Goal: Task Accomplishment & Management: Manage account settings

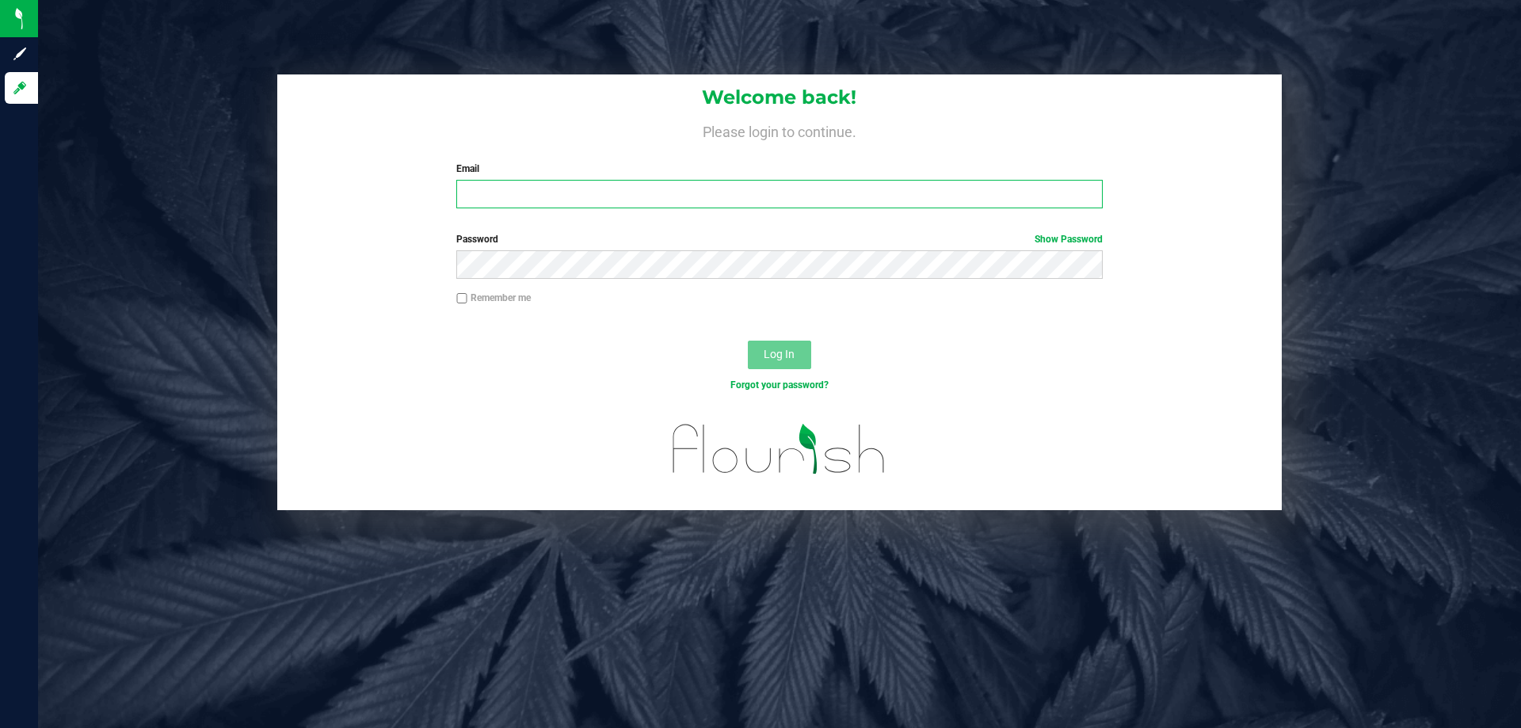
click at [676, 184] on input "Email" at bounding box center [778, 194] width 645 height 29
type input "[EMAIL_ADDRESS][DOMAIN_NAME]"
click at [748, 341] on button "Log In" at bounding box center [779, 355] width 63 height 29
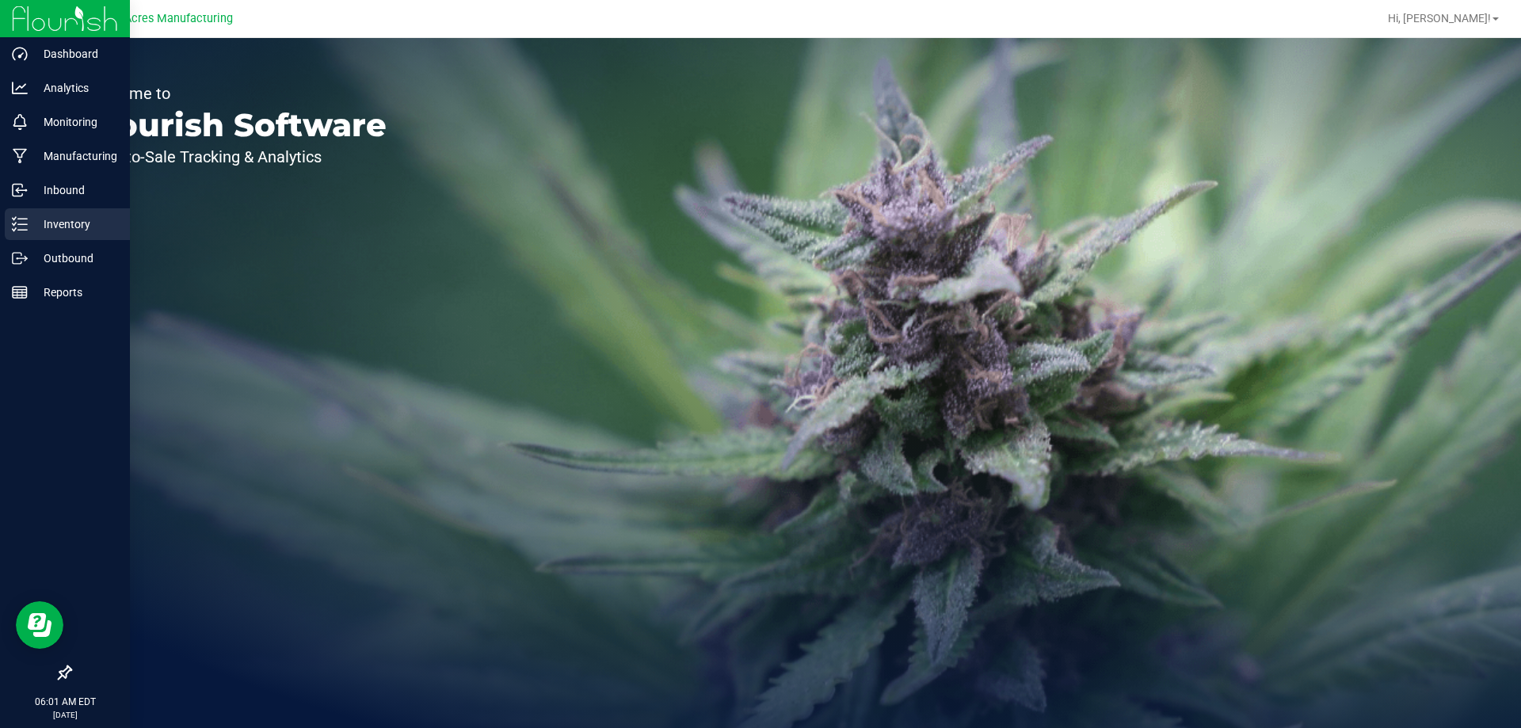
click at [32, 230] on p "Inventory" at bounding box center [75, 224] width 95 height 19
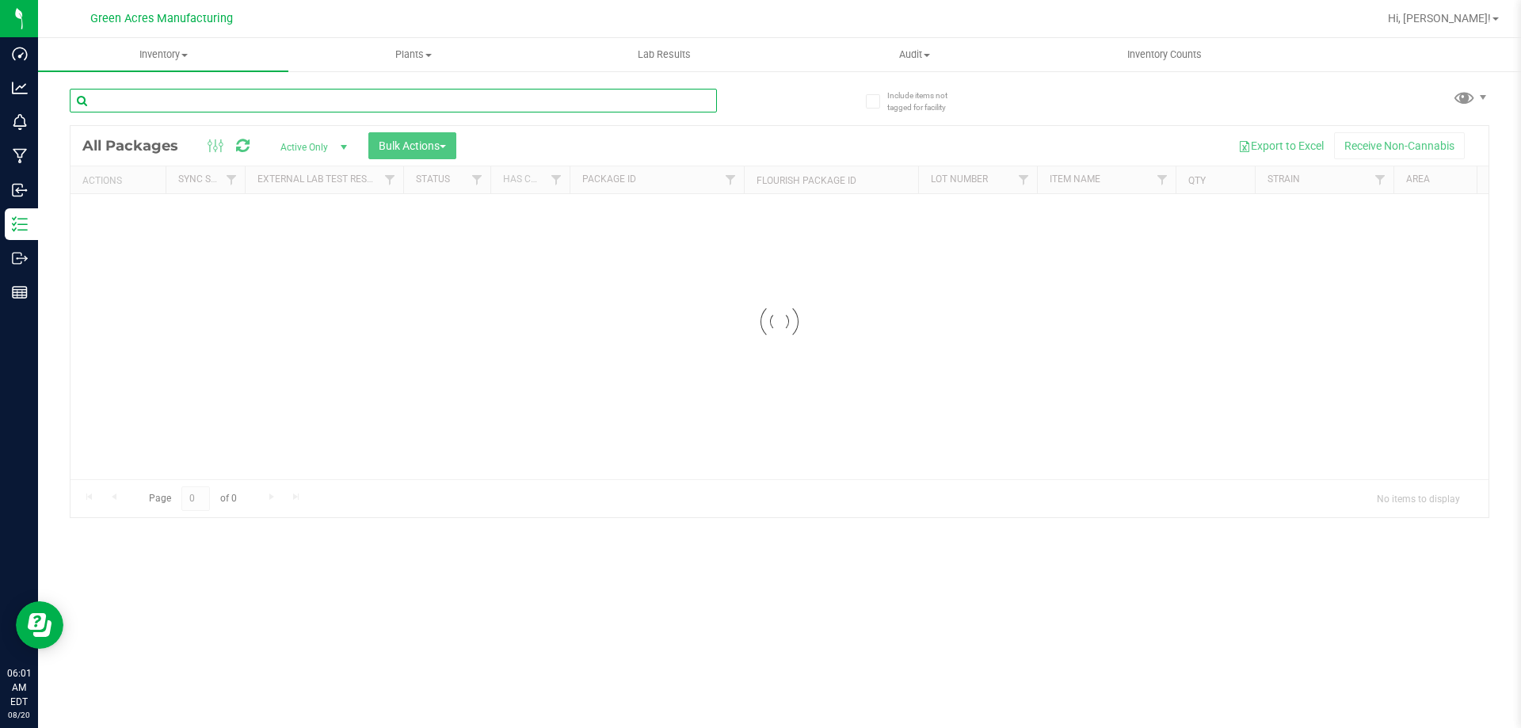
click at [378, 109] on input "text" at bounding box center [393, 101] width 647 height 24
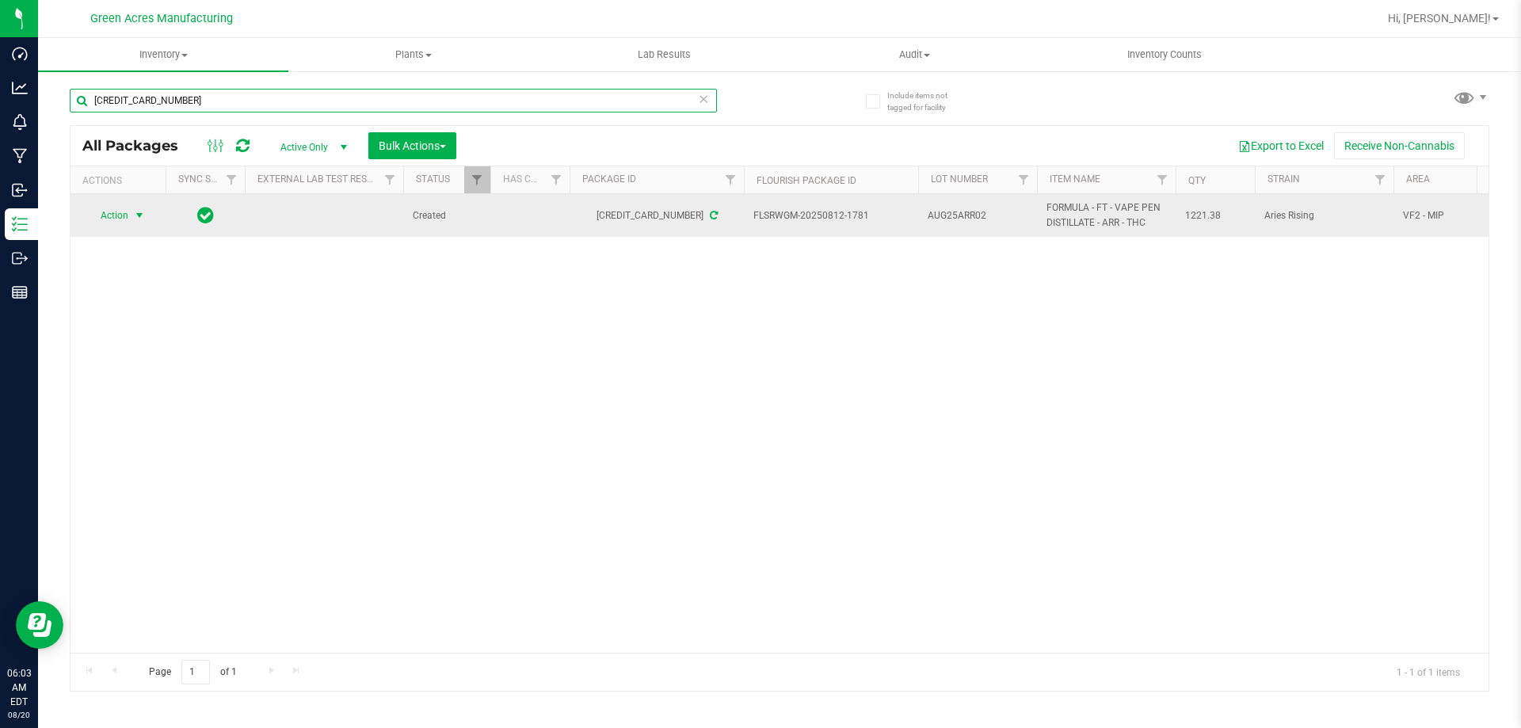
type input "[CREDIT_CARD_NUMBER]"
click at [134, 222] on span "select" at bounding box center [139, 215] width 13 height 13
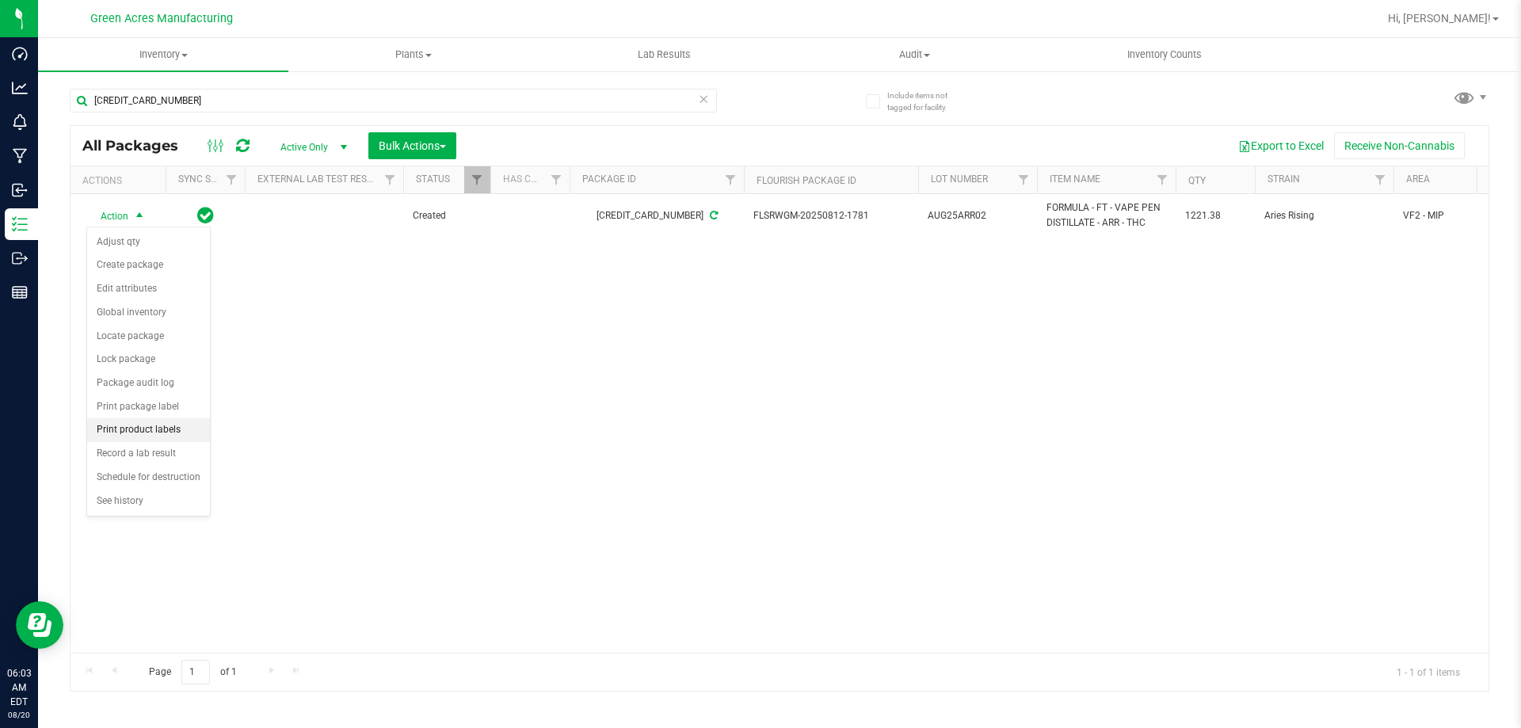
click at [173, 418] on li "Print product labels" at bounding box center [148, 430] width 123 height 24
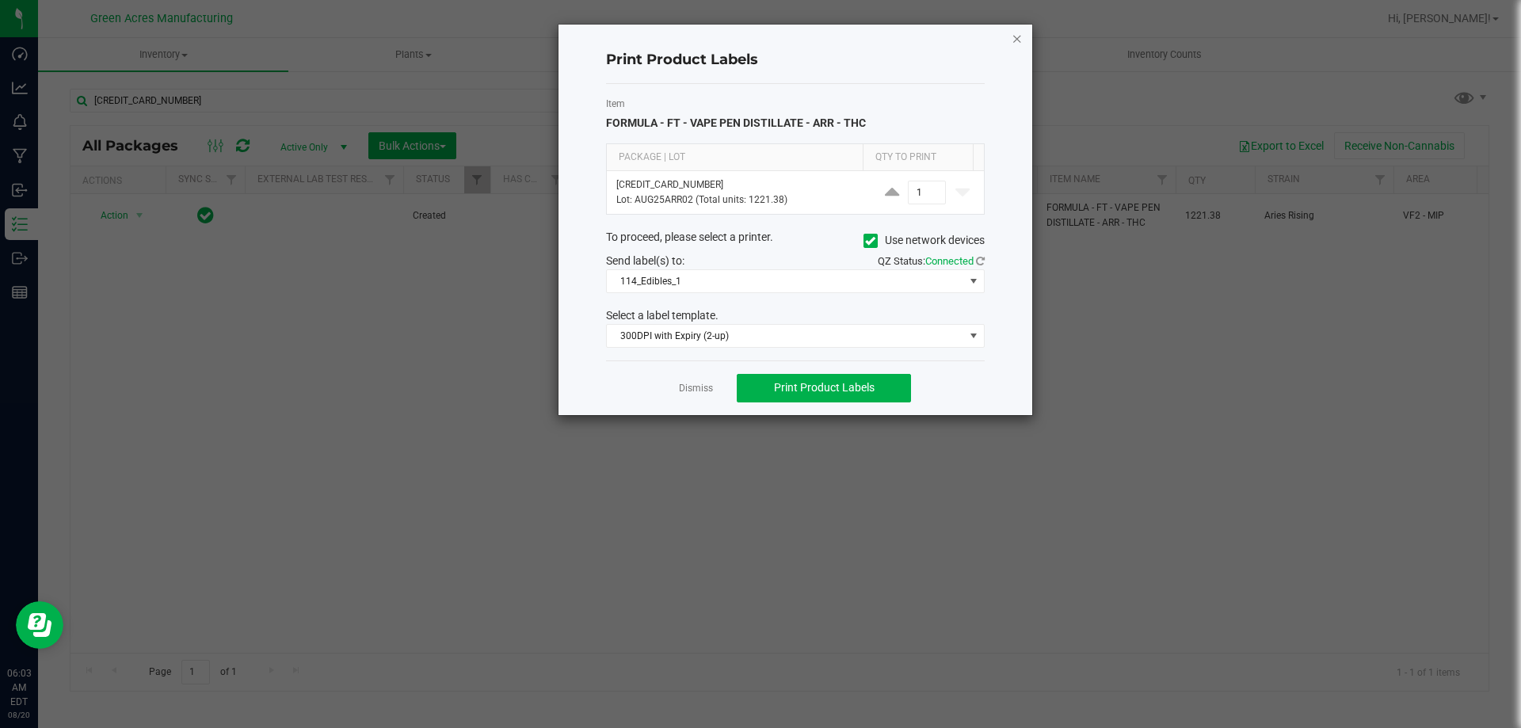
click at [1020, 42] on icon "button" at bounding box center [1016, 38] width 11 height 19
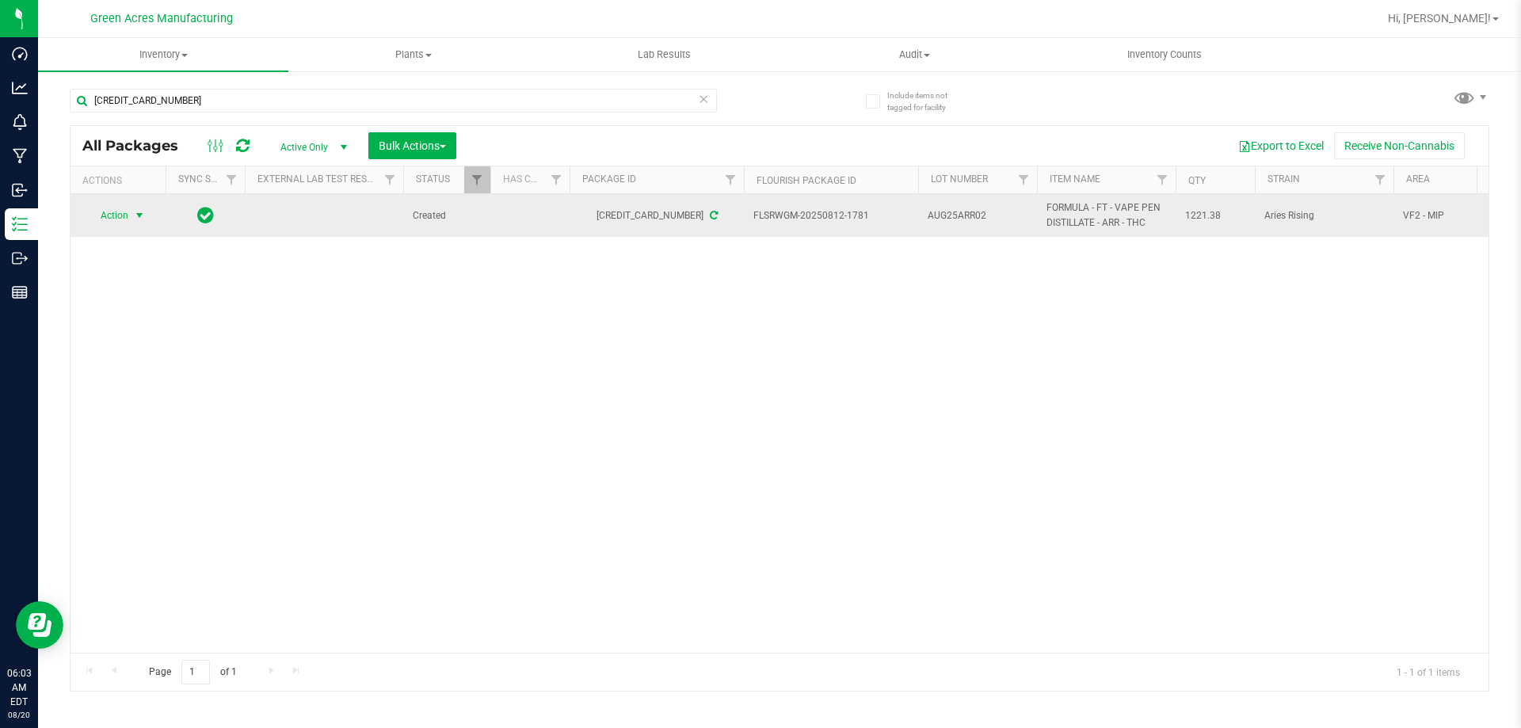
click at [116, 226] on span "Action" at bounding box center [107, 215] width 43 height 22
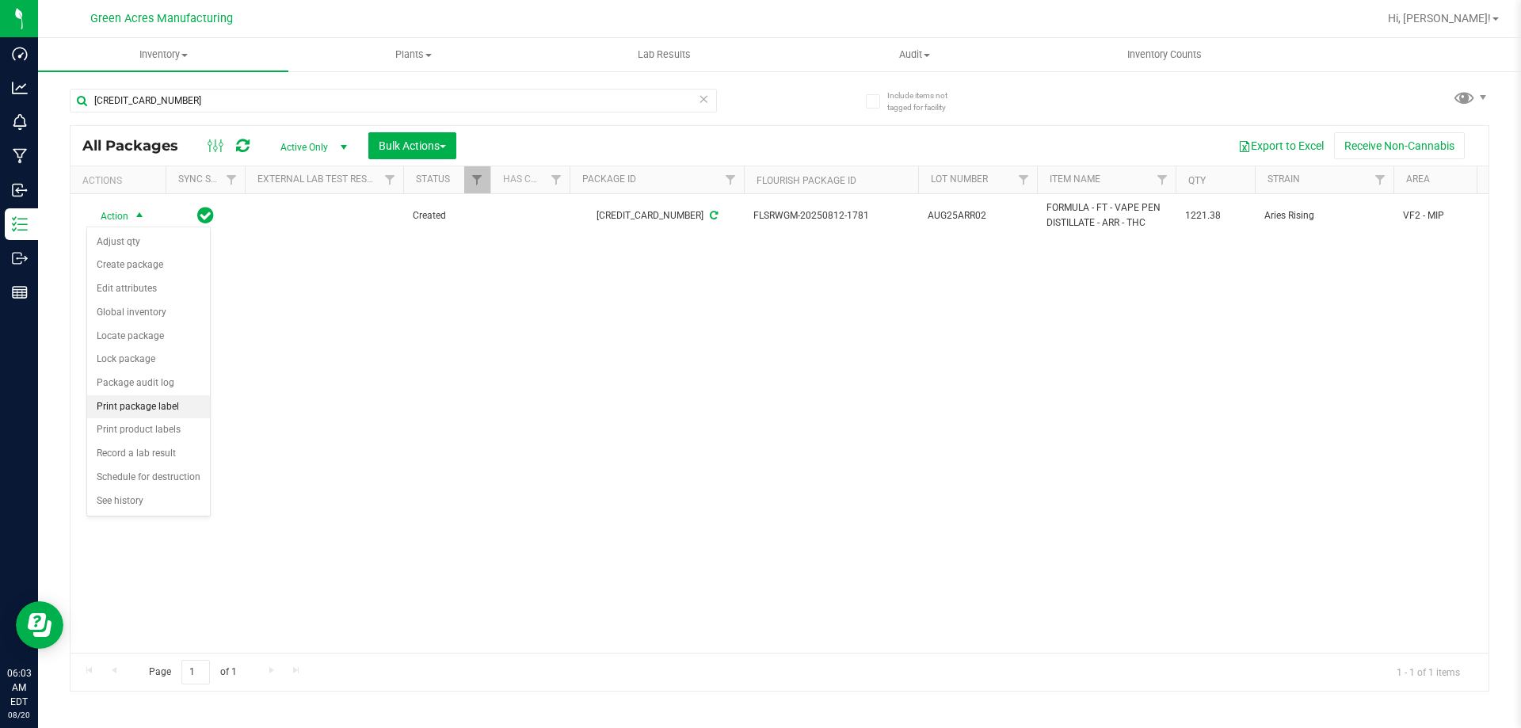
click at [143, 412] on li "Print package label" at bounding box center [148, 407] width 123 height 24
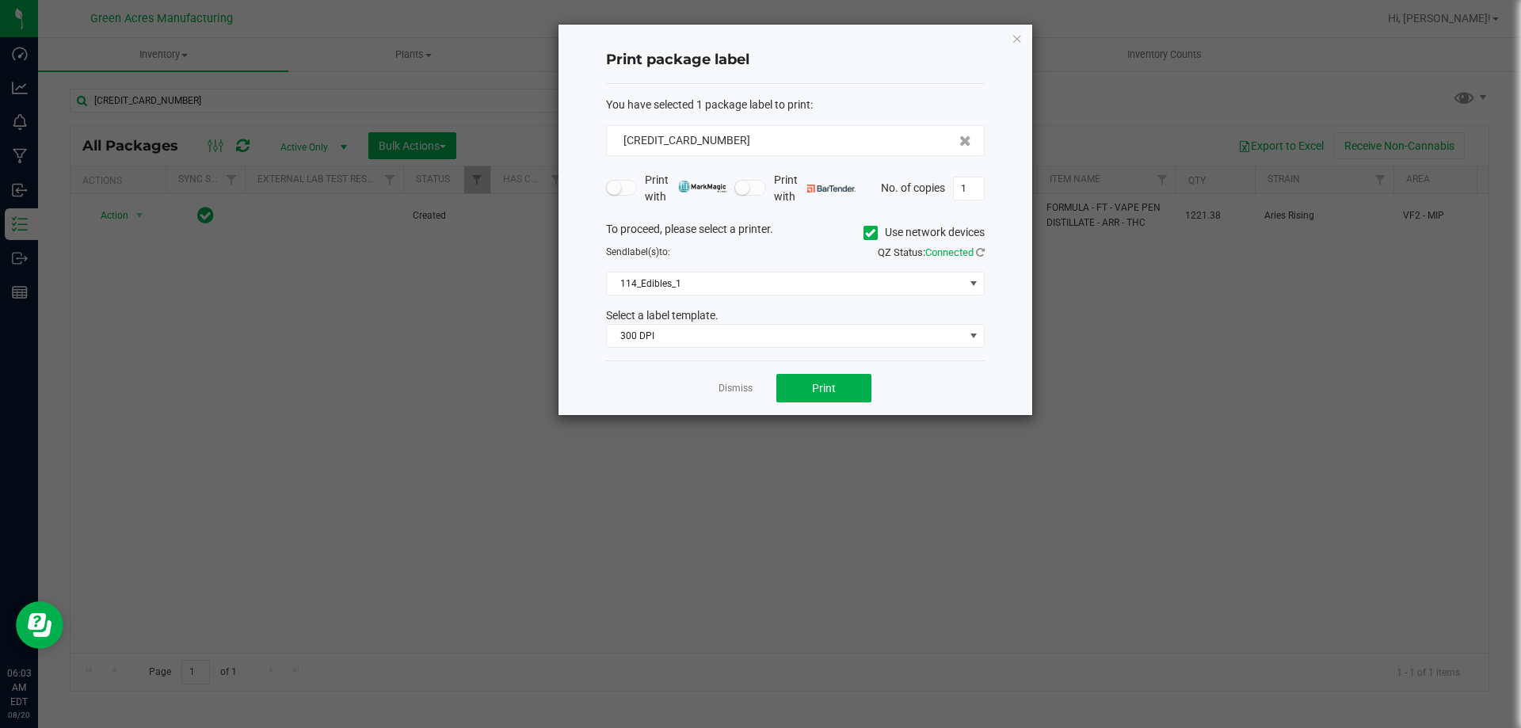
click at [698, 297] on div "To proceed, please select a printer. Use network devices Send label(s) to: QZ S…" at bounding box center [795, 285] width 379 height 128
click at [699, 284] on span "114_Edibles_1" at bounding box center [785, 283] width 357 height 22
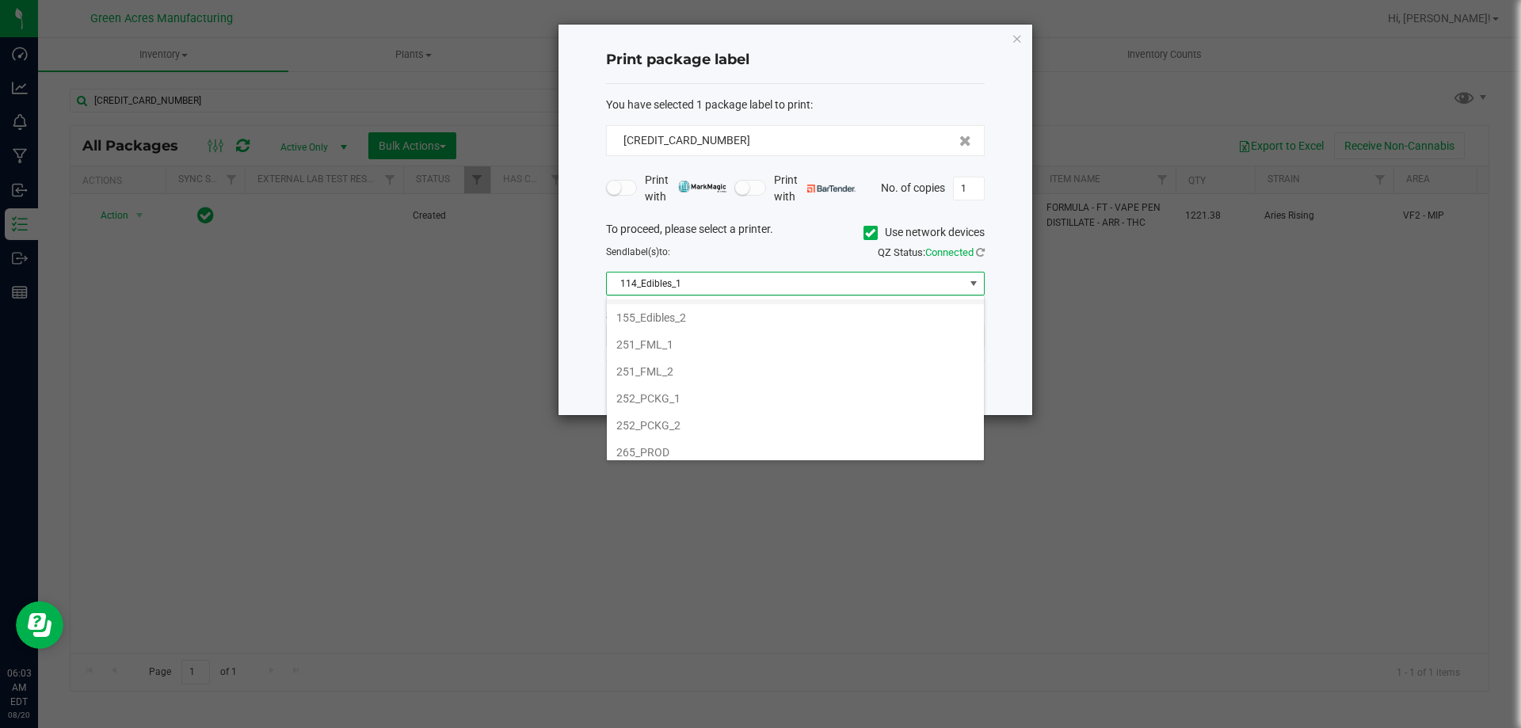
scroll to position [158, 0]
click at [681, 369] on li "252_PCKG_1" at bounding box center [795, 369] width 377 height 27
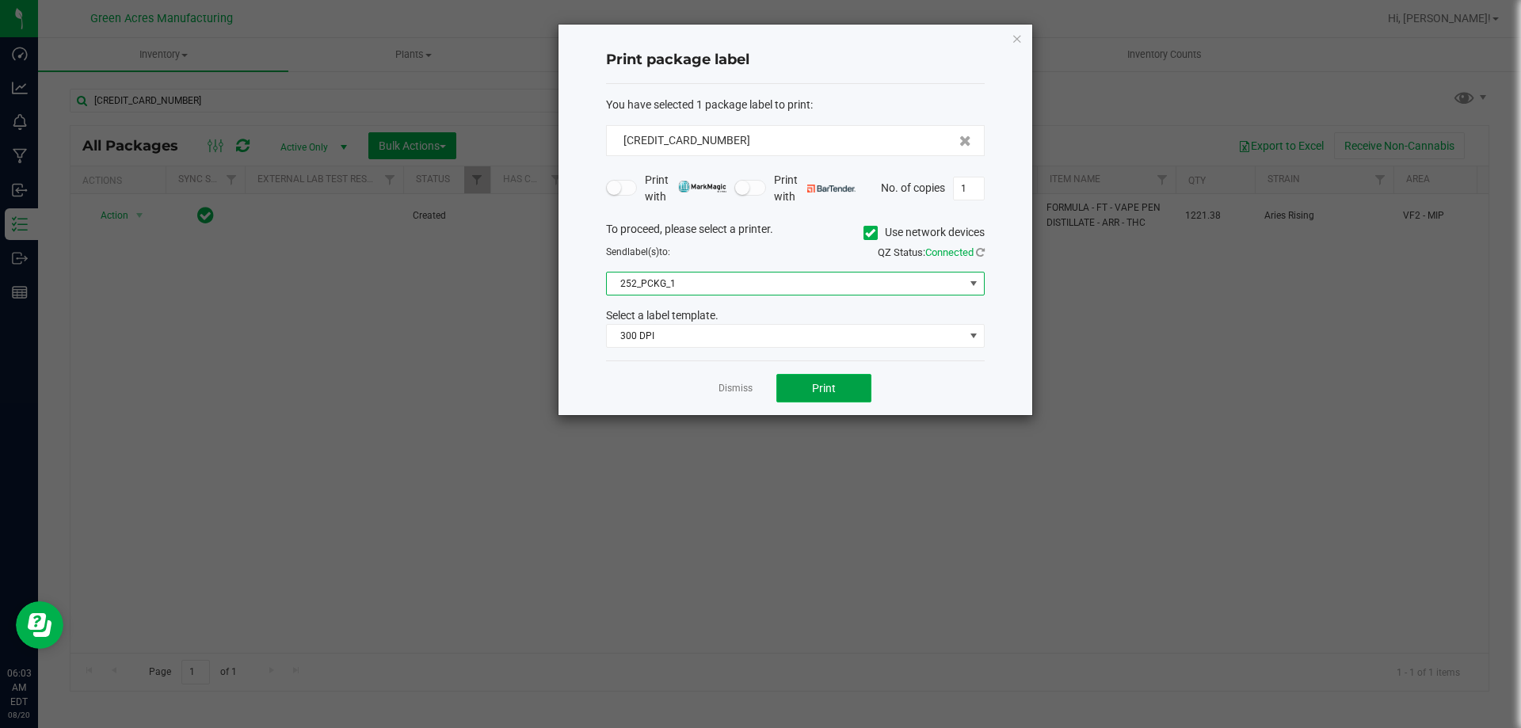
click at [805, 389] on button "Print" at bounding box center [823, 388] width 95 height 29
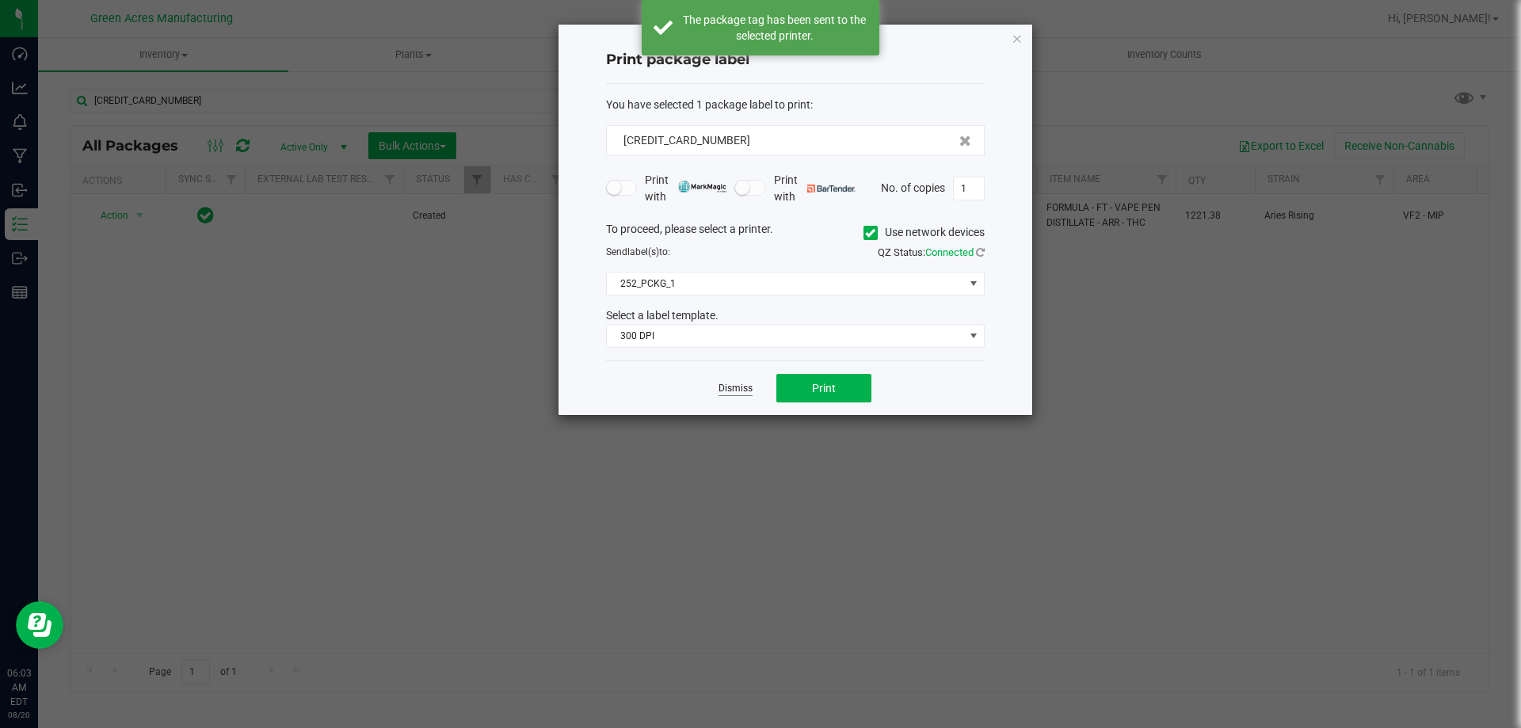
click at [733, 390] on link "Dismiss" at bounding box center [735, 388] width 34 height 13
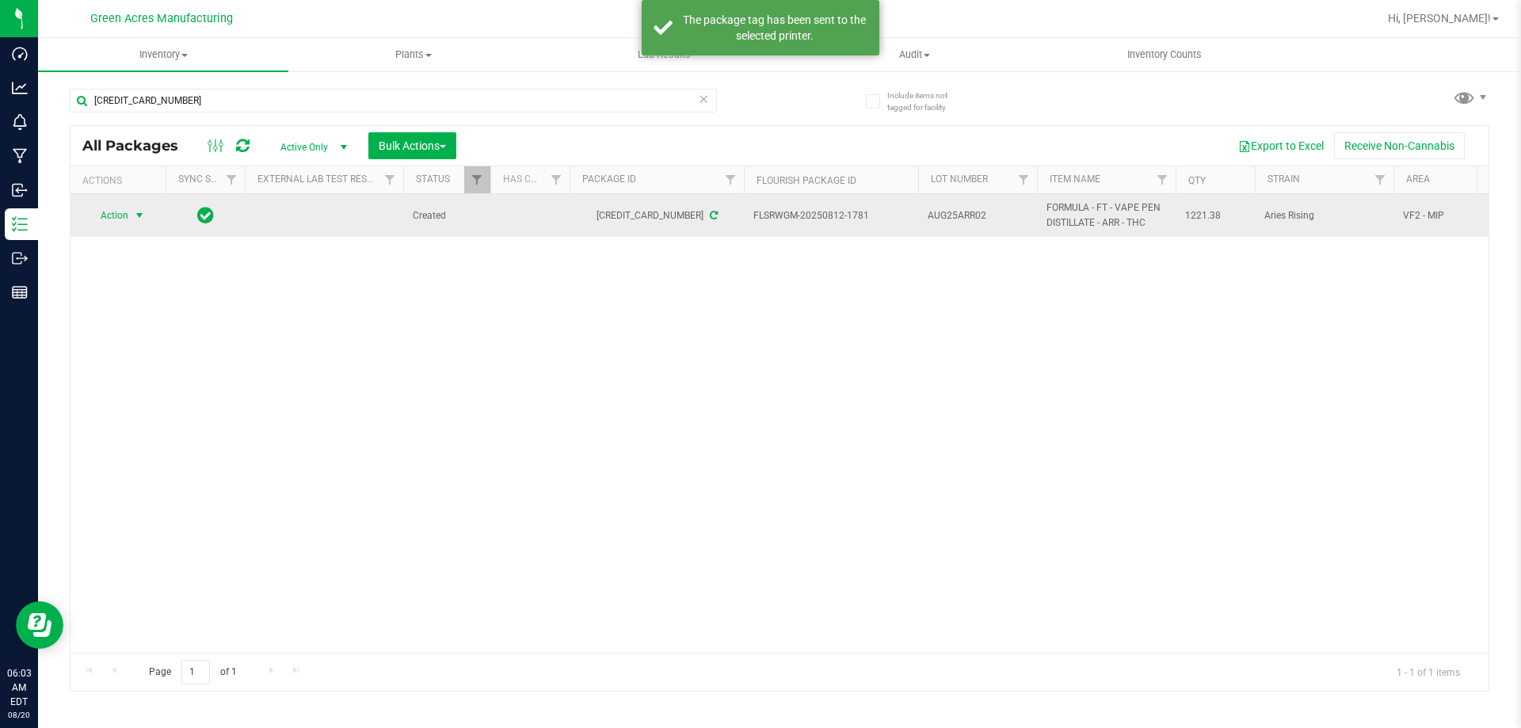
click at [940, 220] on span "AUG25ARR02" at bounding box center [977, 215] width 100 height 15
type input "AUG25ARR02-0820"
click at [941, 227] on td "AUG25ARR02-0820" at bounding box center [977, 215] width 119 height 43
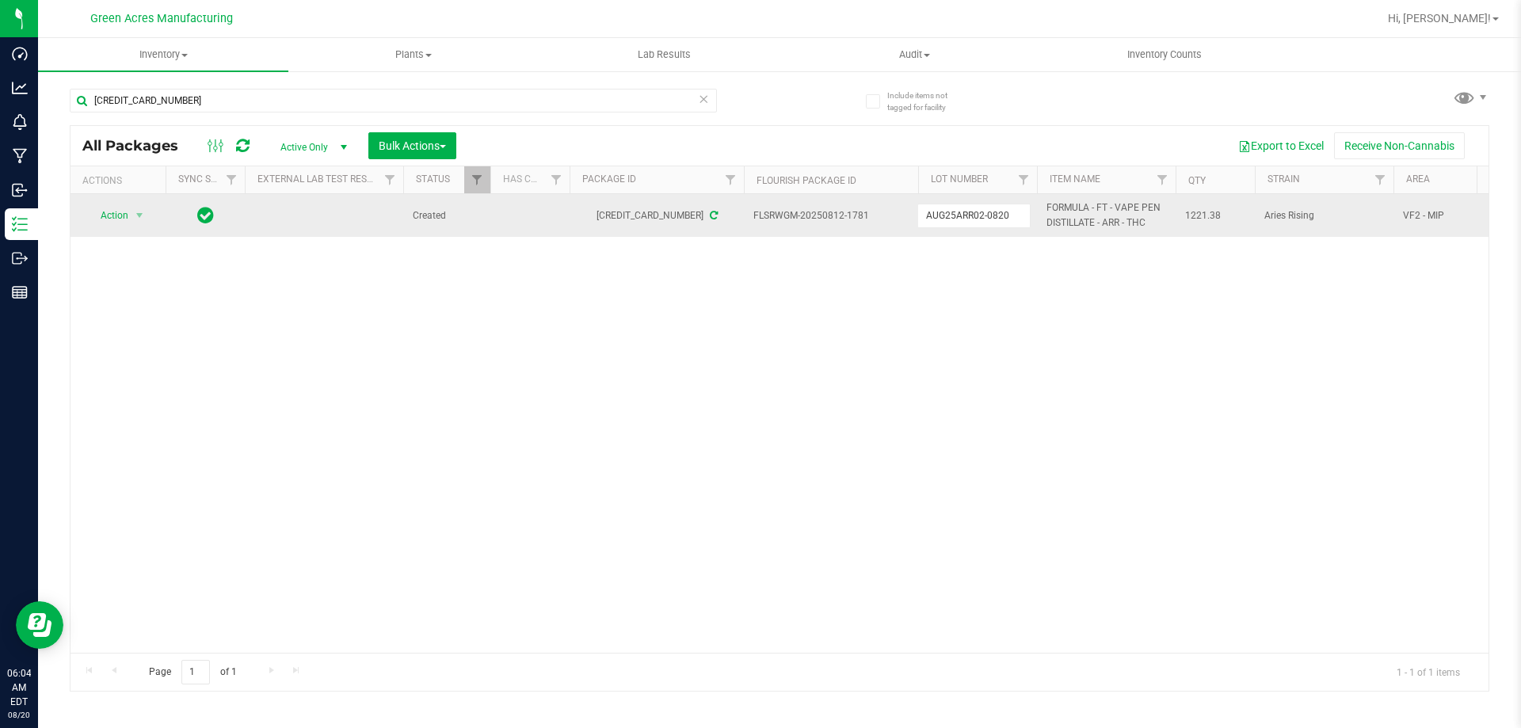
click at [941, 227] on input "AUG25ARR02-0820" at bounding box center [973, 216] width 113 height 25
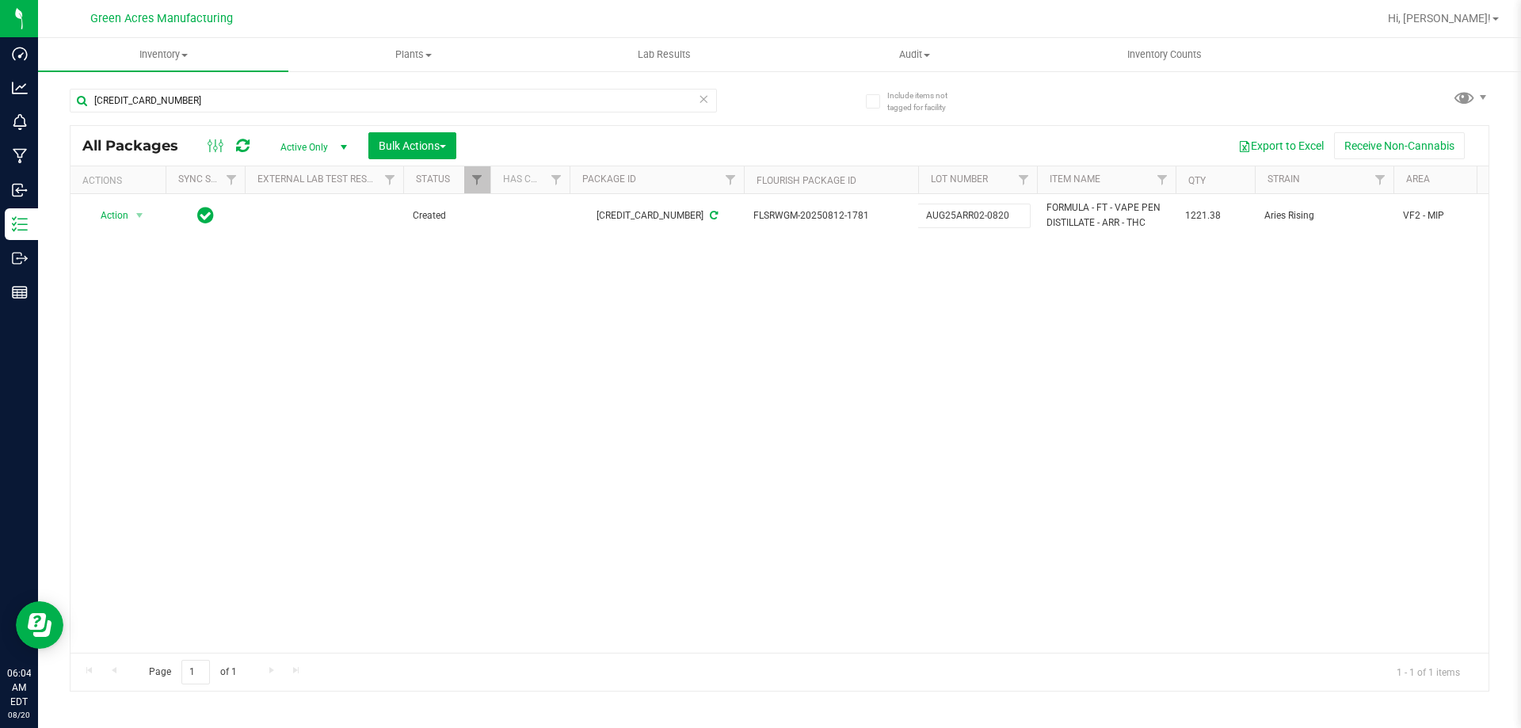
click at [920, 348] on div "Action Action Adjust qty Create package Edit attributes Global inventory Locate…" at bounding box center [779, 423] width 1418 height 459
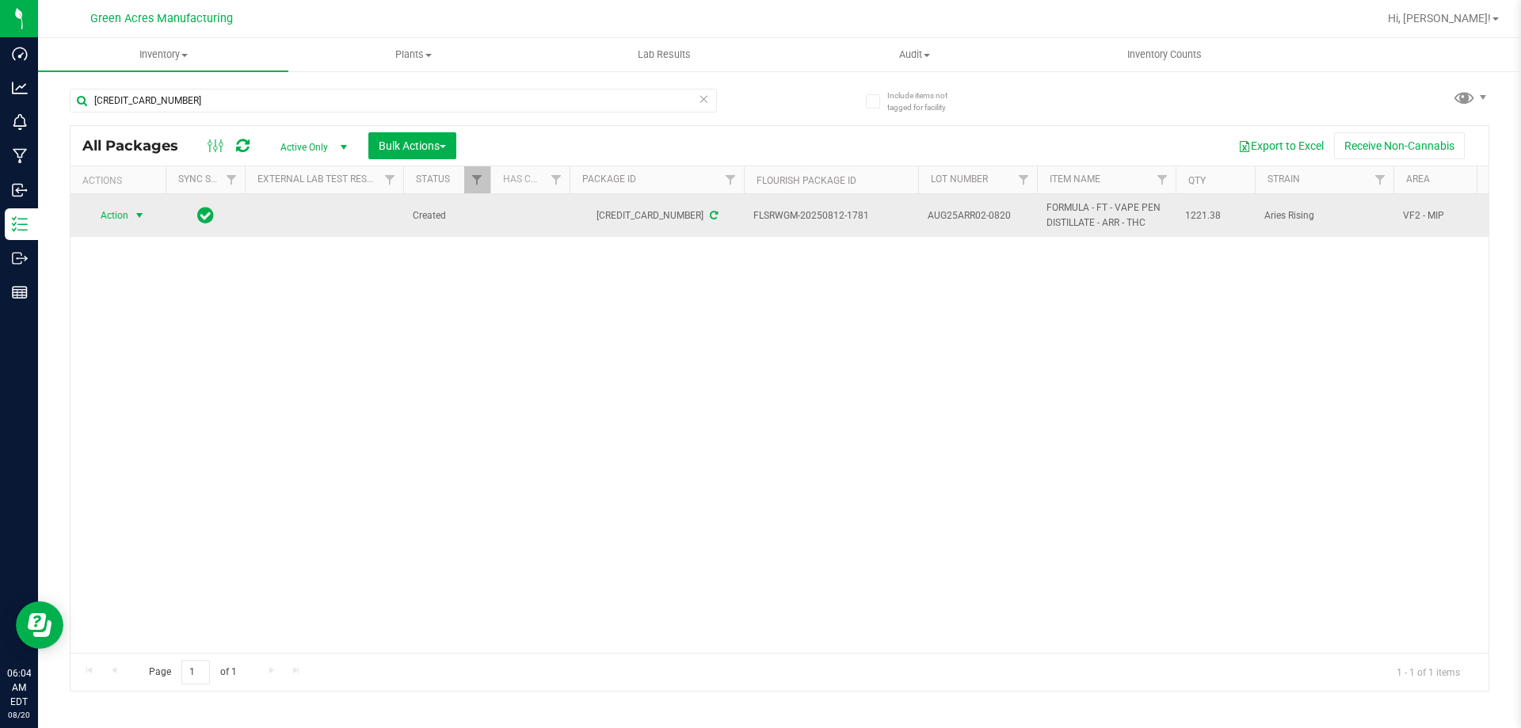
click at [132, 222] on span "select" at bounding box center [140, 215] width 20 height 22
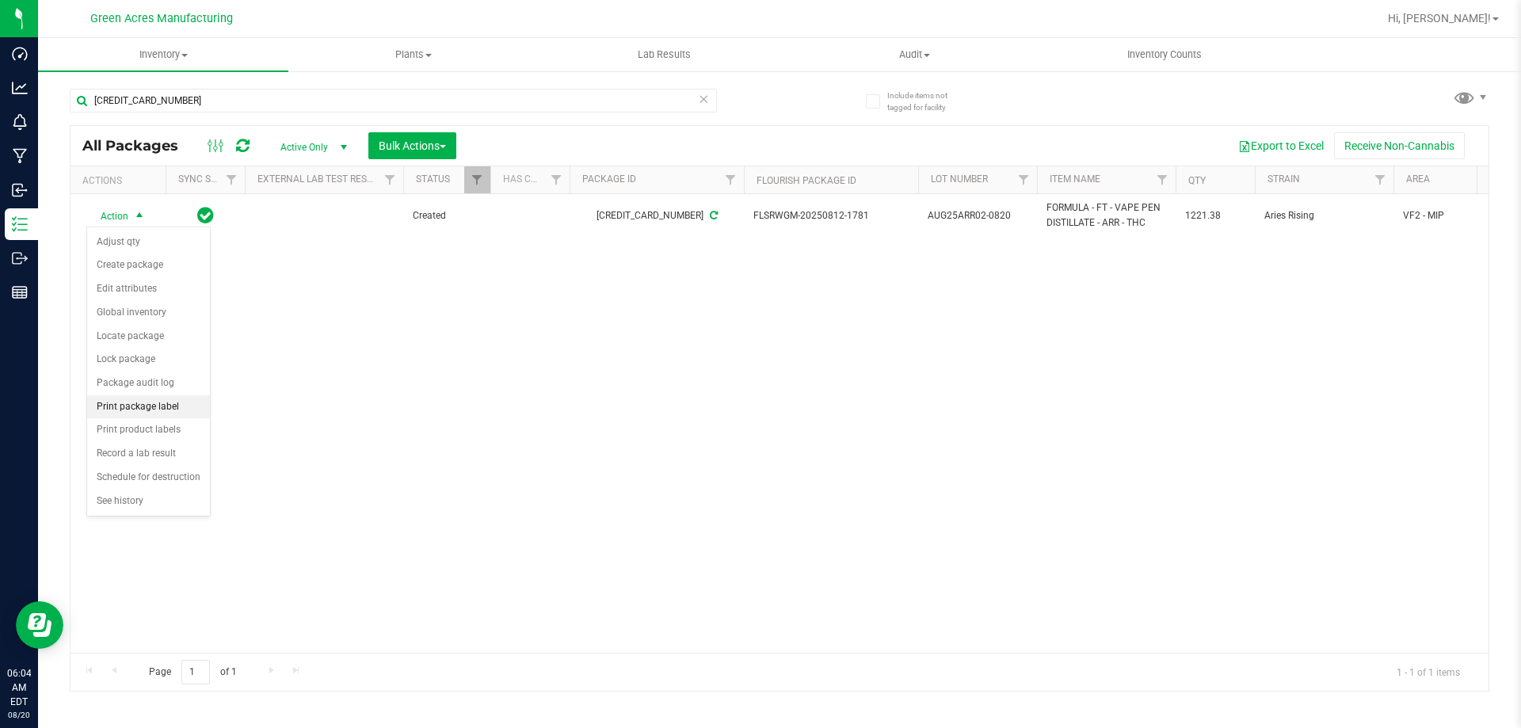
click at [162, 400] on li "Print package label" at bounding box center [148, 407] width 123 height 24
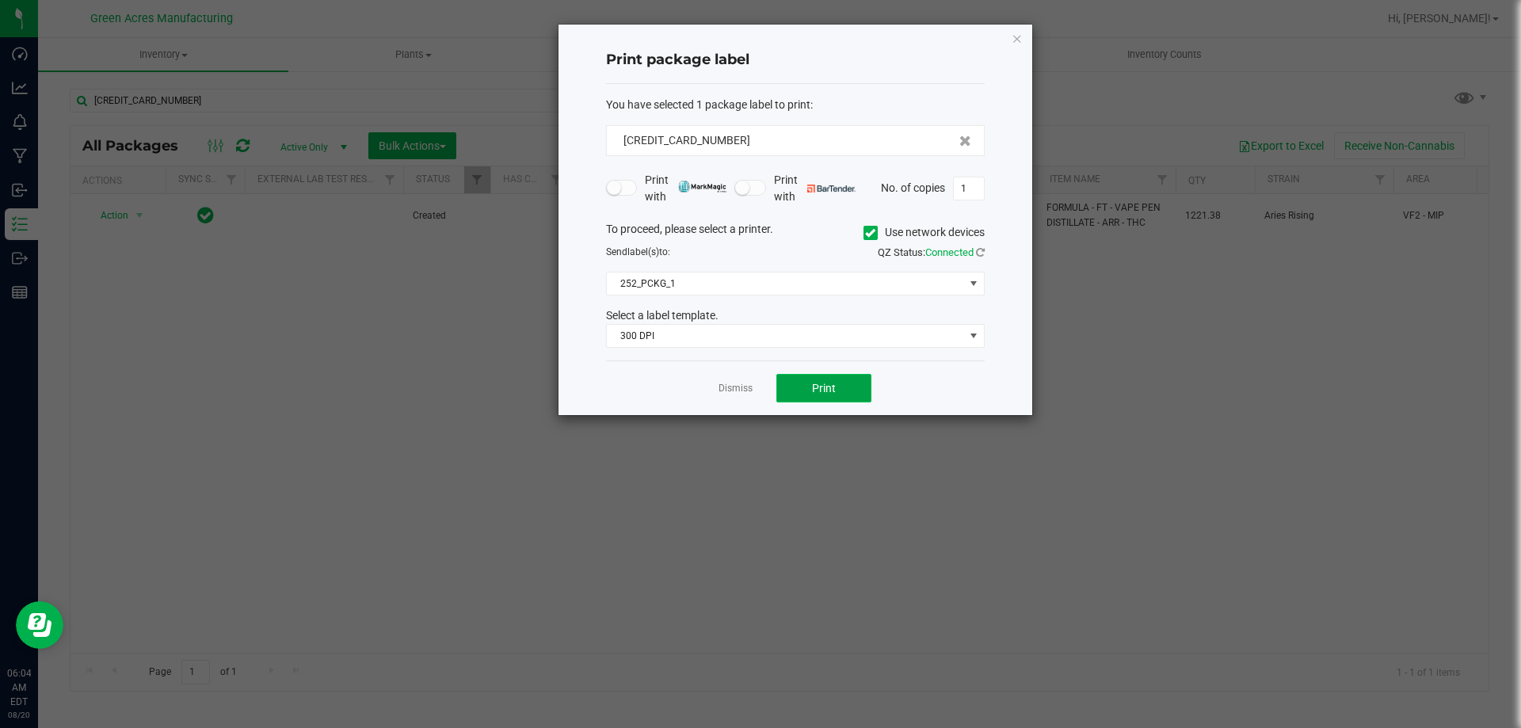
click at [805, 394] on button "Print" at bounding box center [823, 388] width 95 height 29
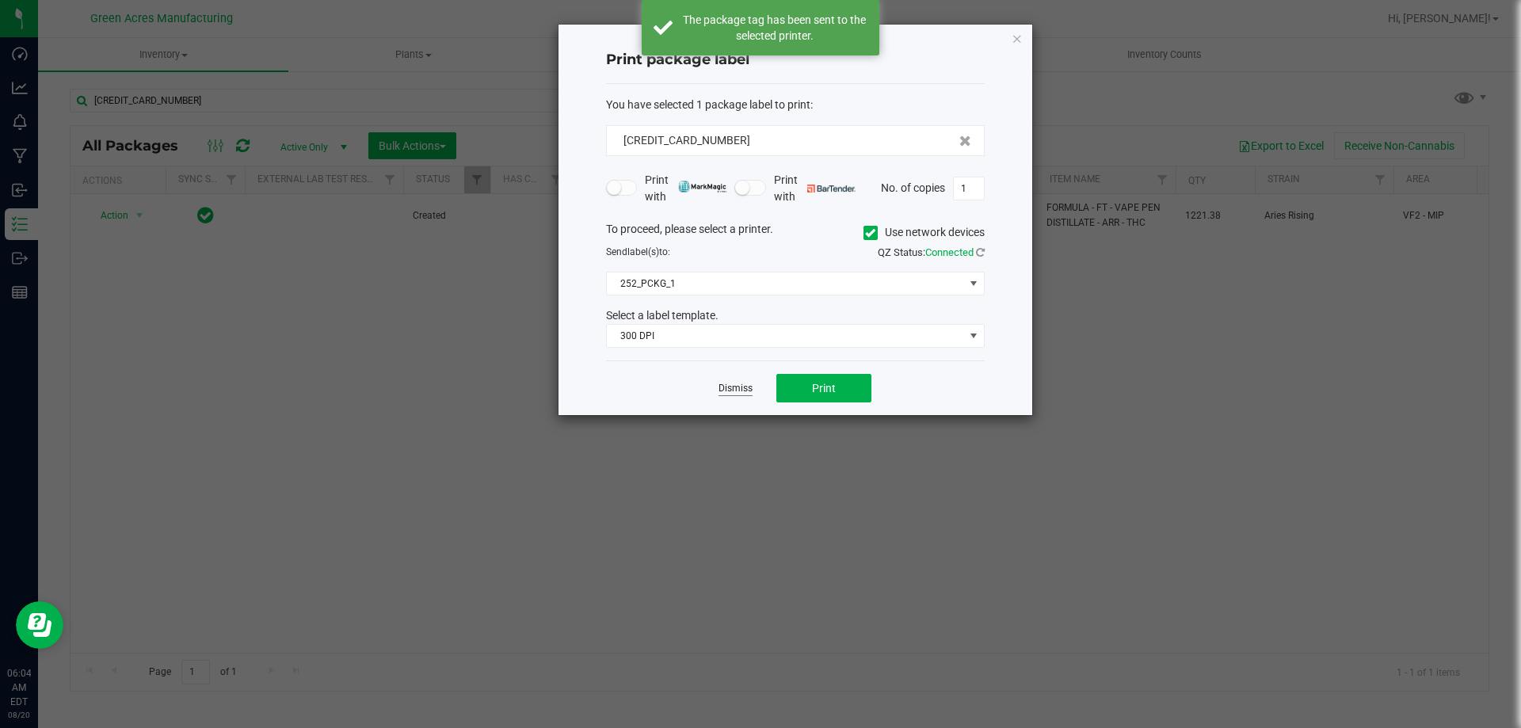
click at [729, 394] on link "Dismiss" at bounding box center [735, 388] width 34 height 13
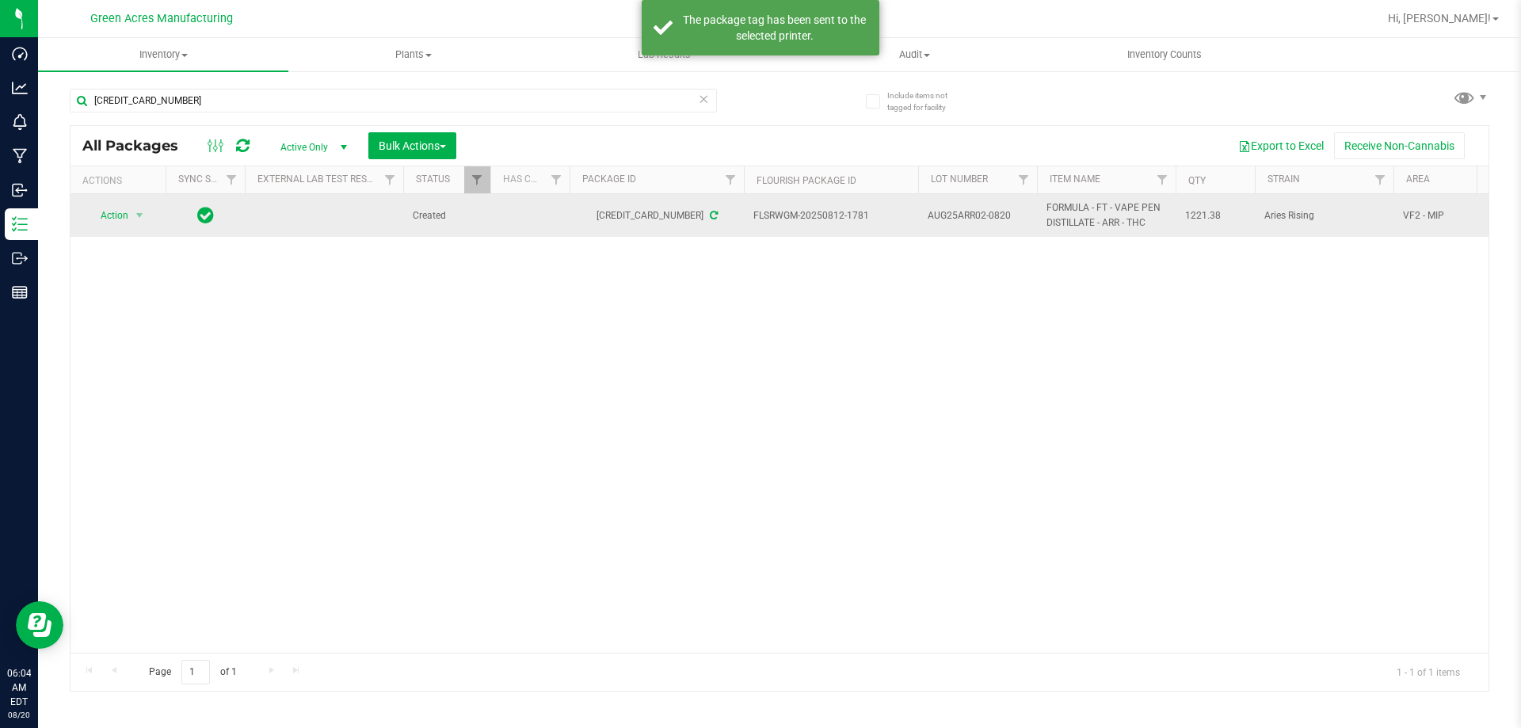
click at [84, 214] on div "Action Action Adjust qty Create package Edit attributes Global inventory Locate…" at bounding box center [118, 215] width 76 height 22
click at [143, 221] on span "select" at bounding box center [139, 215] width 13 height 13
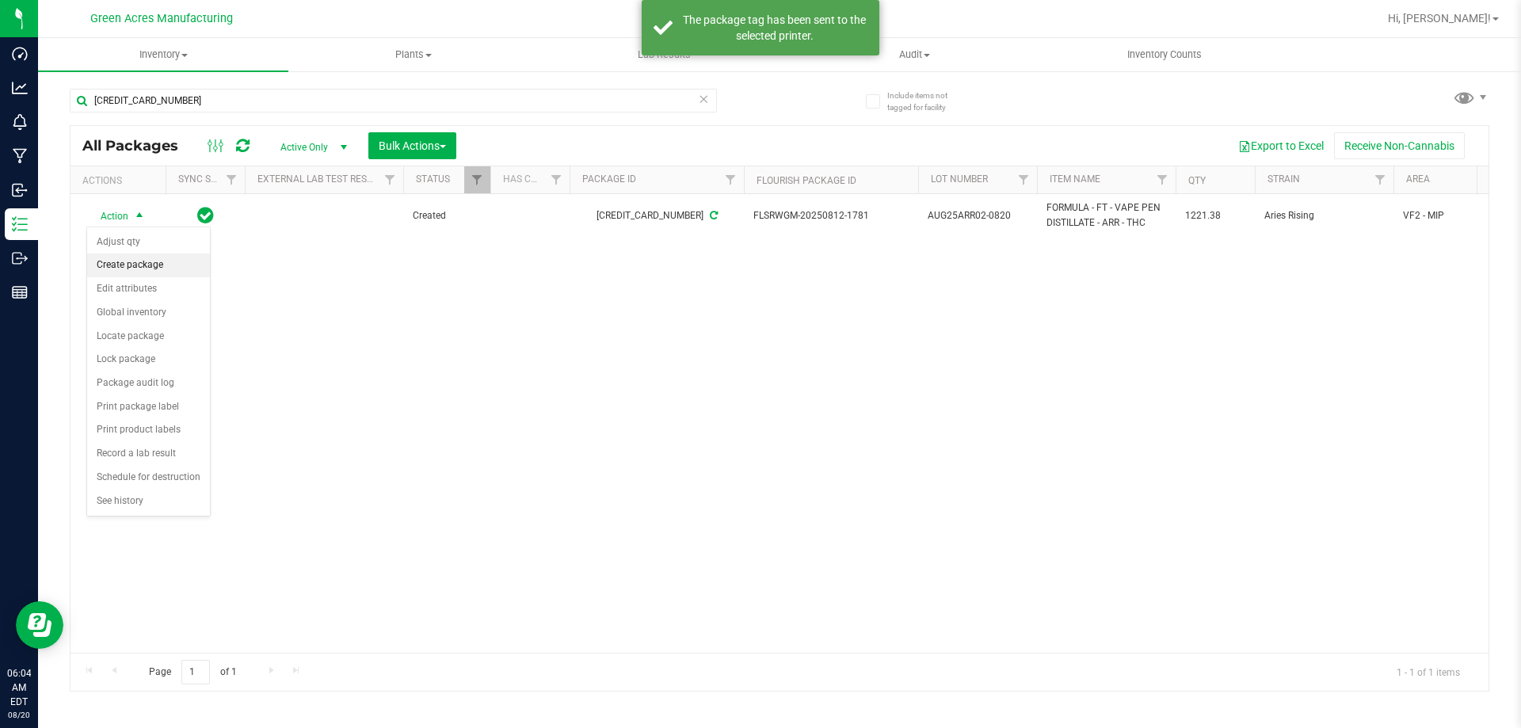
click at [148, 267] on li "Create package" at bounding box center [148, 265] width 123 height 24
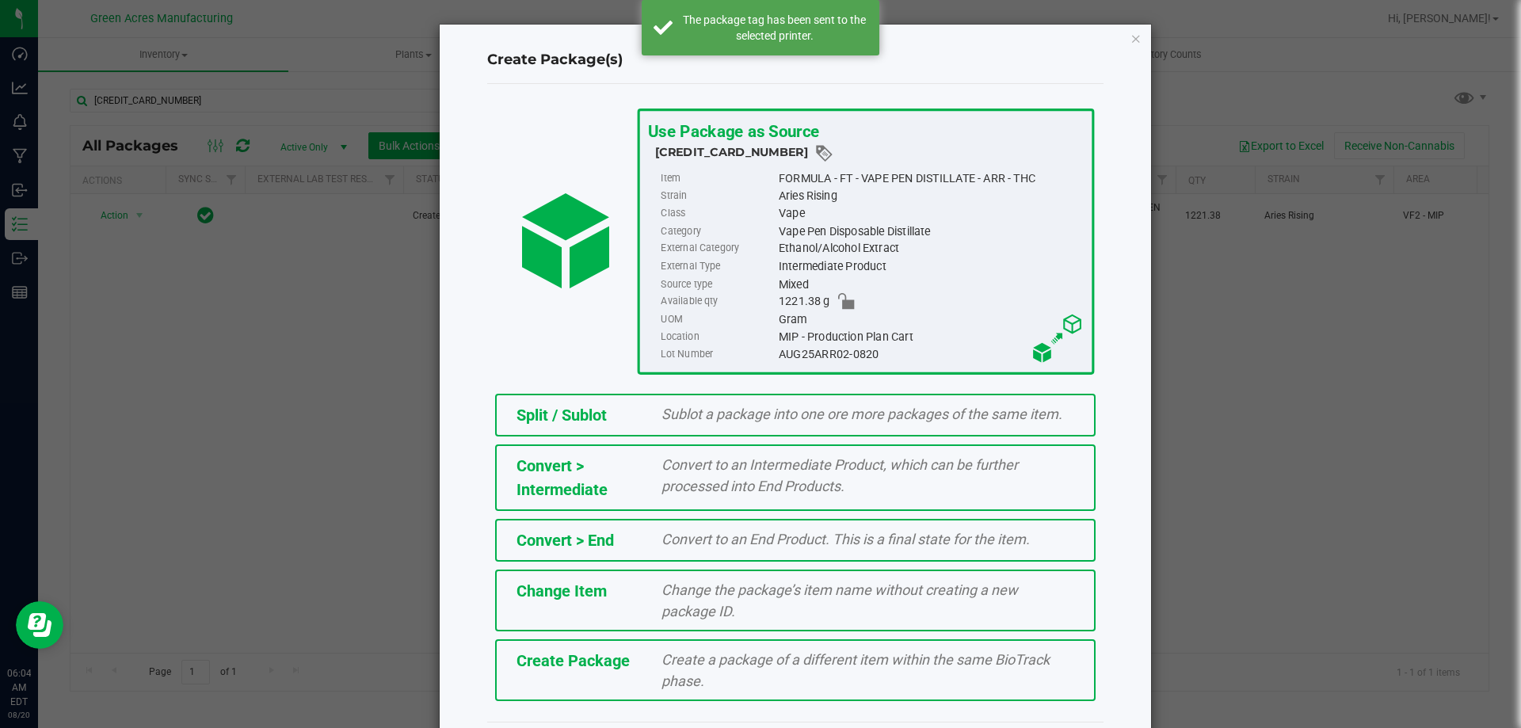
click at [649, 665] on div "Create a package of a different item within the same BioTrack phase." at bounding box center [867, 670] width 436 height 43
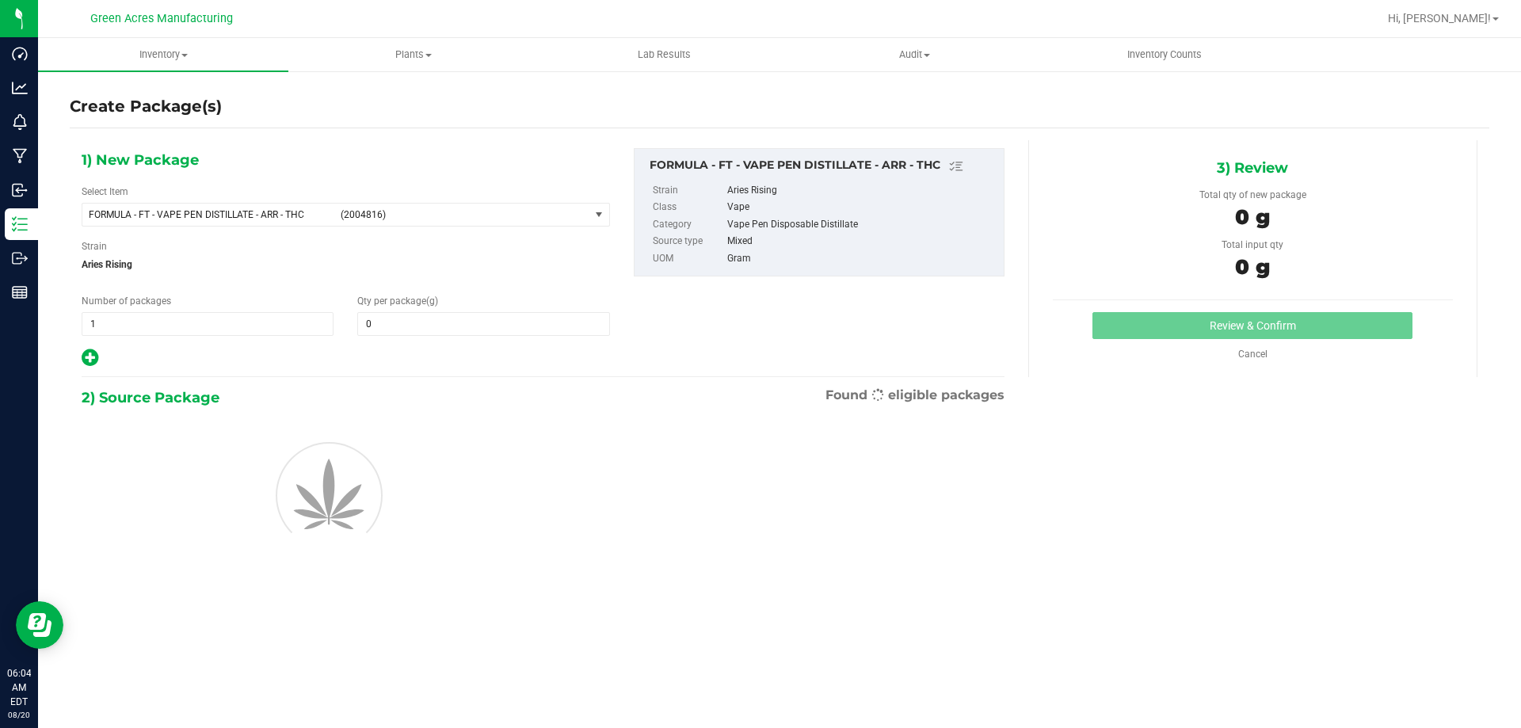
type input "0.0000"
click at [489, 208] on span "FORMULA - FT - VAPE PEN DISTILLATE - ARR - THC (2004816)" at bounding box center [335, 215] width 507 height 22
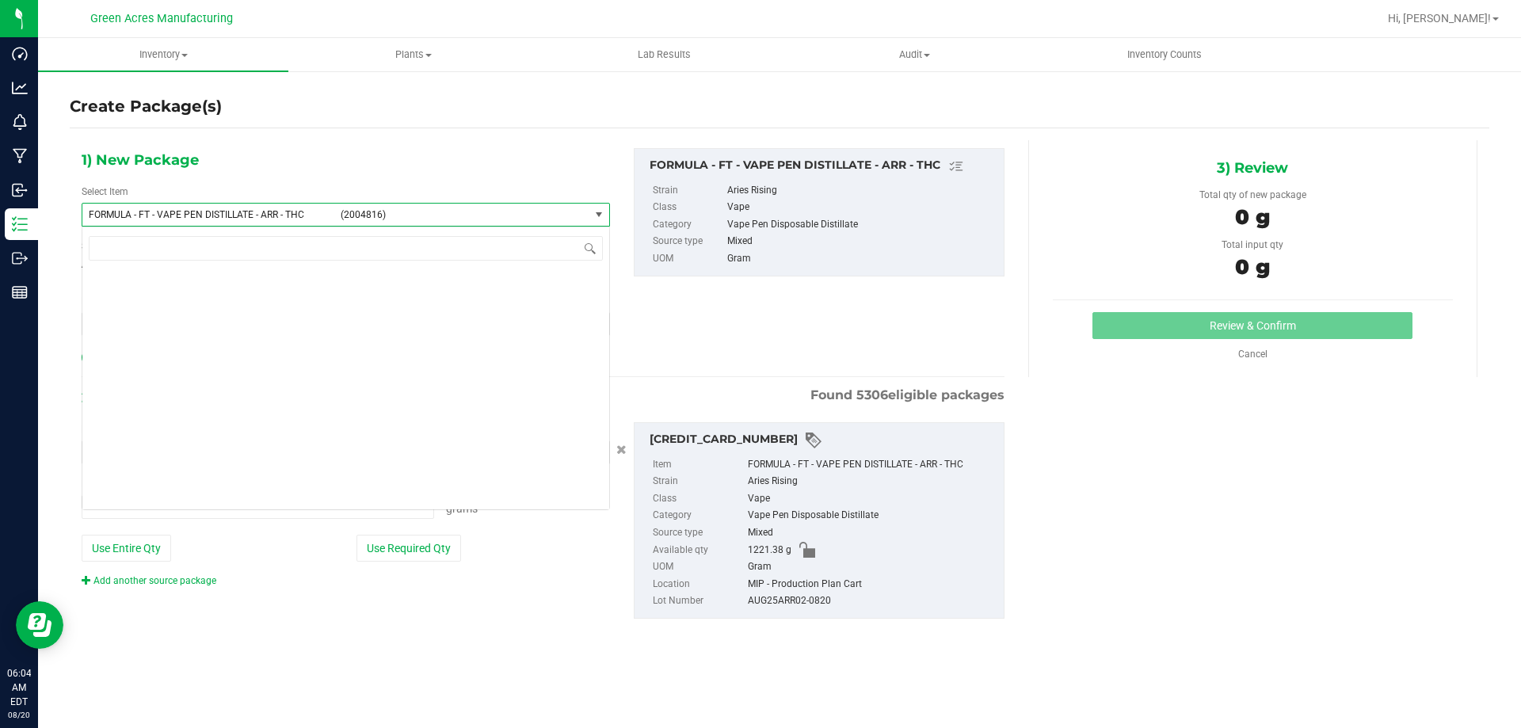
type input "0.0000 g"
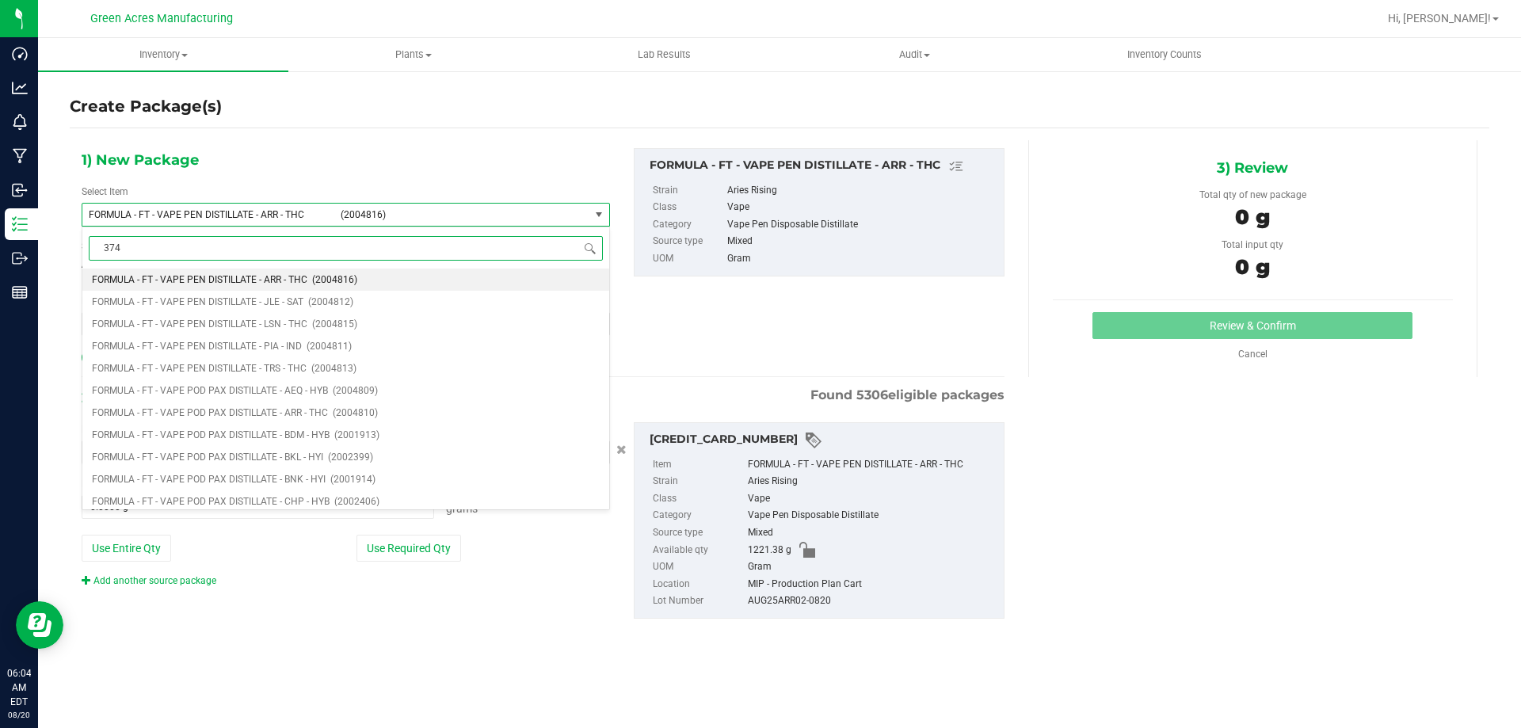
type input "3744"
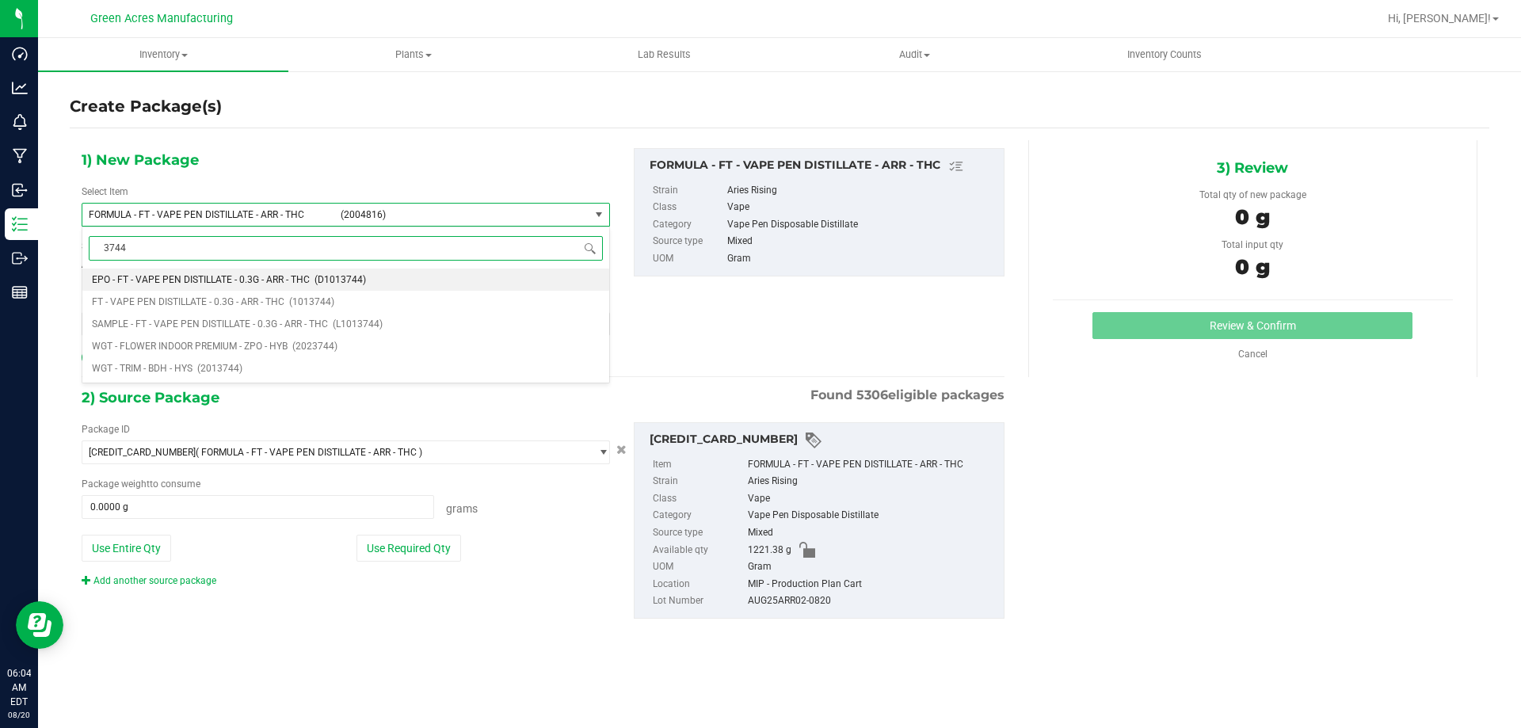
scroll to position [0, 0]
click at [247, 301] on span "FT - VAPE PEN DISTILLATE - 0.3G - ARR - THC" at bounding box center [188, 301] width 192 height 11
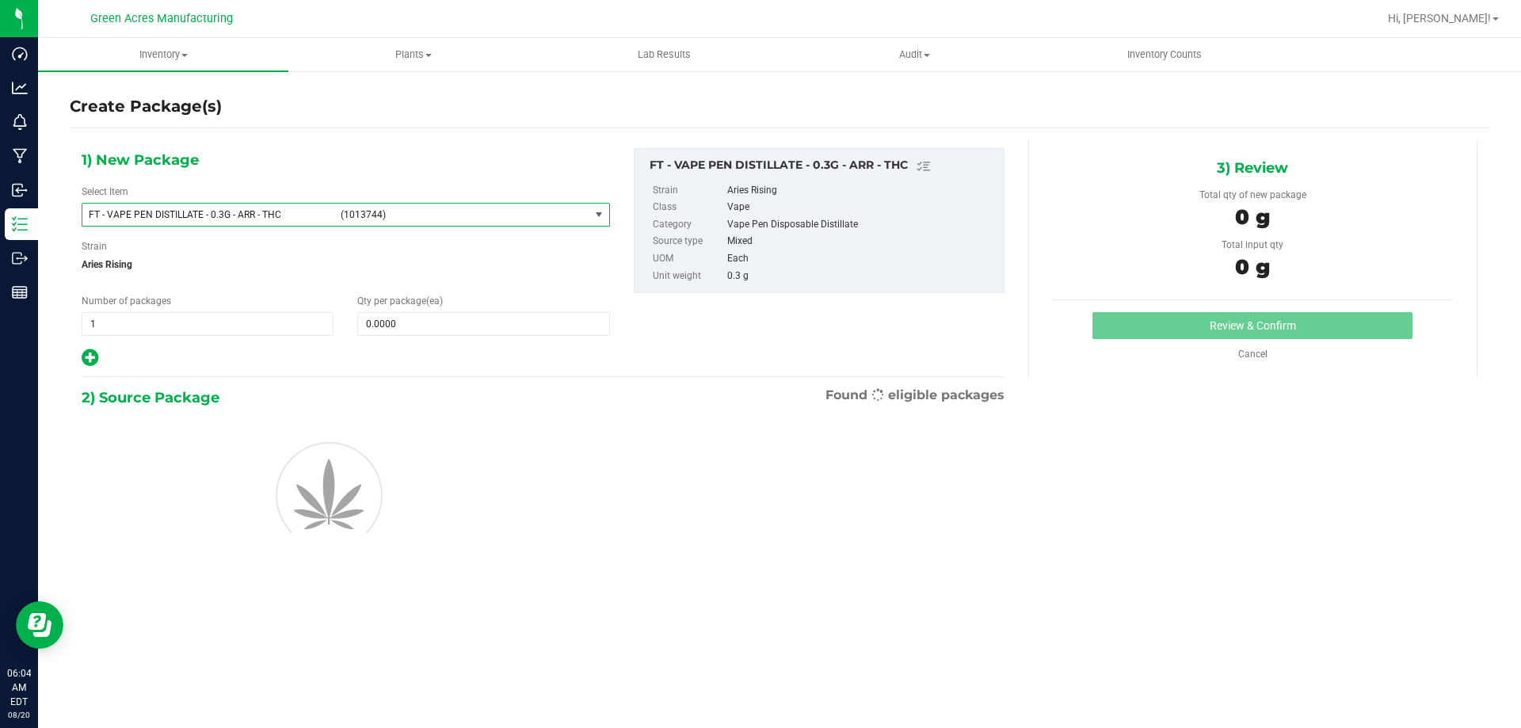
type input "0"
click at [398, 324] on span at bounding box center [483, 324] width 252 height 24
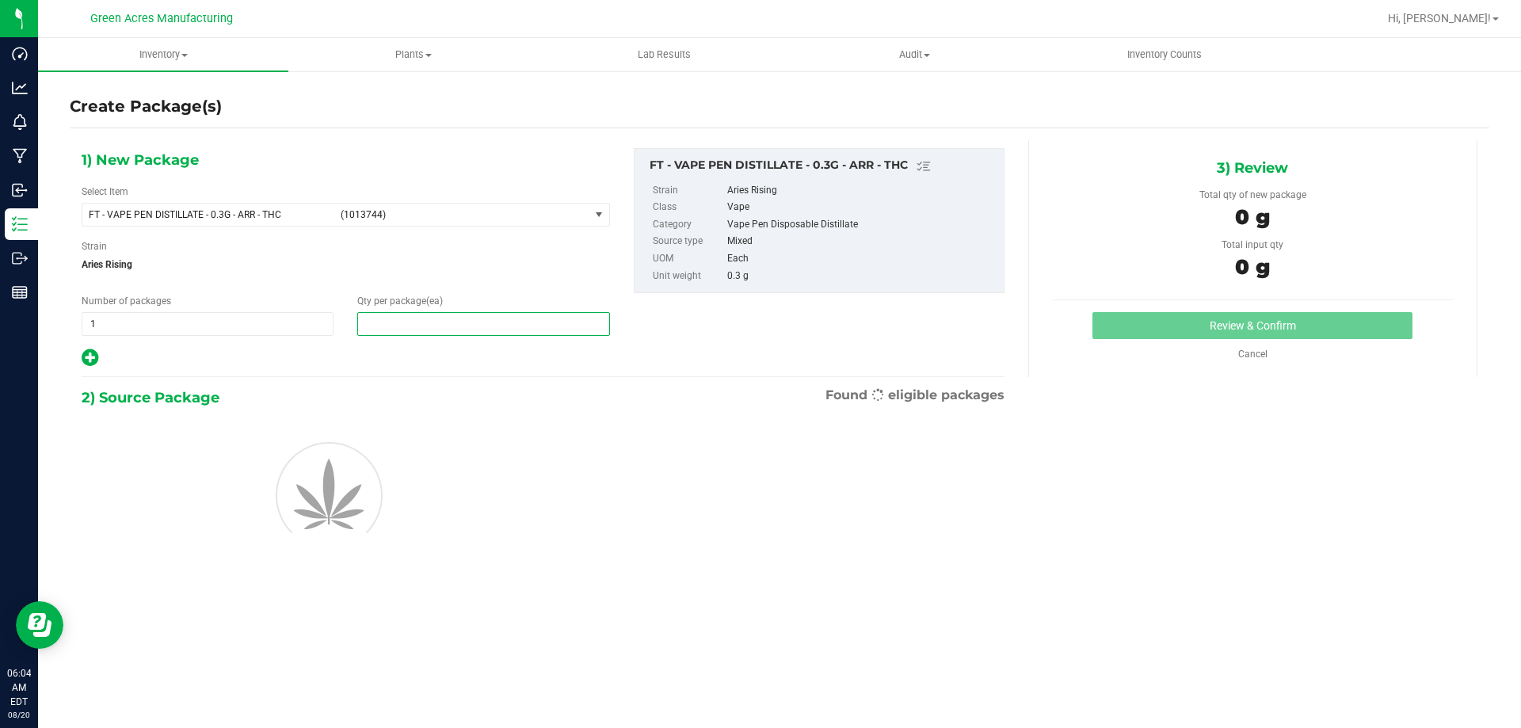
type input "1"
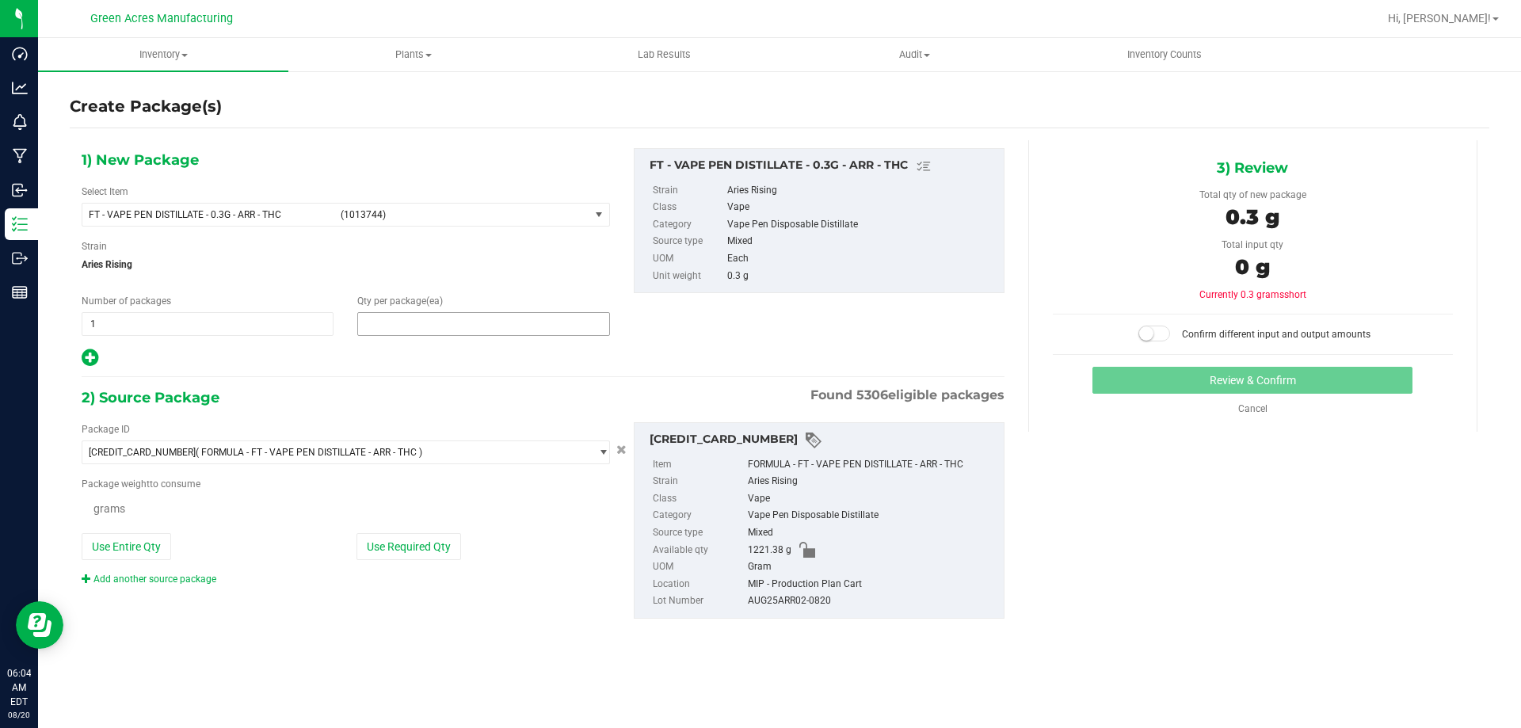
click at [402, 492] on div "Package weight to consume Grams" at bounding box center [346, 497] width 528 height 40
type input "1"
click at [408, 557] on button "Use Required Qty" at bounding box center [408, 548] width 105 height 27
type input "0.3000 g"
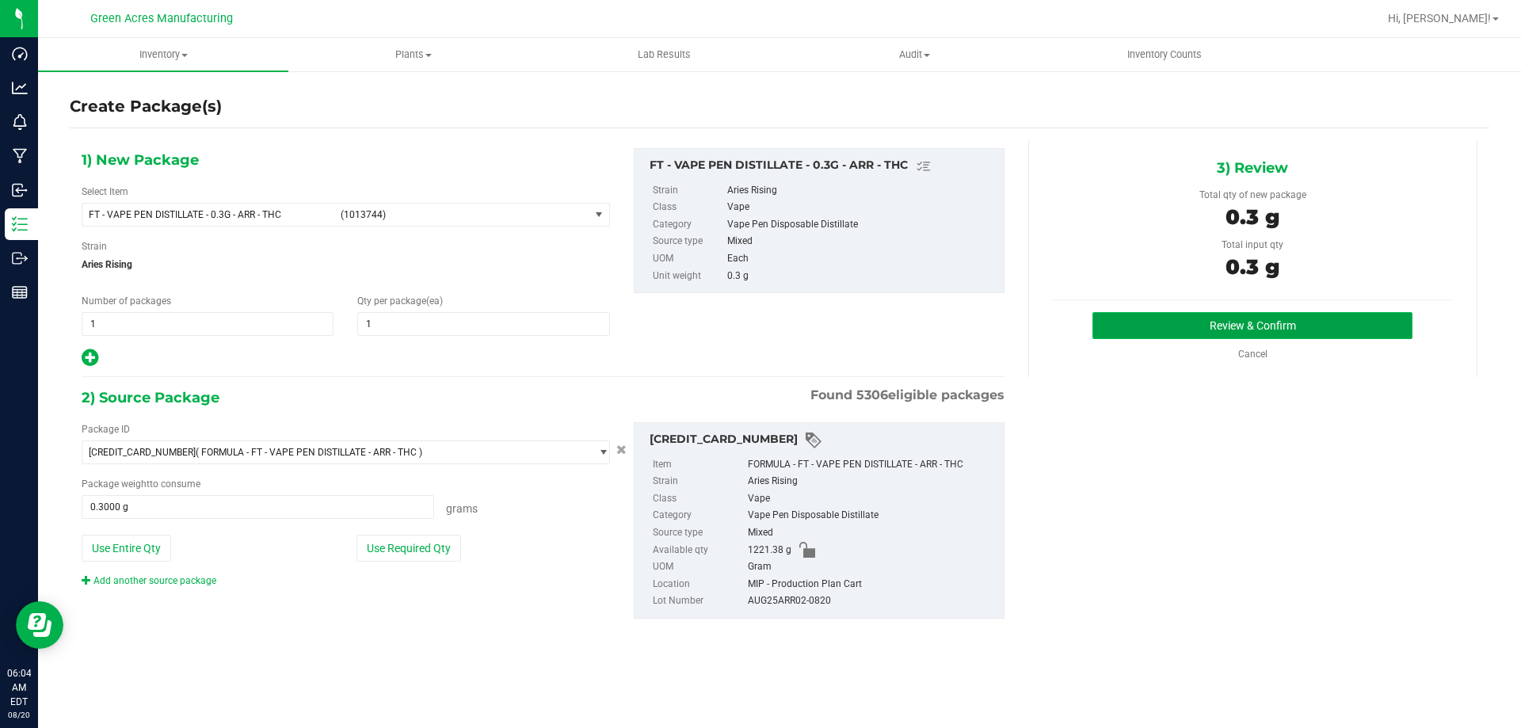
click at [1313, 324] on button "Review & Confirm" at bounding box center [1252, 325] width 320 height 27
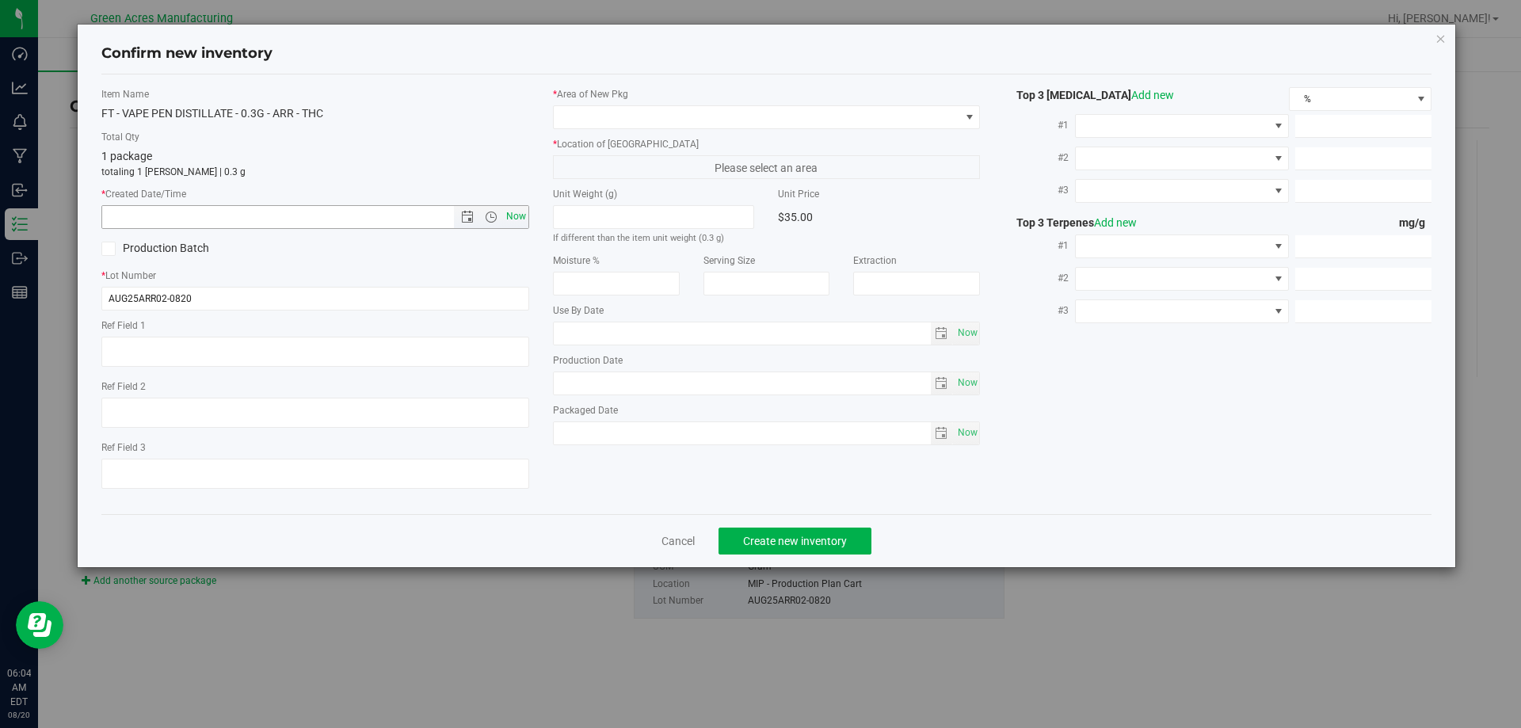
click at [515, 210] on span "Now" at bounding box center [515, 216] width 27 height 23
type input "[DATE] 6:04 AM"
click at [613, 114] on span at bounding box center [757, 117] width 406 height 22
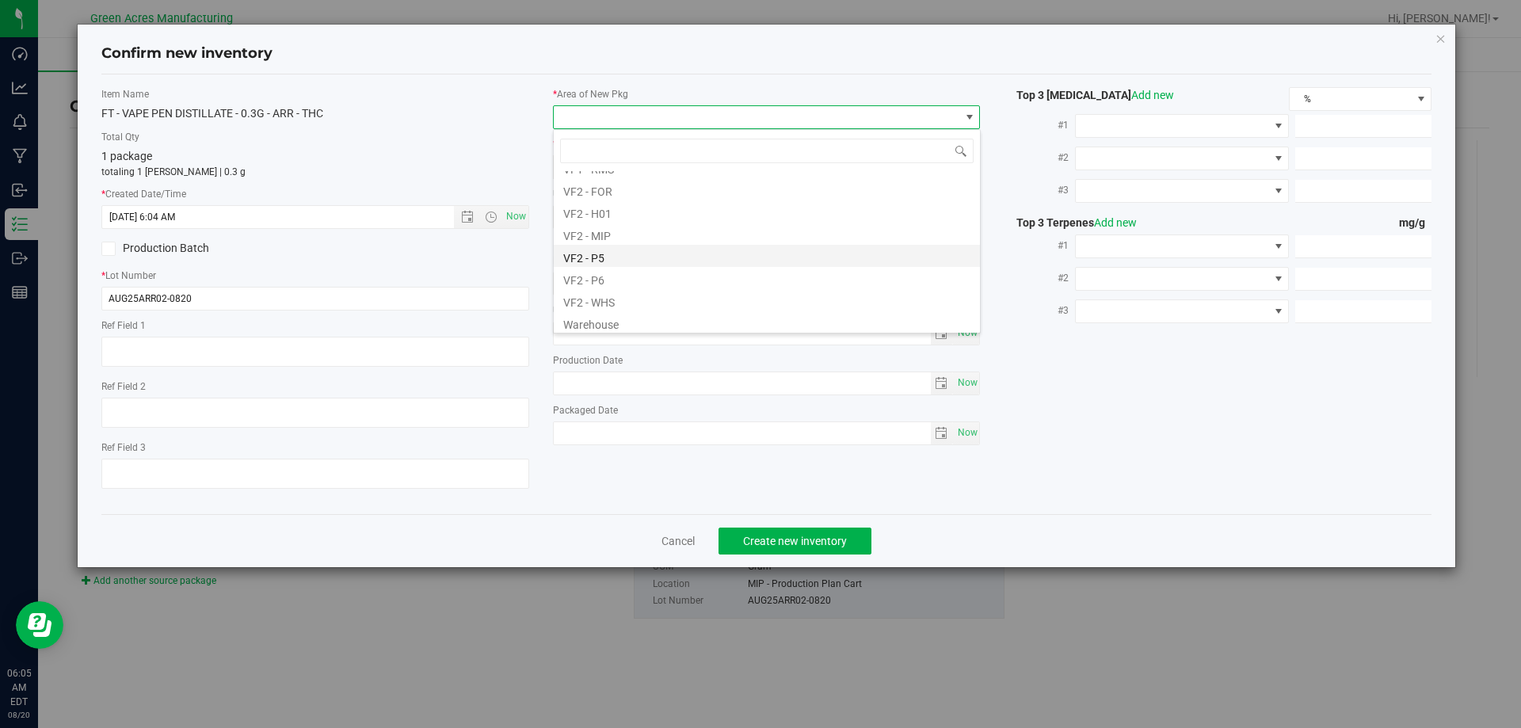
scroll to position [792, 0]
click at [611, 232] on li "VF2 - MIP" at bounding box center [767, 233] width 426 height 22
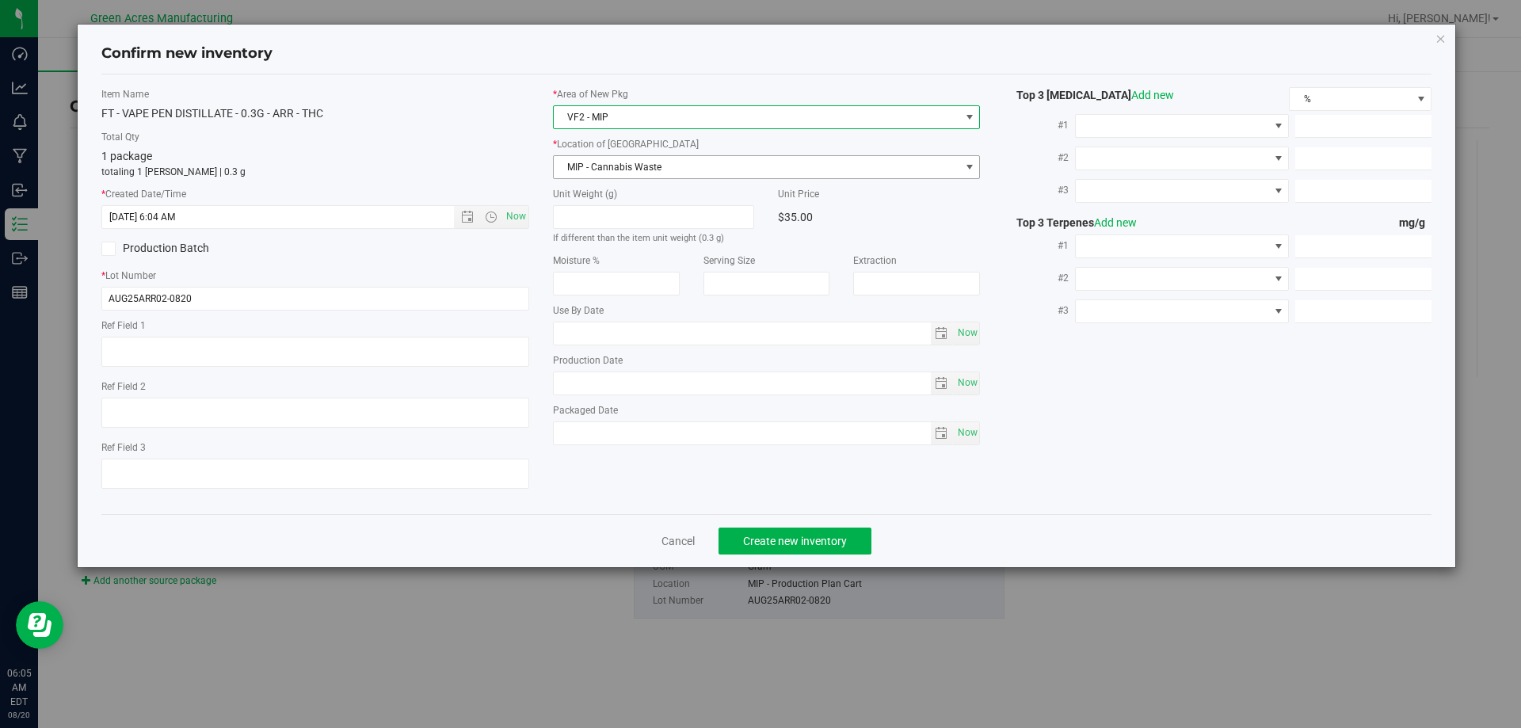
click at [630, 162] on span "MIP - Cannabis Waste" at bounding box center [757, 167] width 406 height 22
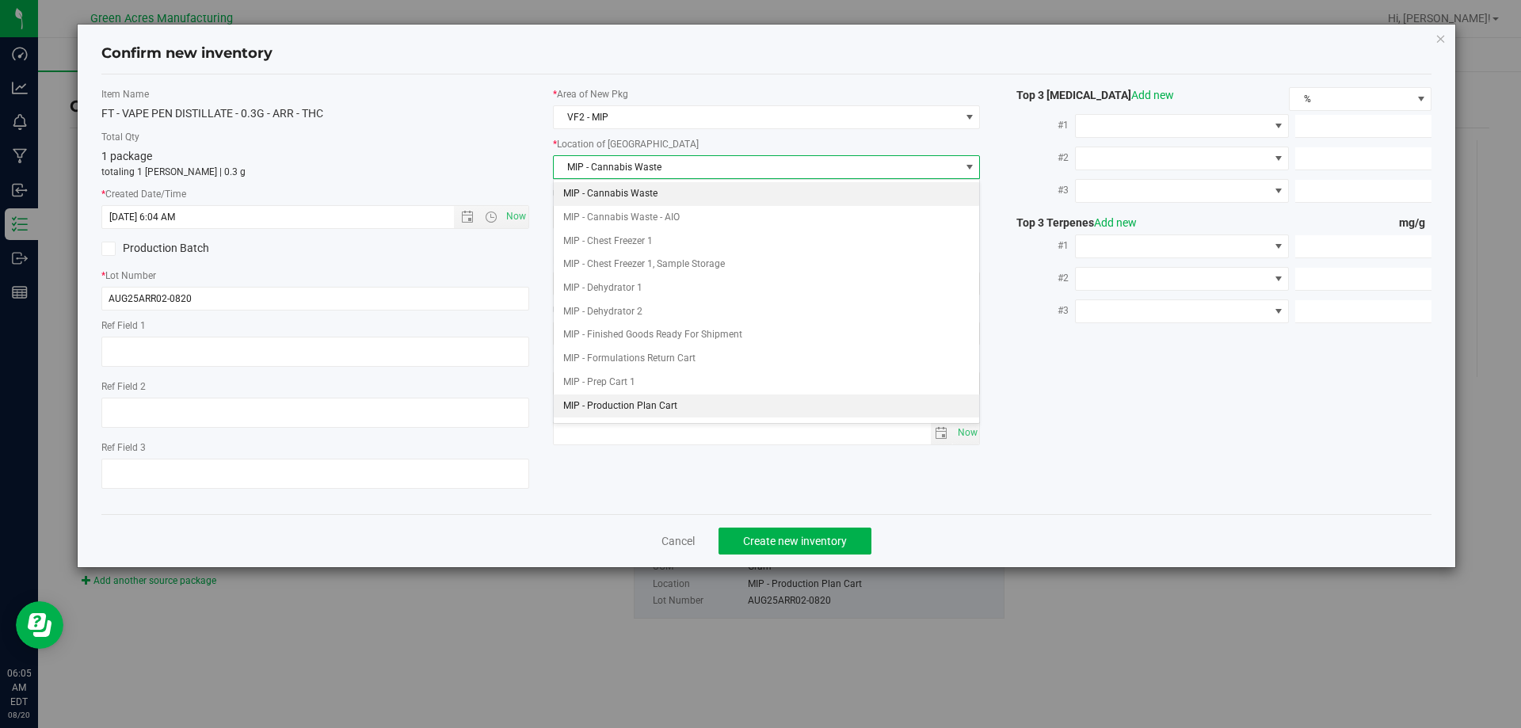
click at [638, 409] on li "MIP - Production Plan Cart" at bounding box center [767, 406] width 426 height 24
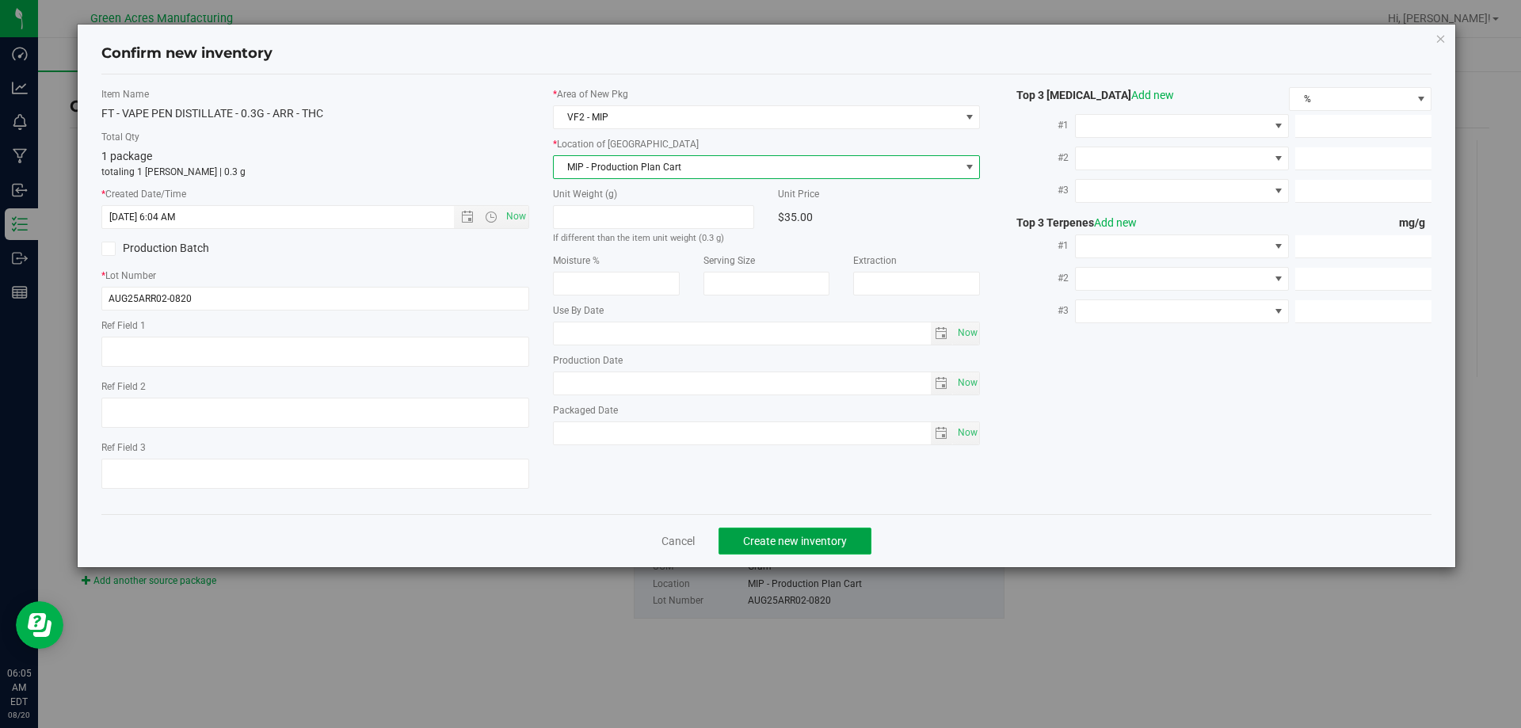
click at [776, 547] on button "Create new inventory" at bounding box center [794, 540] width 153 height 27
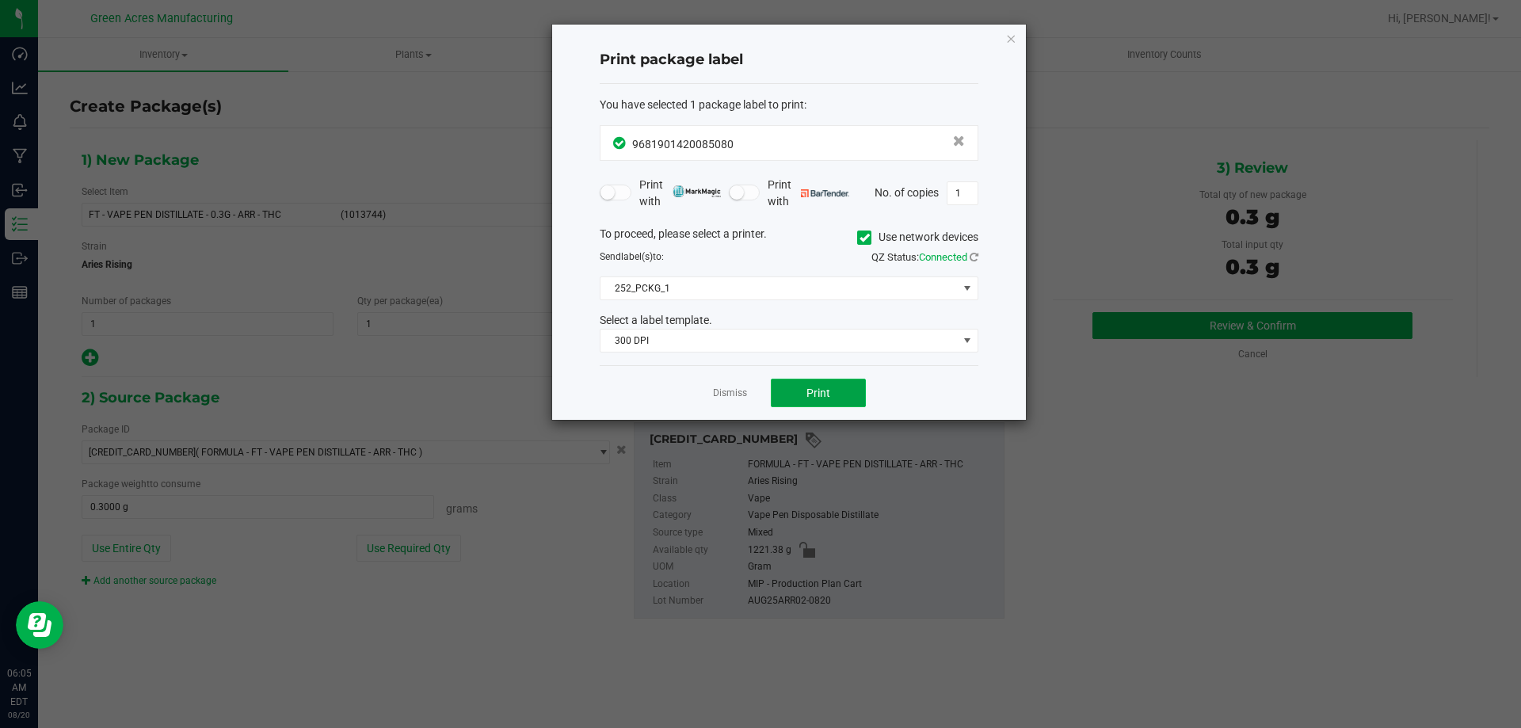
click at [841, 392] on button "Print" at bounding box center [818, 393] width 95 height 29
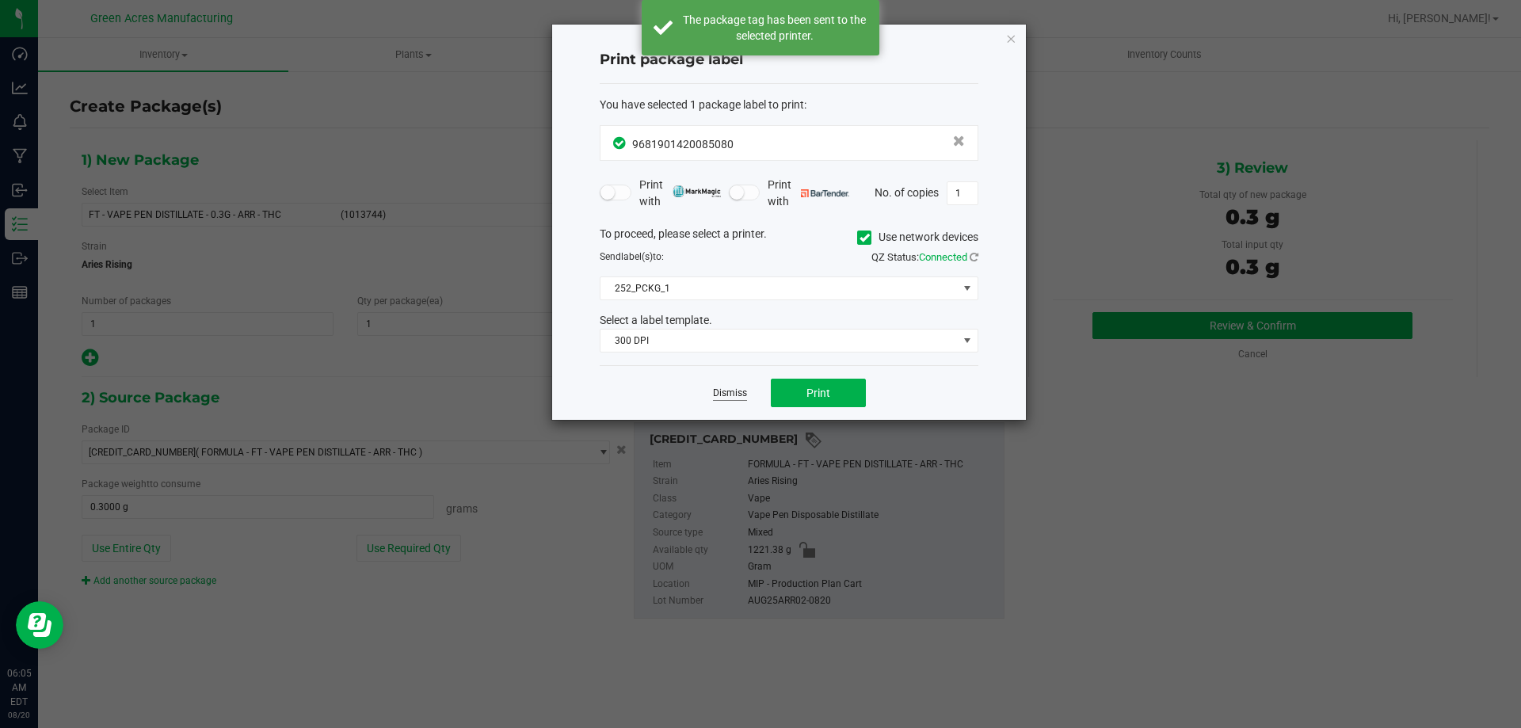
click at [744, 393] on link "Dismiss" at bounding box center [730, 392] width 34 height 13
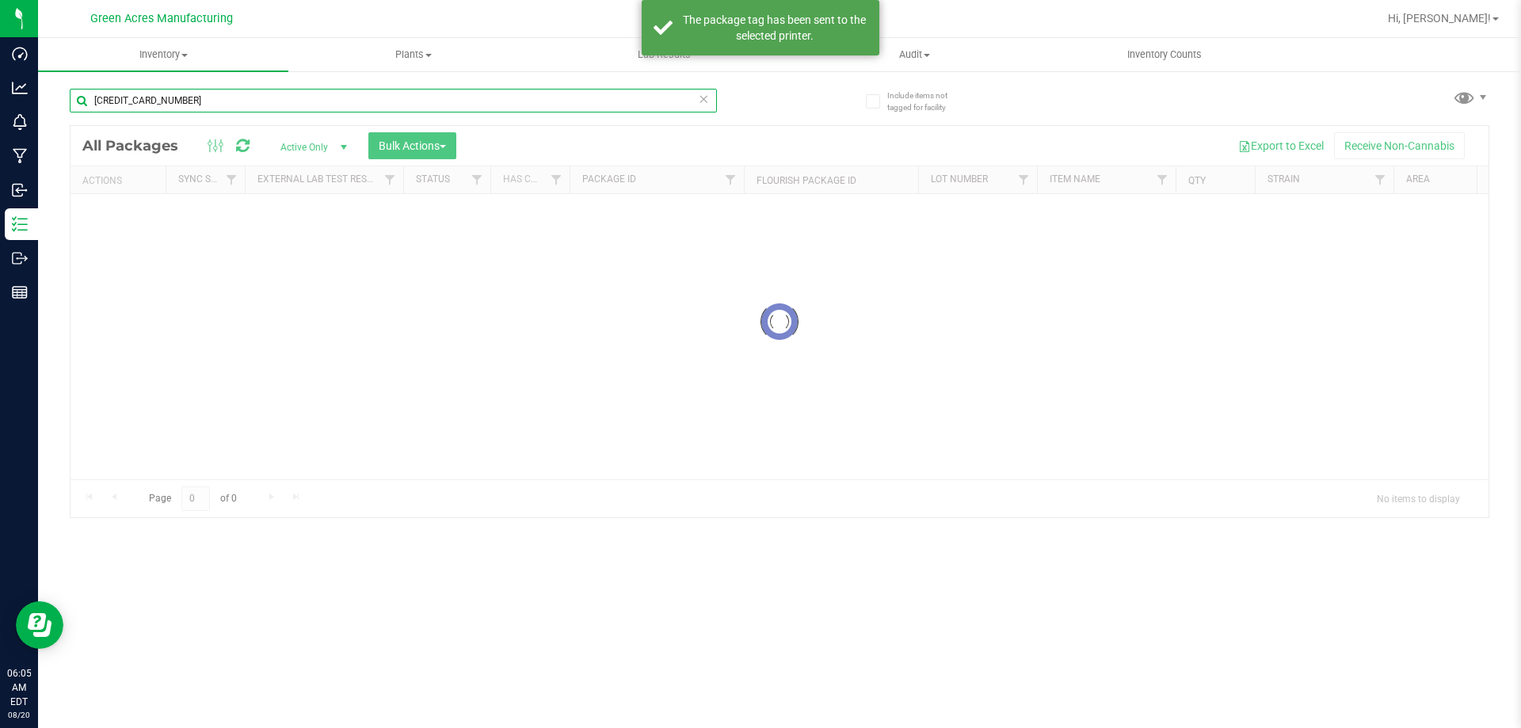
drag, startPoint x: 207, startPoint y: 106, endPoint x: 61, endPoint y: 147, distance: 151.4
click at [61, 147] on div "Include items not tagged for facility [CREDIT_CARD_NUMBER] Loading... All Packa…" at bounding box center [779, 311] width 1483 height 483
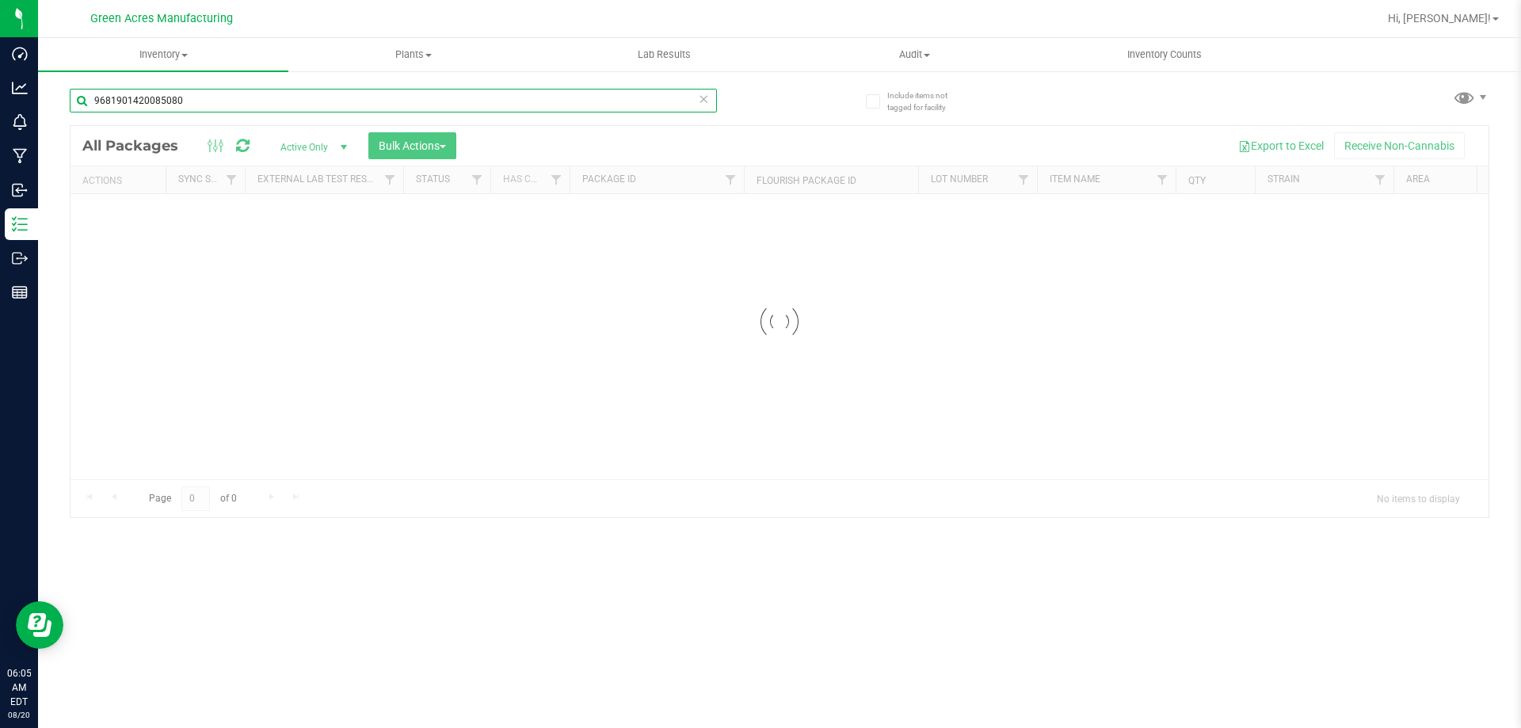
type input "9681901420085080"
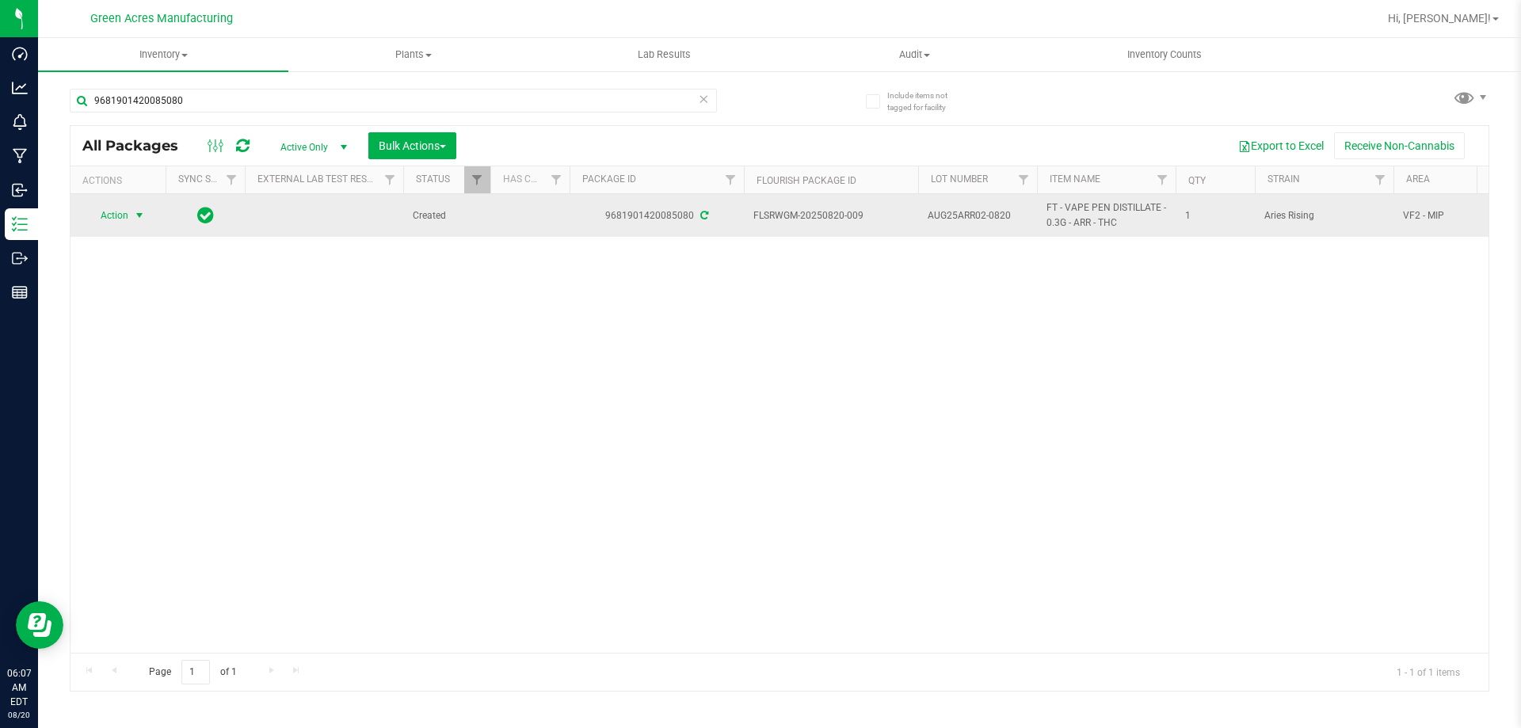
click at [123, 215] on span "Action" at bounding box center [107, 215] width 43 height 22
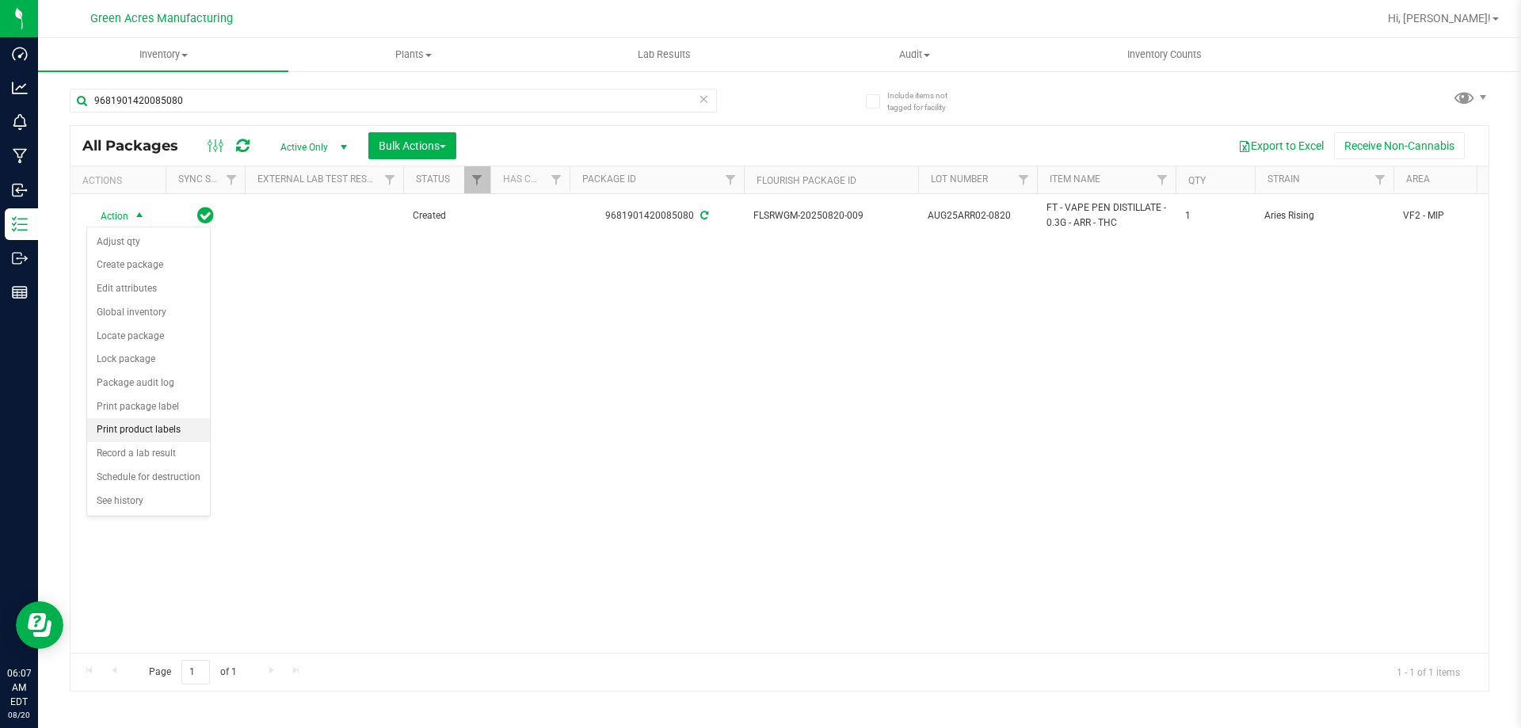
click at [142, 426] on li "Print product labels" at bounding box center [148, 430] width 123 height 24
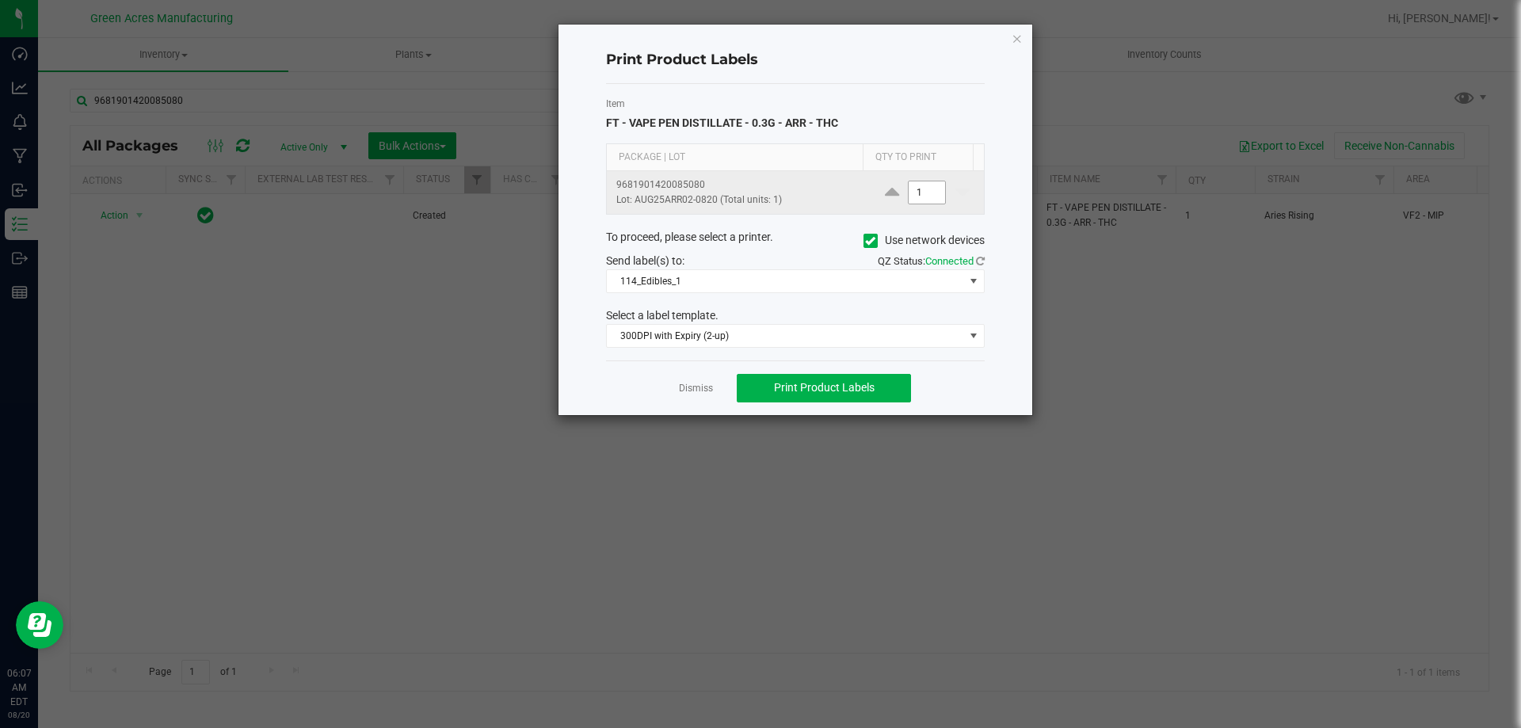
click at [916, 197] on input "1" at bounding box center [926, 192] width 36 height 22
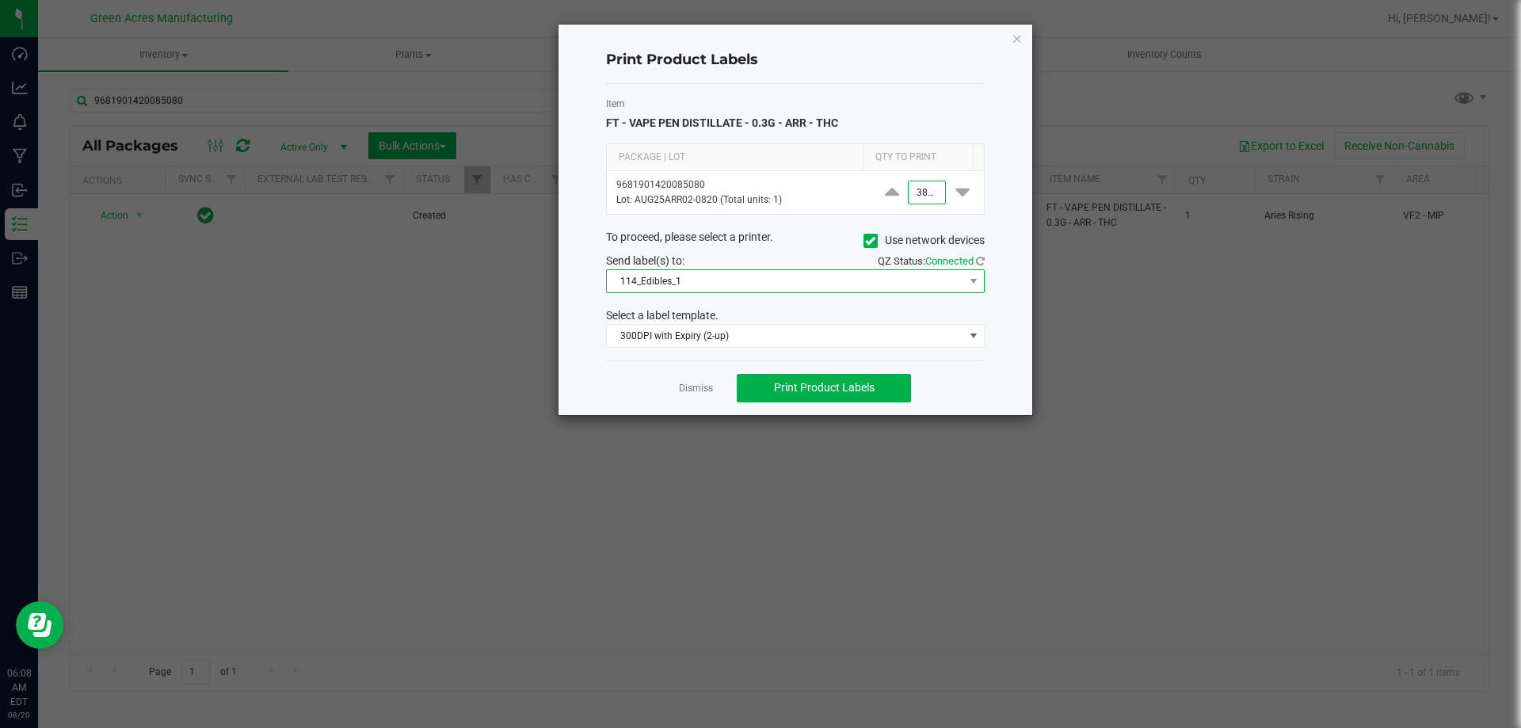
type input "3,800"
click at [737, 279] on span "114_Edibles_1" at bounding box center [785, 281] width 357 height 22
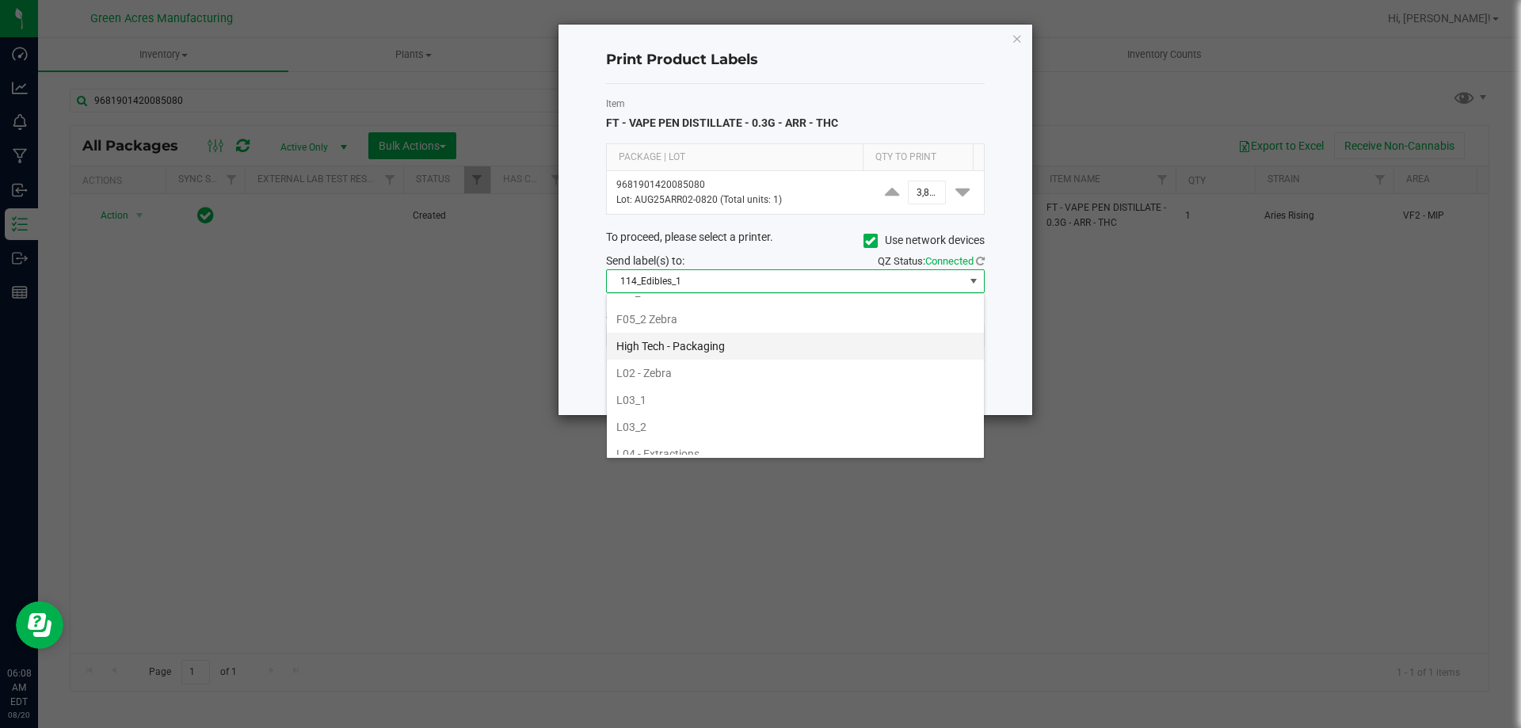
scroll to position [238, 0]
click at [677, 318] on li "252_PCKG_2" at bounding box center [795, 314] width 377 height 27
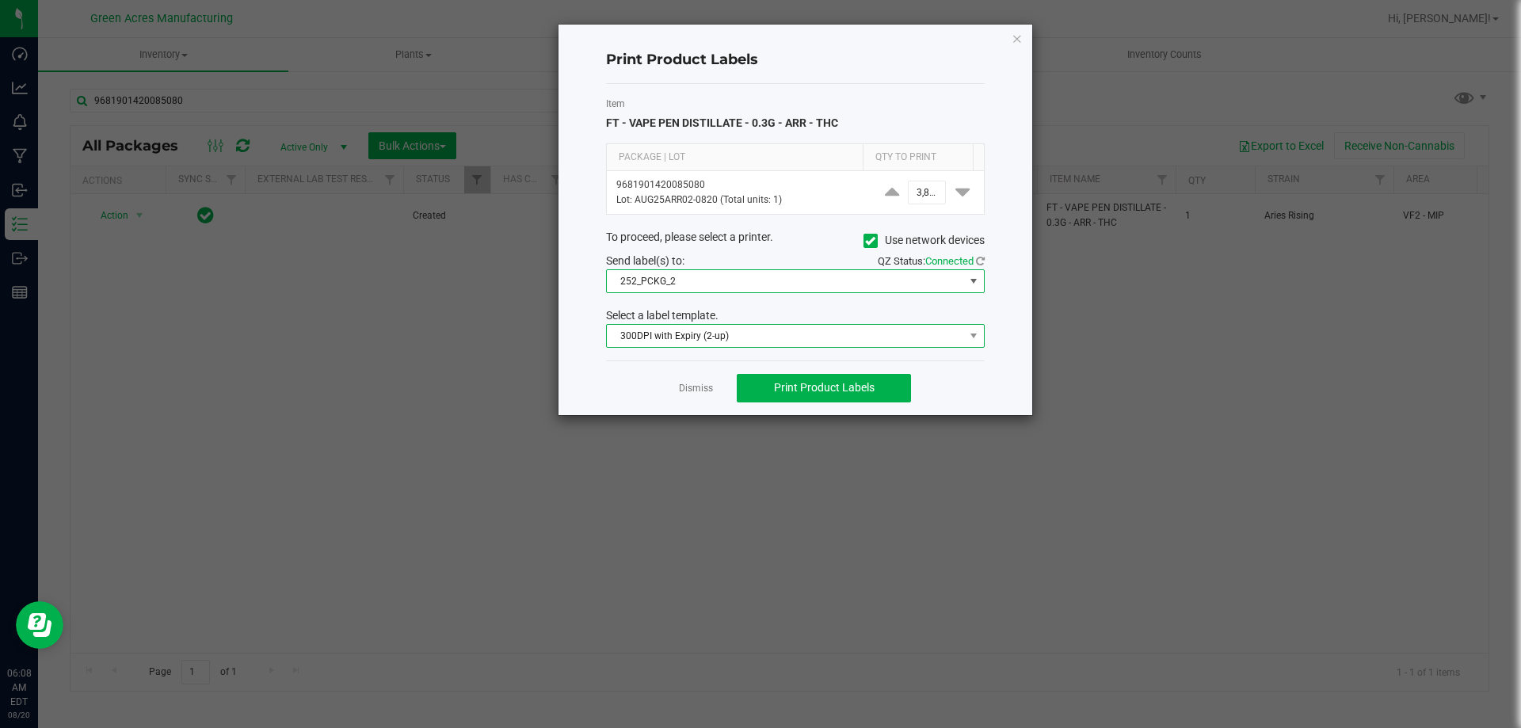
click at [671, 329] on span "300DPI with Expiry (2-up)" at bounding box center [785, 336] width 357 height 22
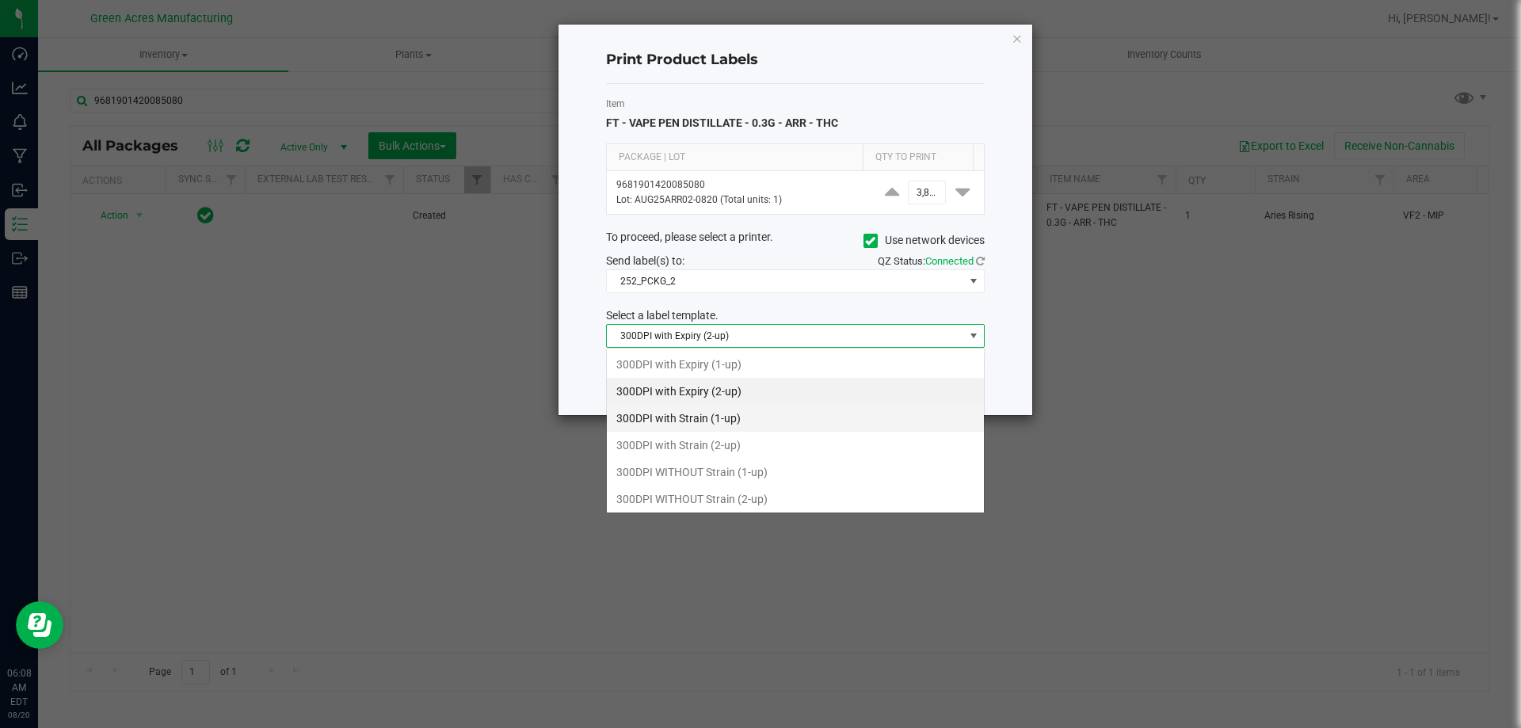
scroll to position [24, 379]
click at [724, 444] on li "300DPI with Strain (2-up)" at bounding box center [795, 445] width 377 height 27
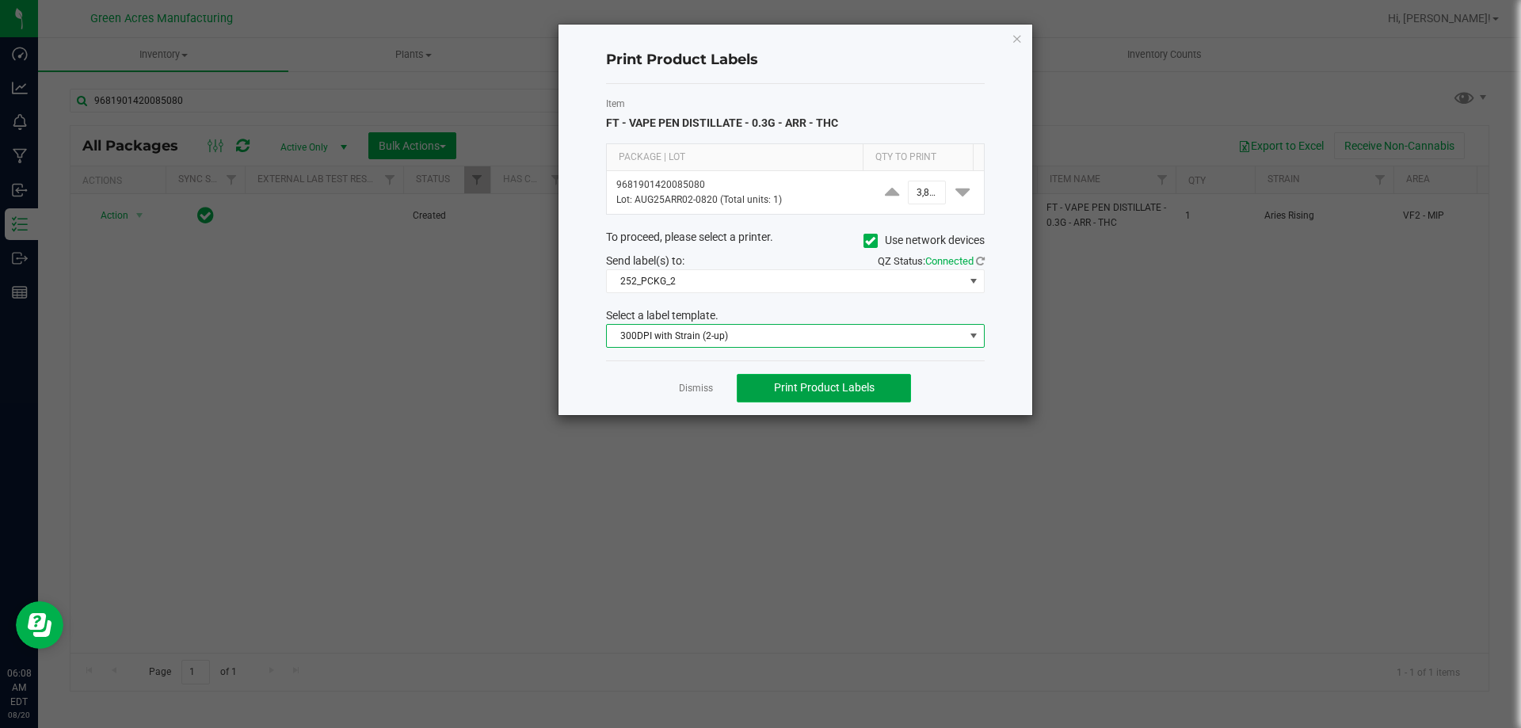
click at [783, 378] on button "Print Product Labels" at bounding box center [824, 388] width 174 height 29
click at [707, 392] on link "Dismiss" at bounding box center [696, 388] width 34 height 13
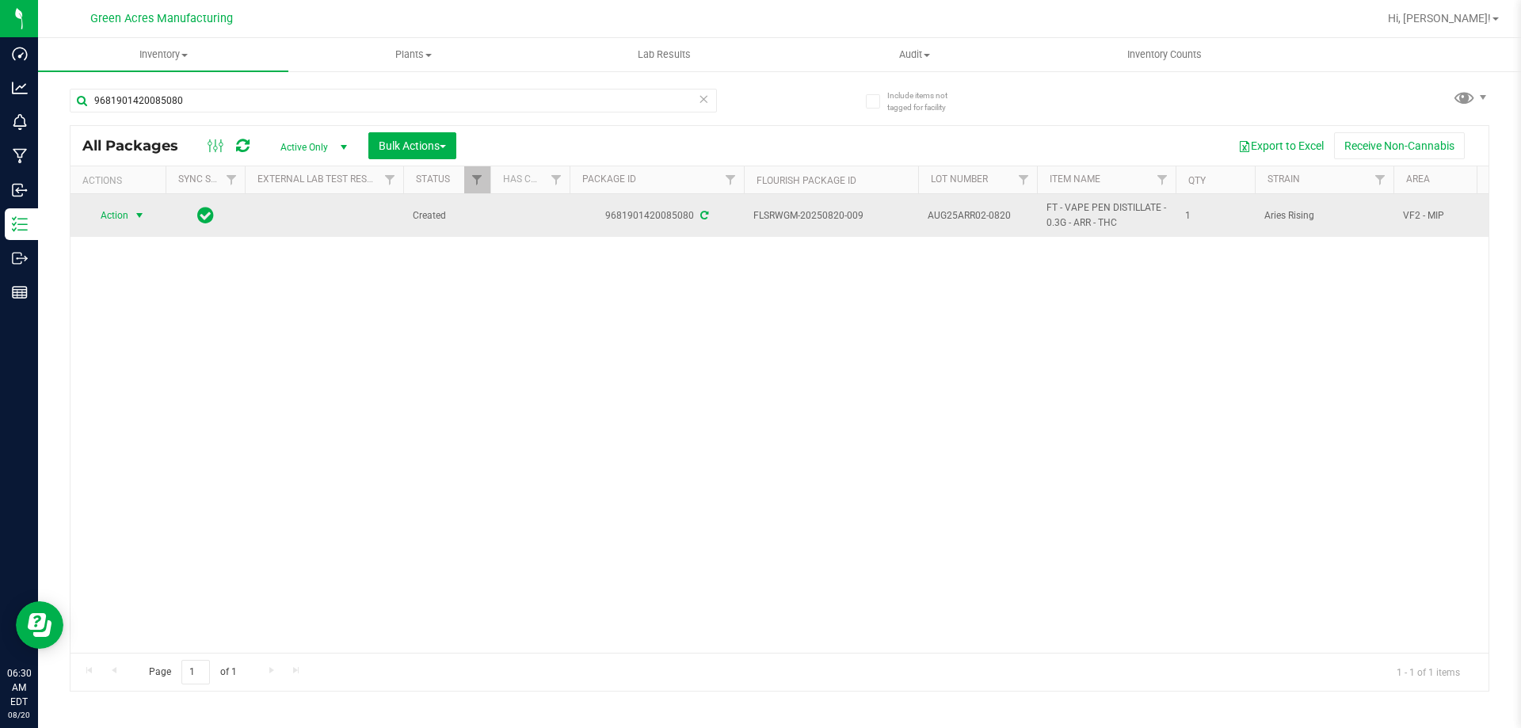
click at [128, 224] on span "Action" at bounding box center [107, 215] width 43 height 22
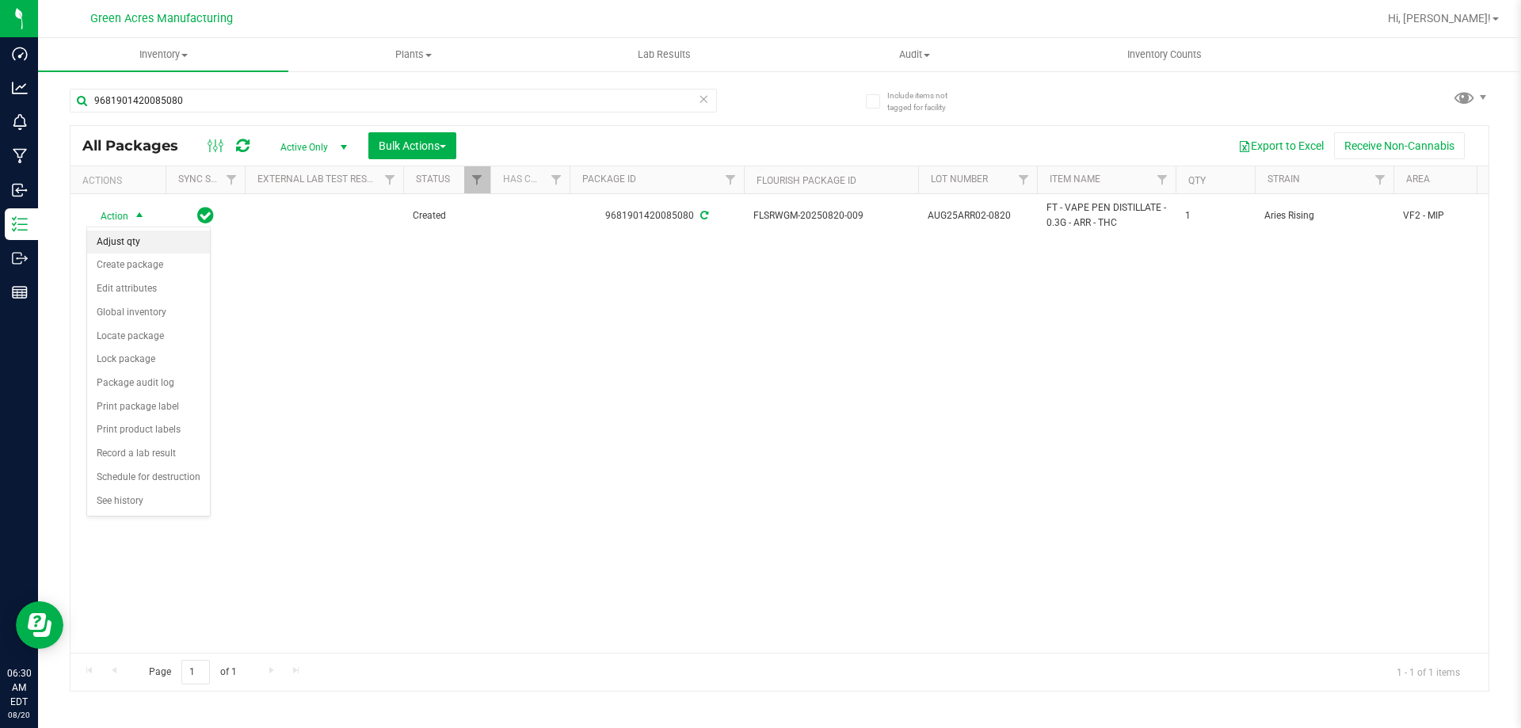
click at [129, 239] on li "Adjust qty" at bounding box center [148, 242] width 123 height 24
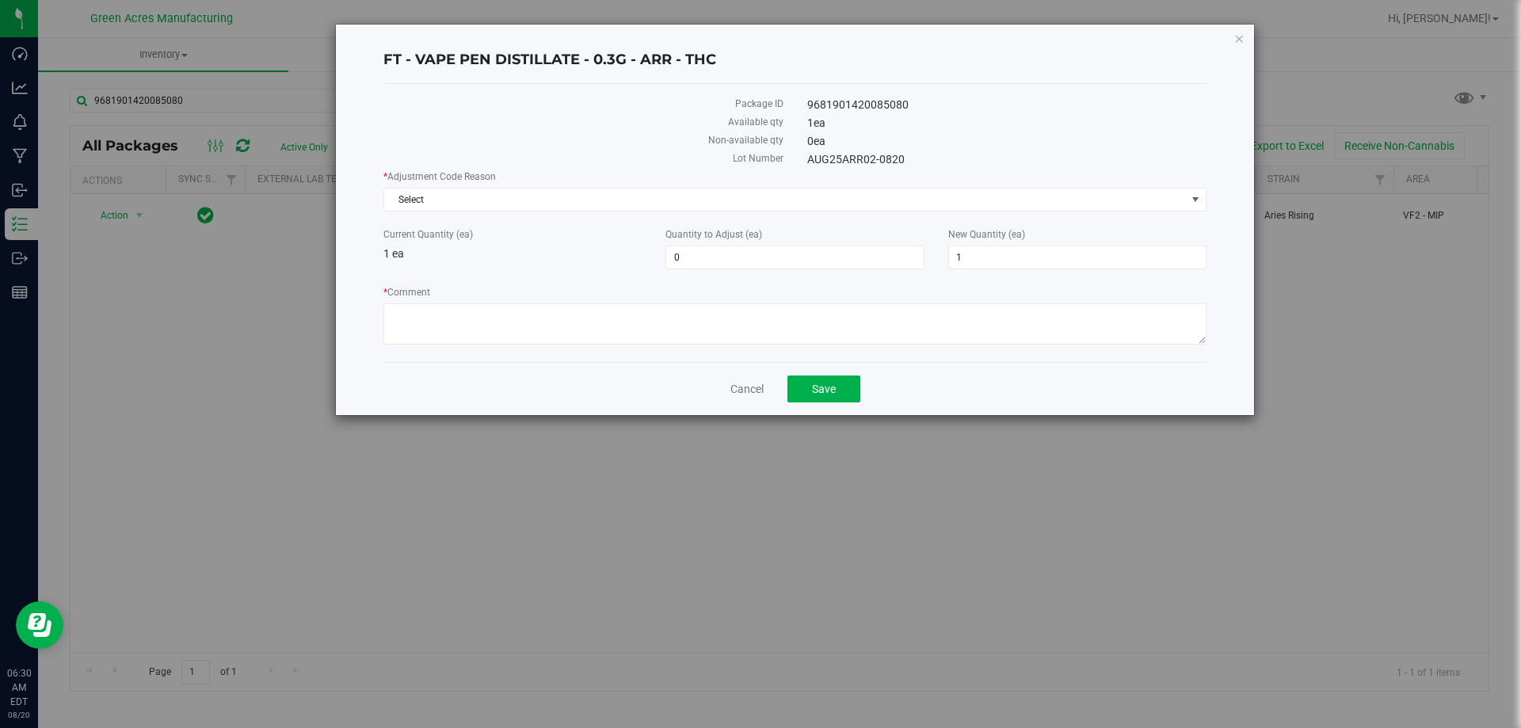
click at [498, 213] on div "* Adjustment Code Reason Select Select Depleted Inventory Audit Mistake Moistur…" at bounding box center [794, 259] width 823 height 180
click at [498, 212] on div "* Adjustment Code Reason Select Select Depleted Inventory Audit Mistake Moistur…" at bounding box center [794, 259] width 823 height 180
click at [496, 203] on span "Select" at bounding box center [785, 199] width 802 height 22
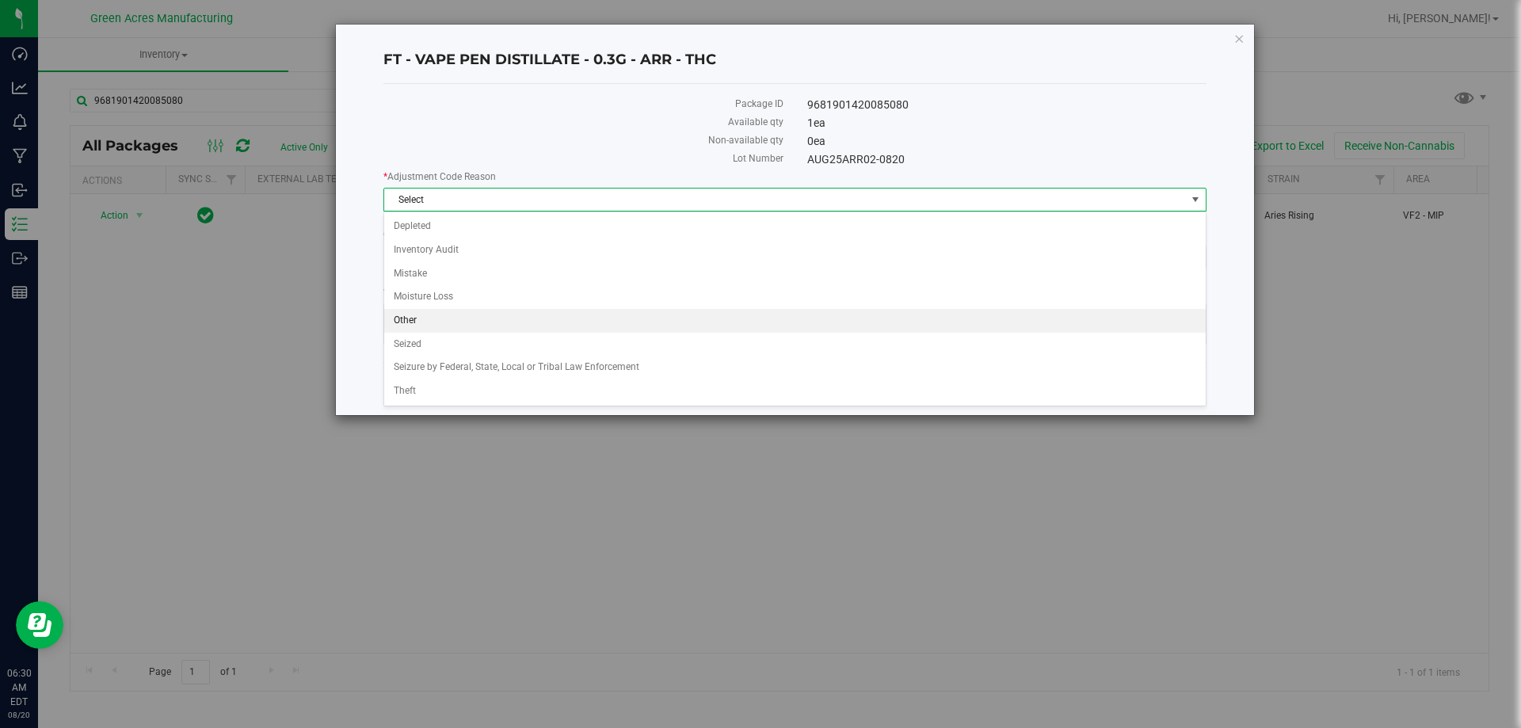
click at [415, 323] on li "Other" at bounding box center [794, 321] width 821 height 24
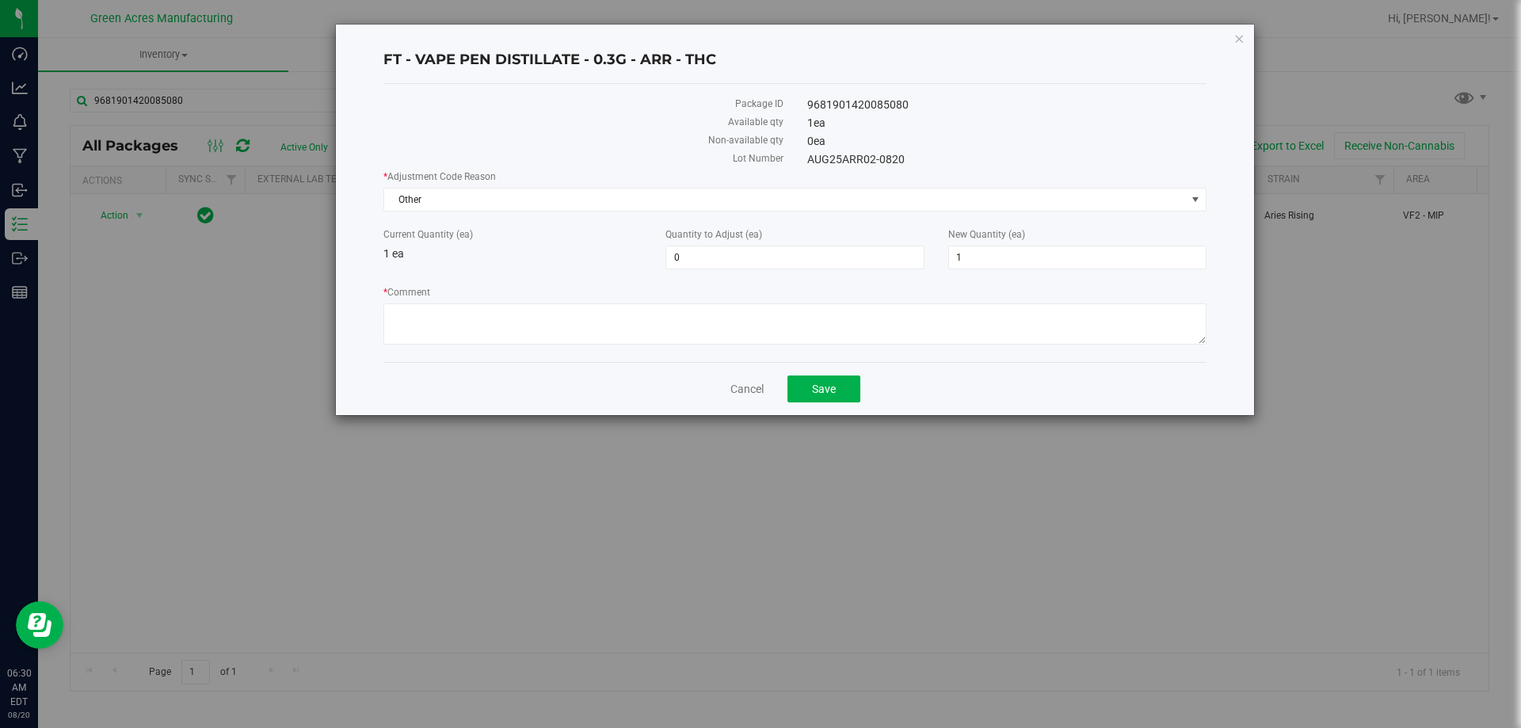
click at [981, 273] on div "* Adjustment Code Reason Other Select Depleted Inventory Audit Mistake Moisture…" at bounding box center [794, 259] width 823 height 180
click at [977, 252] on span "1 1" at bounding box center [1077, 258] width 258 height 24
type input "0"
click at [950, 317] on textarea "* Comment" at bounding box center [794, 323] width 823 height 41
type input "-1"
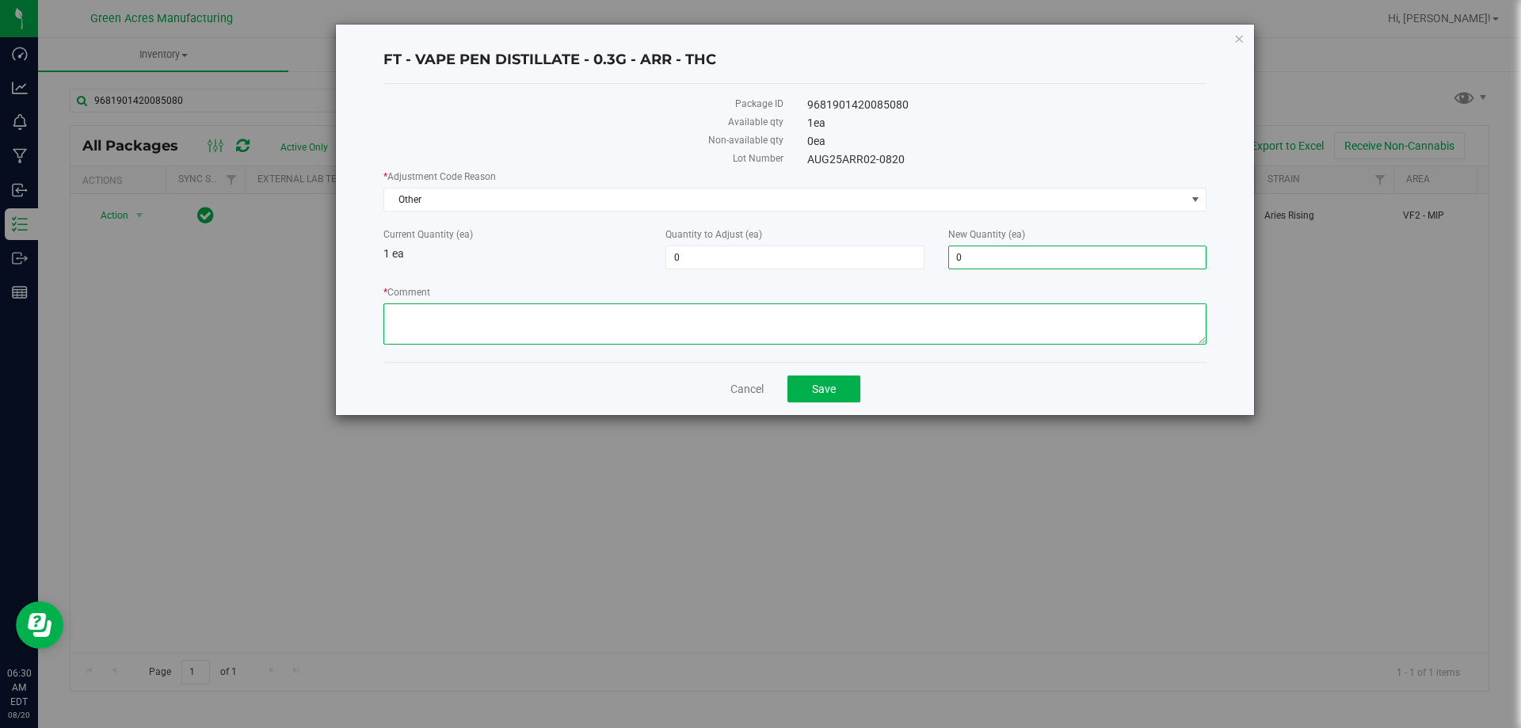
type input "0"
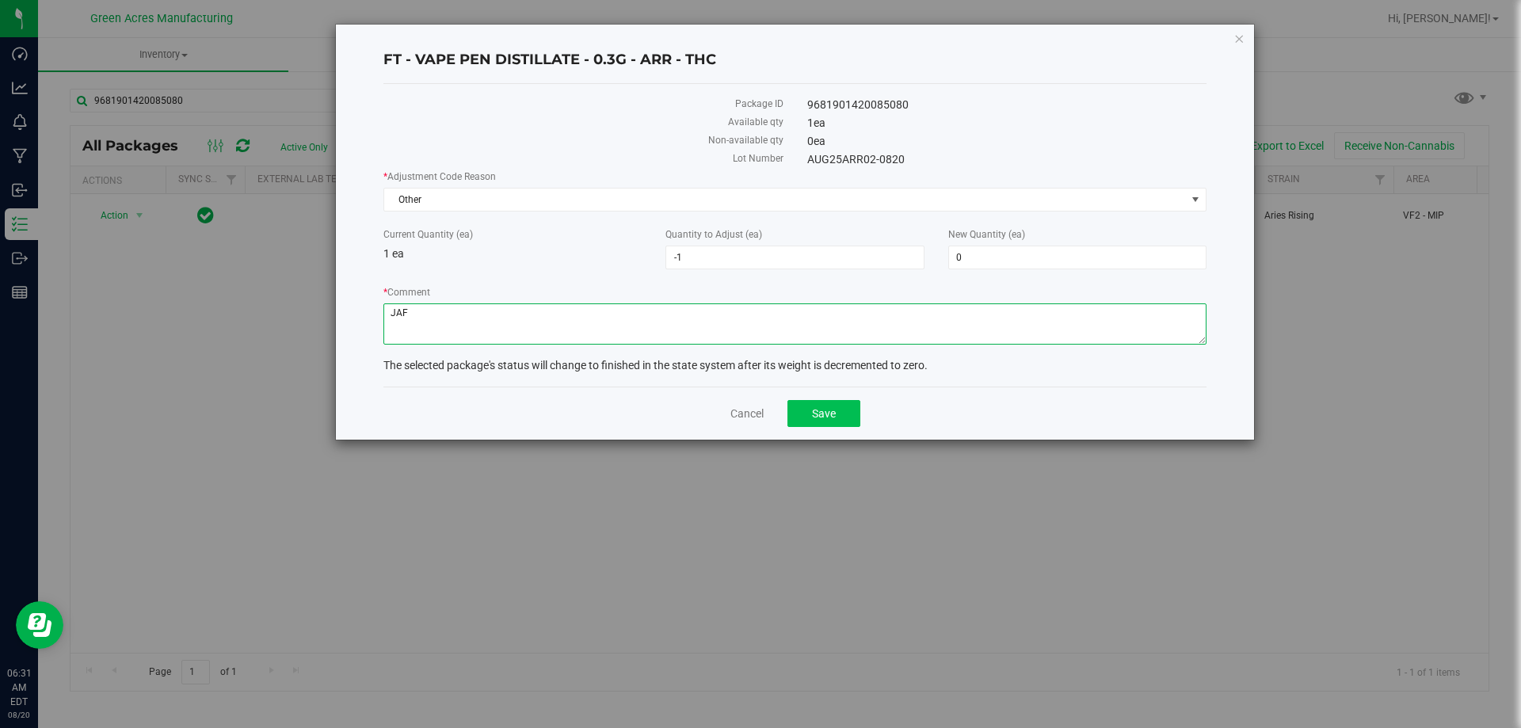
type textarea "JAF"
click at [839, 421] on button "Save" at bounding box center [823, 413] width 73 height 27
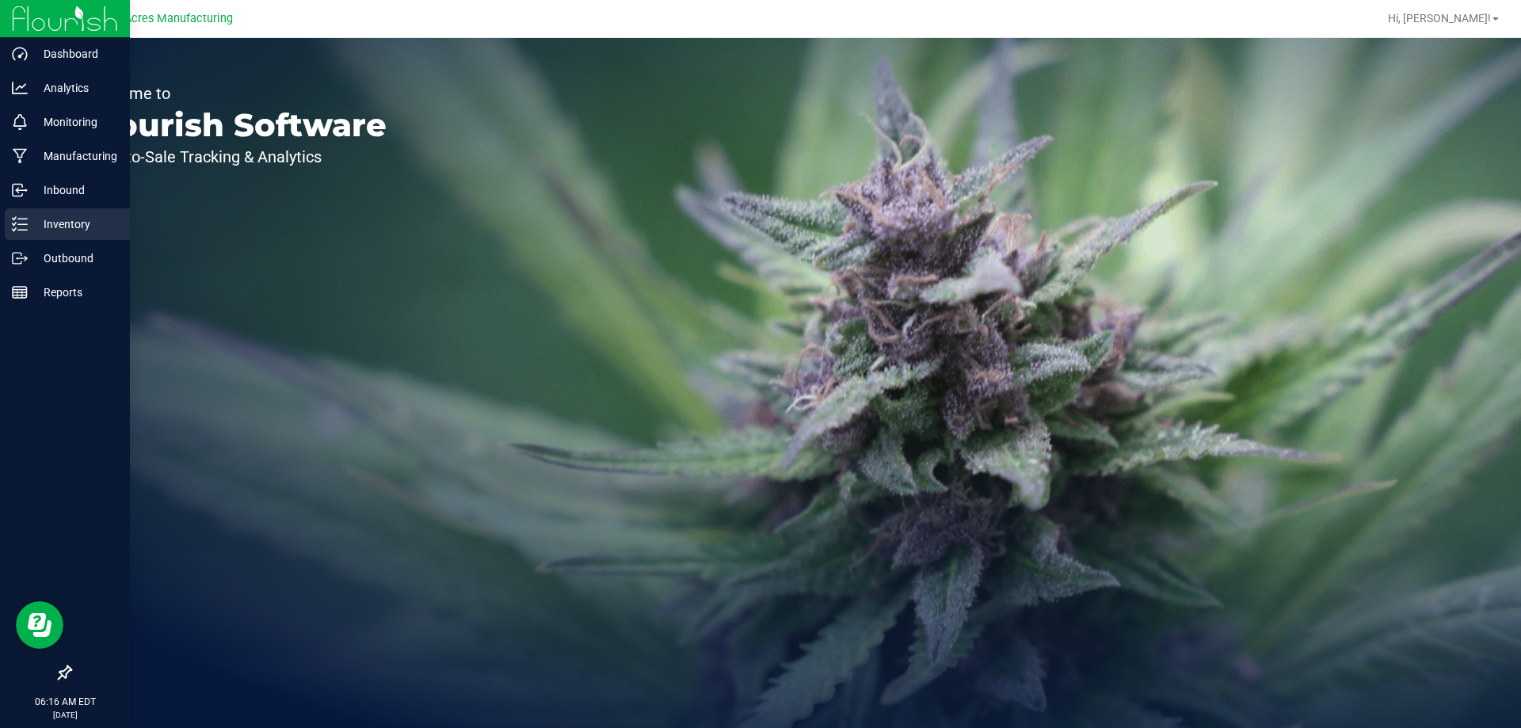
click at [54, 231] on p "Inventory" at bounding box center [75, 224] width 95 height 19
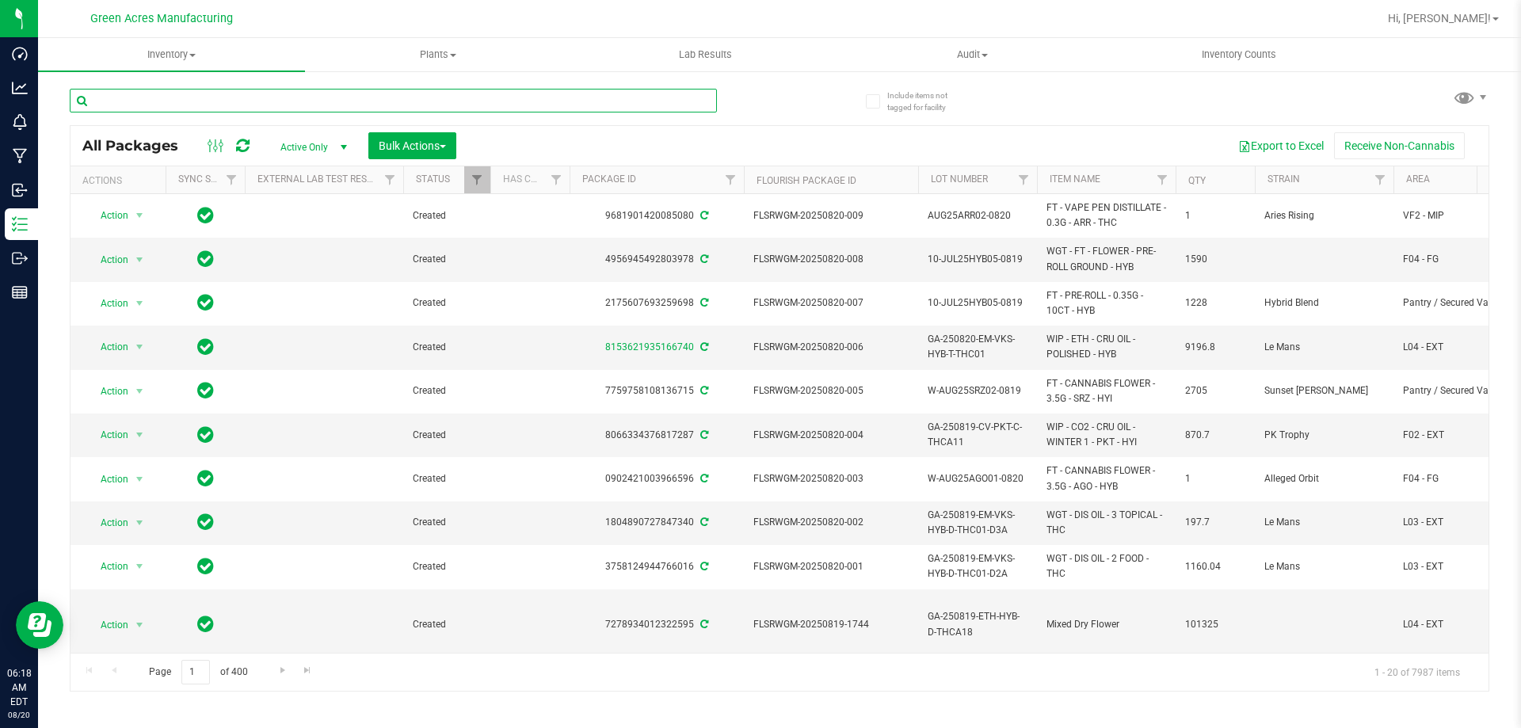
click at [124, 93] on input "text" at bounding box center [393, 101] width 647 height 24
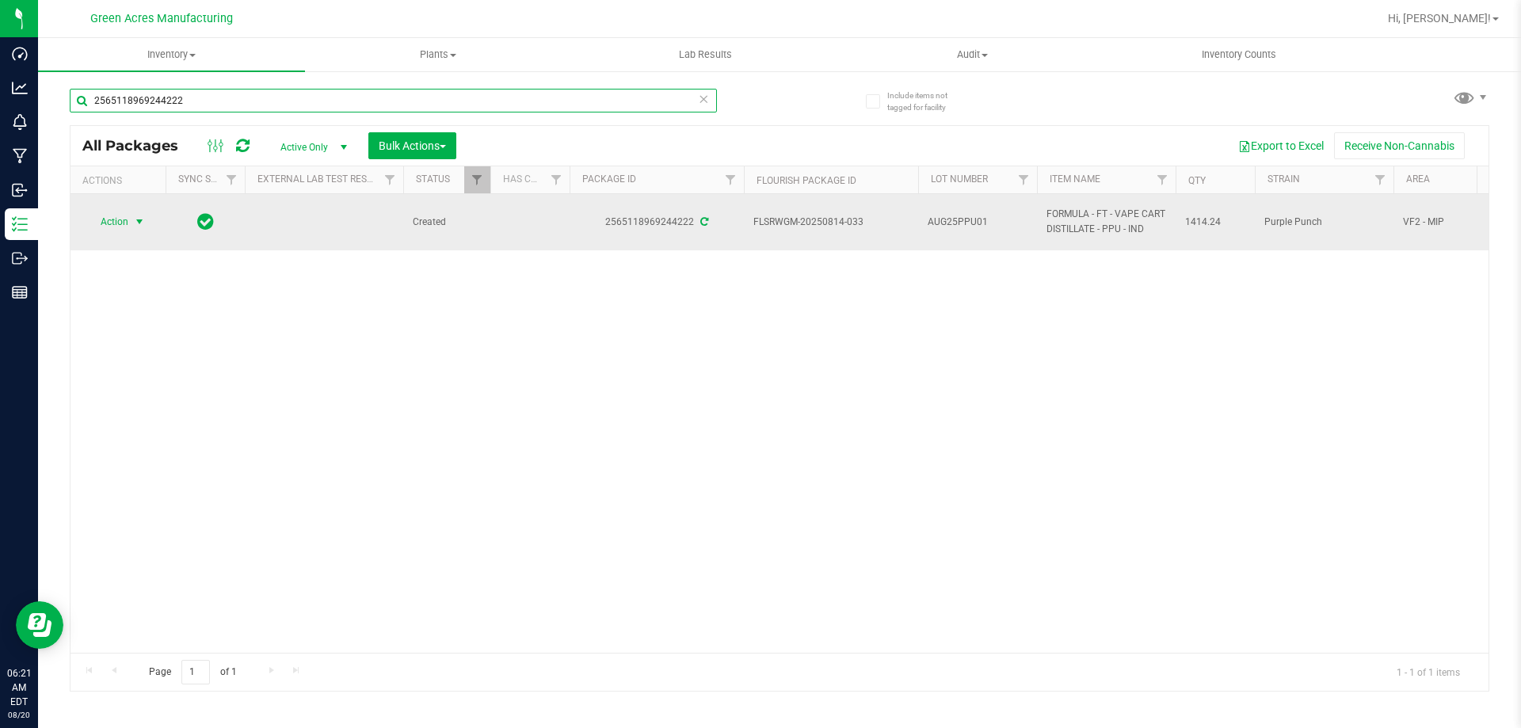
type input "2565118969244222"
click at [131, 214] on span "select" at bounding box center [140, 222] width 20 height 22
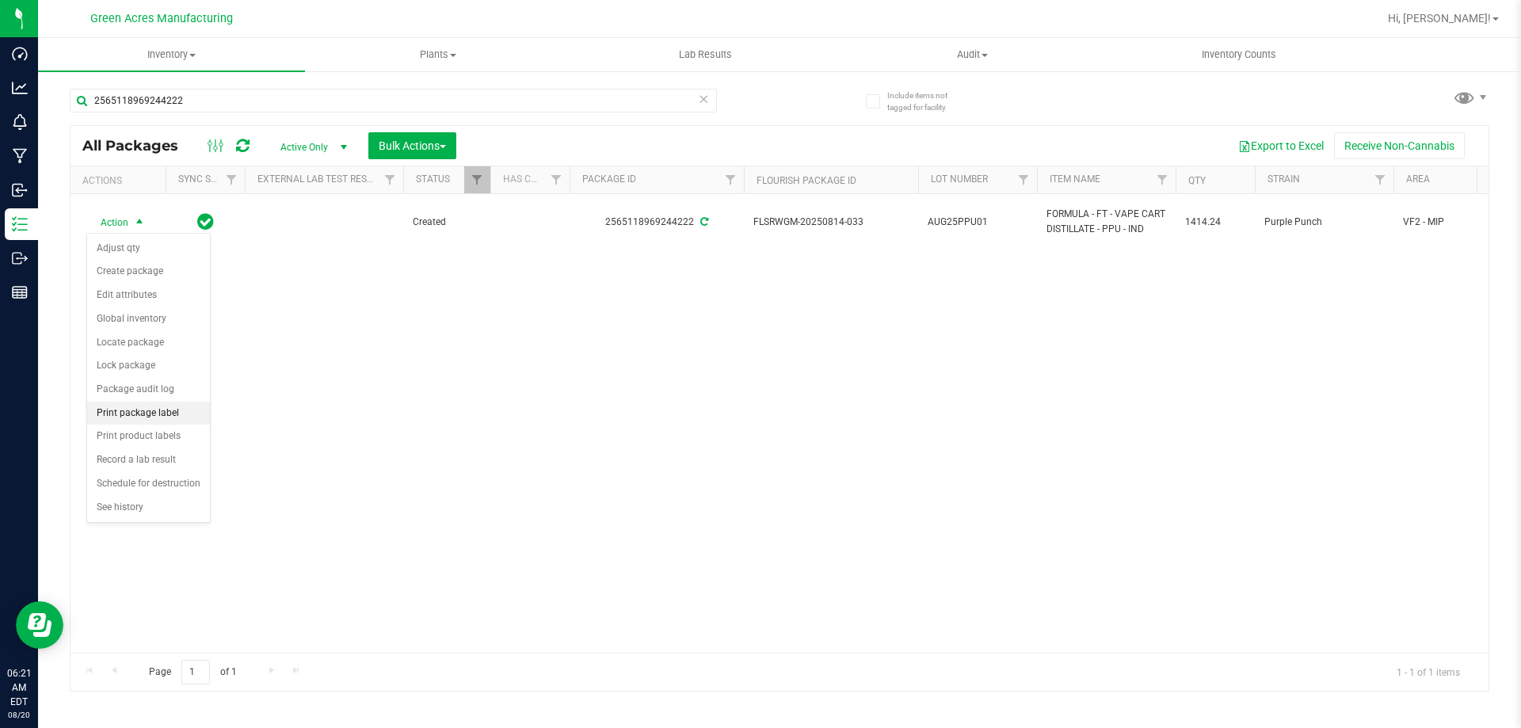
click at [176, 418] on li "Print package label" at bounding box center [148, 414] width 123 height 24
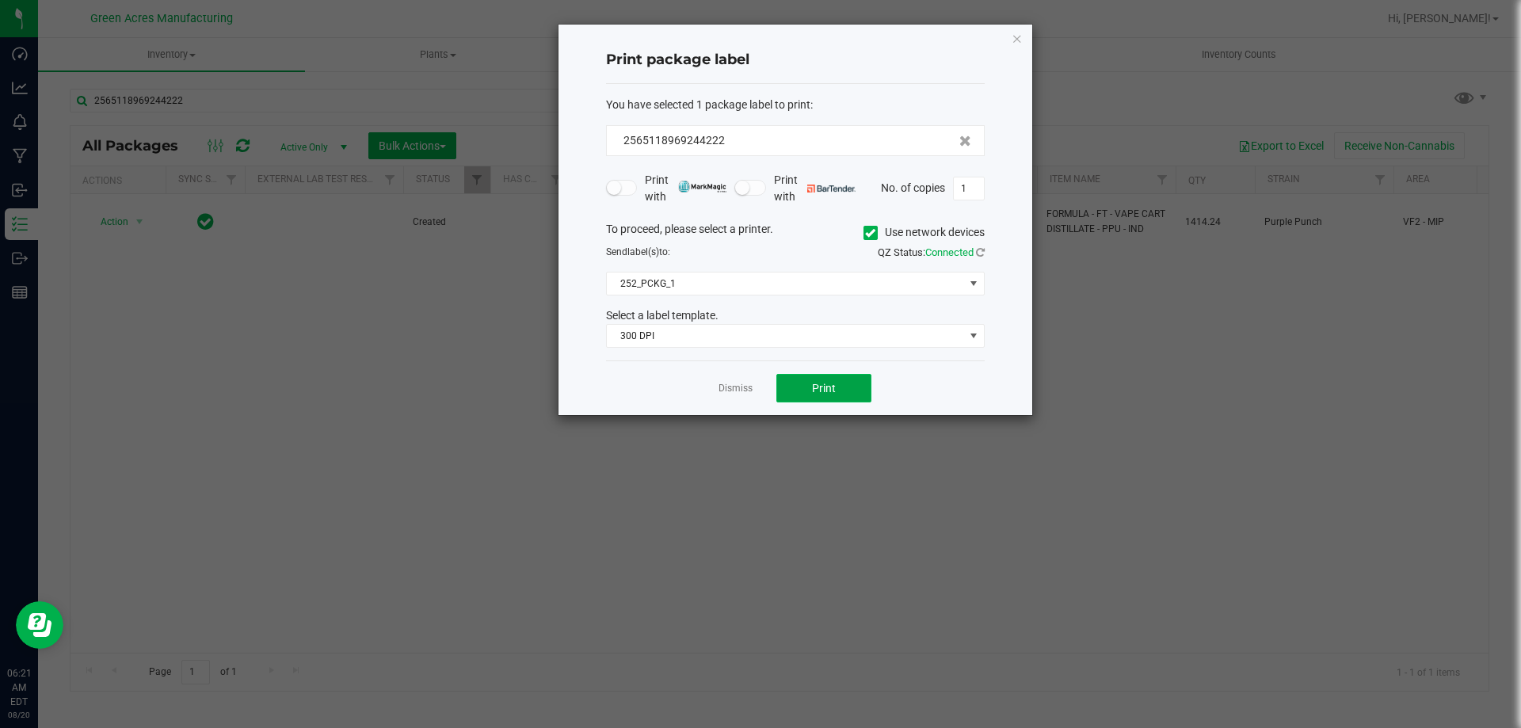
click at [825, 383] on span "Print" at bounding box center [824, 388] width 24 height 13
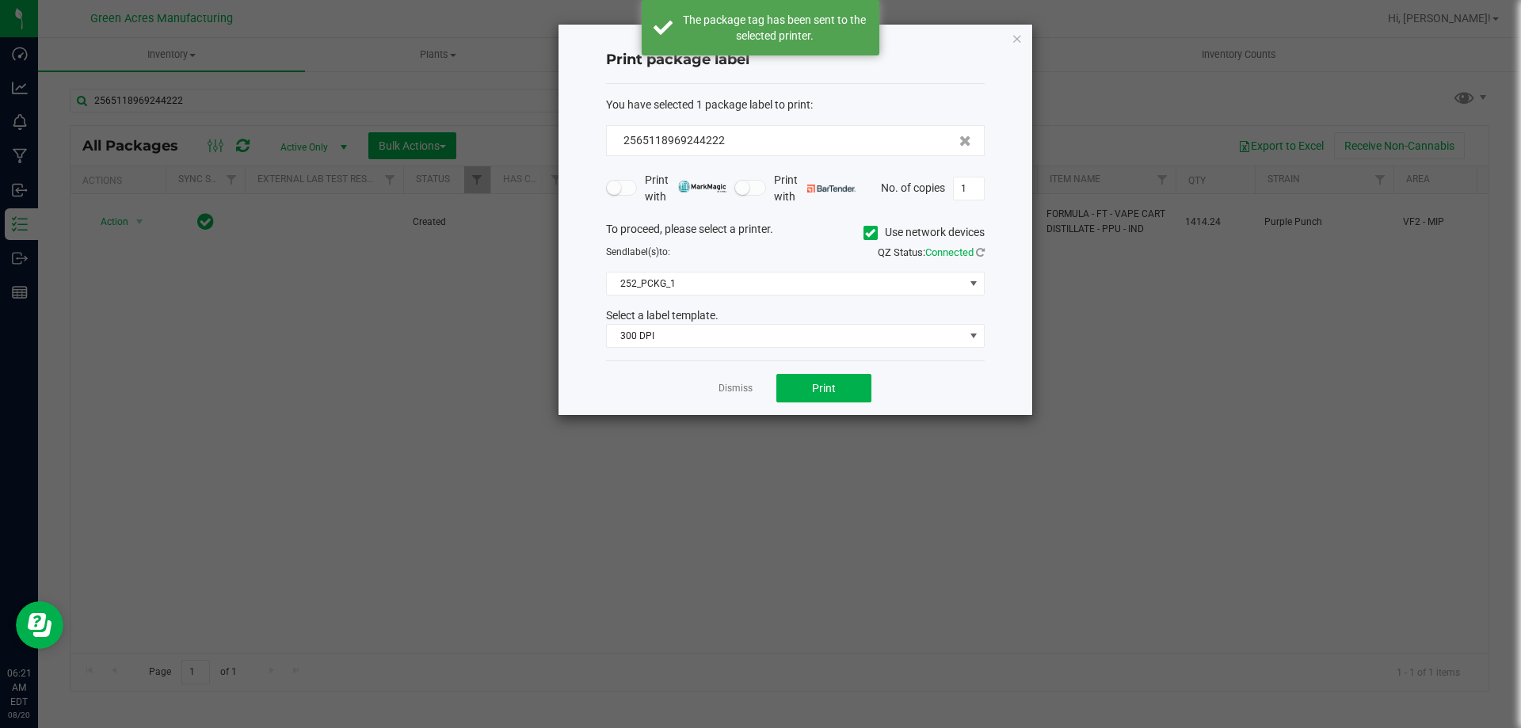
click at [717, 390] on div "Dismiss Print" at bounding box center [795, 387] width 379 height 55
click at [748, 390] on link "Dismiss" at bounding box center [735, 388] width 34 height 13
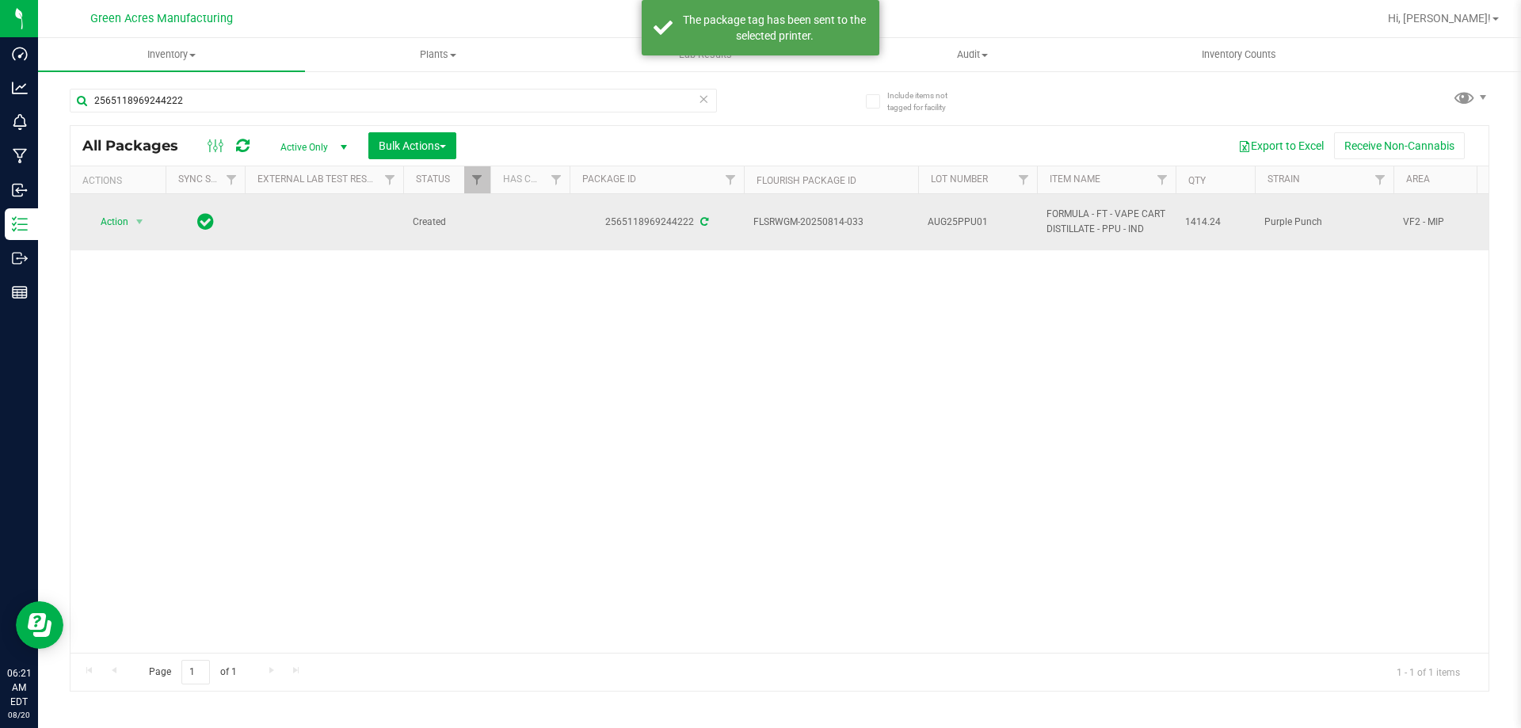
click at [841, 245] on td "FLSRWGM-20250814-033" at bounding box center [831, 222] width 174 height 56
click at [971, 226] on span "AUG25PPU01" at bounding box center [977, 222] width 100 height 15
type input "AUG25PPU01-0820"
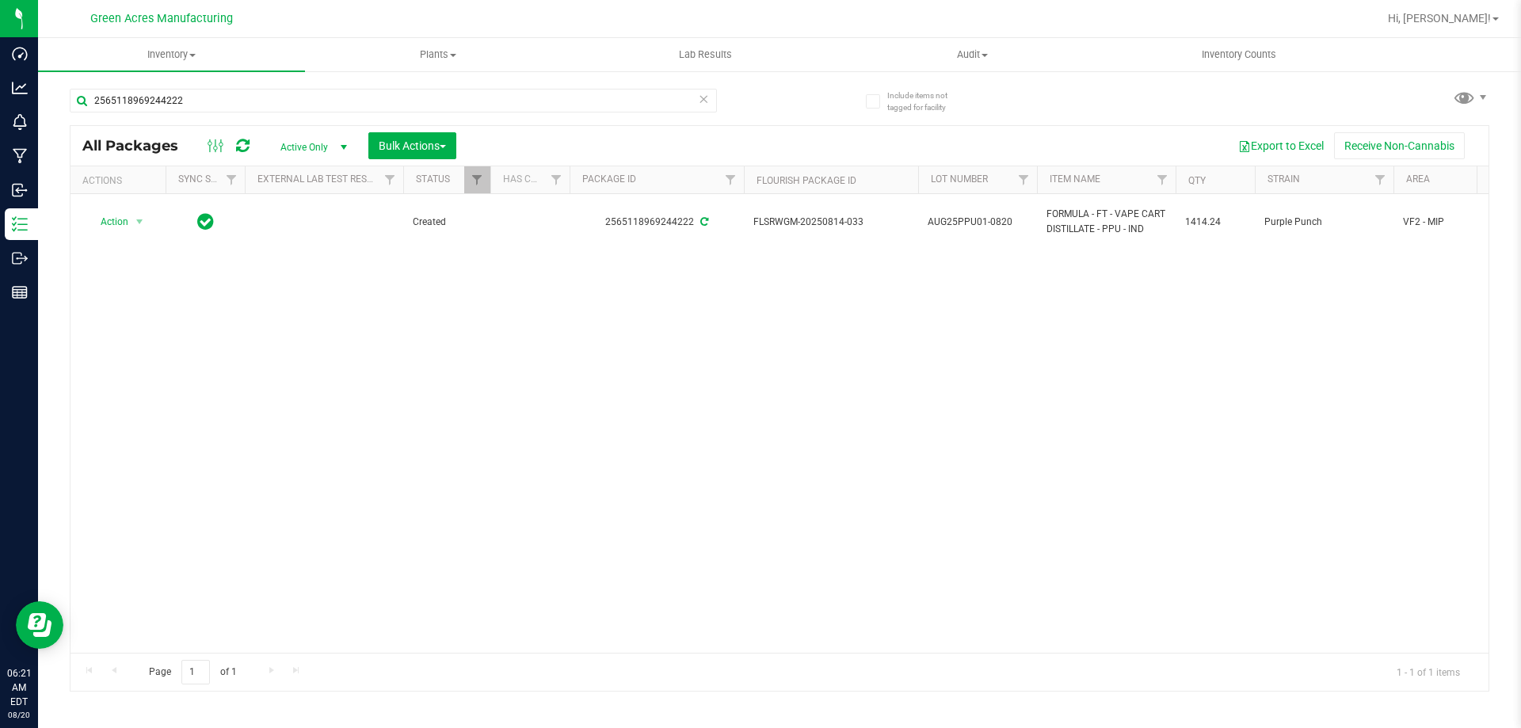
click at [973, 225] on span "AUG25PPU01-0820" at bounding box center [977, 222] width 100 height 15
click at [973, 225] on input "AUG25PPU01-0820" at bounding box center [973, 222] width 113 height 25
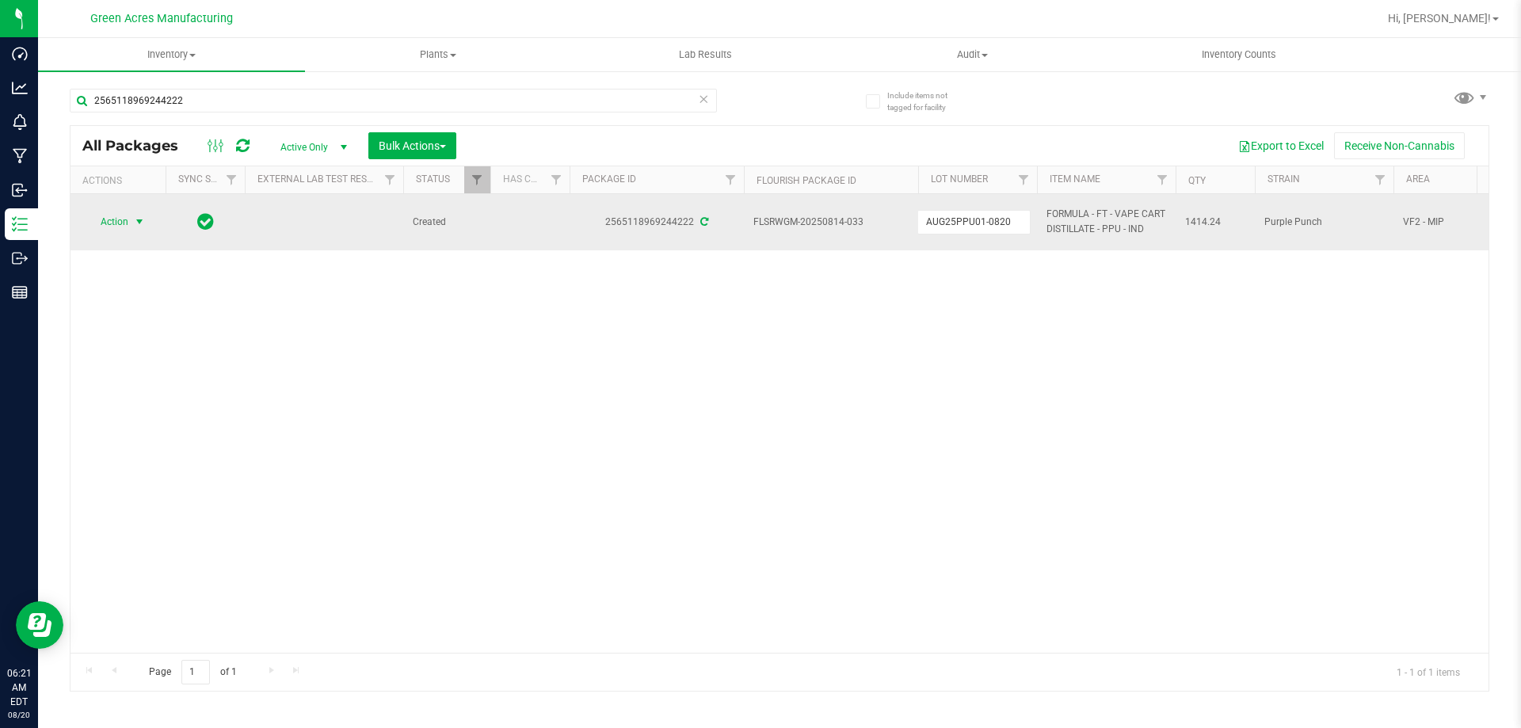
click at [89, 228] on span "Action" at bounding box center [107, 222] width 43 height 22
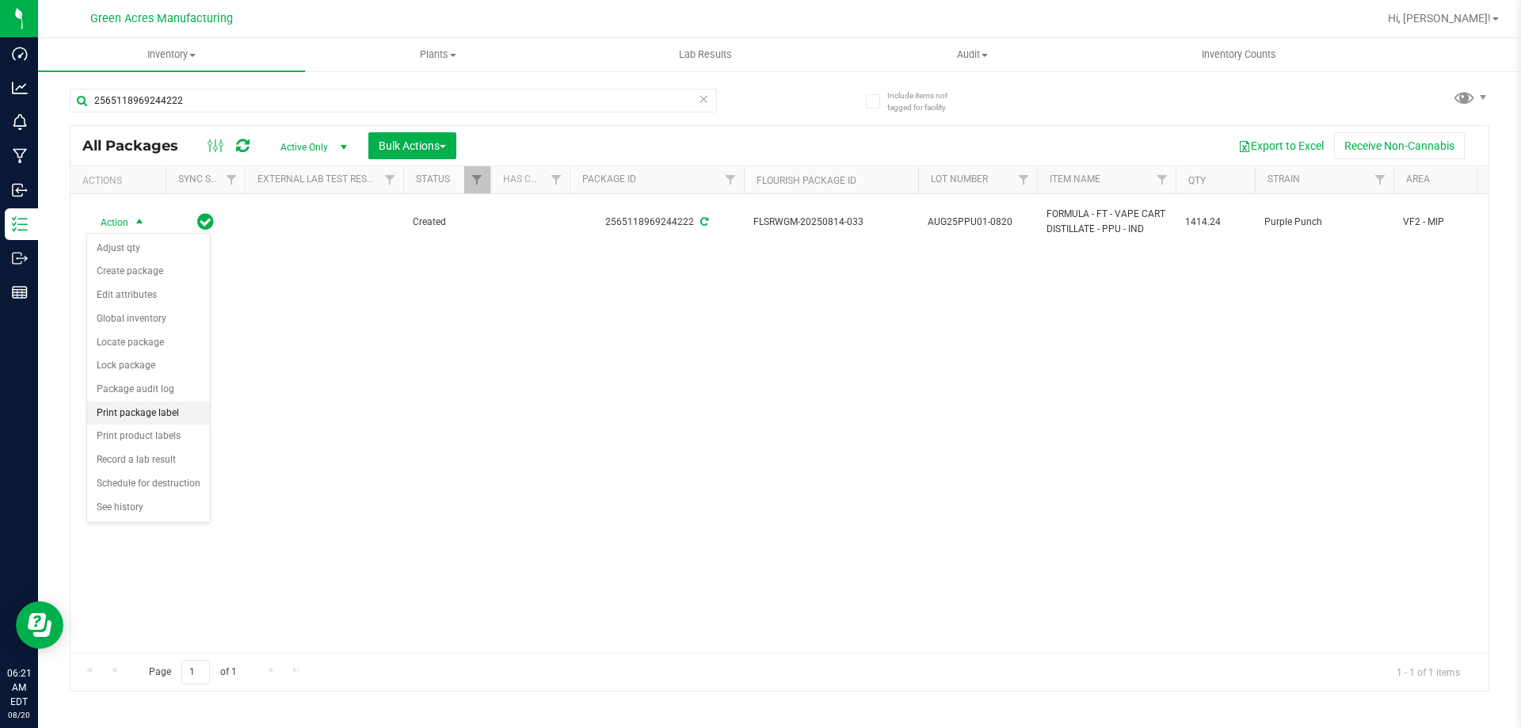
click at [127, 408] on li "Print package label" at bounding box center [148, 414] width 123 height 24
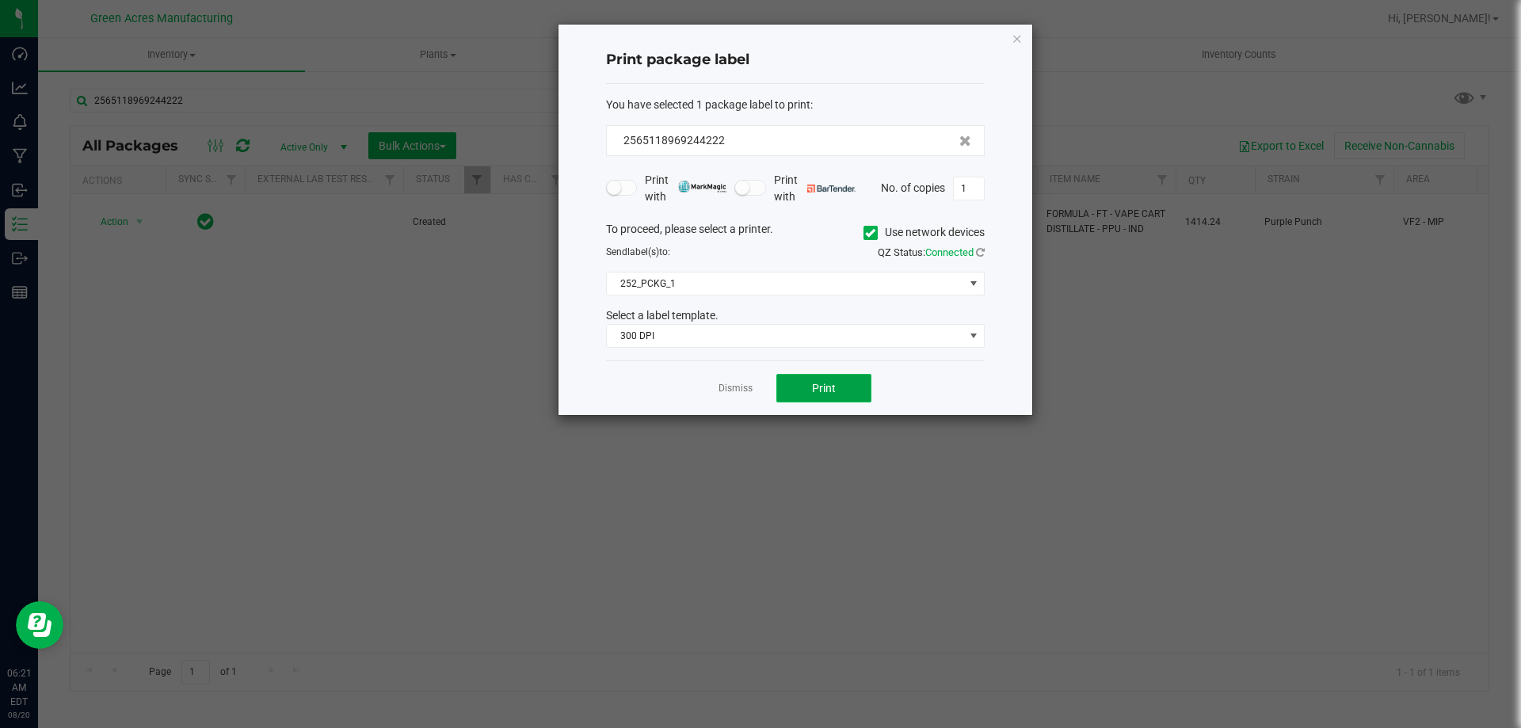
click at [831, 394] on span "Print" at bounding box center [824, 388] width 24 height 13
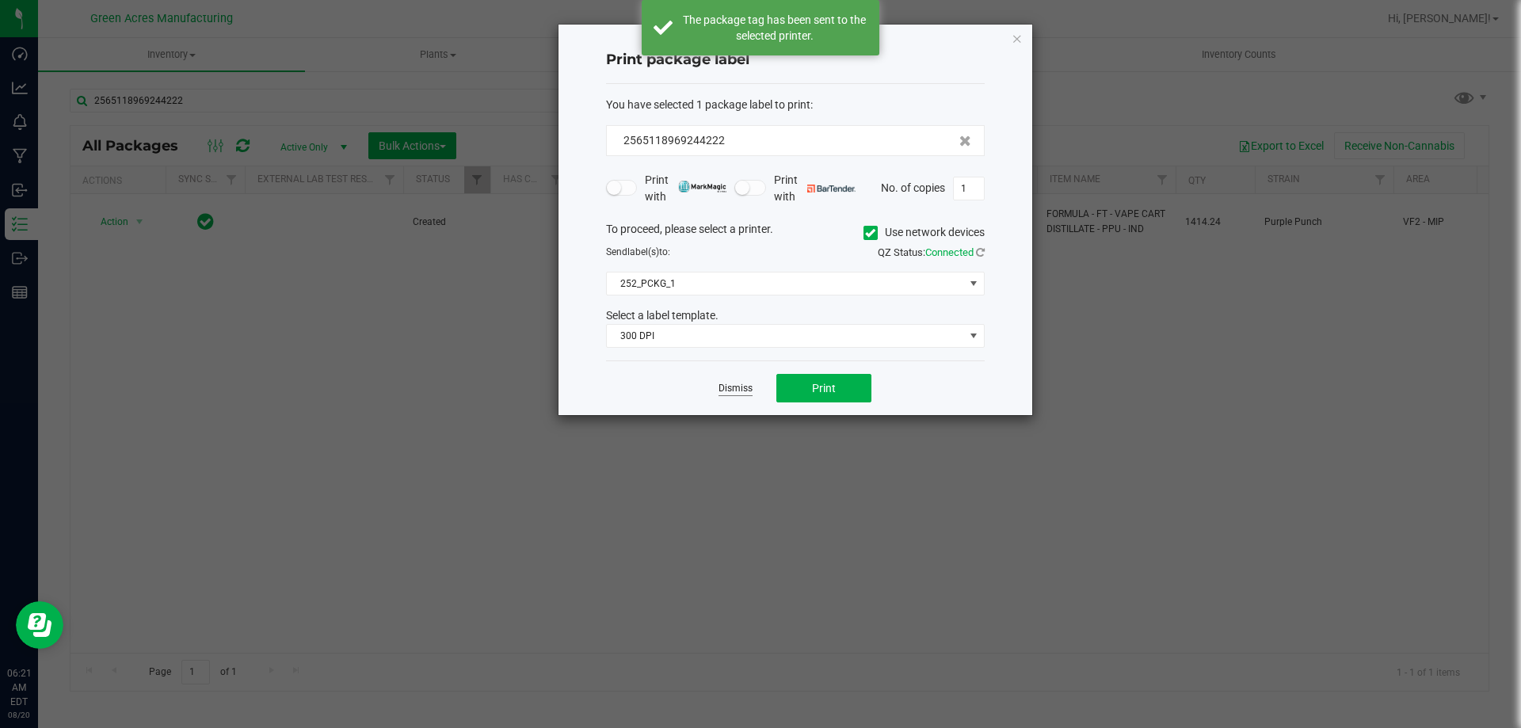
click at [744, 394] on link "Dismiss" at bounding box center [735, 388] width 34 height 13
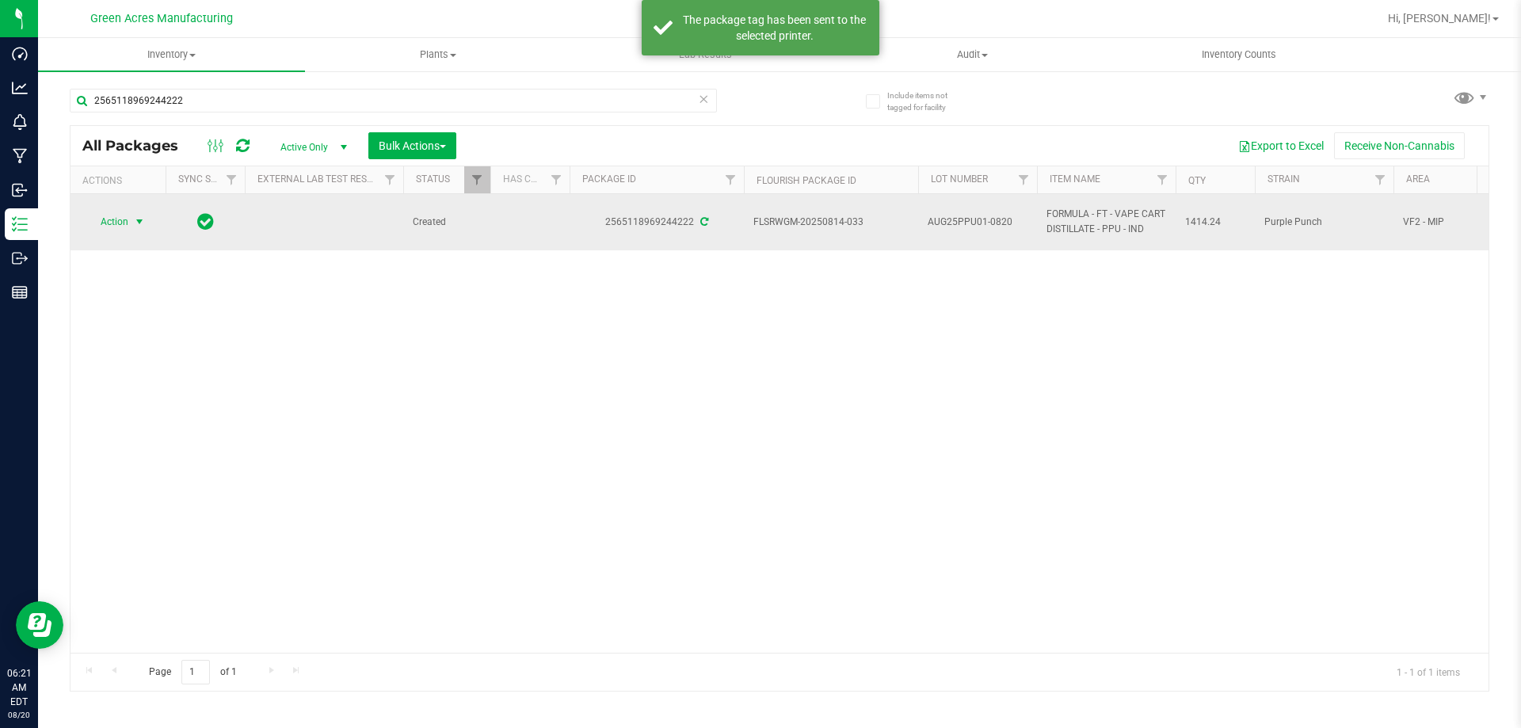
click at [115, 215] on span "Action" at bounding box center [107, 222] width 43 height 22
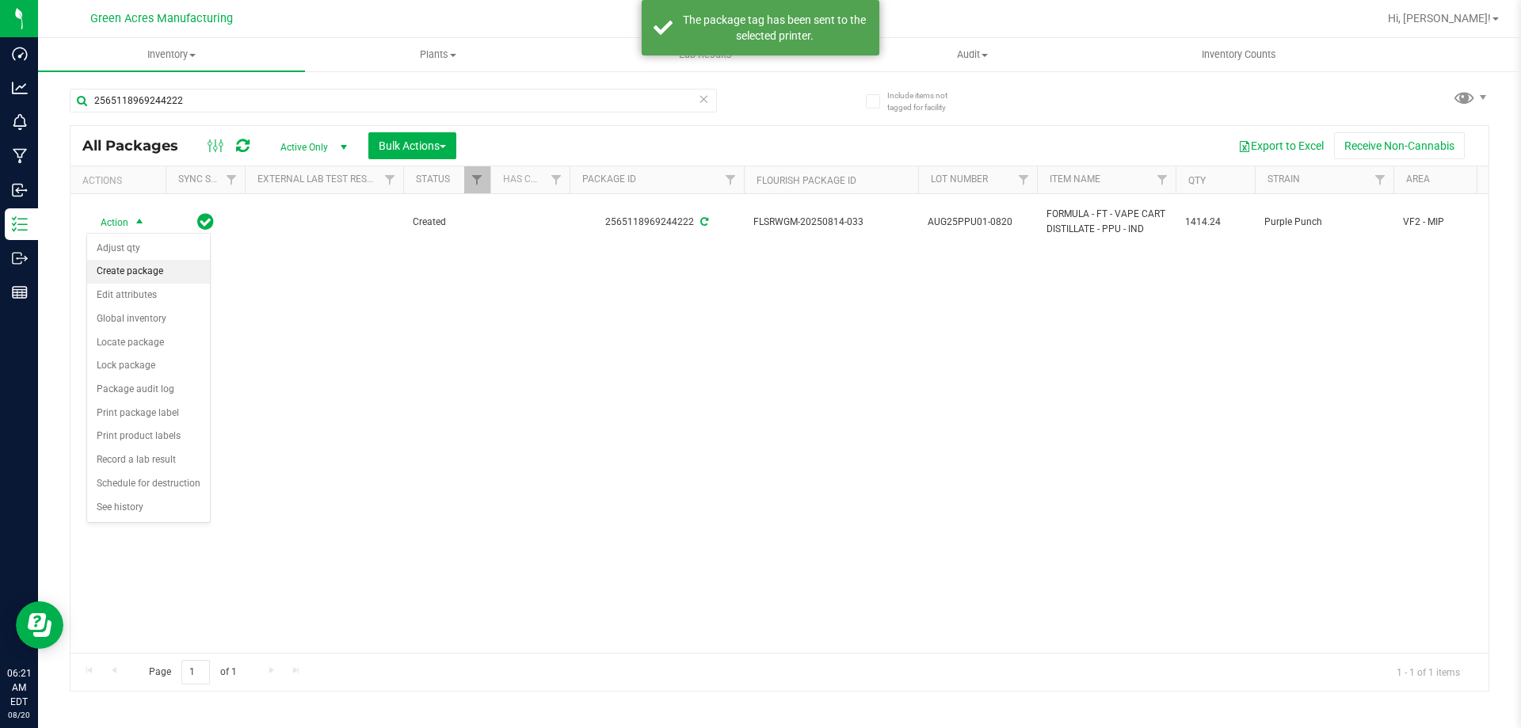
click at [135, 277] on li "Create package" at bounding box center [148, 272] width 123 height 24
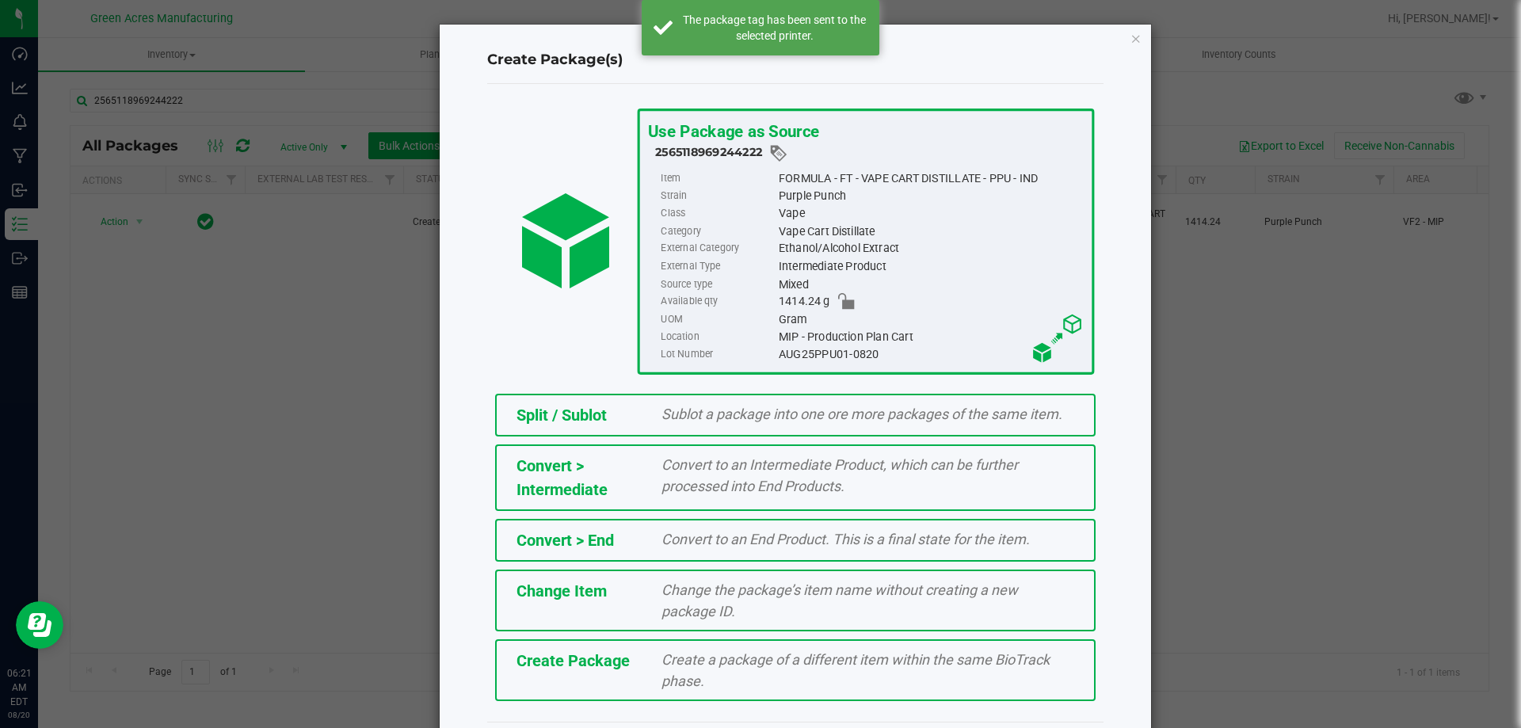
click at [630, 670] on div "Create Package" at bounding box center [578, 661] width 146 height 24
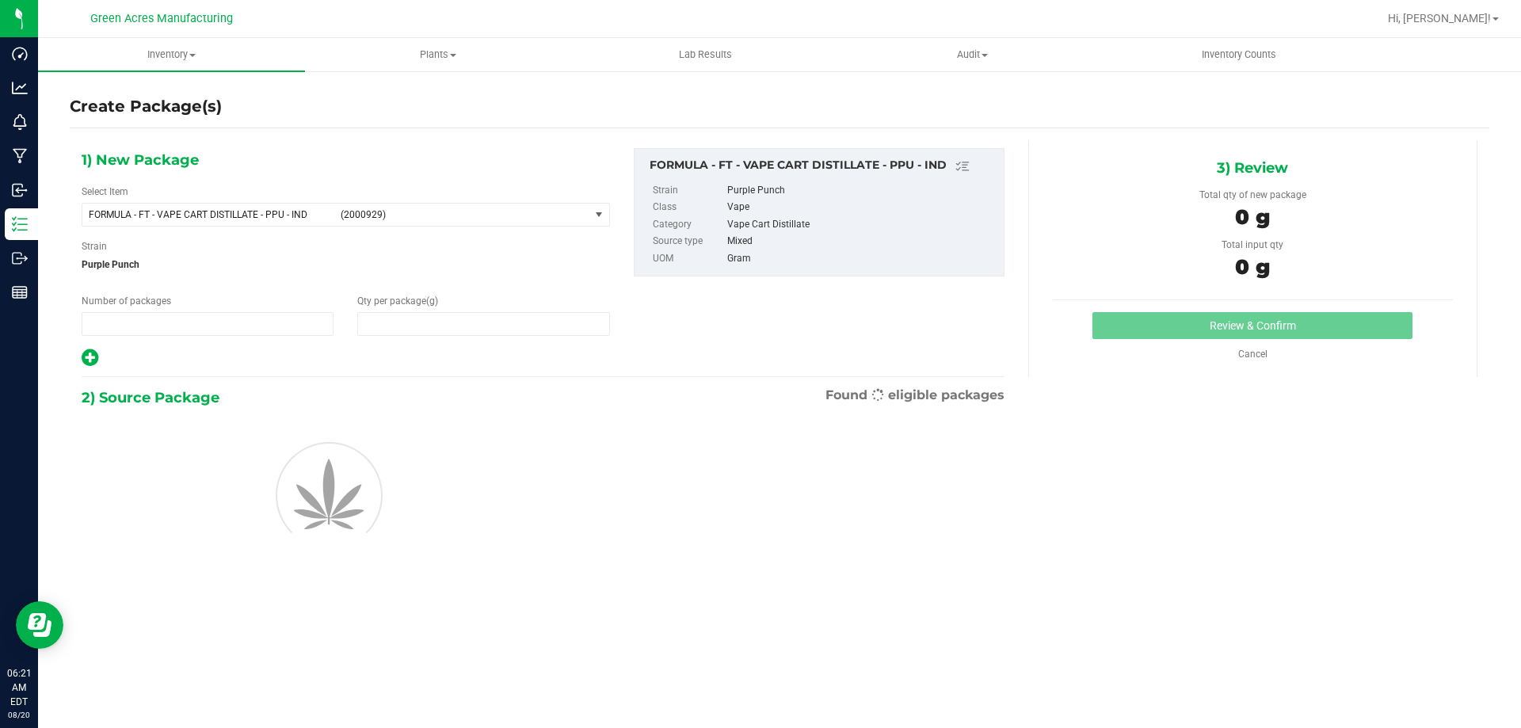
type input "1"
type input "0.0000"
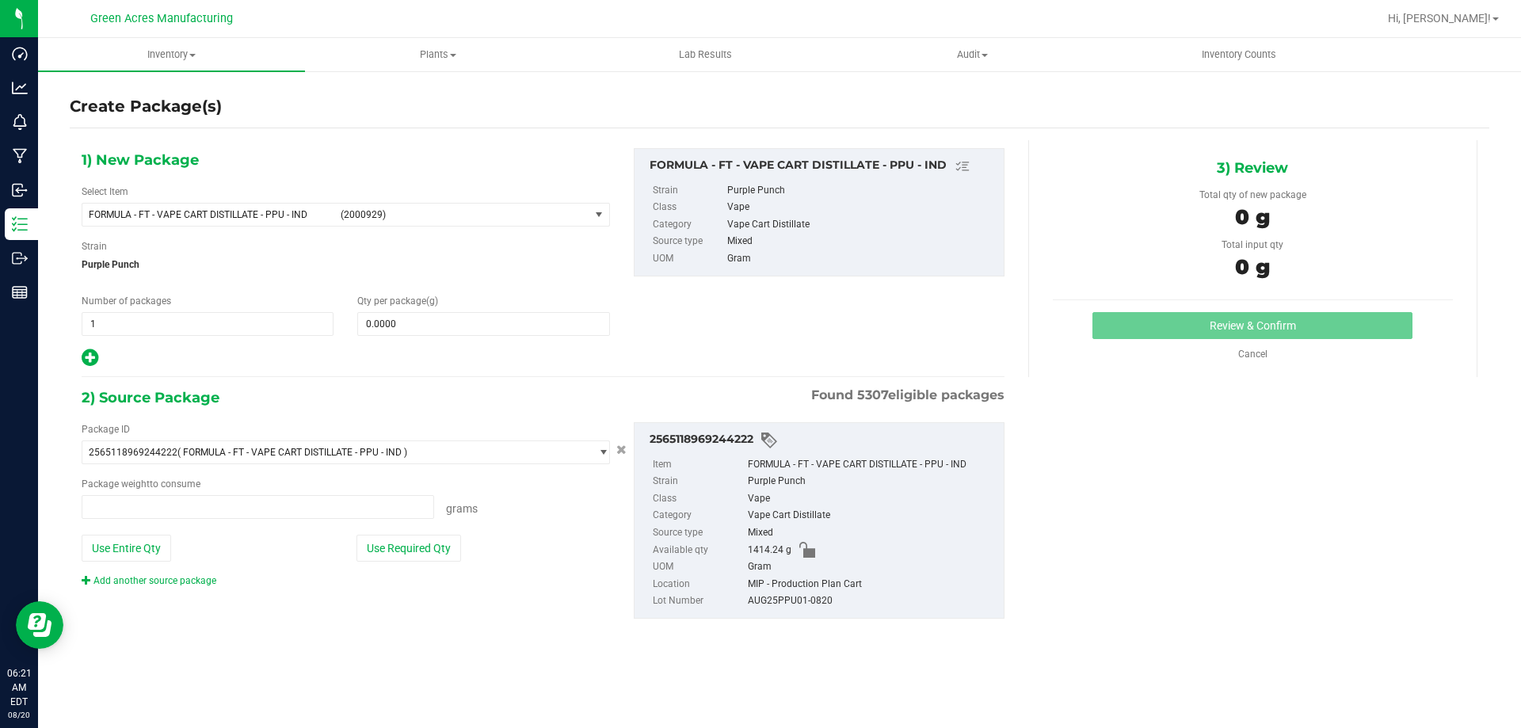
type input "0.0000 g"
click at [285, 212] on span "FORMULA - FT - VAPE CART DISTILLATE - PPU - IND" at bounding box center [210, 214] width 242 height 11
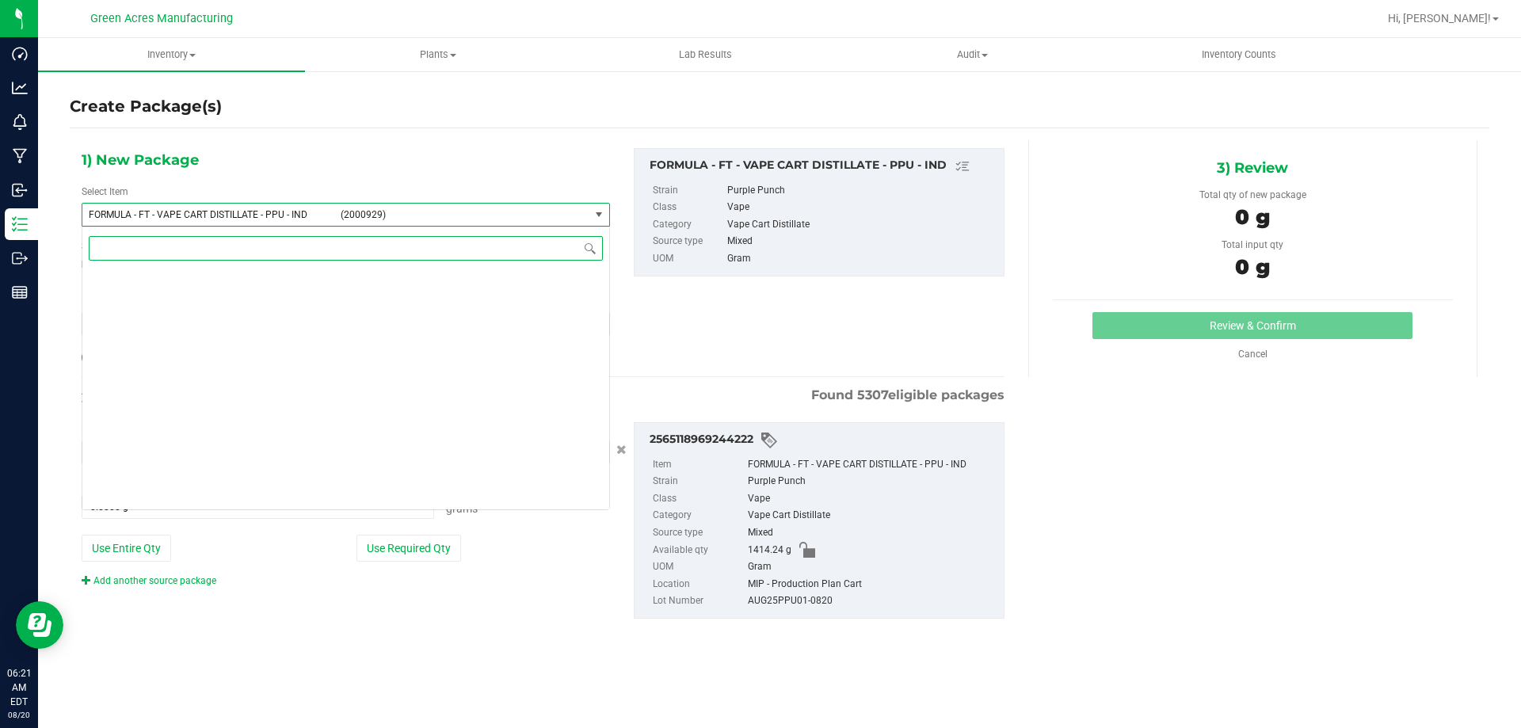
scroll to position [32200, 0]
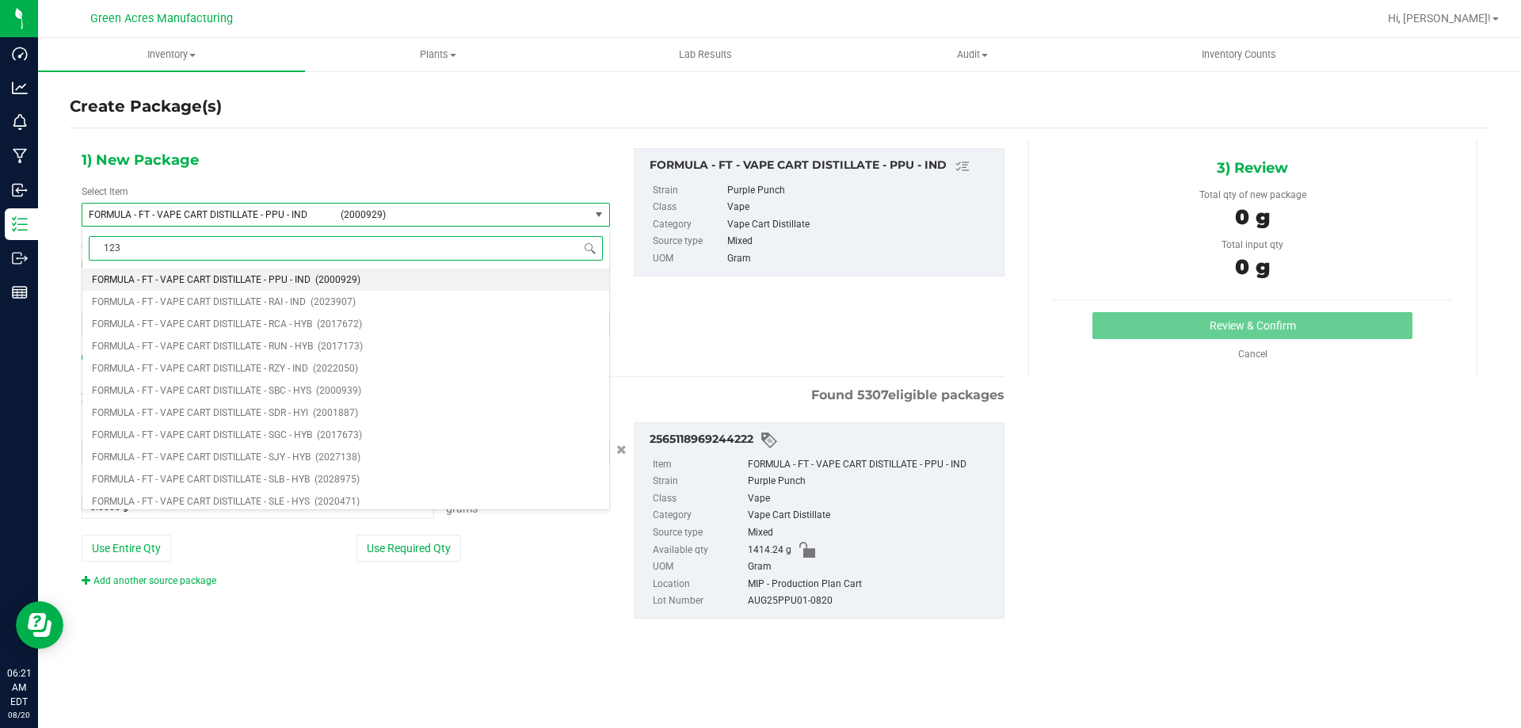
type input "1238"
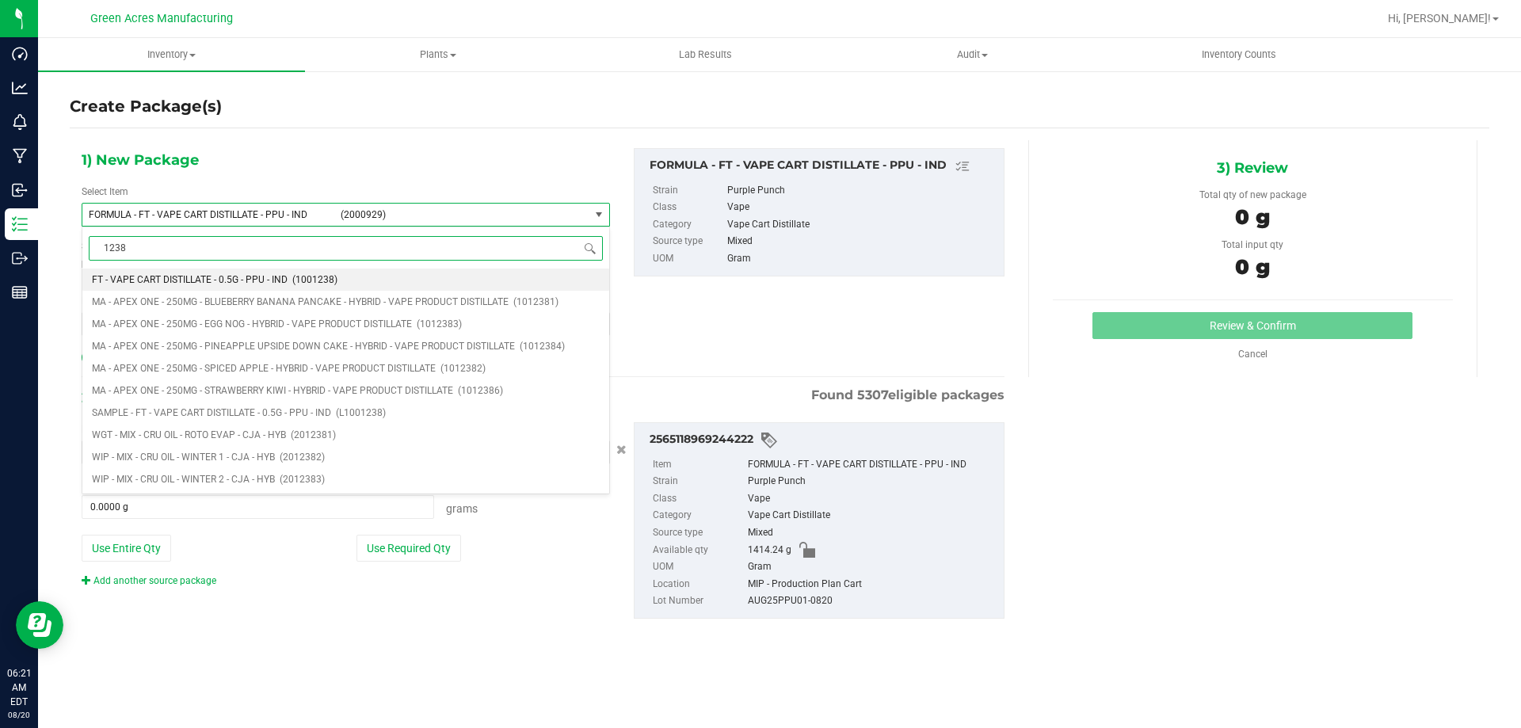
scroll to position [0, 0]
click at [246, 277] on span "FT - VAPE CART DISTILLATE - 0.5G - PPU - IND" at bounding box center [190, 279] width 196 height 11
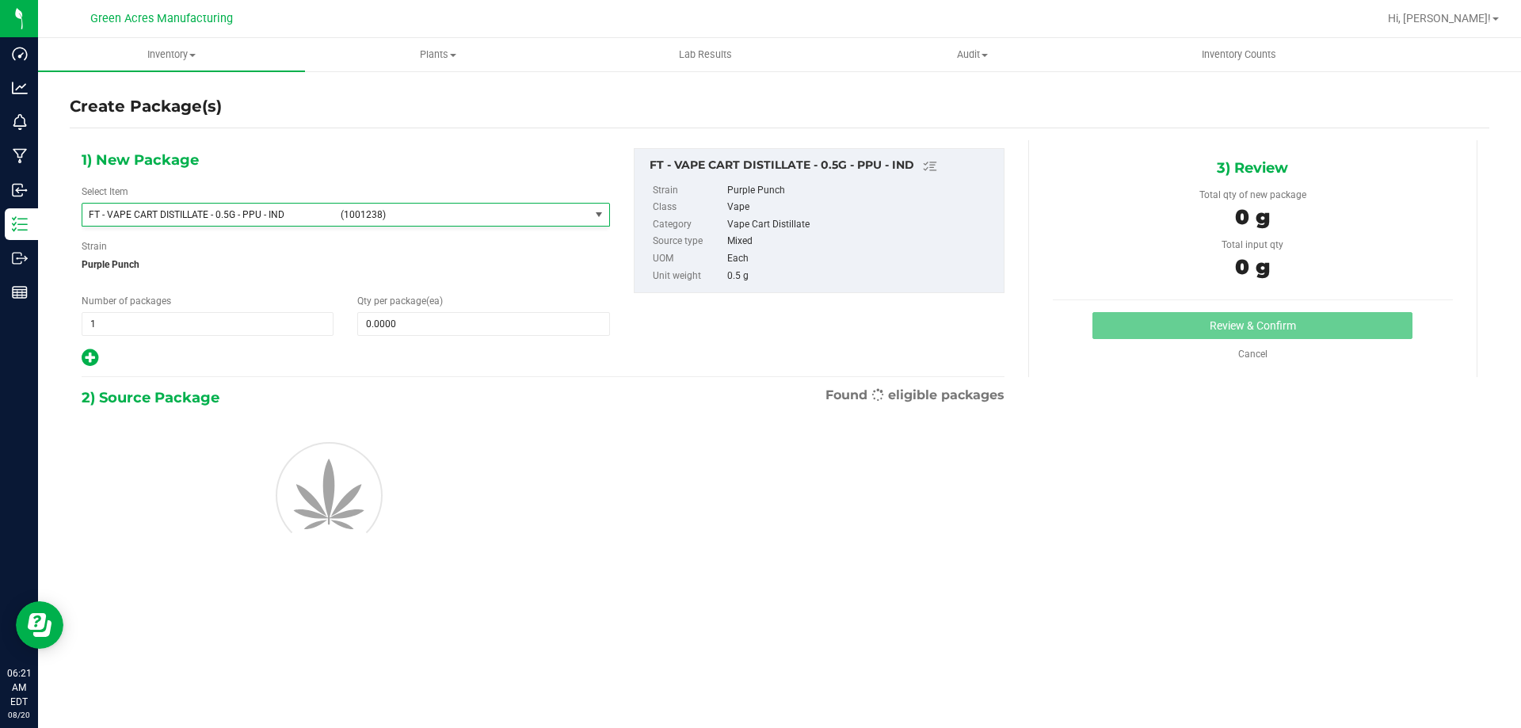
type input "0"
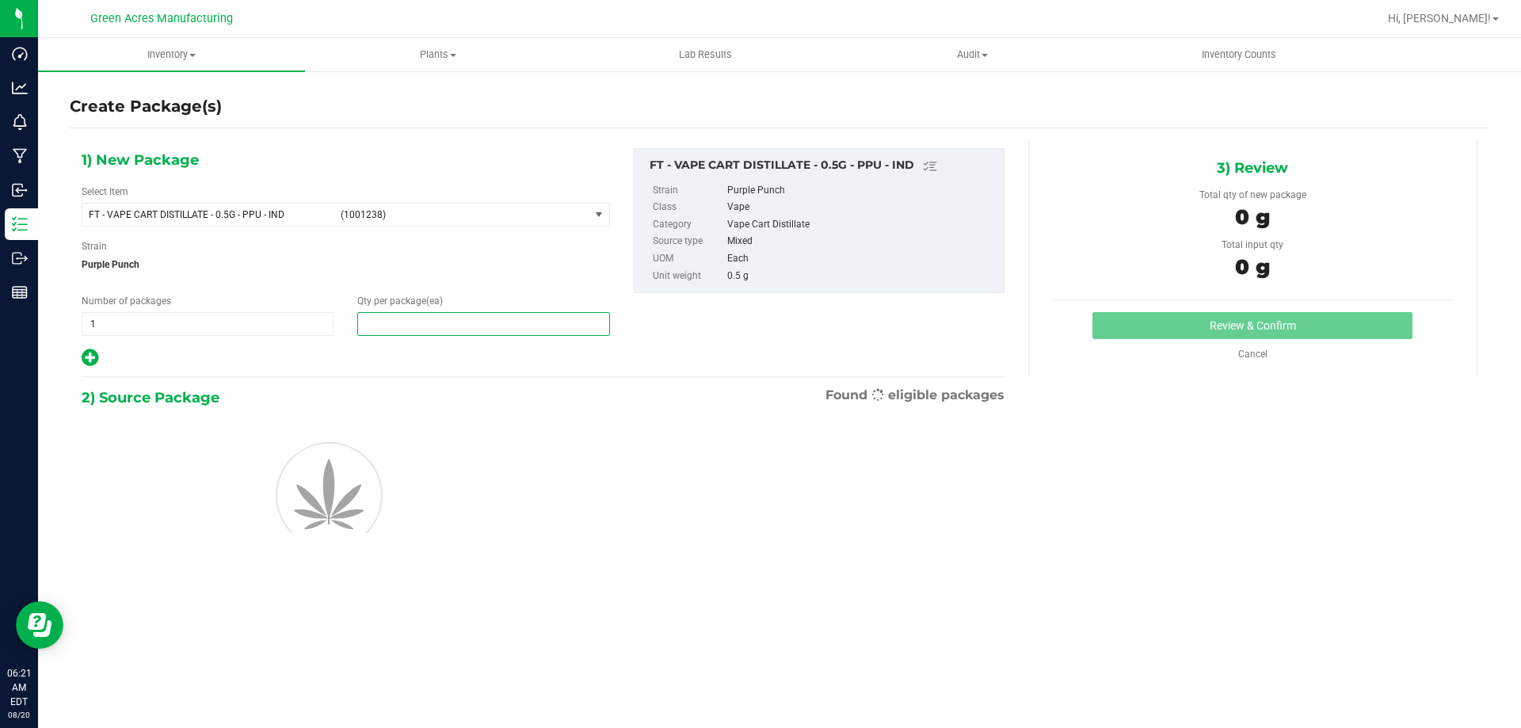
click at [372, 313] on span at bounding box center [483, 324] width 252 height 24
type input "1"
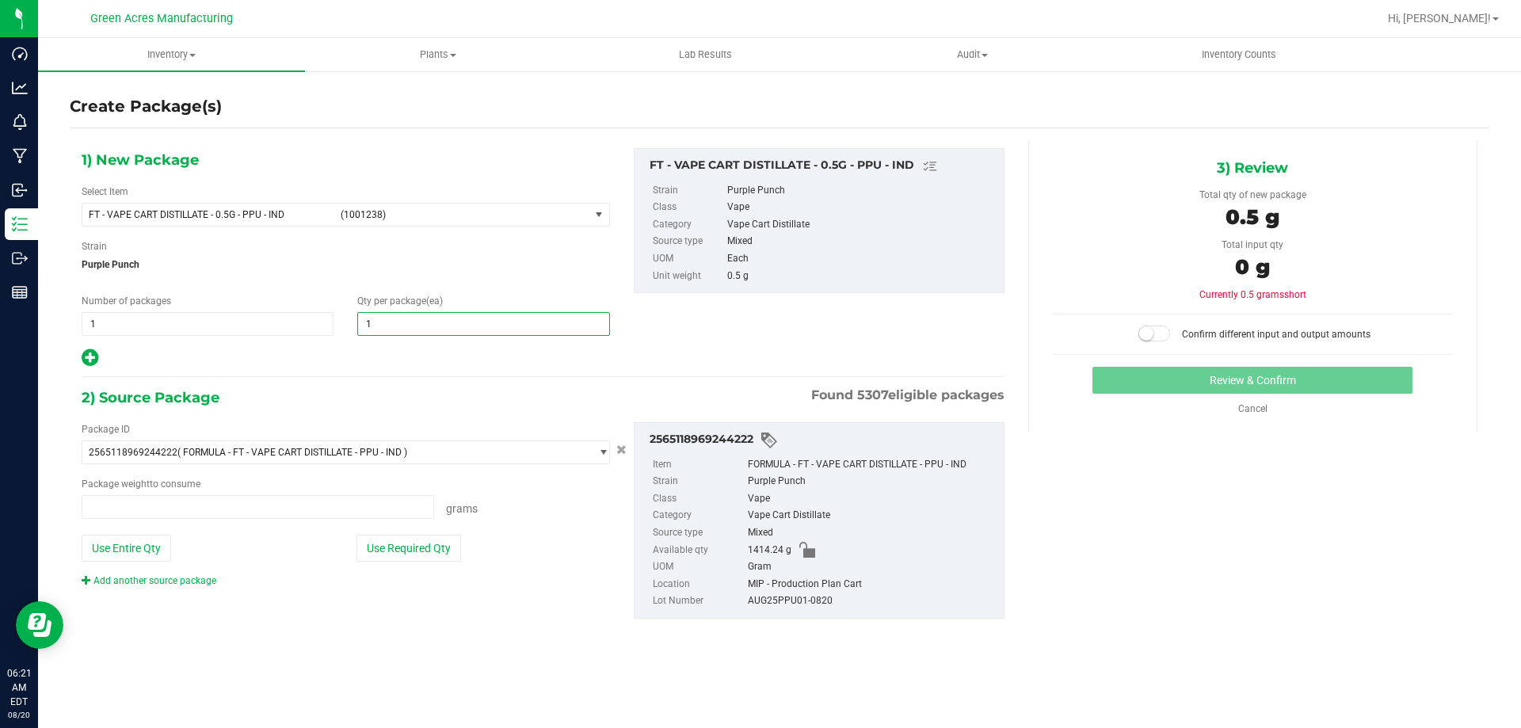
type input "0.0000 g"
type input "1"
click at [440, 548] on button "Use Required Qty" at bounding box center [408, 548] width 105 height 27
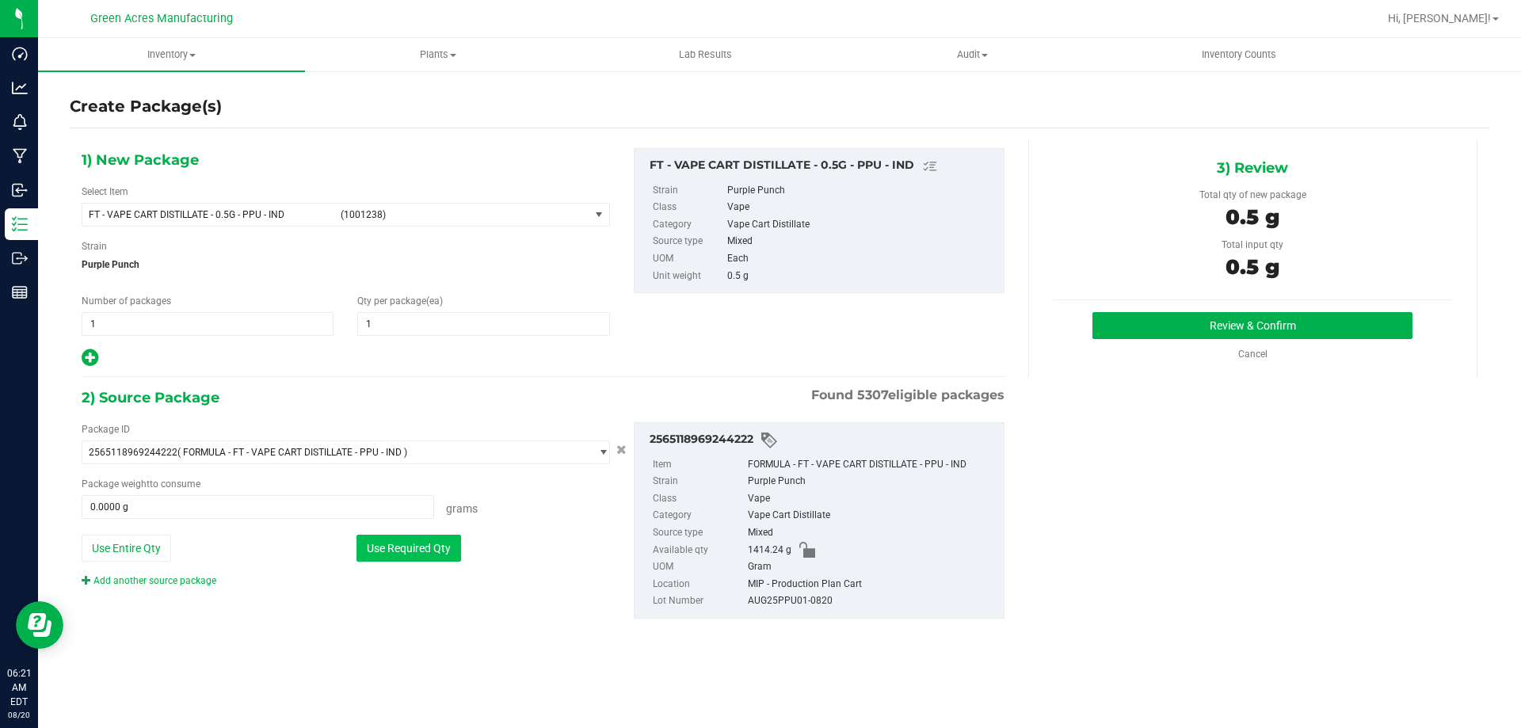
type input "0.5000 g"
click at [1100, 337] on button "Review & Confirm" at bounding box center [1252, 325] width 320 height 27
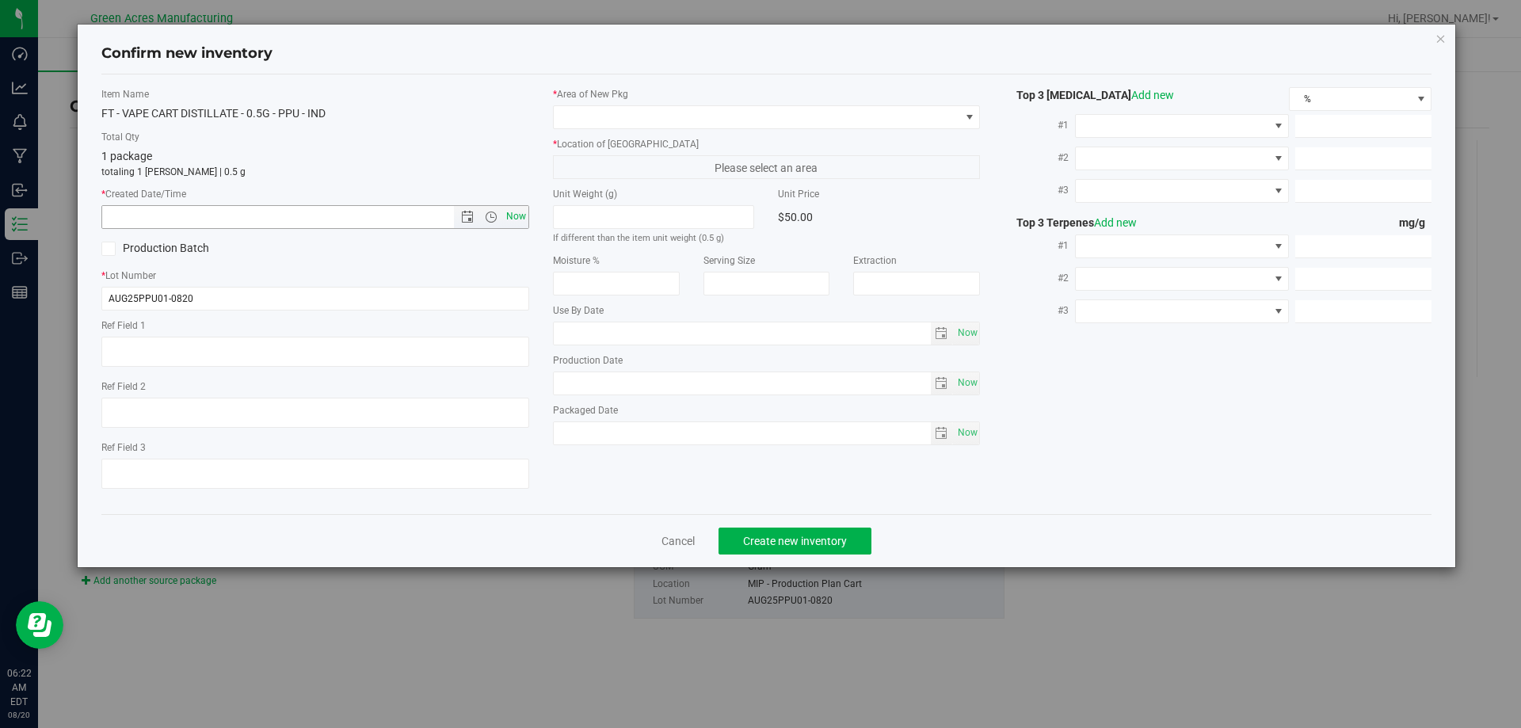
click at [515, 211] on span "Now" at bounding box center [515, 216] width 27 height 23
type input "8/20/2025 6:22 AM"
click at [603, 112] on span at bounding box center [757, 117] width 406 height 22
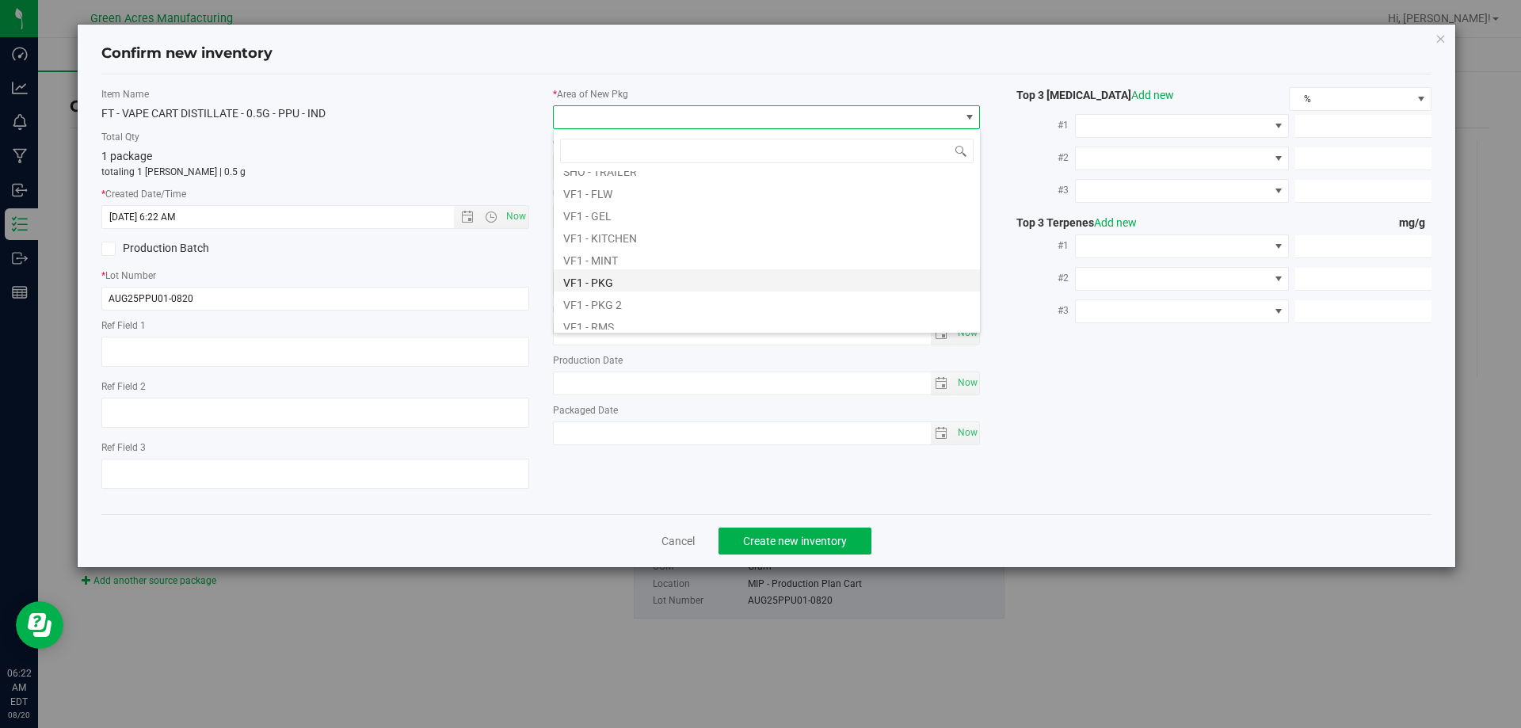
scroll to position [795, 0]
click at [607, 236] on li "VF2 - MIP" at bounding box center [767, 230] width 426 height 22
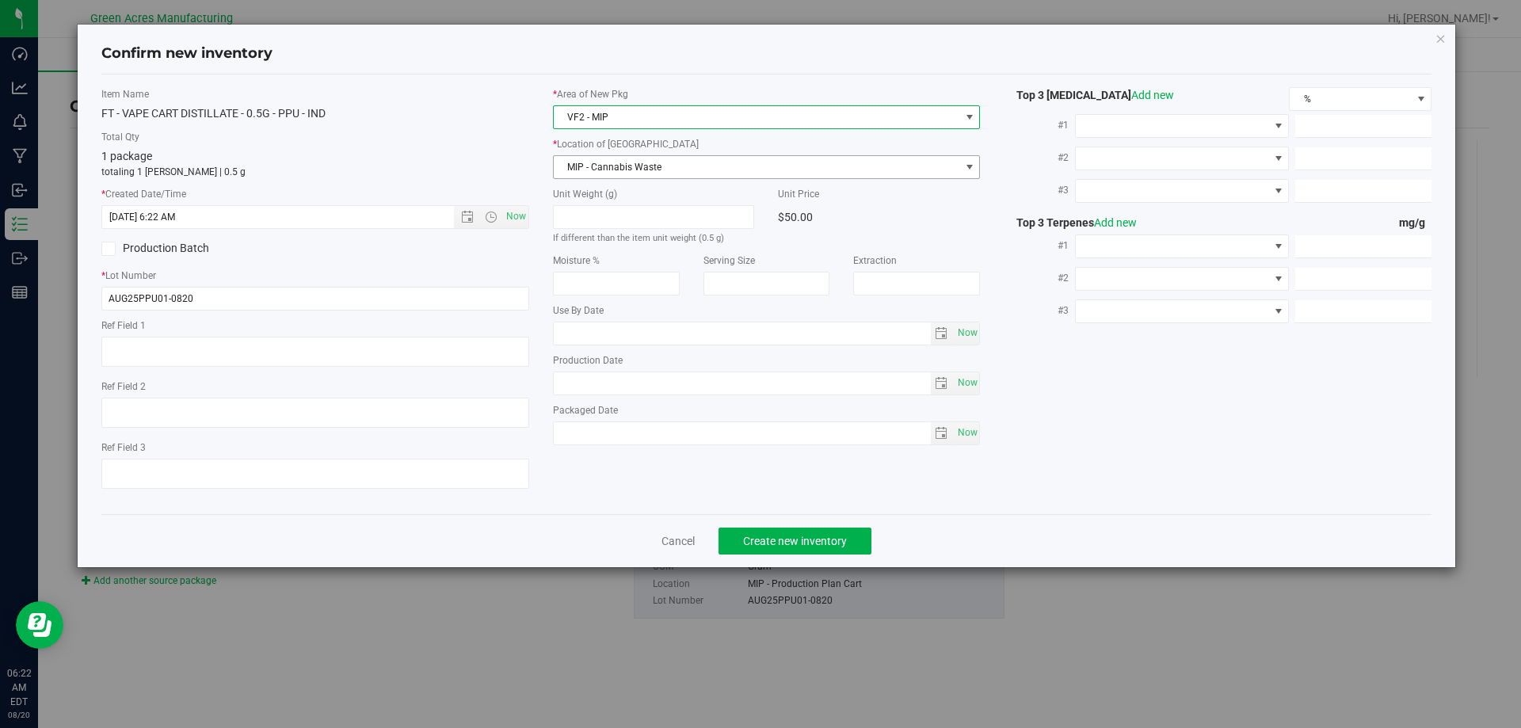
click at [630, 165] on span "MIP - Cannabis Waste" at bounding box center [757, 167] width 406 height 22
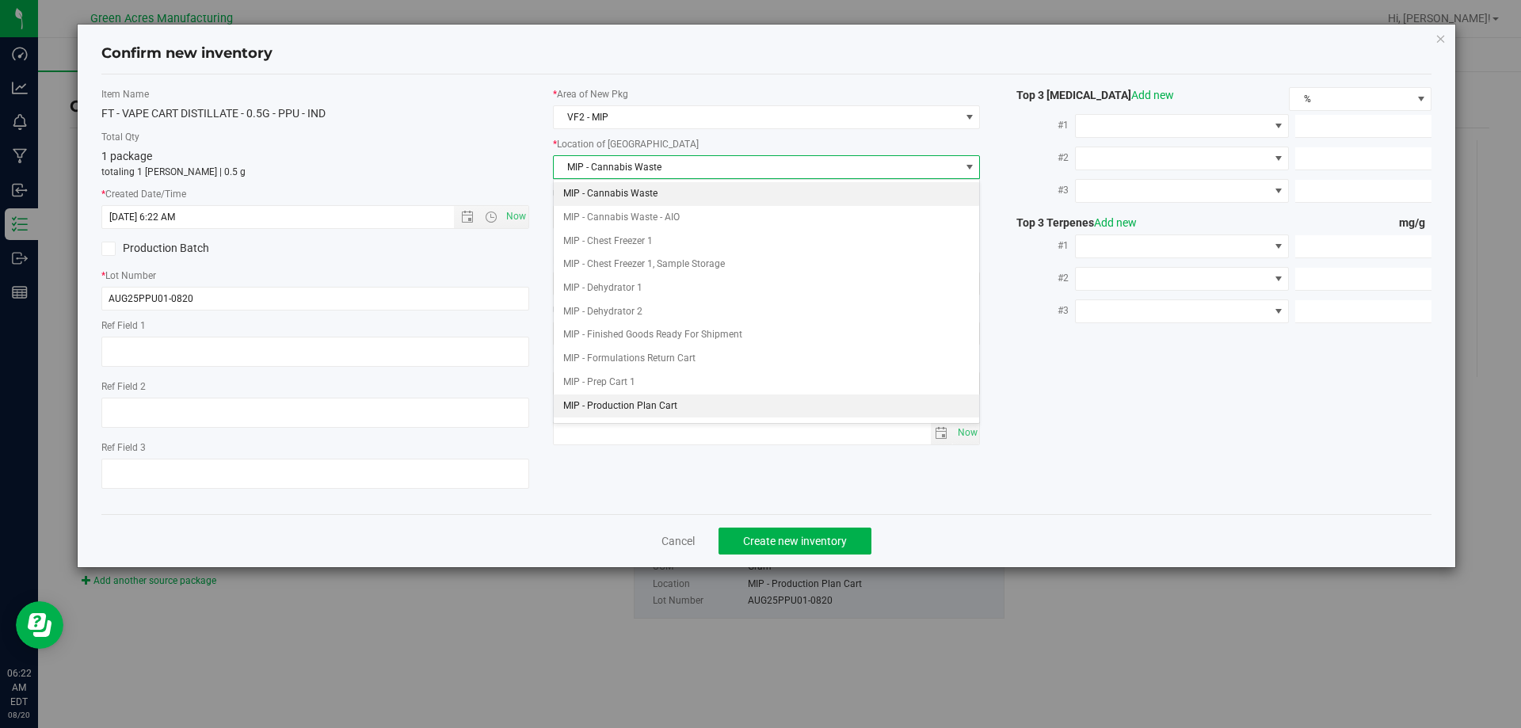
click at [636, 399] on li "MIP - Production Plan Cart" at bounding box center [767, 406] width 426 height 24
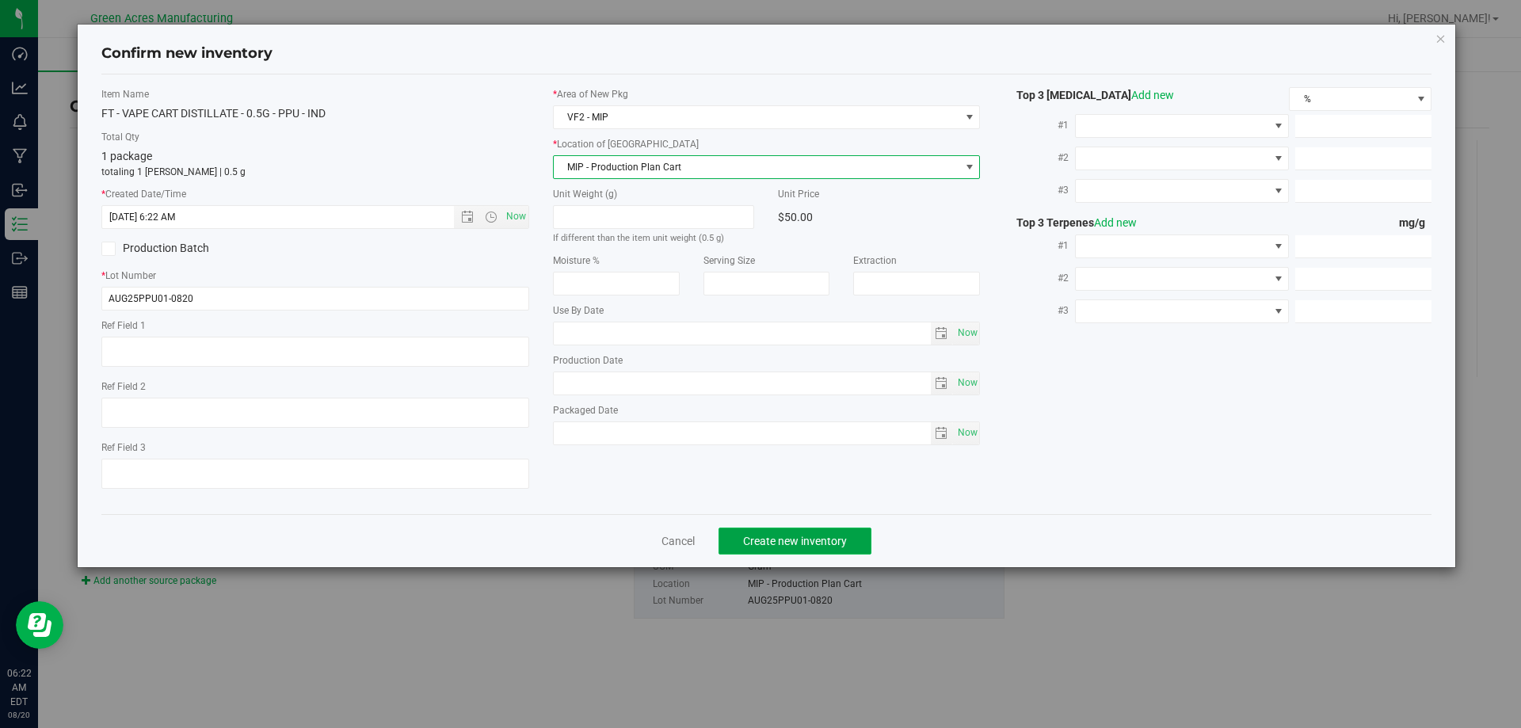
click at [737, 539] on button "Create new inventory" at bounding box center [794, 540] width 153 height 27
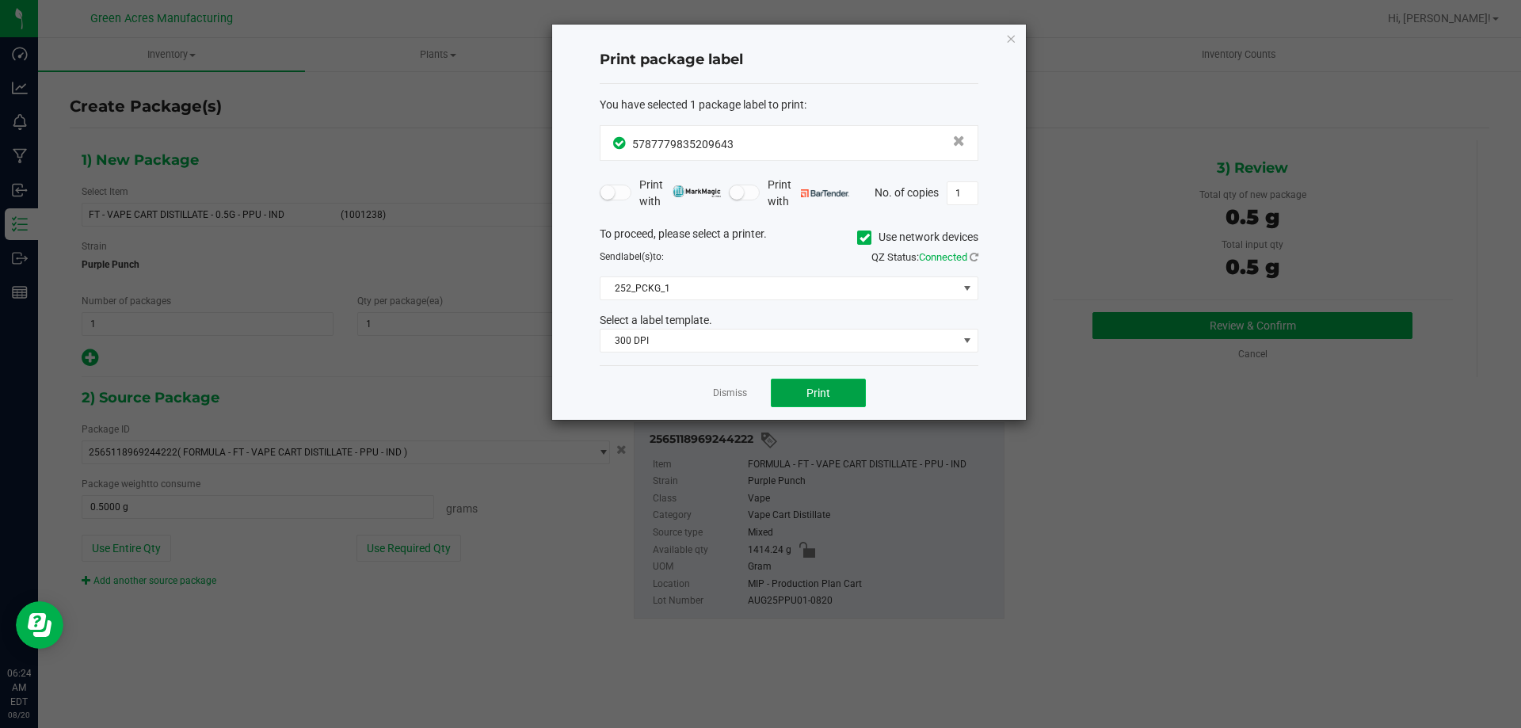
click at [809, 380] on button "Print" at bounding box center [818, 393] width 95 height 29
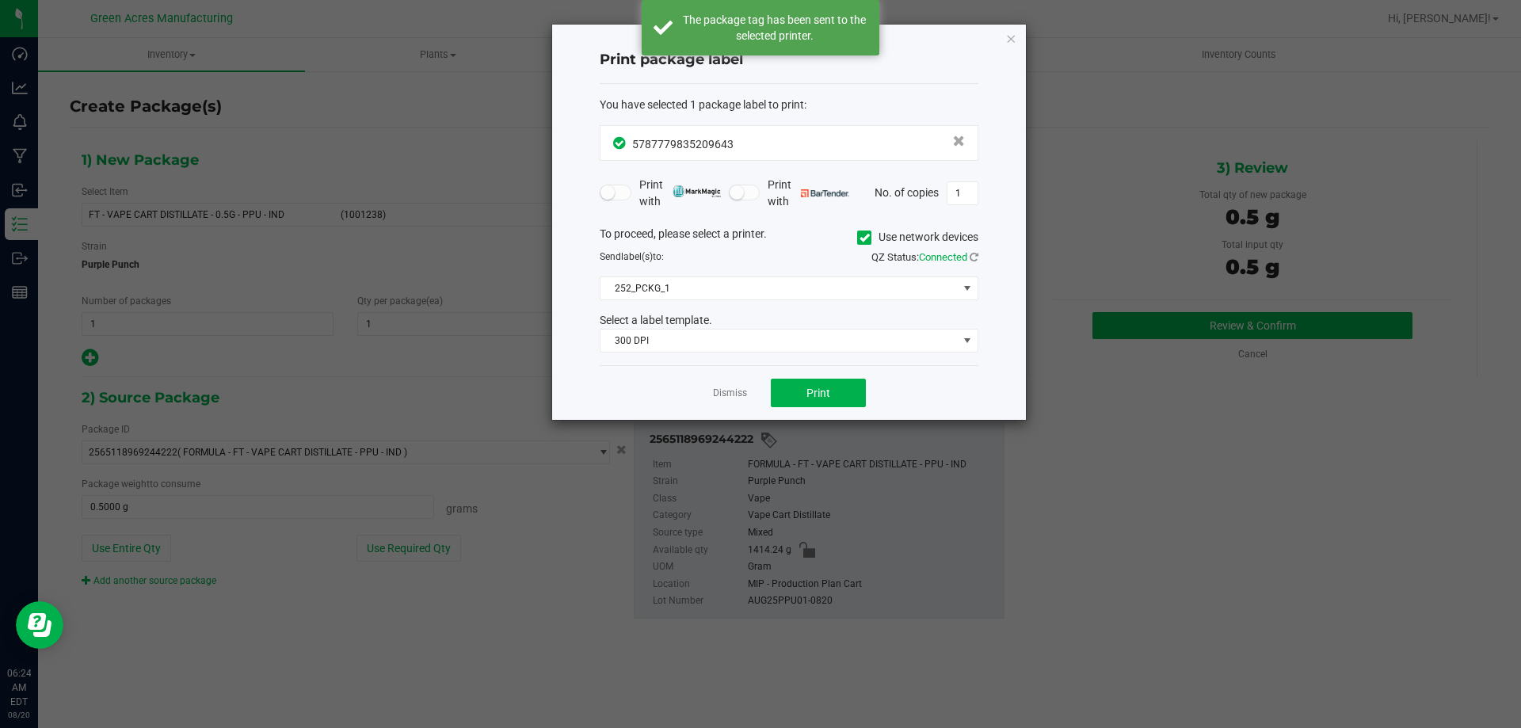
click at [742, 400] on link "Dismiss" at bounding box center [730, 392] width 34 height 13
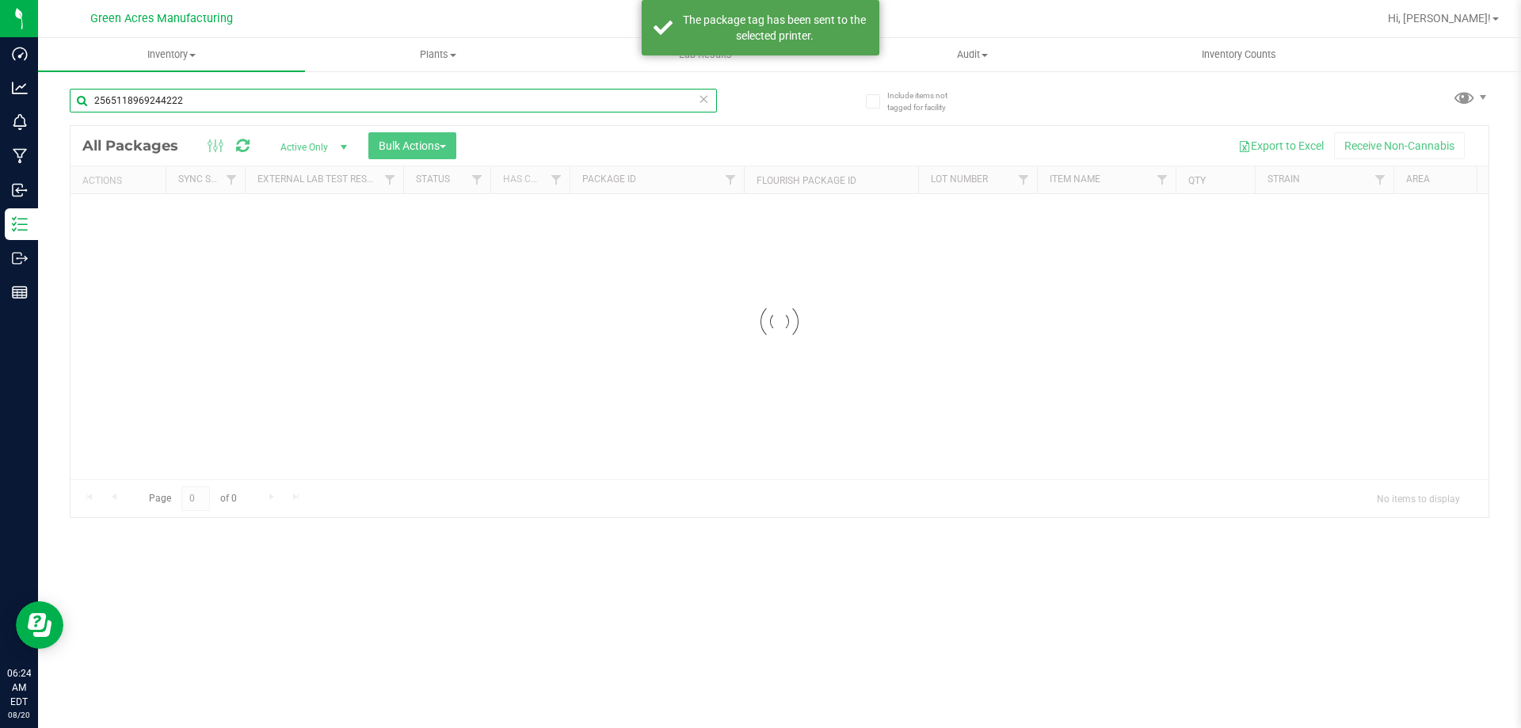
drag, startPoint x: 215, startPoint y: 105, endPoint x: 41, endPoint y: 141, distance: 178.0
click at [41, 141] on div "Include items not tagged for facility 2565118969244222 Loading... All Packages …" at bounding box center [779, 311] width 1483 height 483
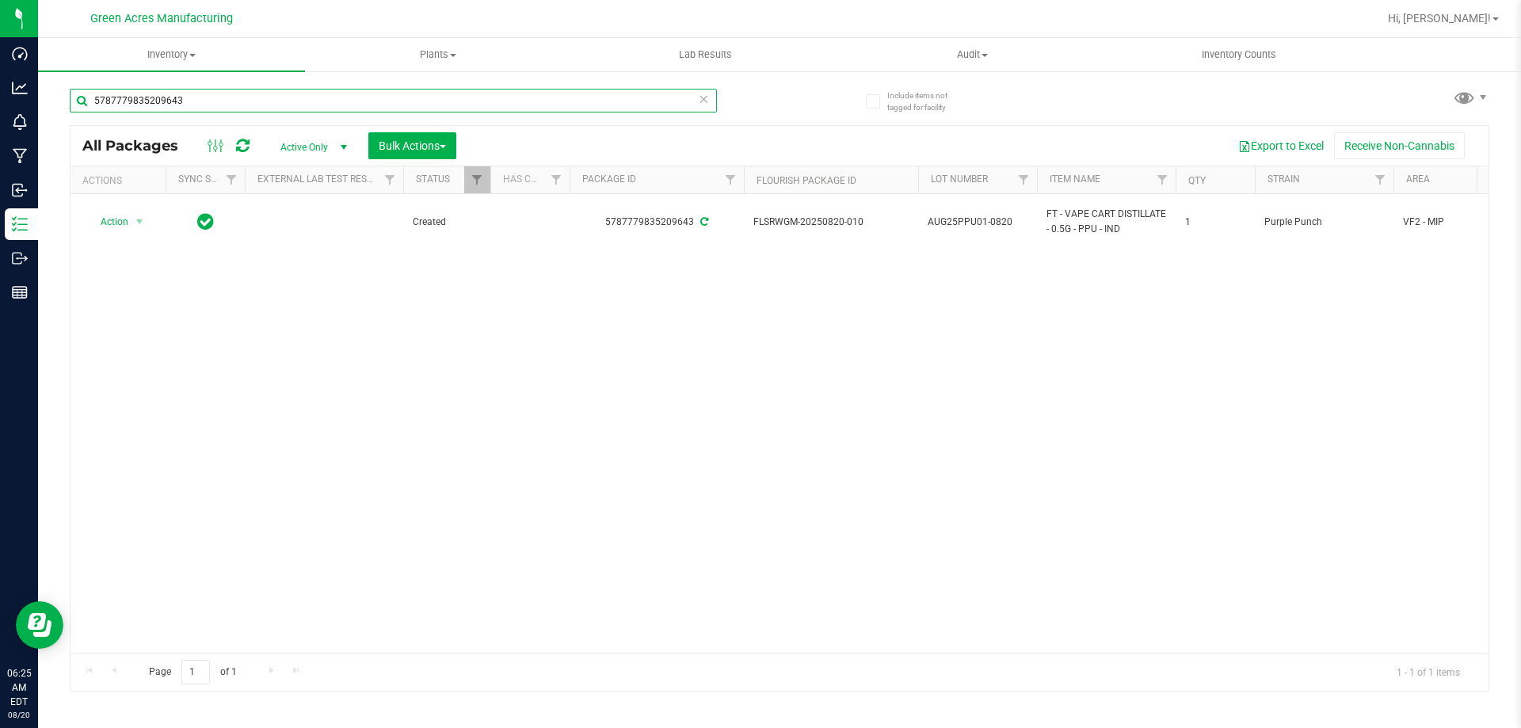
type input "5787779835209643"
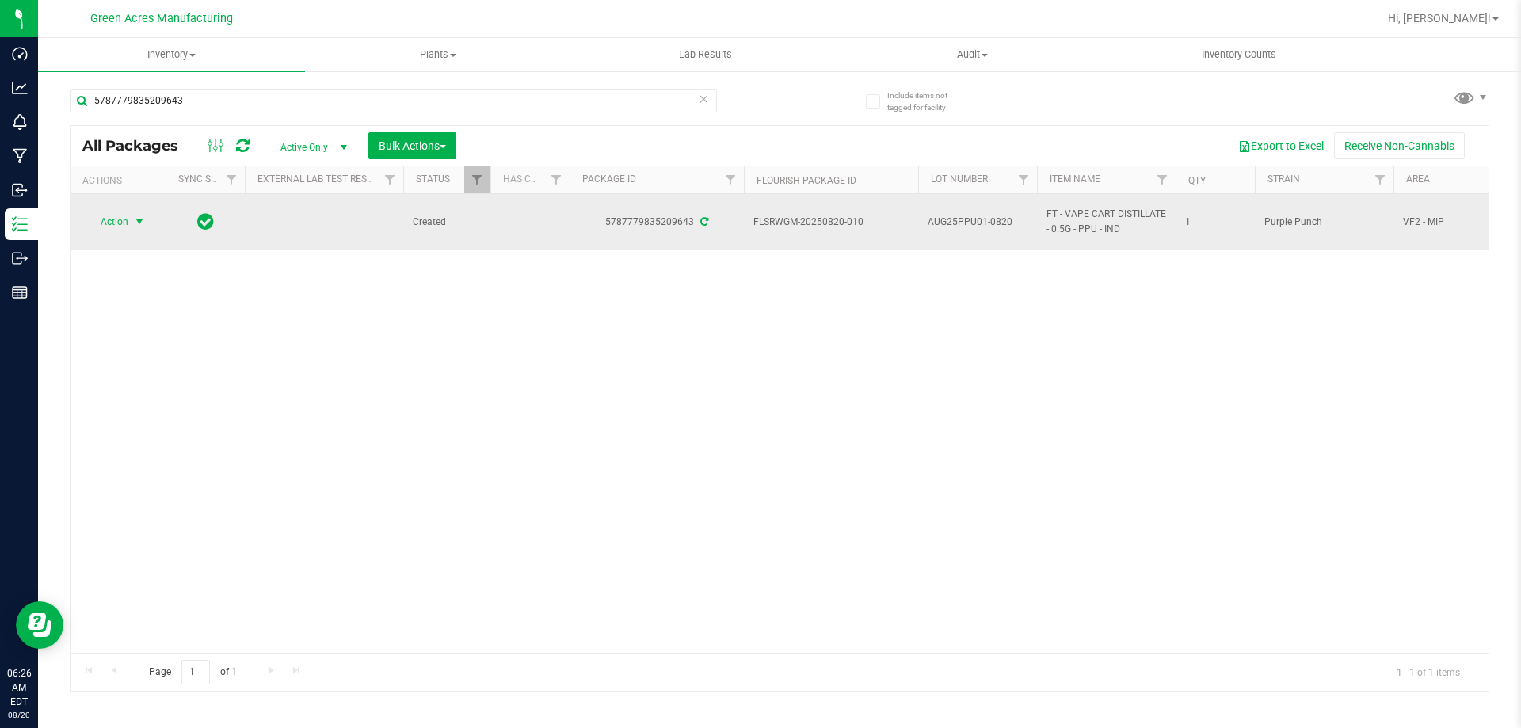
click at [135, 223] on span "select" at bounding box center [139, 221] width 13 height 13
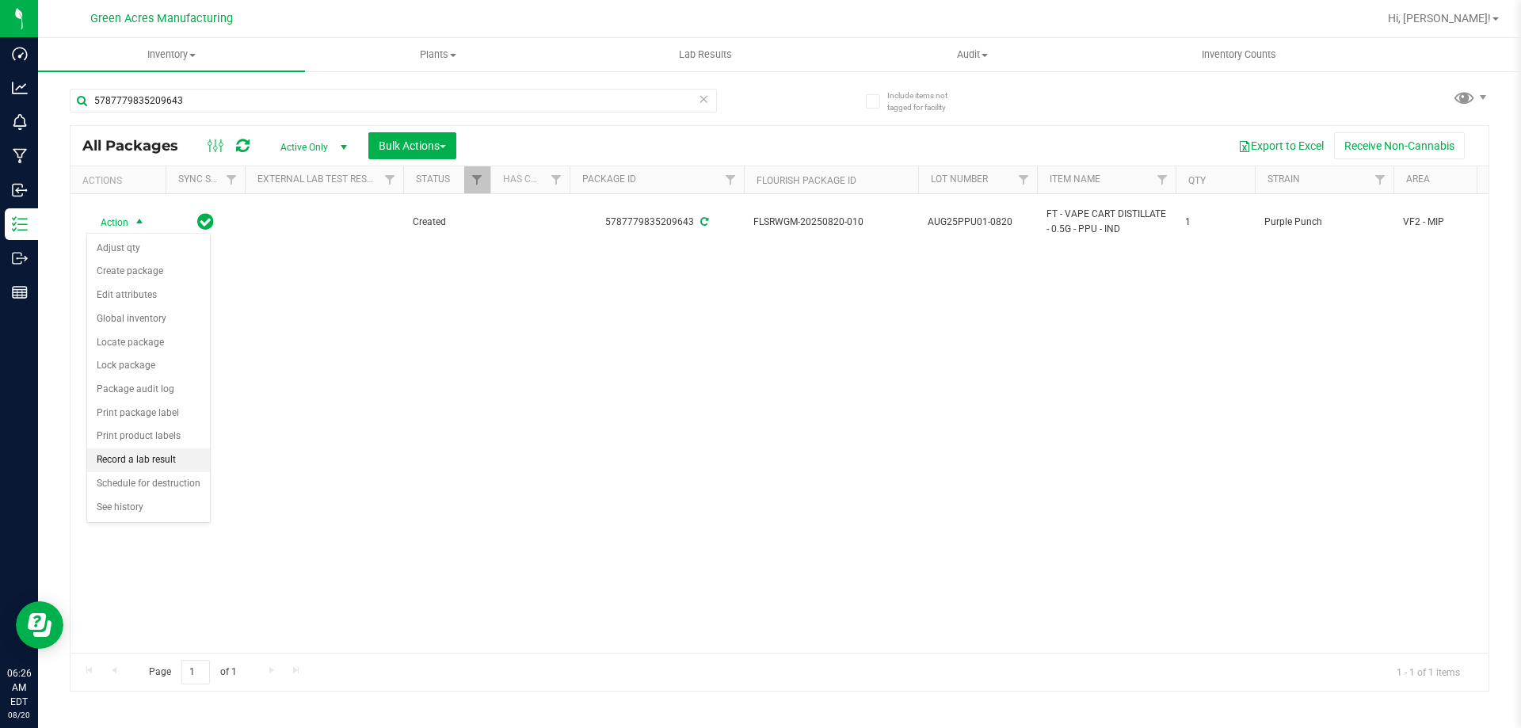
click at [114, 450] on li "Record a lab result" at bounding box center [148, 460] width 123 height 24
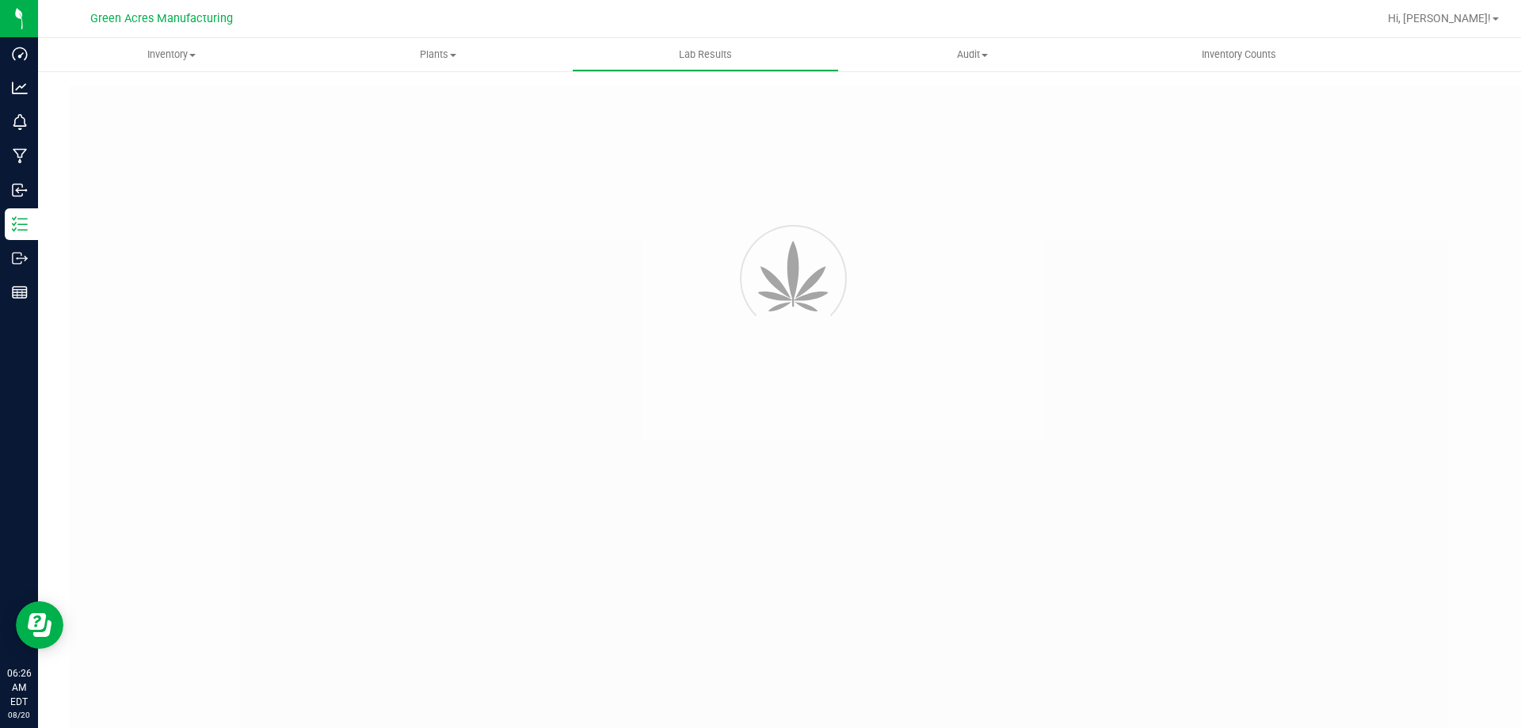
click at [185, 60] on span "Inventory" at bounding box center [171, 55] width 267 height 14
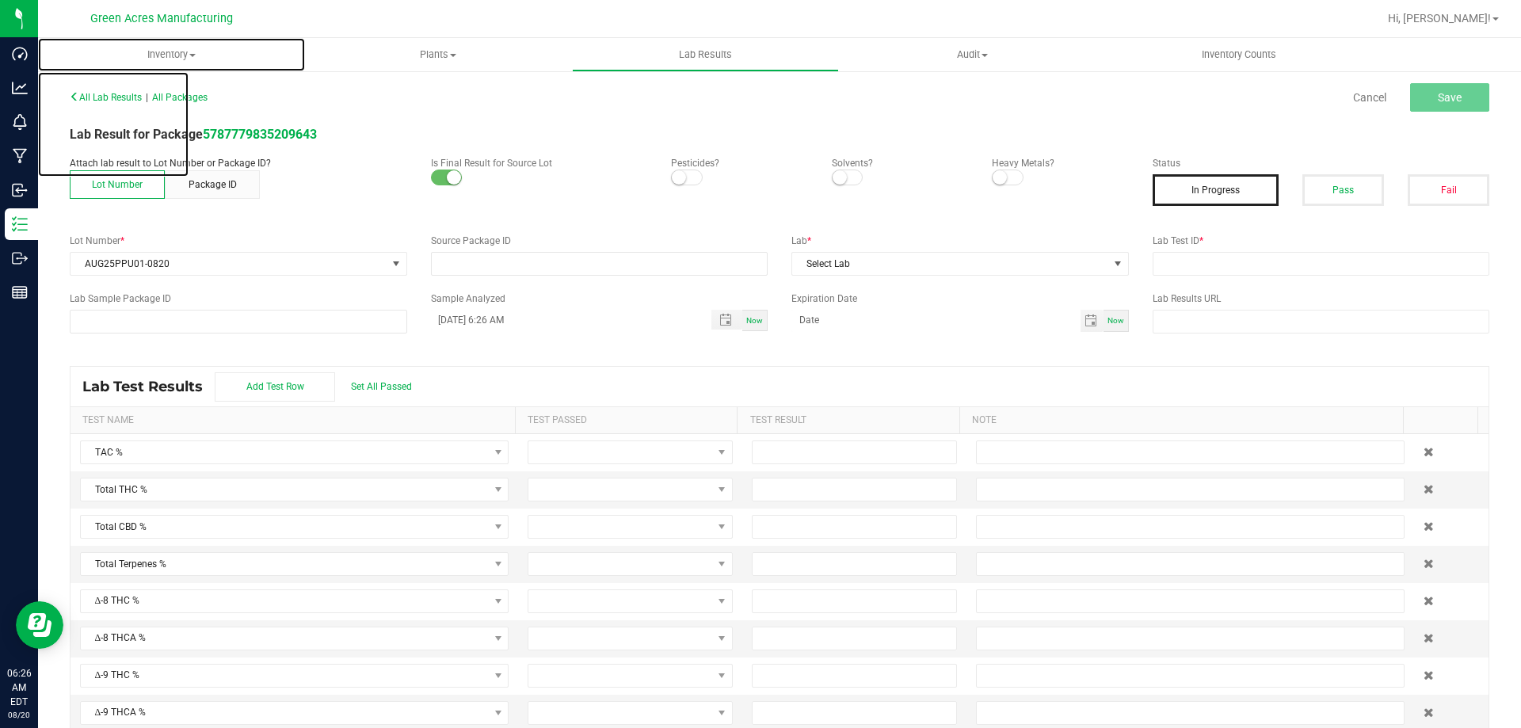
type input "5787779835209643"
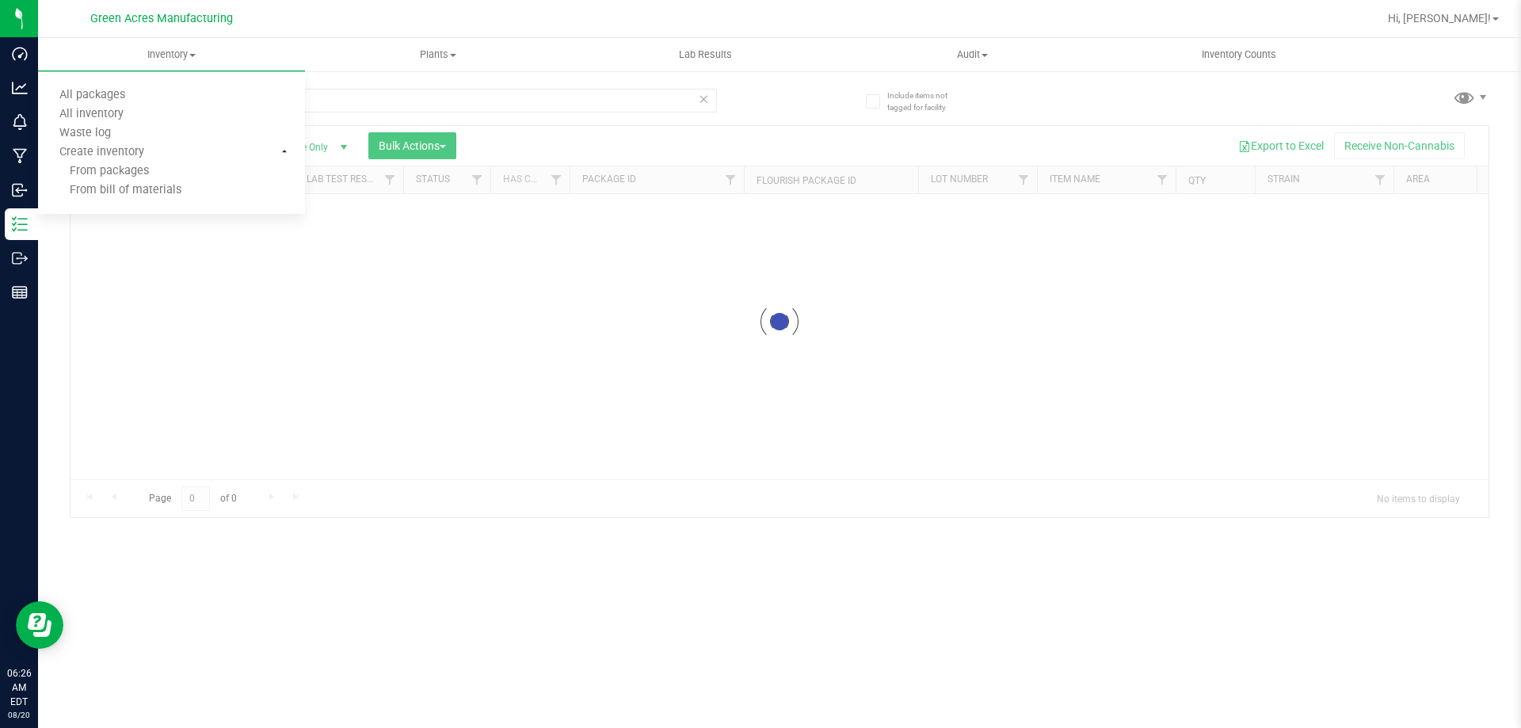
click at [359, 295] on div at bounding box center [779, 321] width 1418 height 391
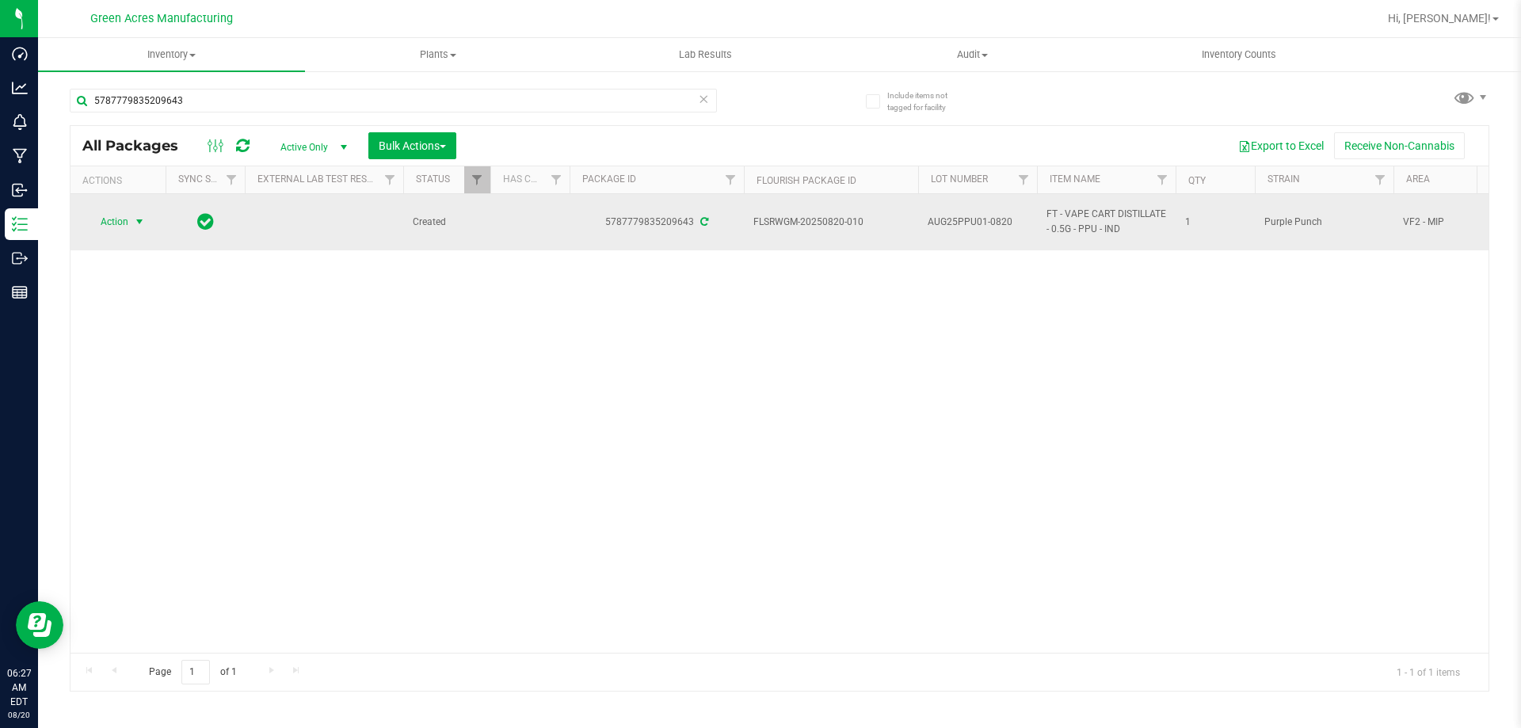
click at [131, 214] on span "select" at bounding box center [140, 222] width 20 height 22
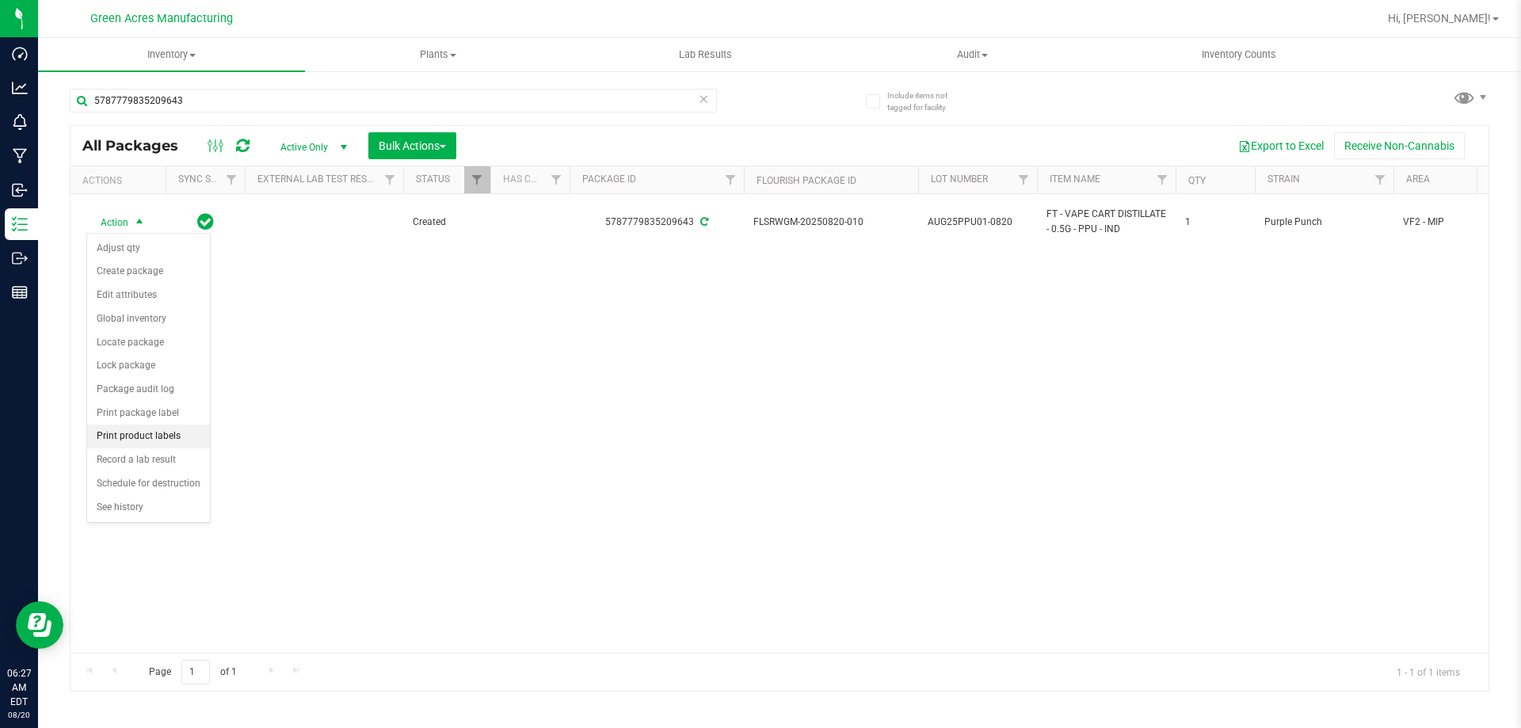
click at [154, 436] on li "Print product labels" at bounding box center [148, 437] width 123 height 24
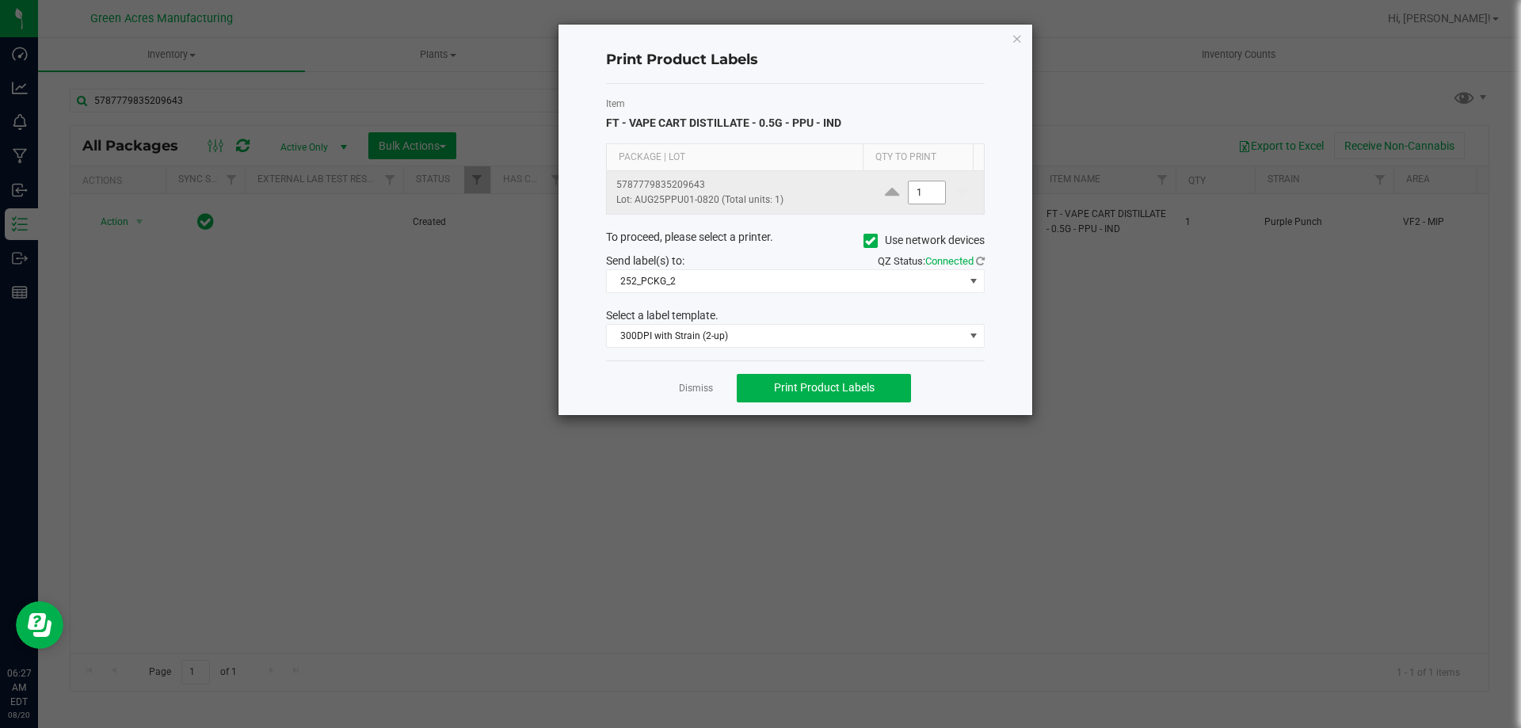
click at [919, 195] on input "1" at bounding box center [926, 192] width 36 height 22
type input "2,700"
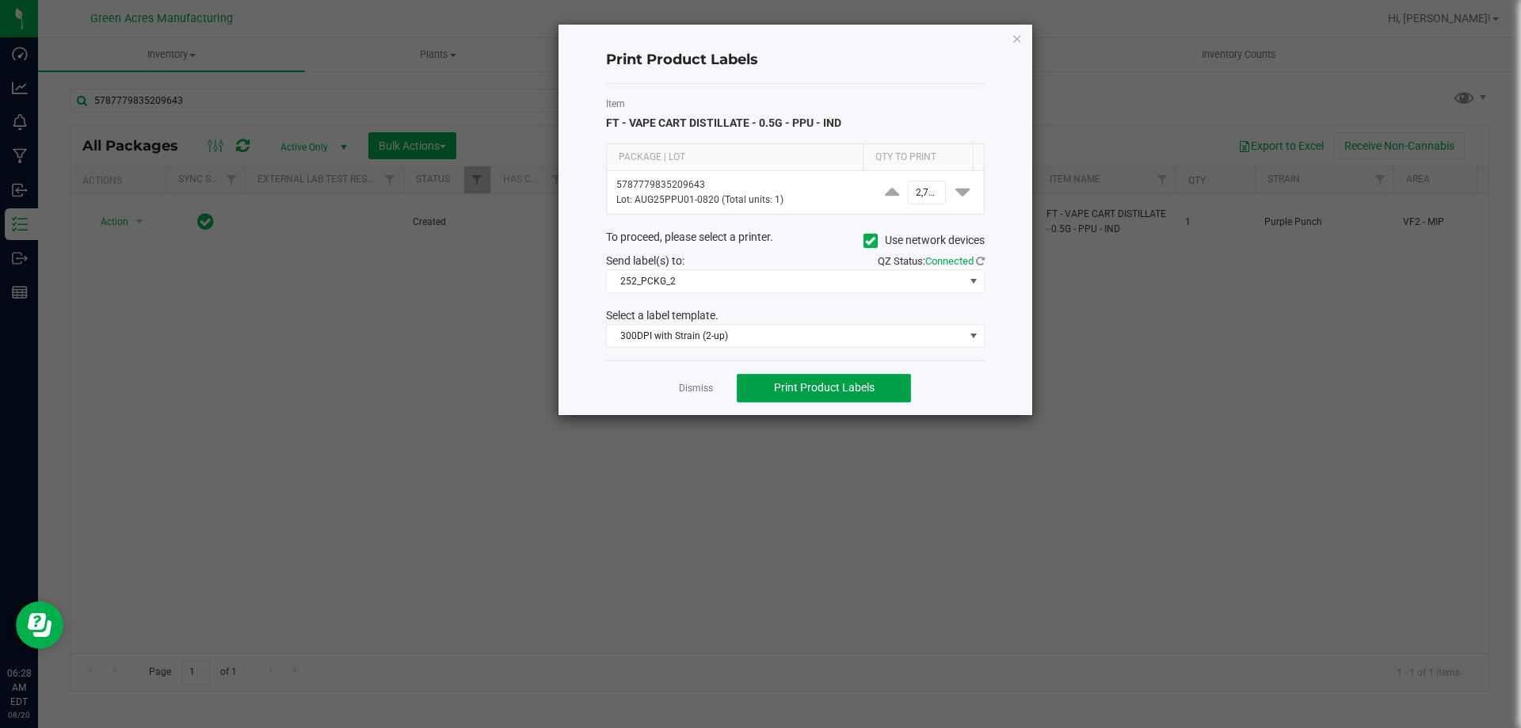
scroll to position [0, 0]
click at [866, 390] on span "Print Product Labels" at bounding box center [824, 387] width 101 height 13
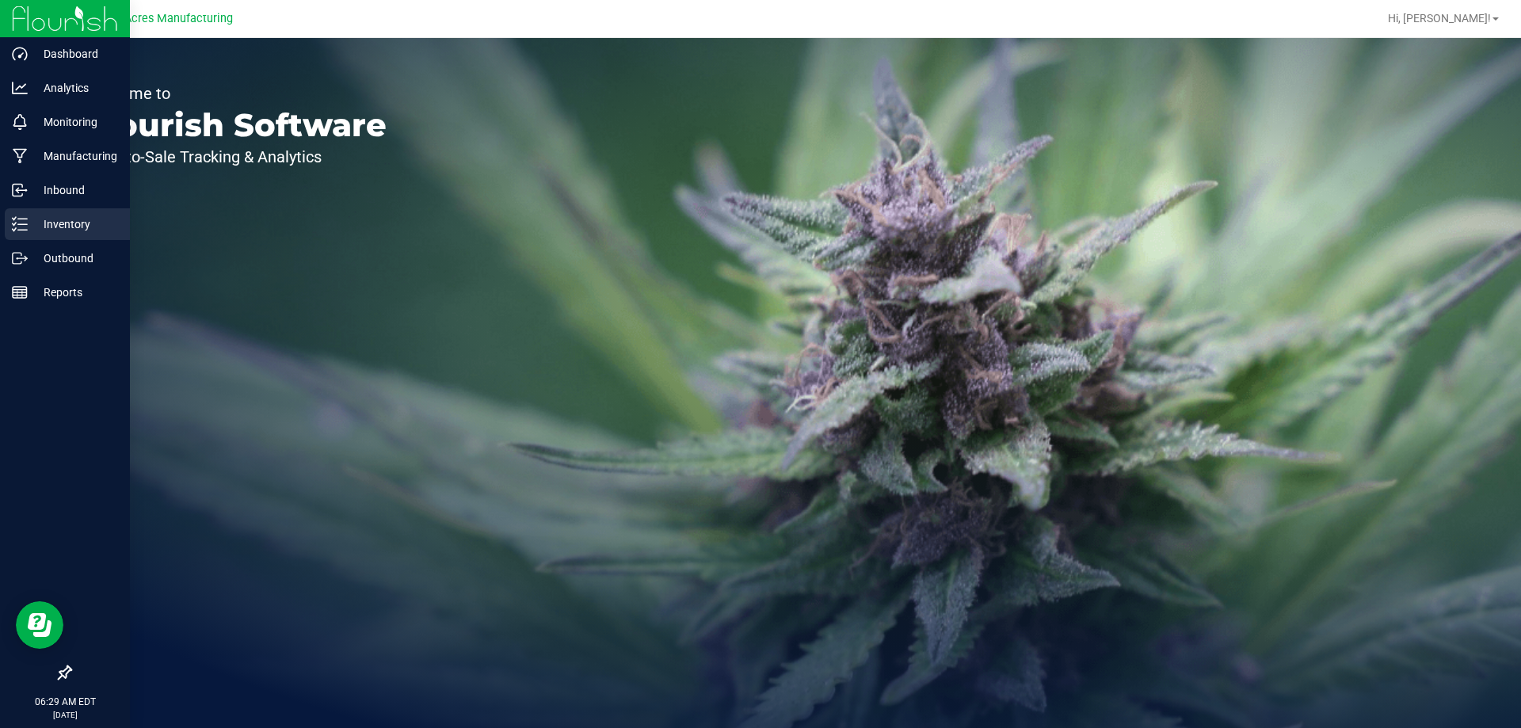
click at [43, 235] on div "Inventory" at bounding box center [67, 224] width 125 height 32
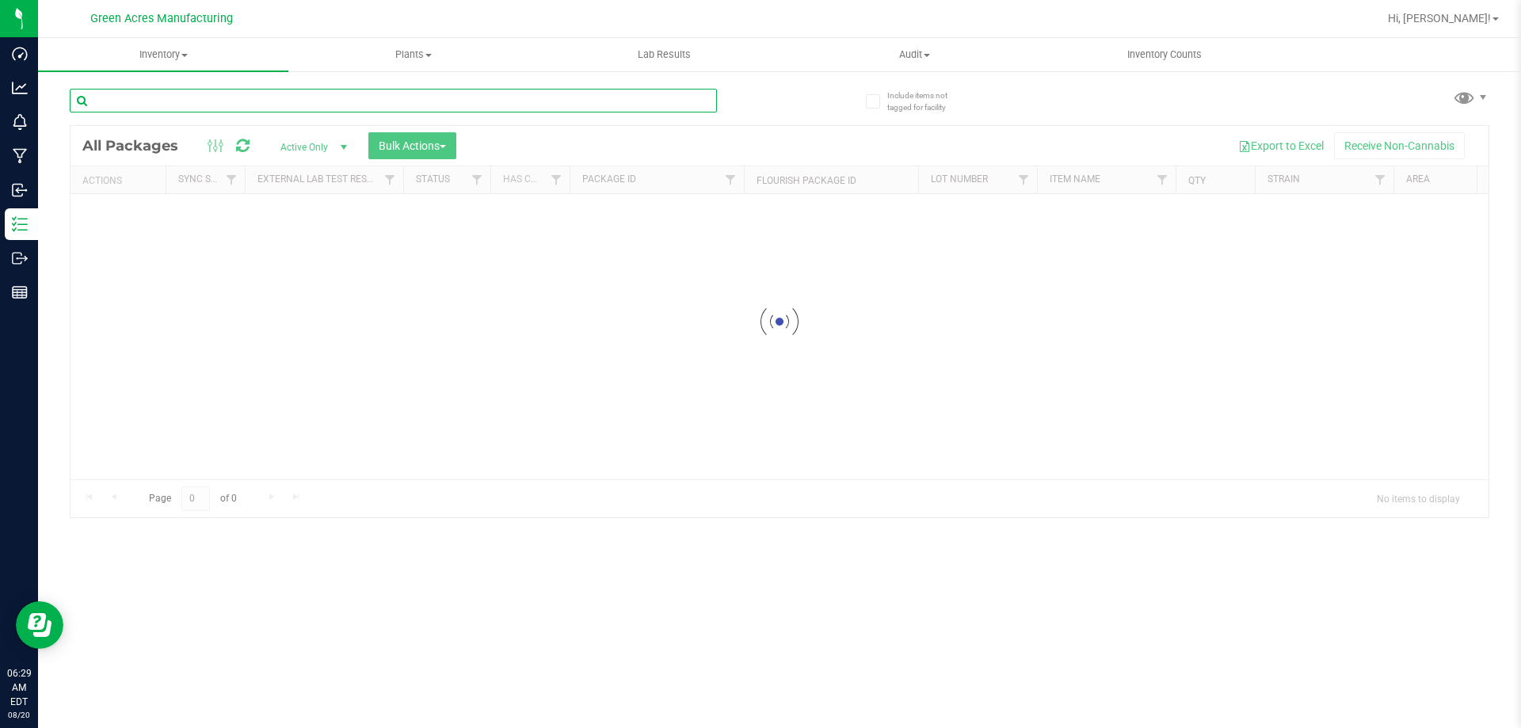
click at [192, 103] on input "text" at bounding box center [393, 101] width 647 height 24
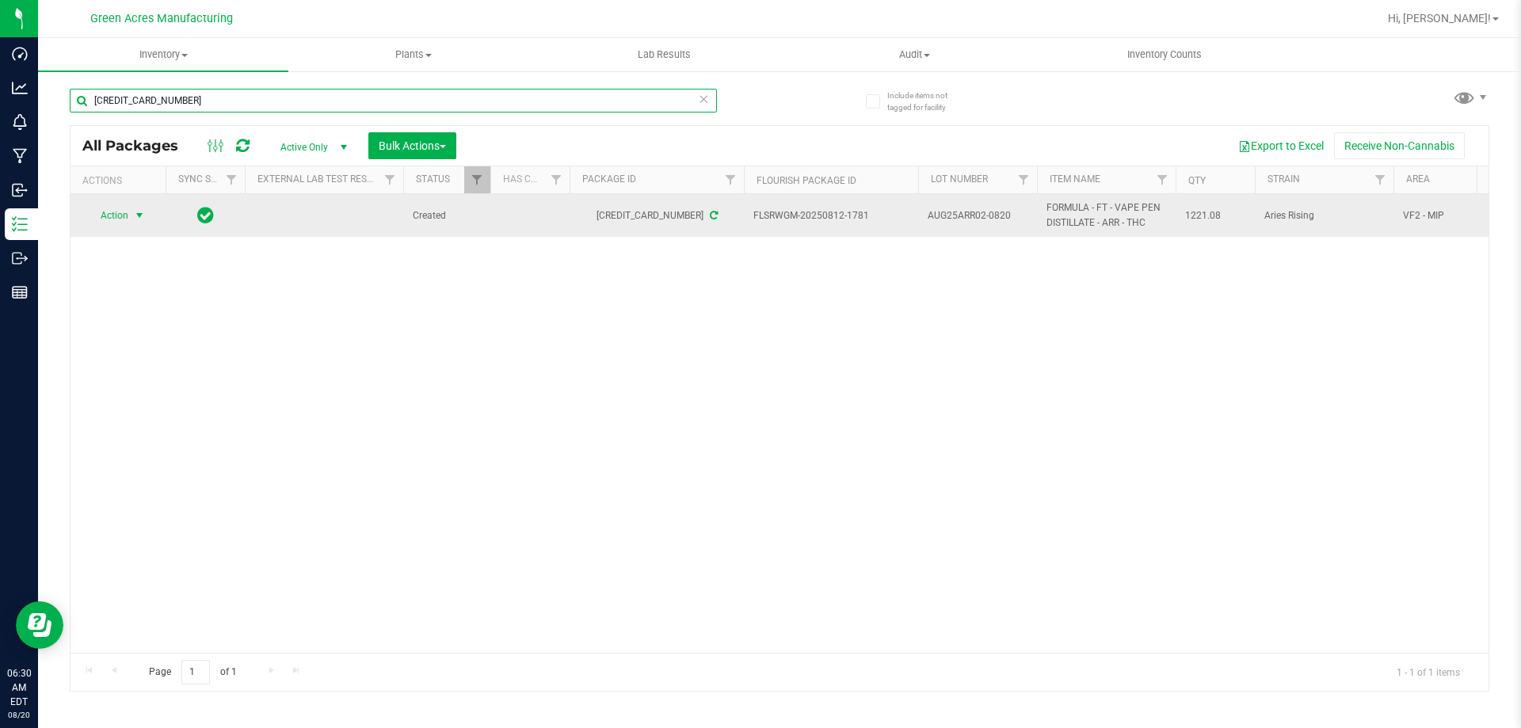
type input "[CREDIT_CARD_NUMBER]"
click at [110, 220] on span "Action" at bounding box center [107, 215] width 43 height 22
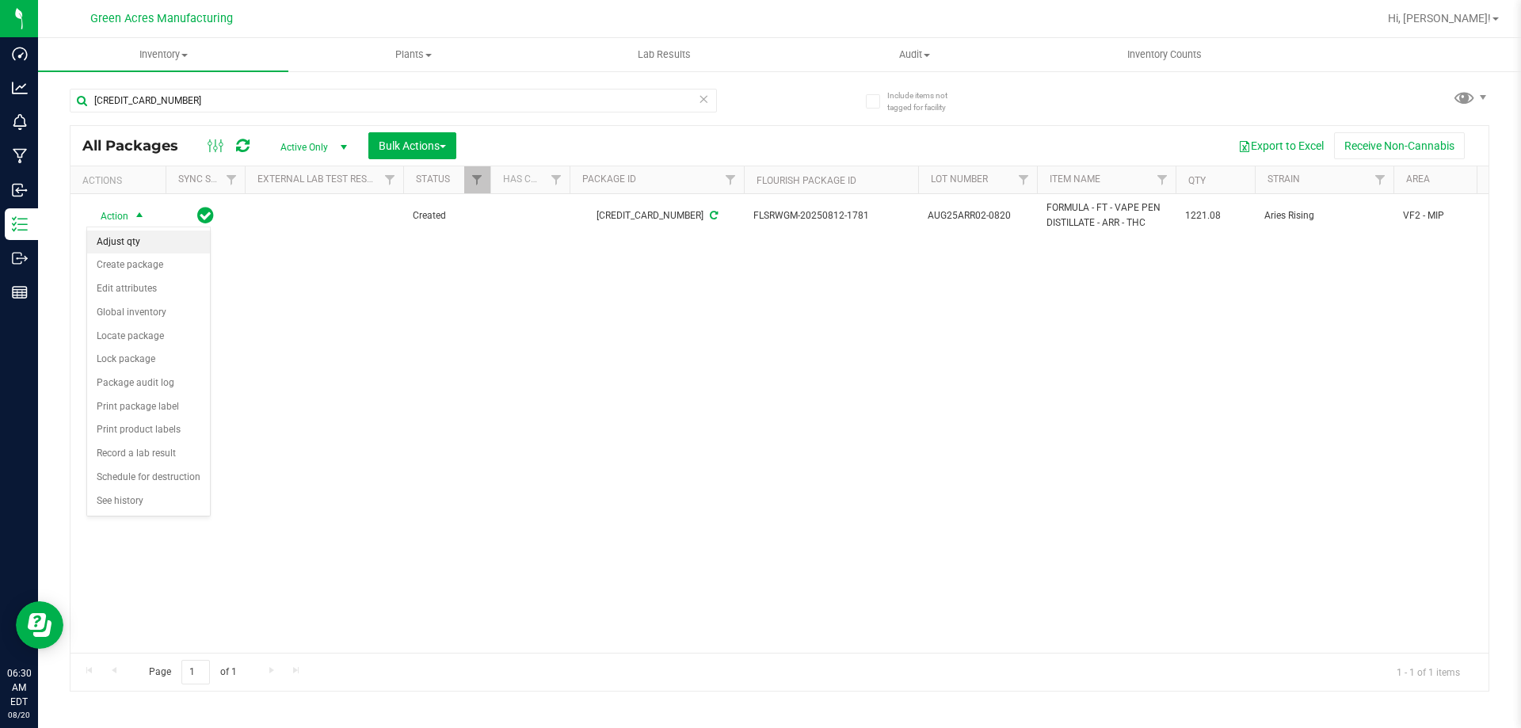
click at [131, 244] on li "Adjust qty" at bounding box center [148, 242] width 123 height 24
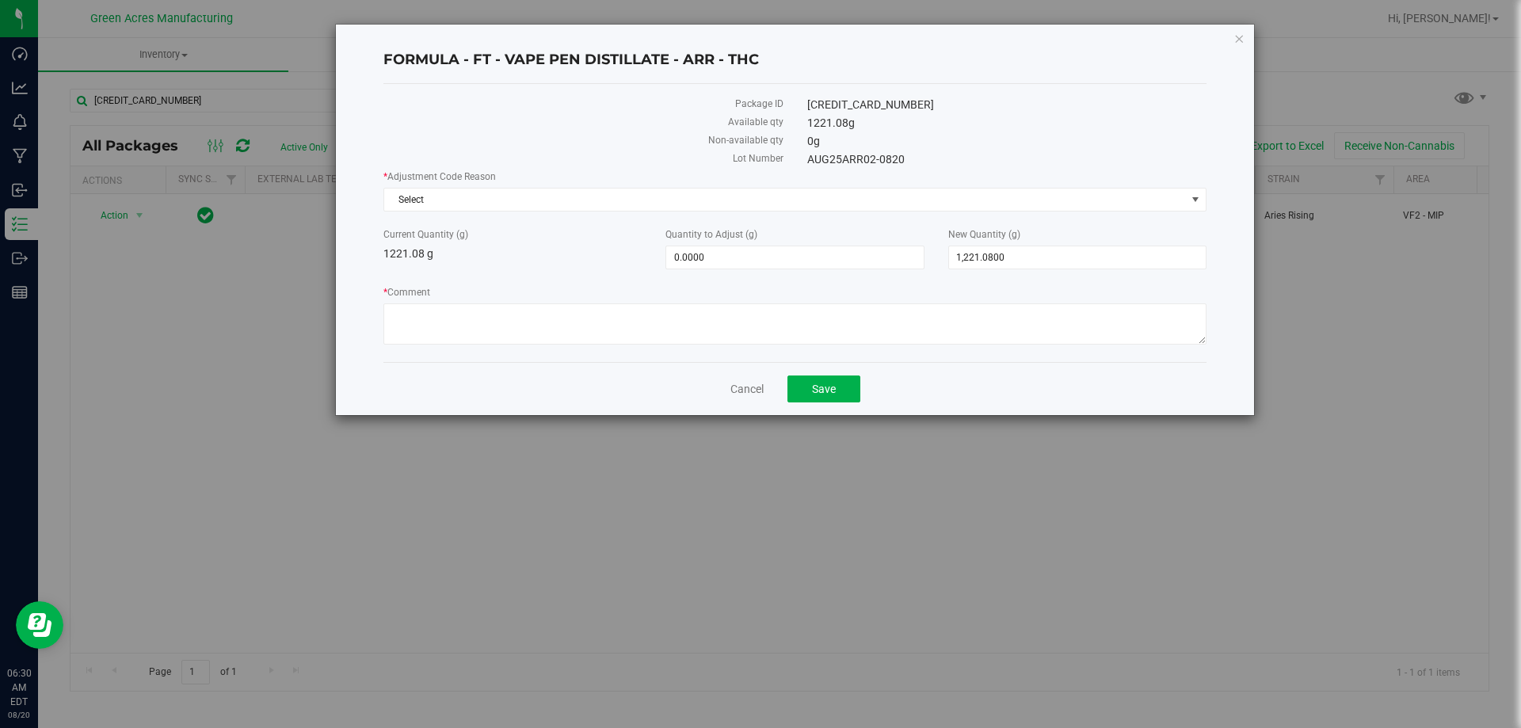
drag, startPoint x: 1001, startPoint y: 278, endPoint x: 961, endPoint y: 288, distance: 40.9
click at [961, 288] on div "* Adjustment Code Reason Select Select Depleted Inventory Audit Mistake Moistur…" at bounding box center [794, 259] width 823 height 180
drag, startPoint x: 1052, startPoint y: 246, endPoint x: 1005, endPoint y: 255, distance: 47.7
click at [1053, 246] on input "1,221.0800" at bounding box center [1077, 257] width 257 height 22
click at [1000, 255] on input "1,221.0800" at bounding box center [1077, 257] width 257 height 22
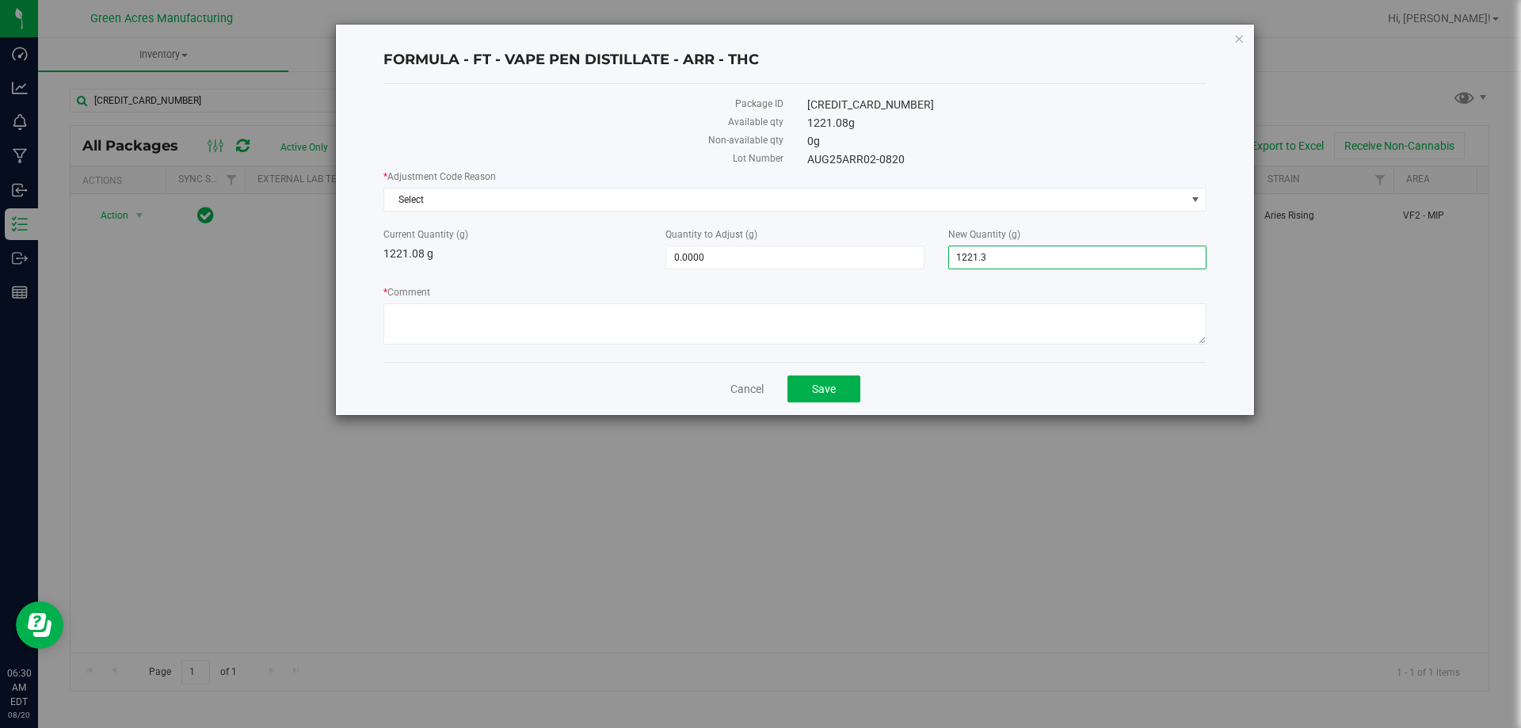
type input "1221.38"
type input "0.3000"
type input "1,221.3800"
click at [729, 204] on span "Select" at bounding box center [785, 199] width 802 height 22
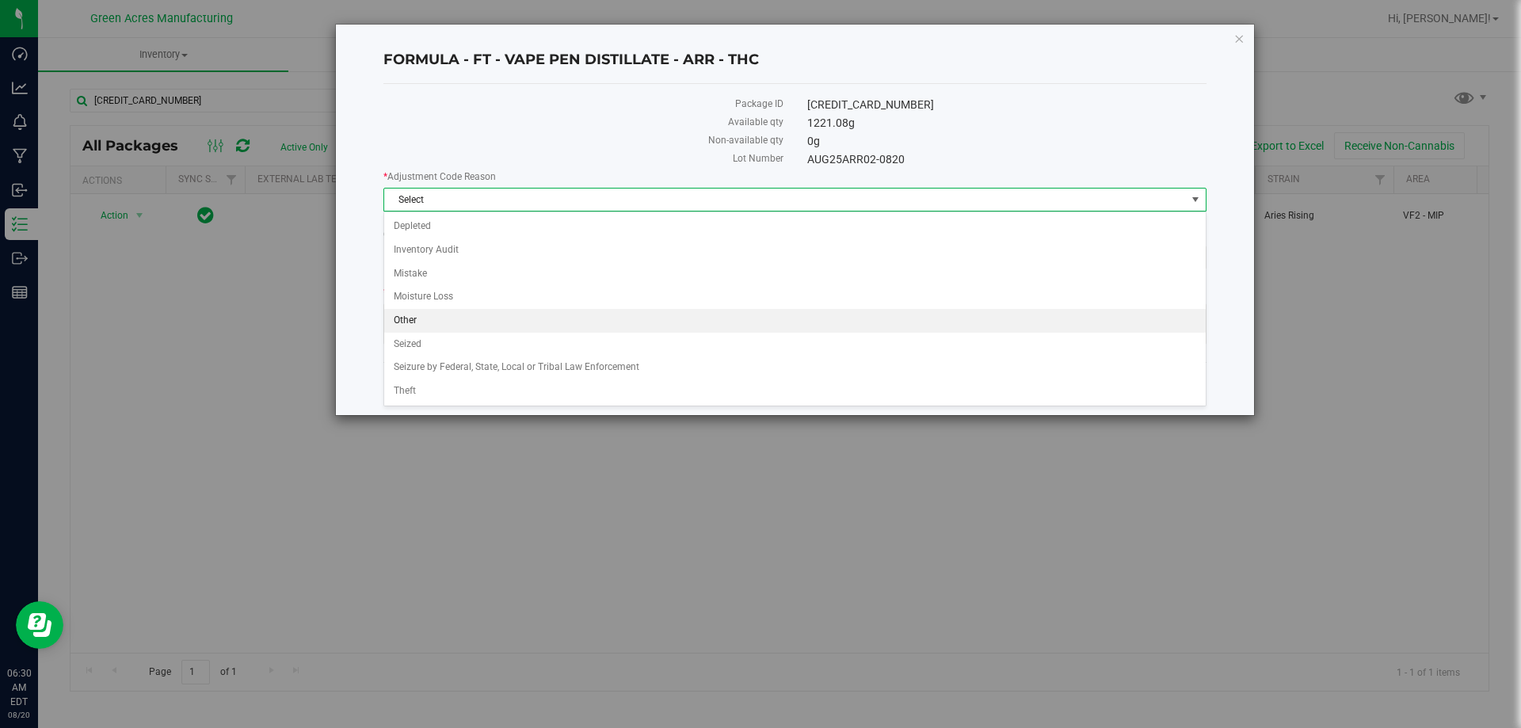
click at [459, 326] on li "Other" at bounding box center [794, 321] width 821 height 24
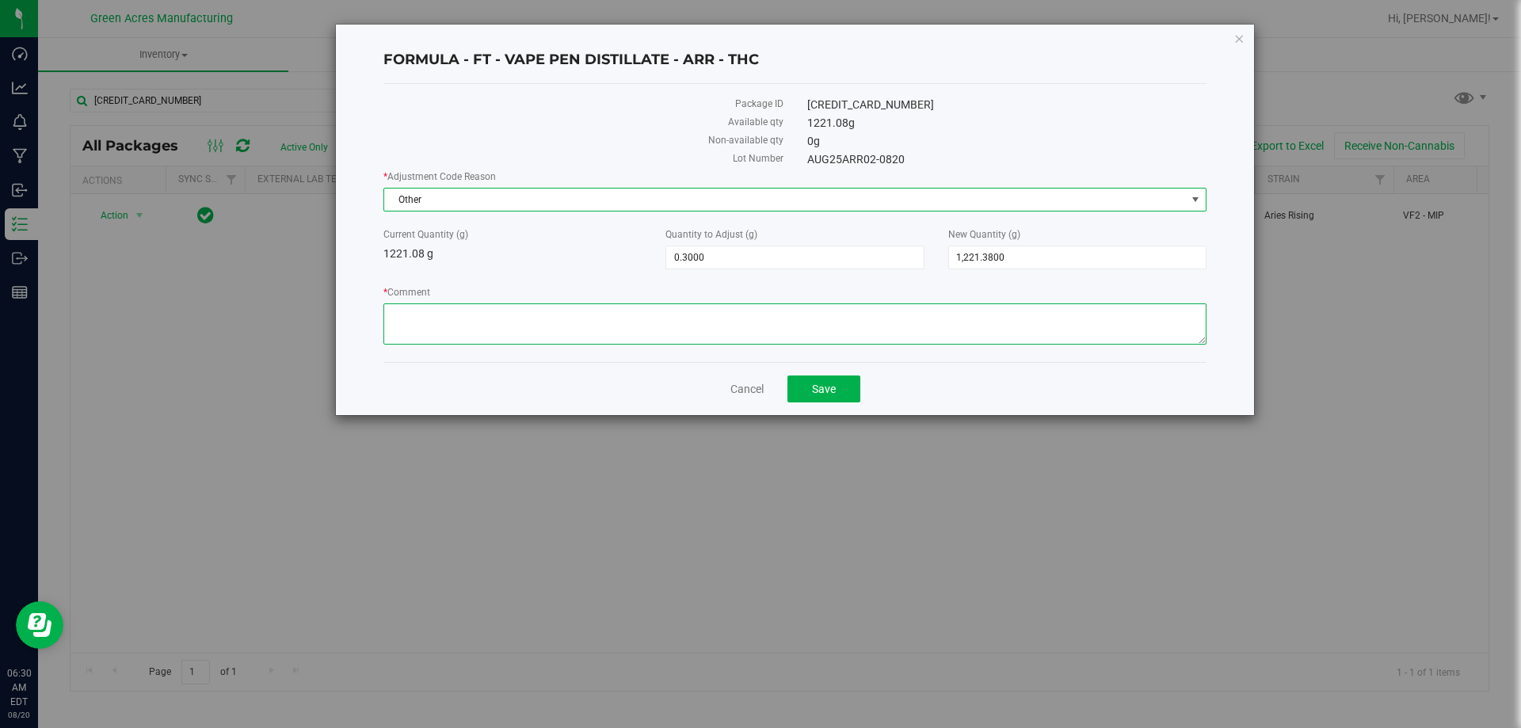
click at [459, 318] on textarea "* Comment" at bounding box center [794, 323] width 823 height 41
type textarea "JAF"
click at [818, 396] on button "Save" at bounding box center [823, 388] width 73 height 27
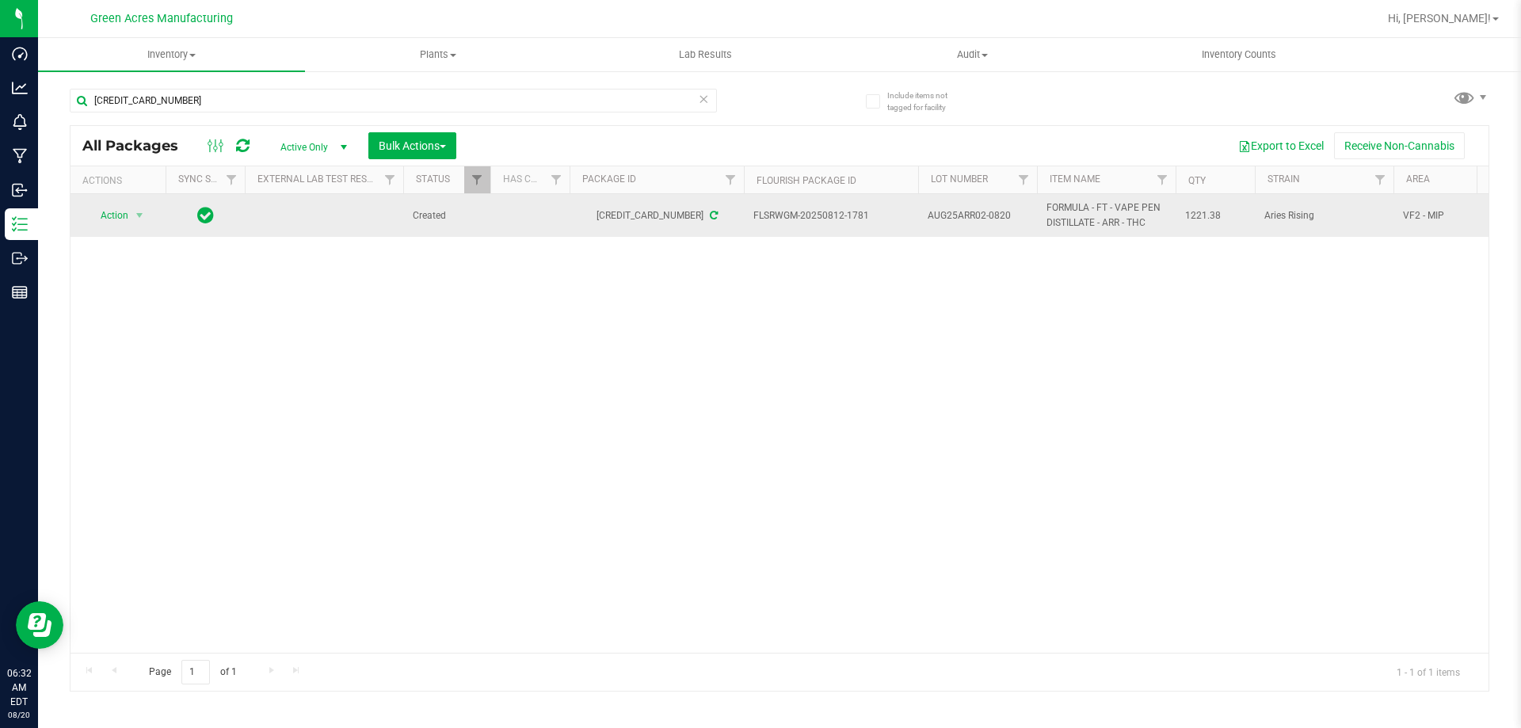
click at [1018, 212] on span "AUG25ARR02-0820" at bounding box center [977, 215] width 100 height 15
type input "AUG25ARR02"
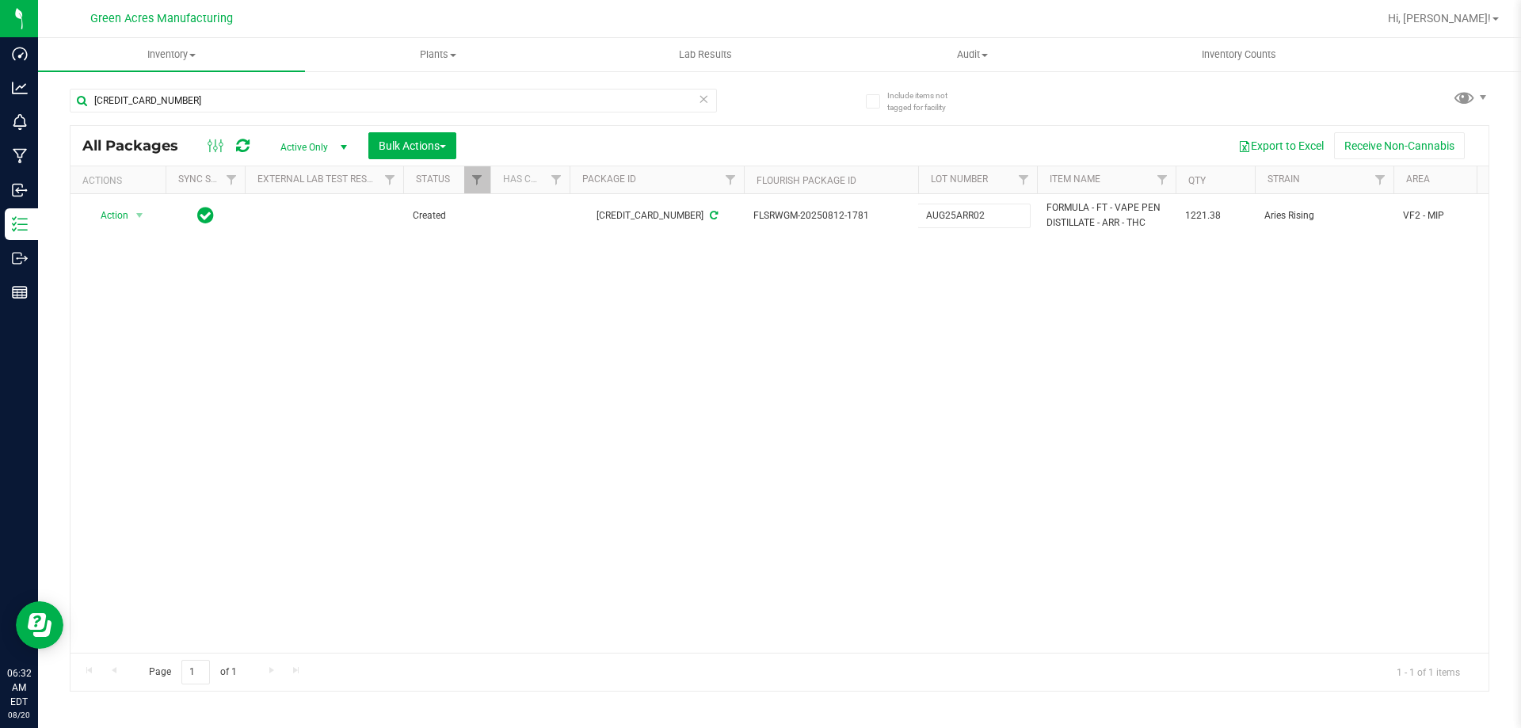
click at [861, 303] on div "All Packages Active Only Active Only Lab Samples Locked All External Internal B…" at bounding box center [779, 408] width 1419 height 566
drag, startPoint x: 195, startPoint y: 97, endPoint x: 78, endPoint y: 135, distance: 123.5
click at [78, 135] on div "8140317312410667 All Packages Active Only Active Only Lab Samples Locked All Ex…" at bounding box center [779, 383] width 1419 height 618
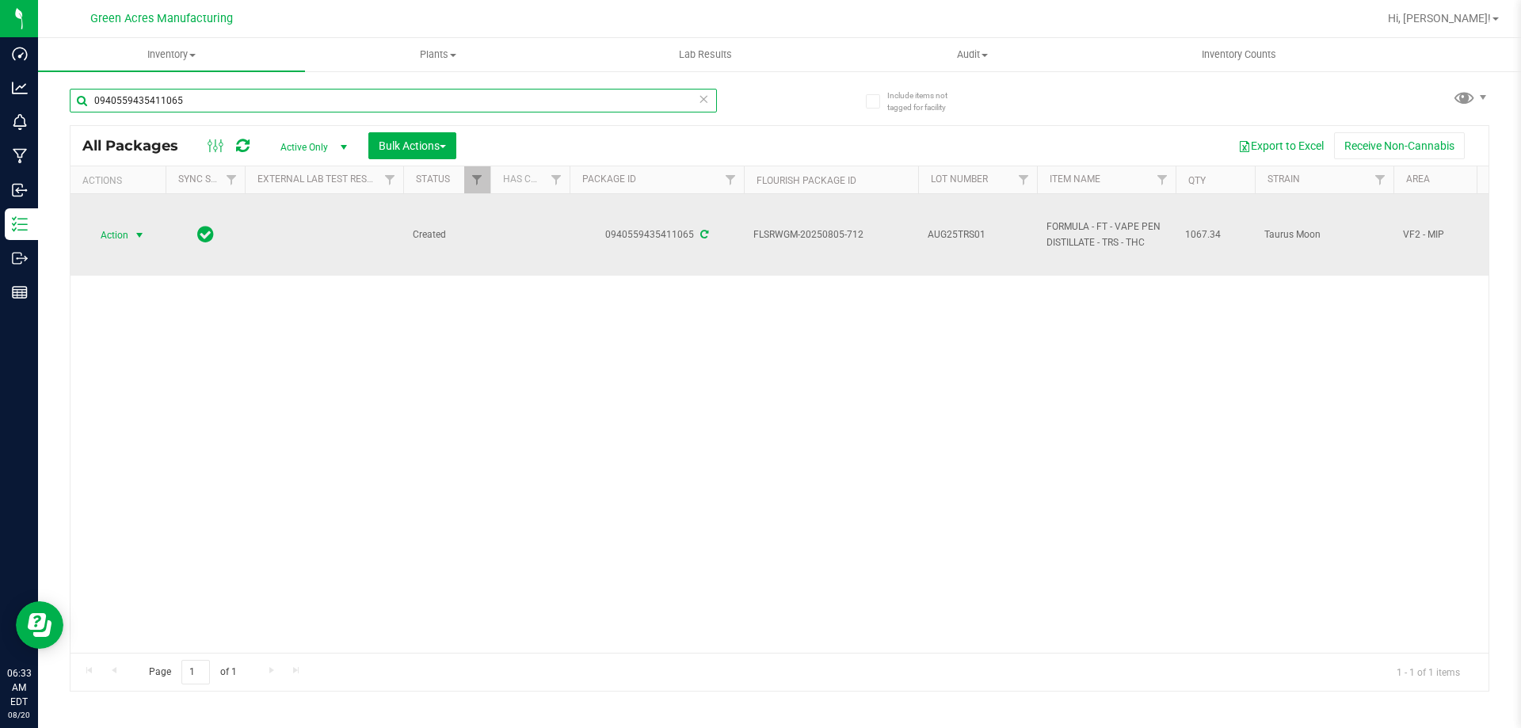
type input "0940559435411065"
click at [104, 238] on span "Action" at bounding box center [107, 235] width 43 height 22
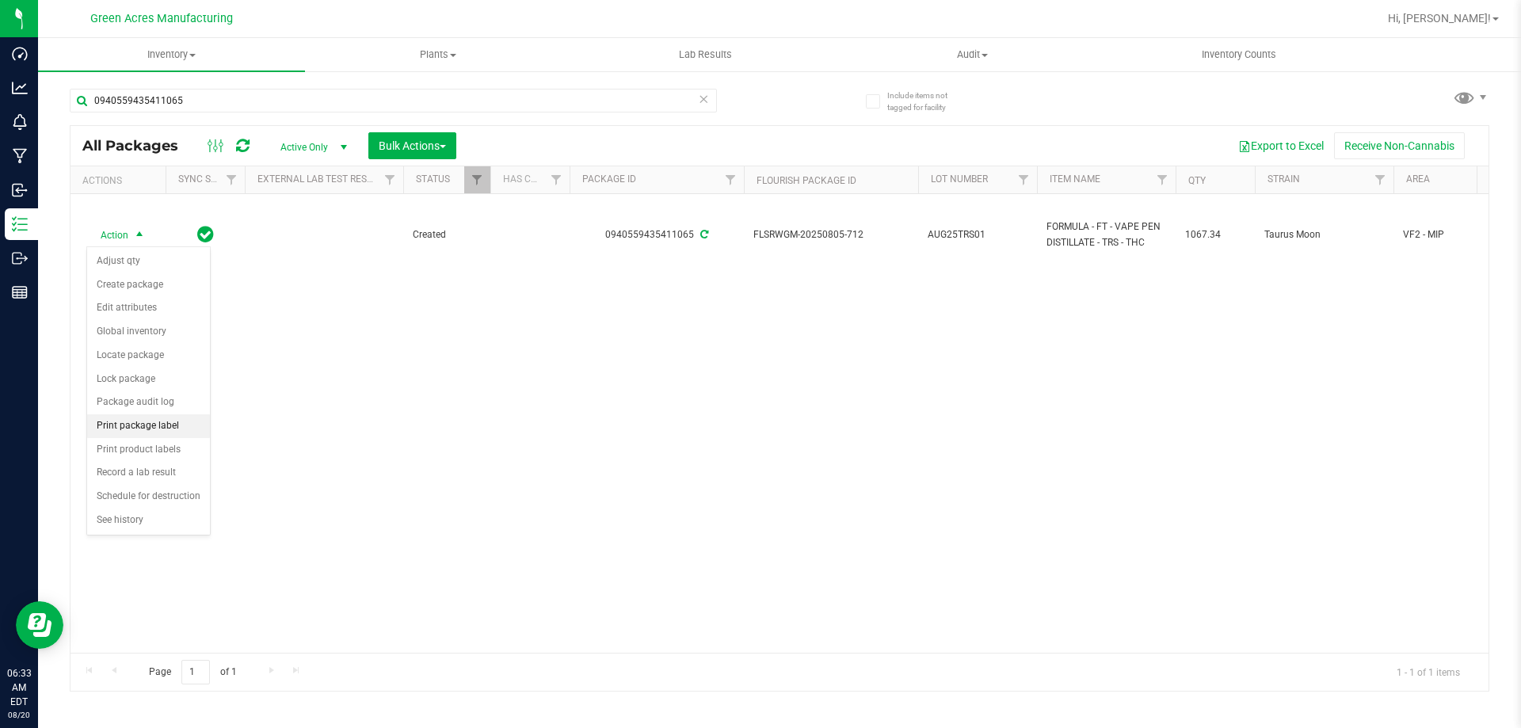
click at [130, 425] on li "Print package label" at bounding box center [148, 426] width 123 height 24
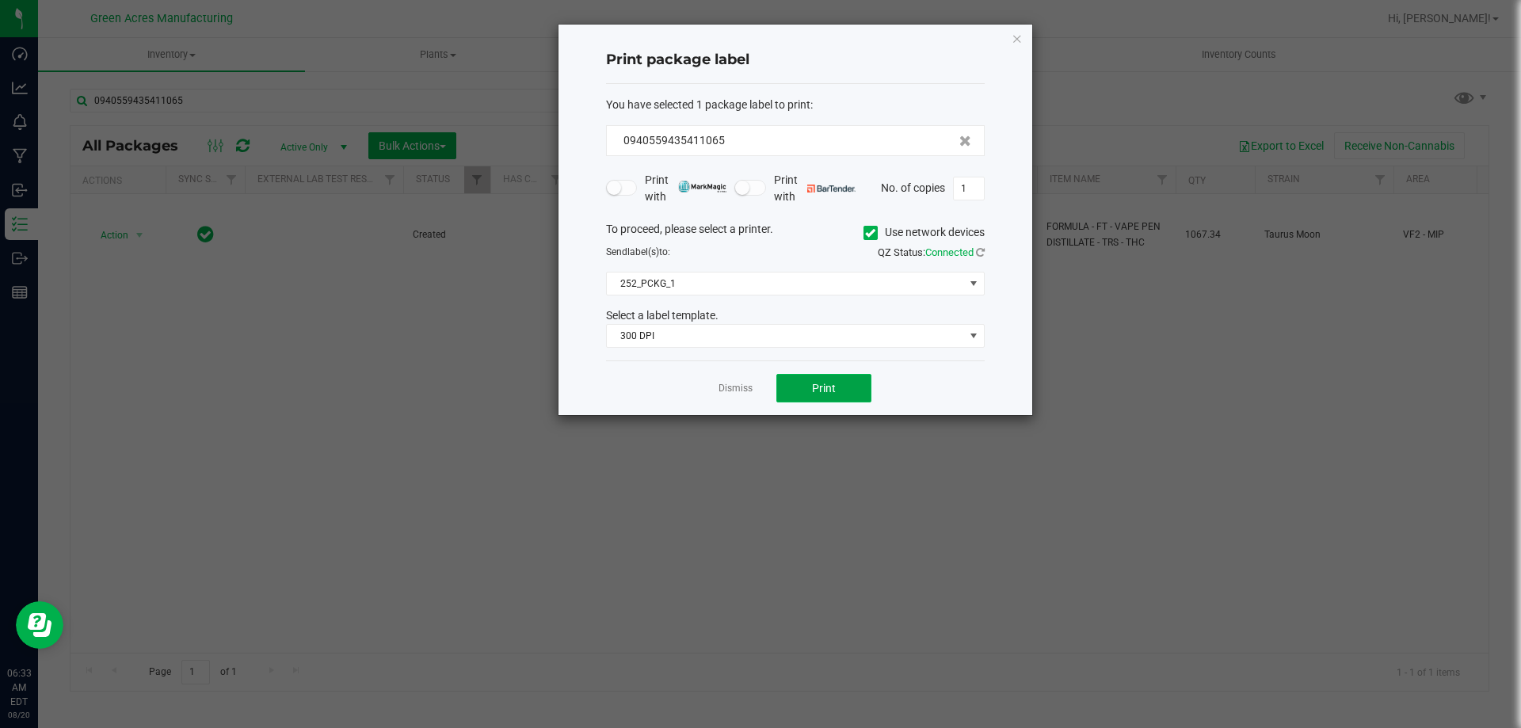
click at [819, 383] on span "Print" at bounding box center [824, 388] width 24 height 13
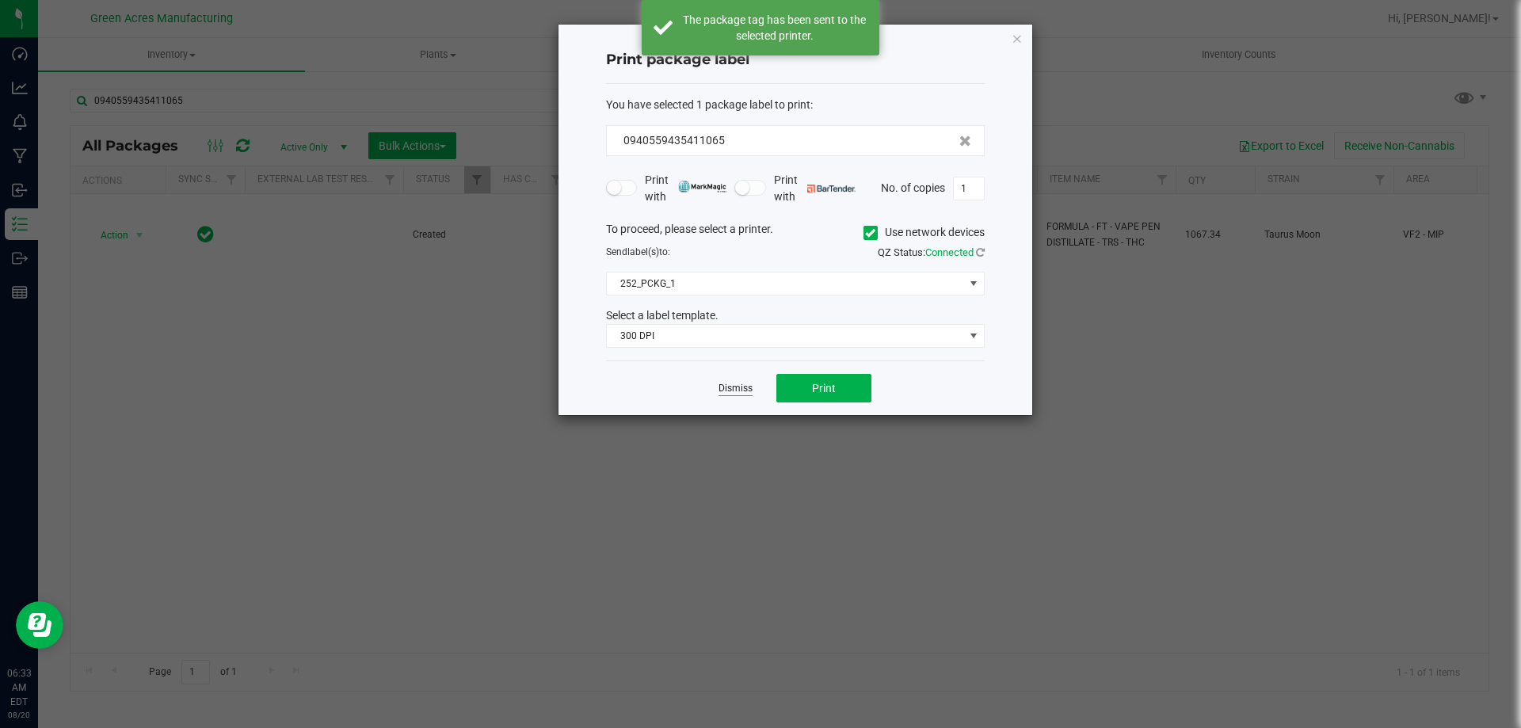
click at [745, 392] on link "Dismiss" at bounding box center [735, 388] width 34 height 13
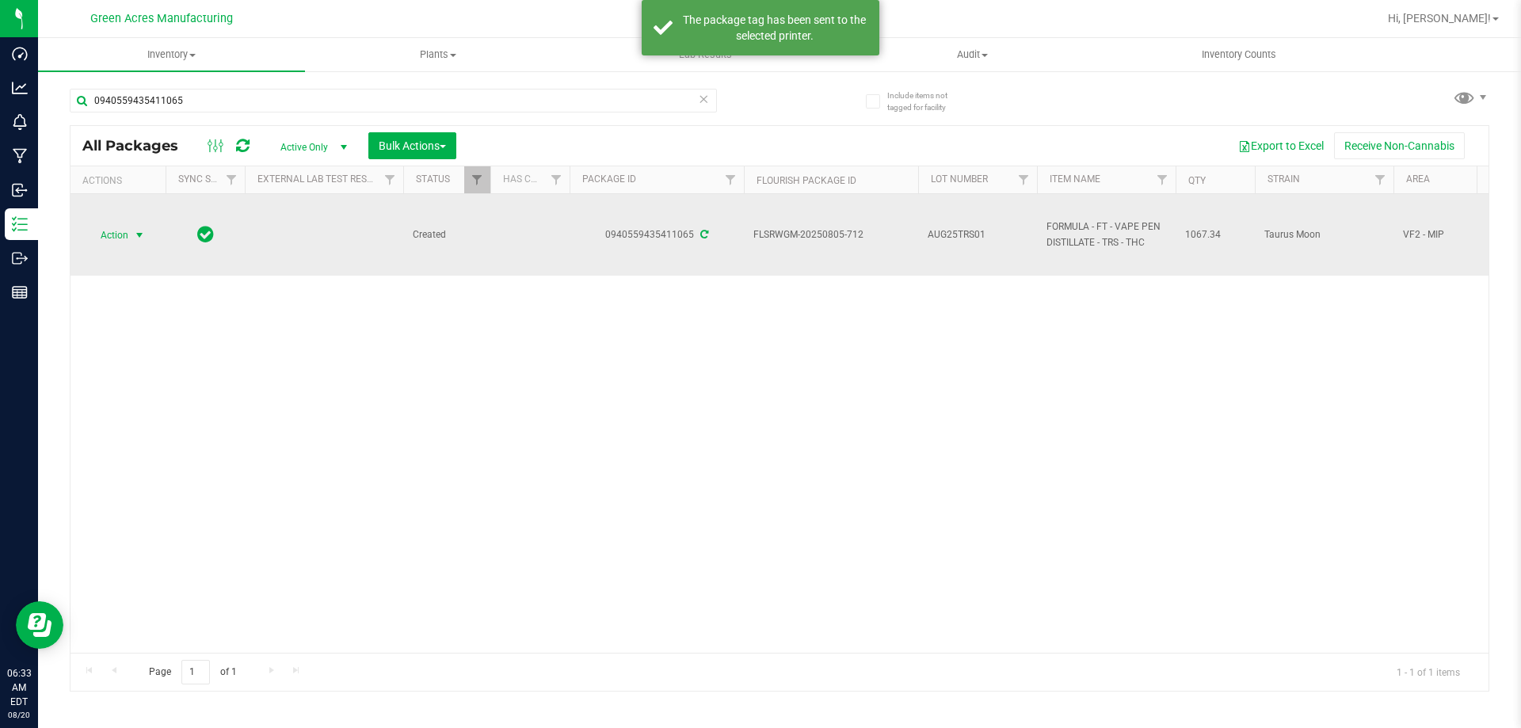
click at [929, 216] on td "AUG25TRS01" at bounding box center [977, 235] width 119 height 82
type input "AUG25TRS01-0820"
click at [932, 227] on span "AUG25TRS01-0820" at bounding box center [977, 234] width 100 height 15
click at [935, 227] on input "AUG25TRS01-0820" at bounding box center [973, 235] width 113 height 25
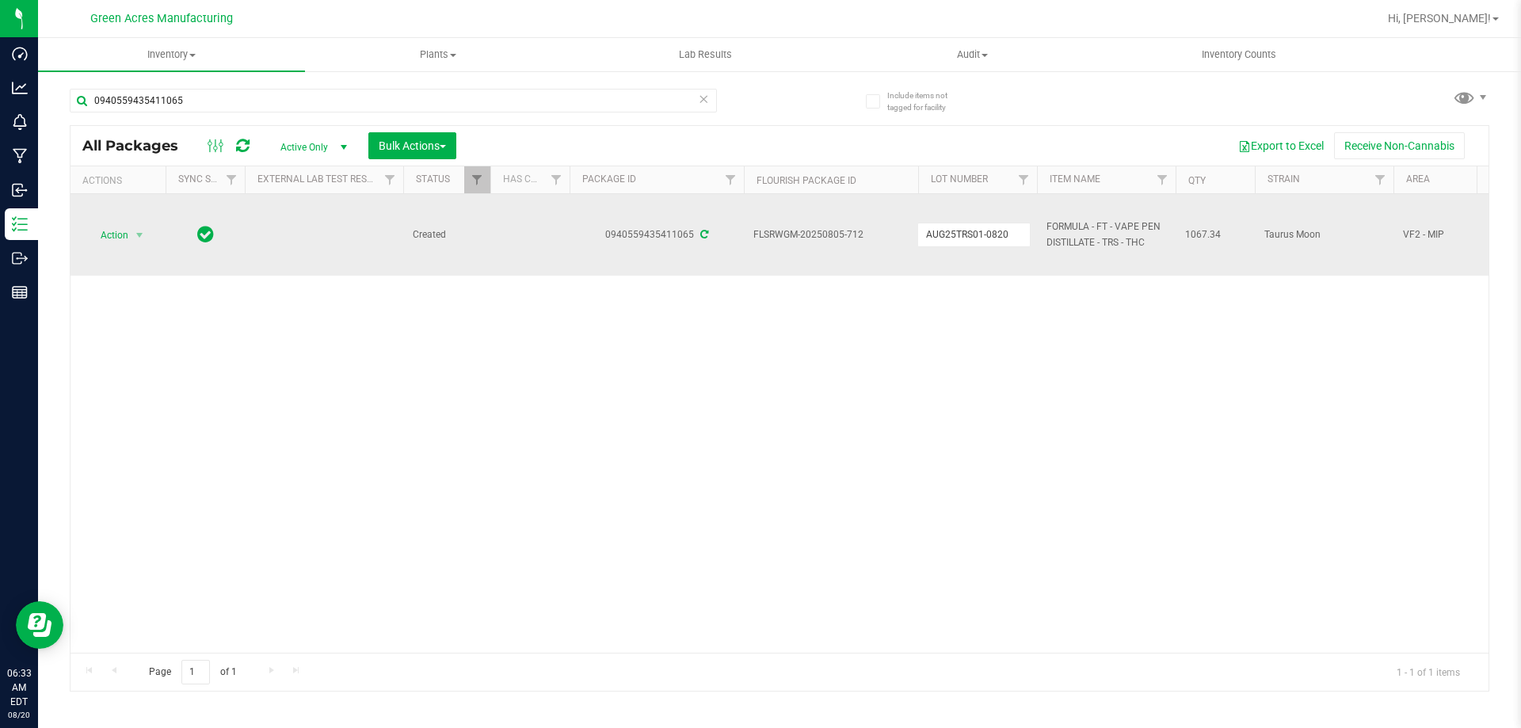
drag, startPoint x: 932, startPoint y: 227, endPoint x: 950, endPoint y: 302, distance: 76.6
click at [916, 336] on div "Action Action Adjust qty Create package Edit attributes Global inventory Locate…" at bounding box center [779, 423] width 1418 height 459
click at [991, 233] on span "AUG25TRS01-0820" at bounding box center [977, 234] width 100 height 15
click at [991, 233] on input "AUG25TRS01-0820" at bounding box center [973, 235] width 113 height 25
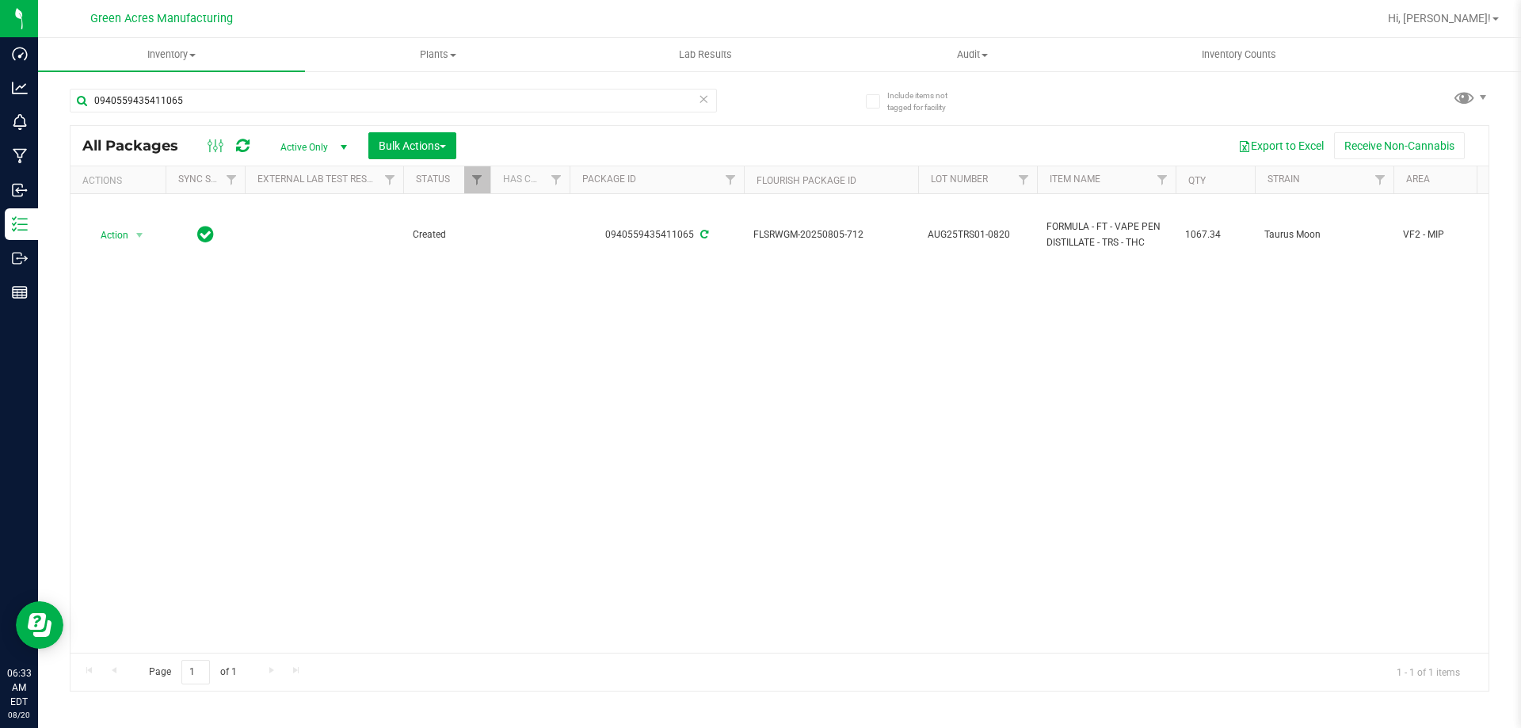
click at [839, 437] on div "Action Action Adjust qty Create package Edit attributes Global inventory Locate…" at bounding box center [779, 423] width 1418 height 459
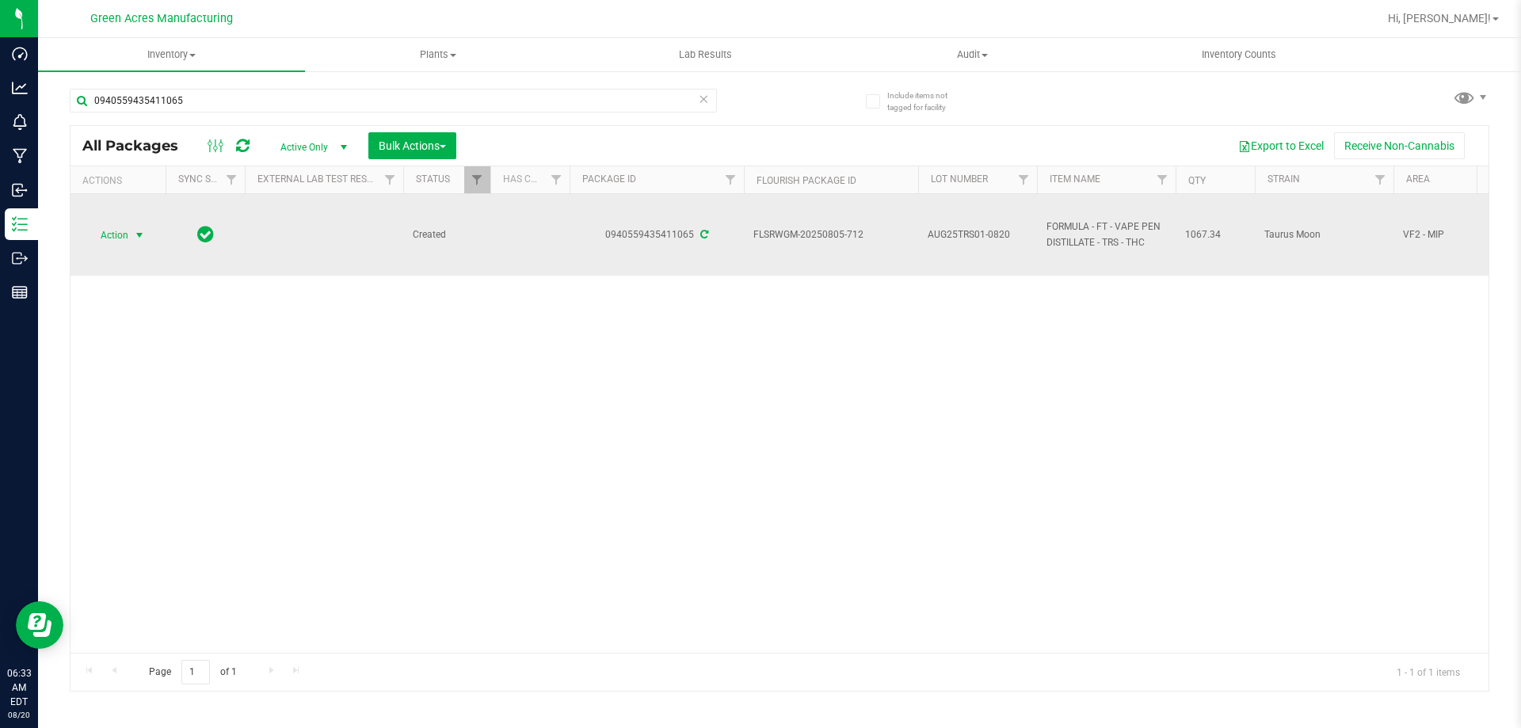
click at [92, 226] on span "Action" at bounding box center [107, 235] width 43 height 22
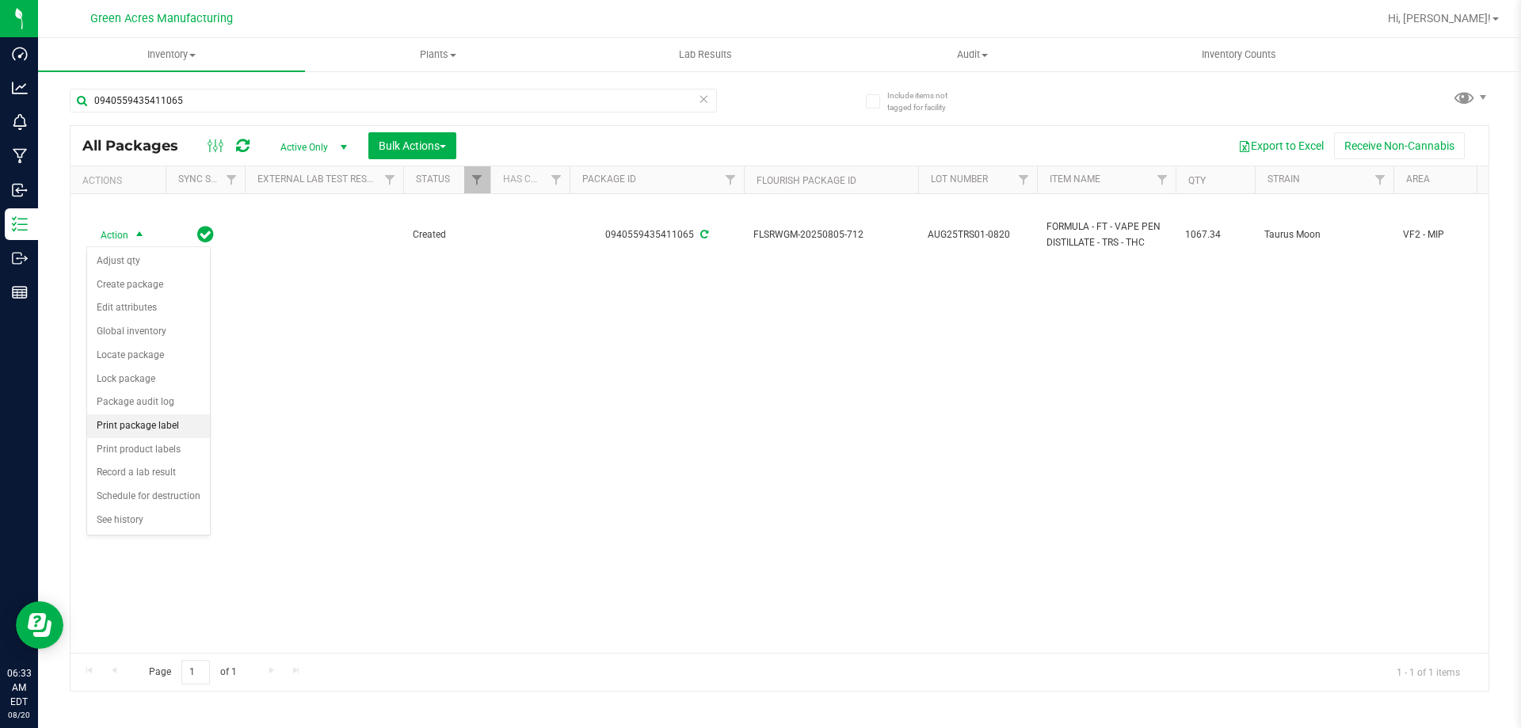
click at [172, 425] on li "Print package label" at bounding box center [148, 426] width 123 height 24
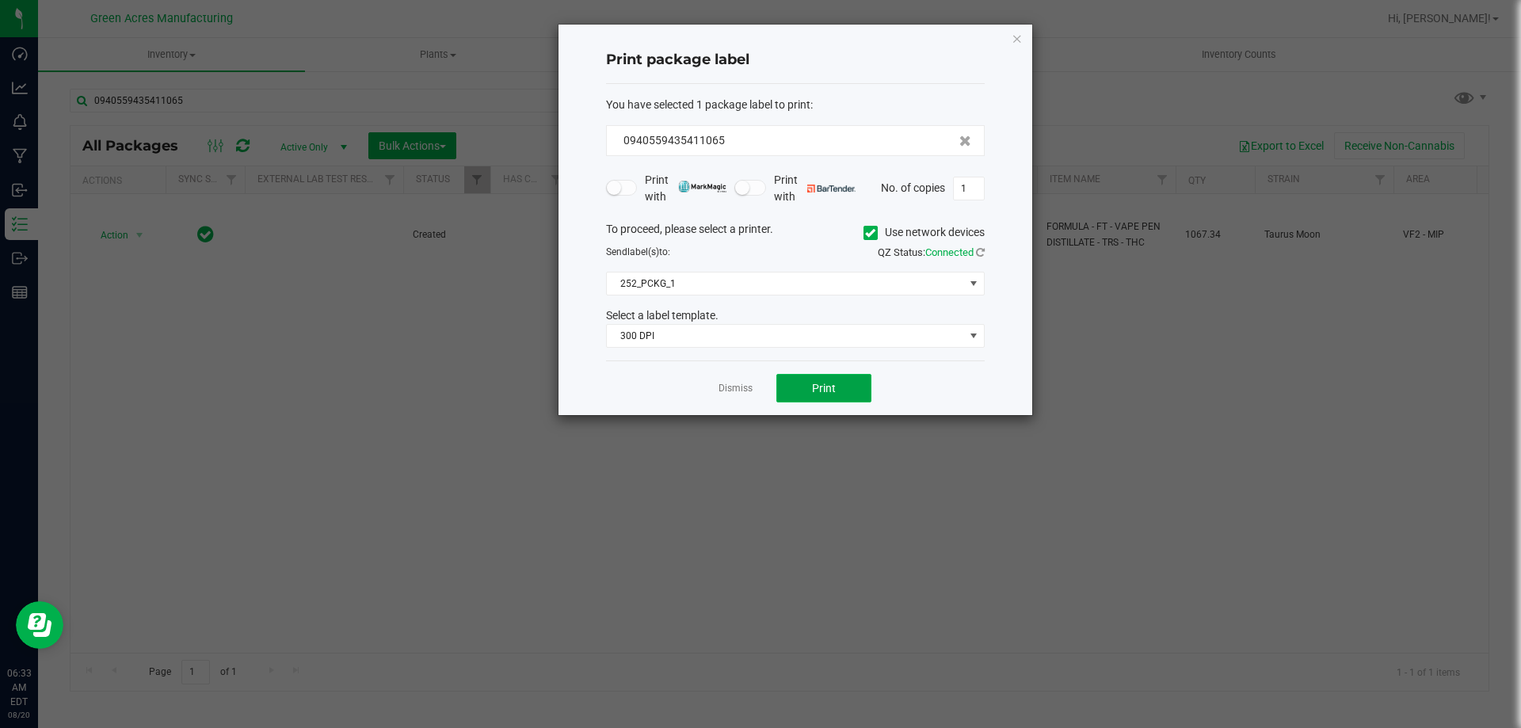
click at [808, 394] on button "Print" at bounding box center [823, 388] width 95 height 29
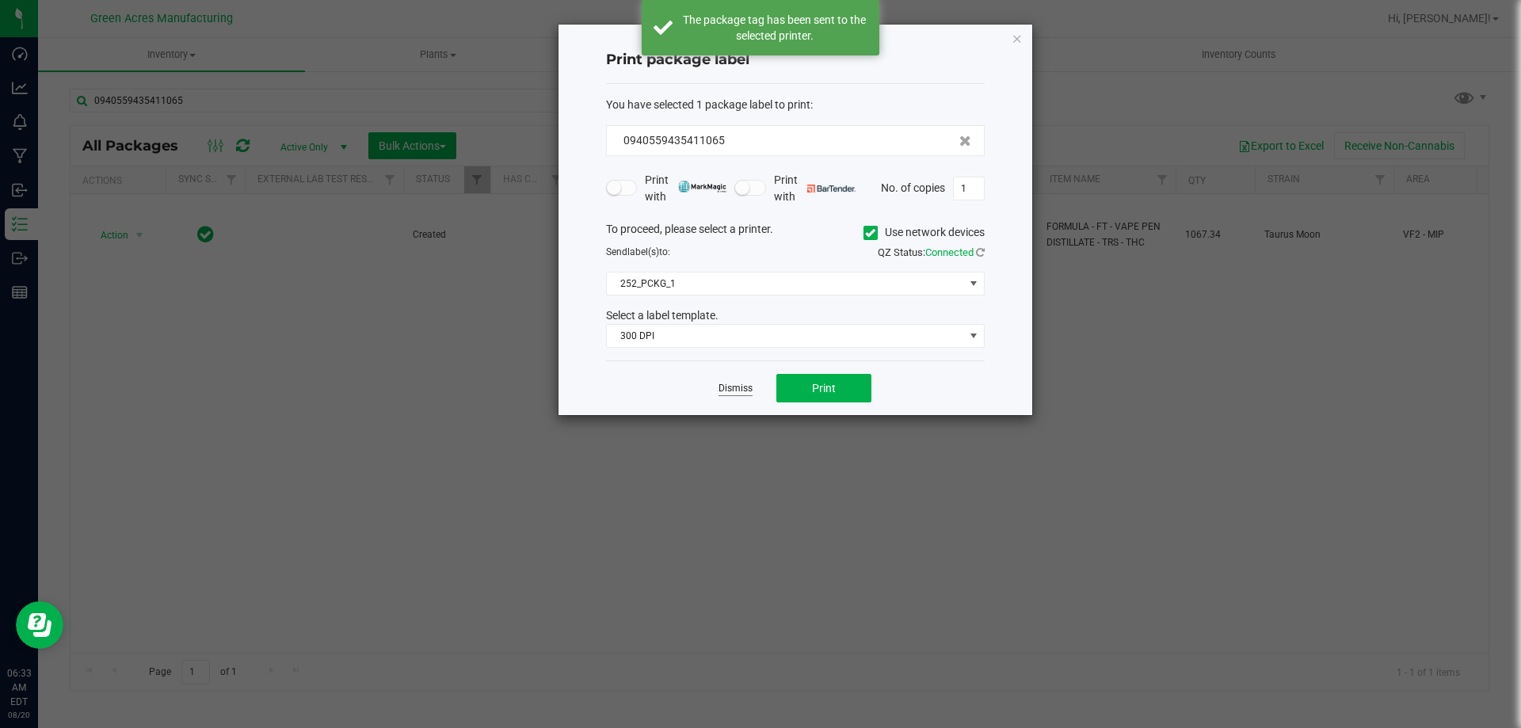
click at [737, 383] on link "Dismiss" at bounding box center [735, 388] width 34 height 13
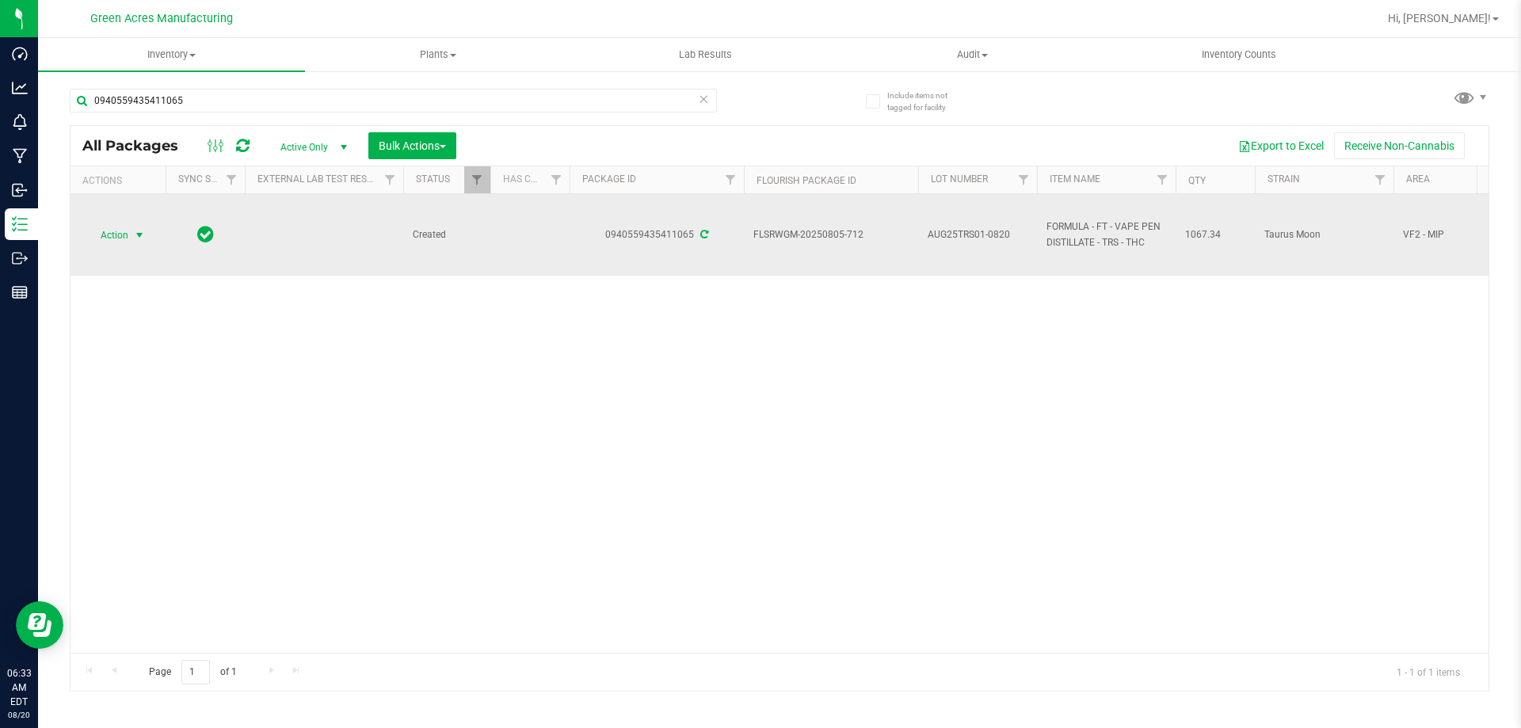
click at [121, 242] on span "Action" at bounding box center [107, 235] width 43 height 22
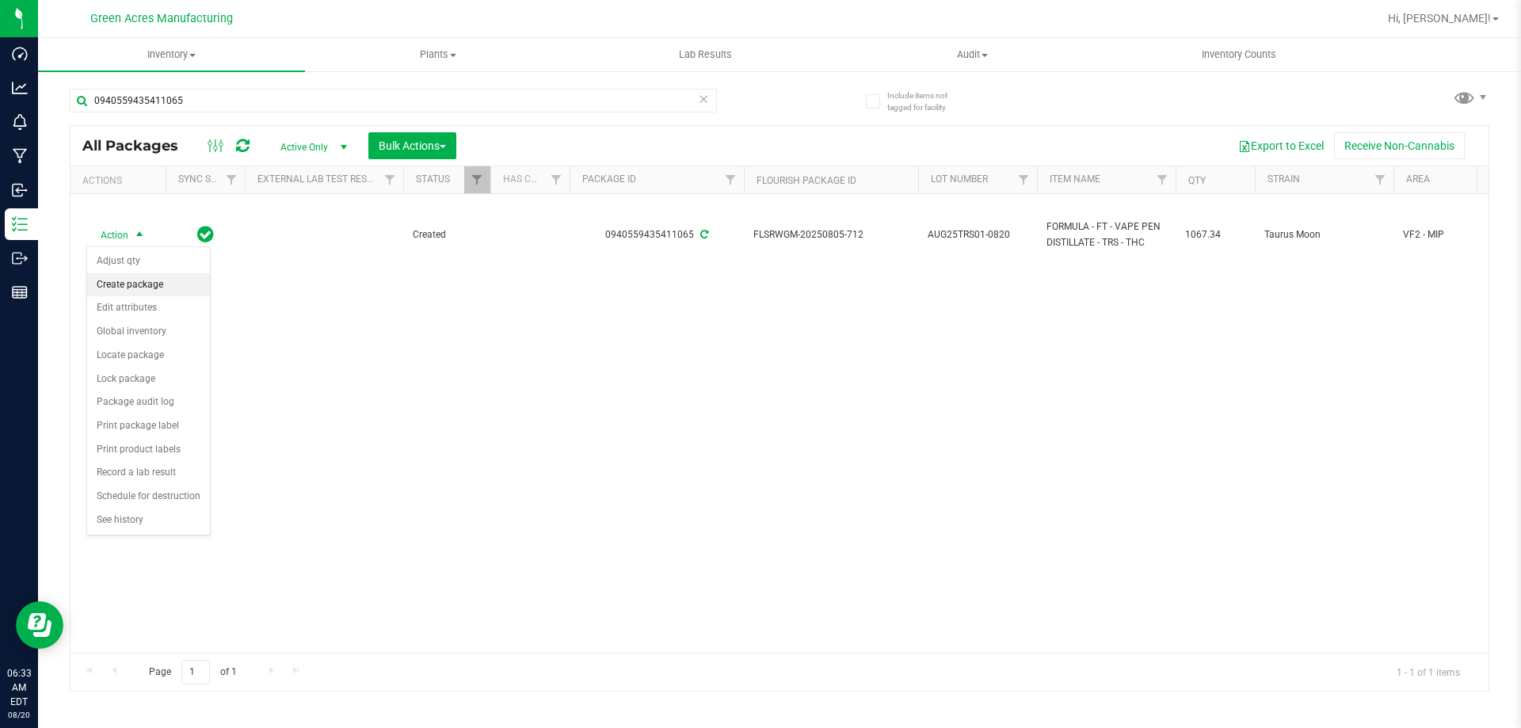
click at [147, 287] on li "Create package" at bounding box center [148, 285] width 123 height 24
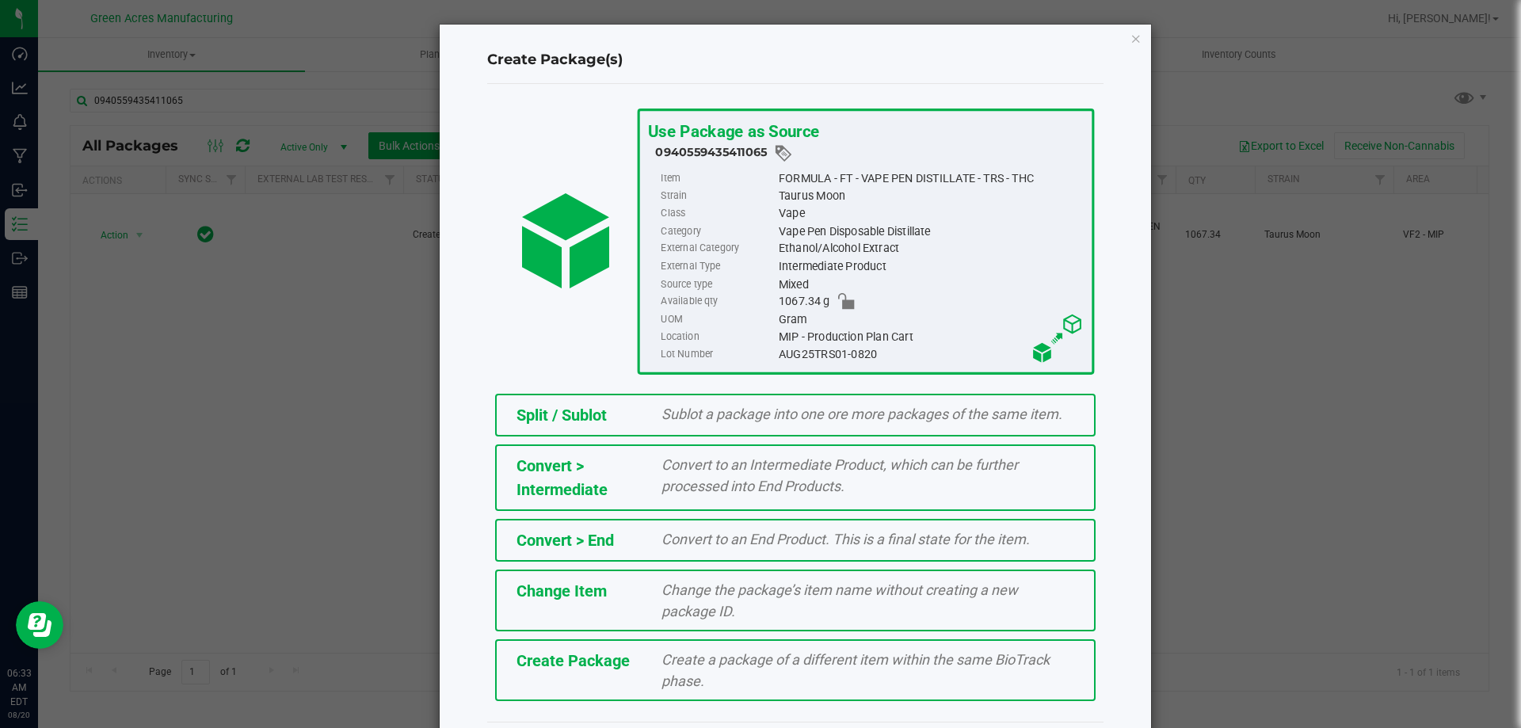
click at [699, 684] on div "Create a package of a different item within the same BioTrack phase." at bounding box center [867, 670] width 436 height 43
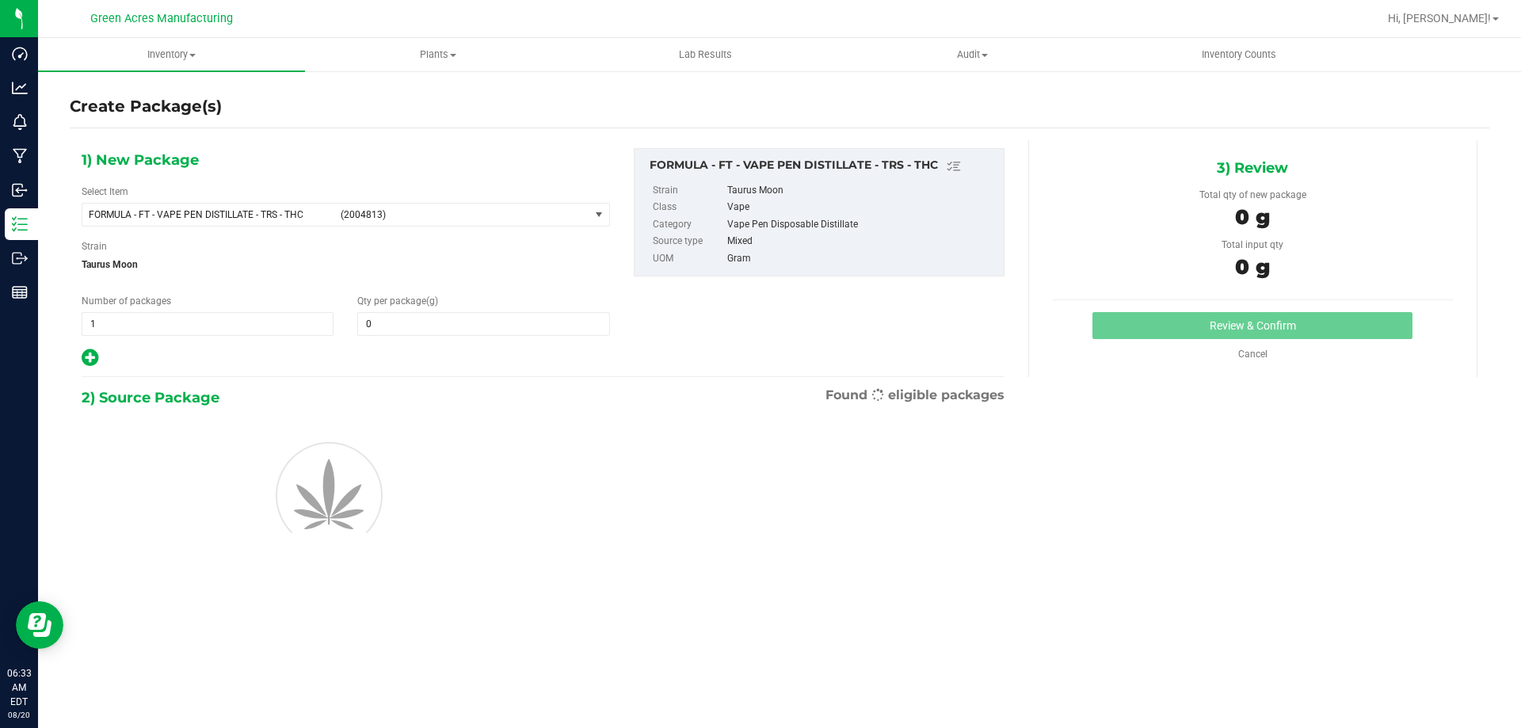
type input "0.0000"
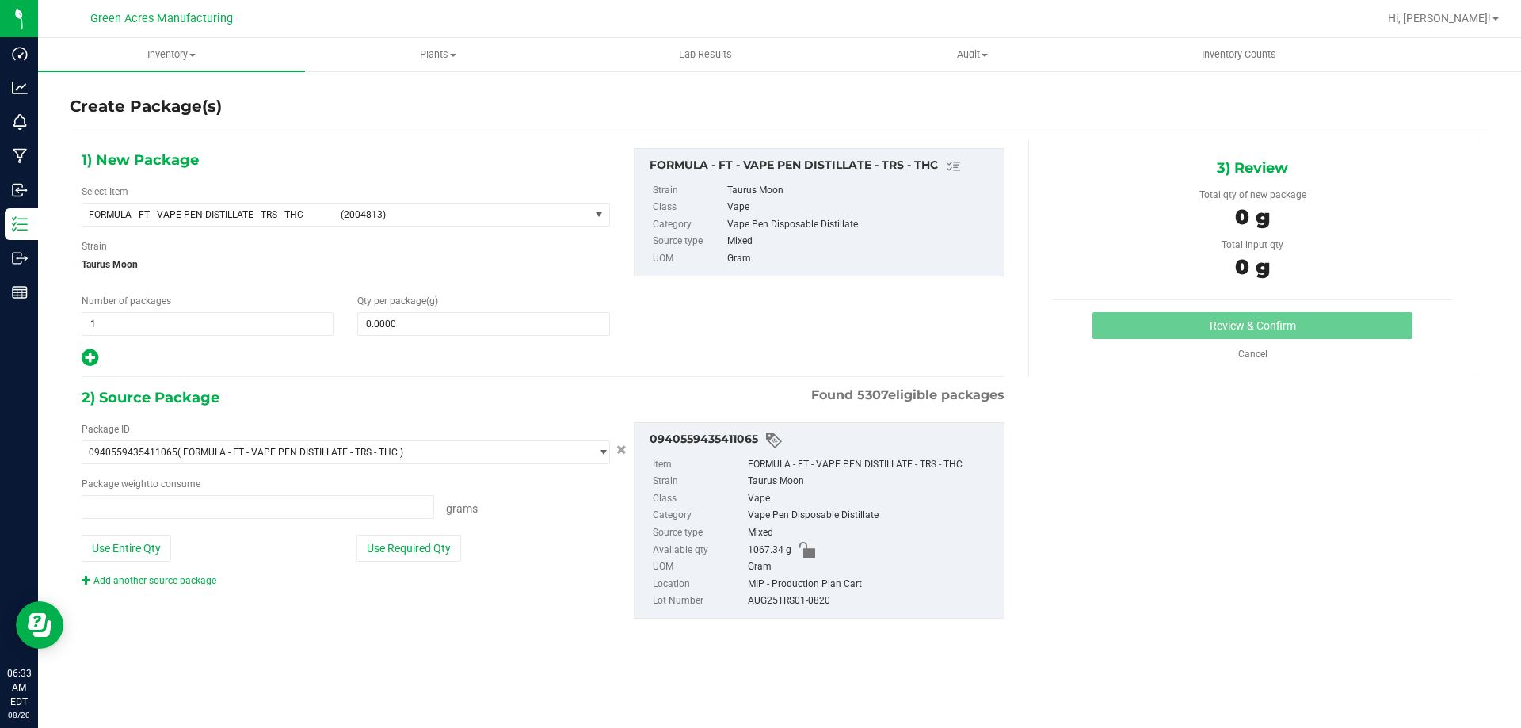
type input "0.0000 g"
click at [429, 211] on span "(2004813)" at bounding box center [462, 214] width 242 height 11
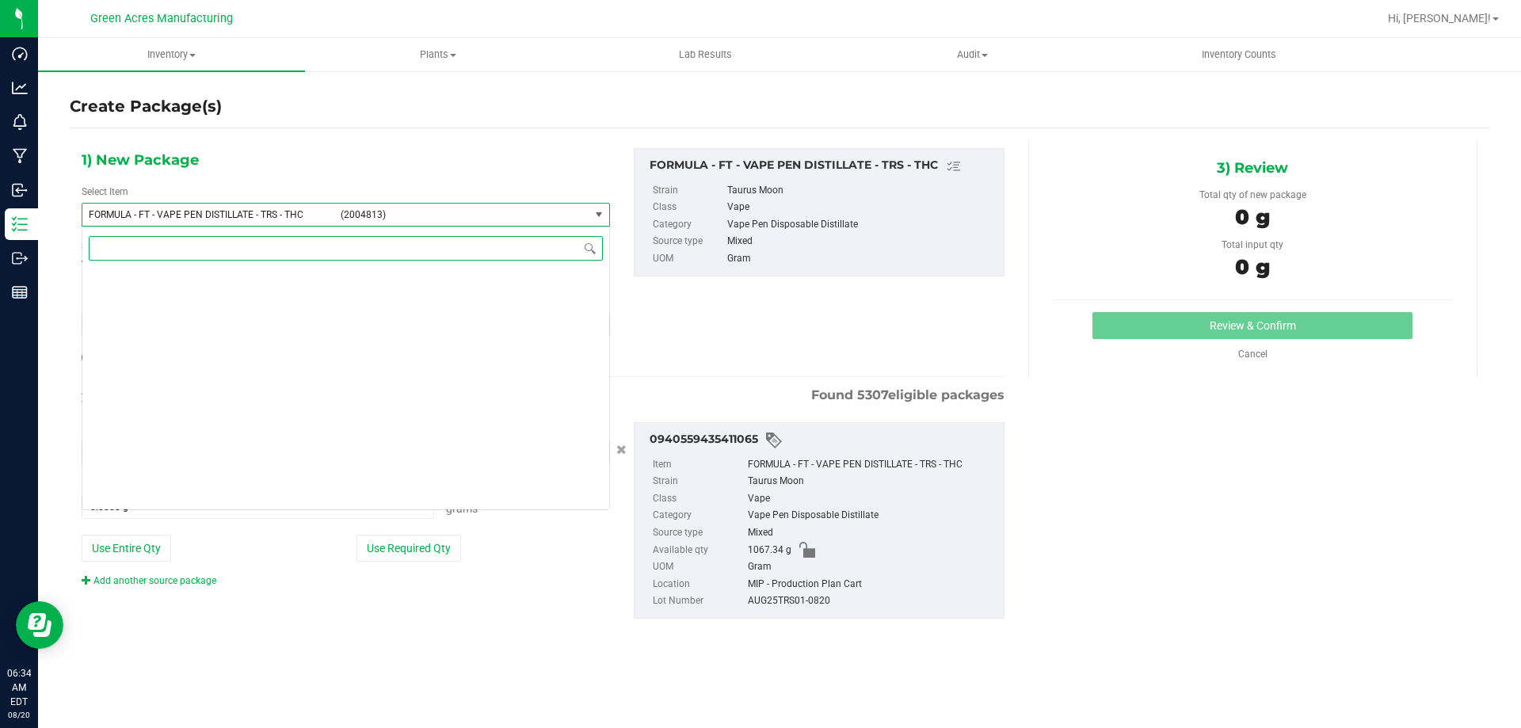
scroll to position [32976, 0]
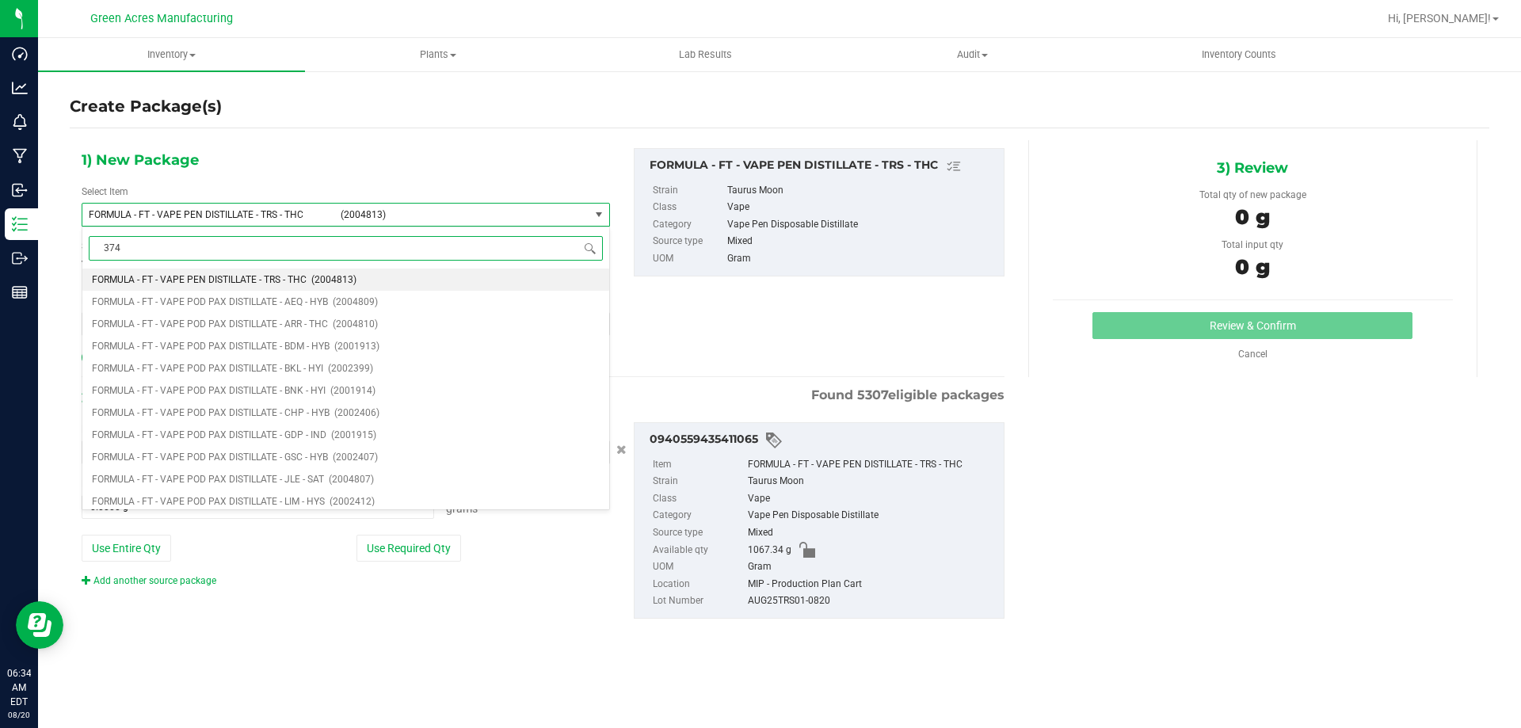
type input "3741"
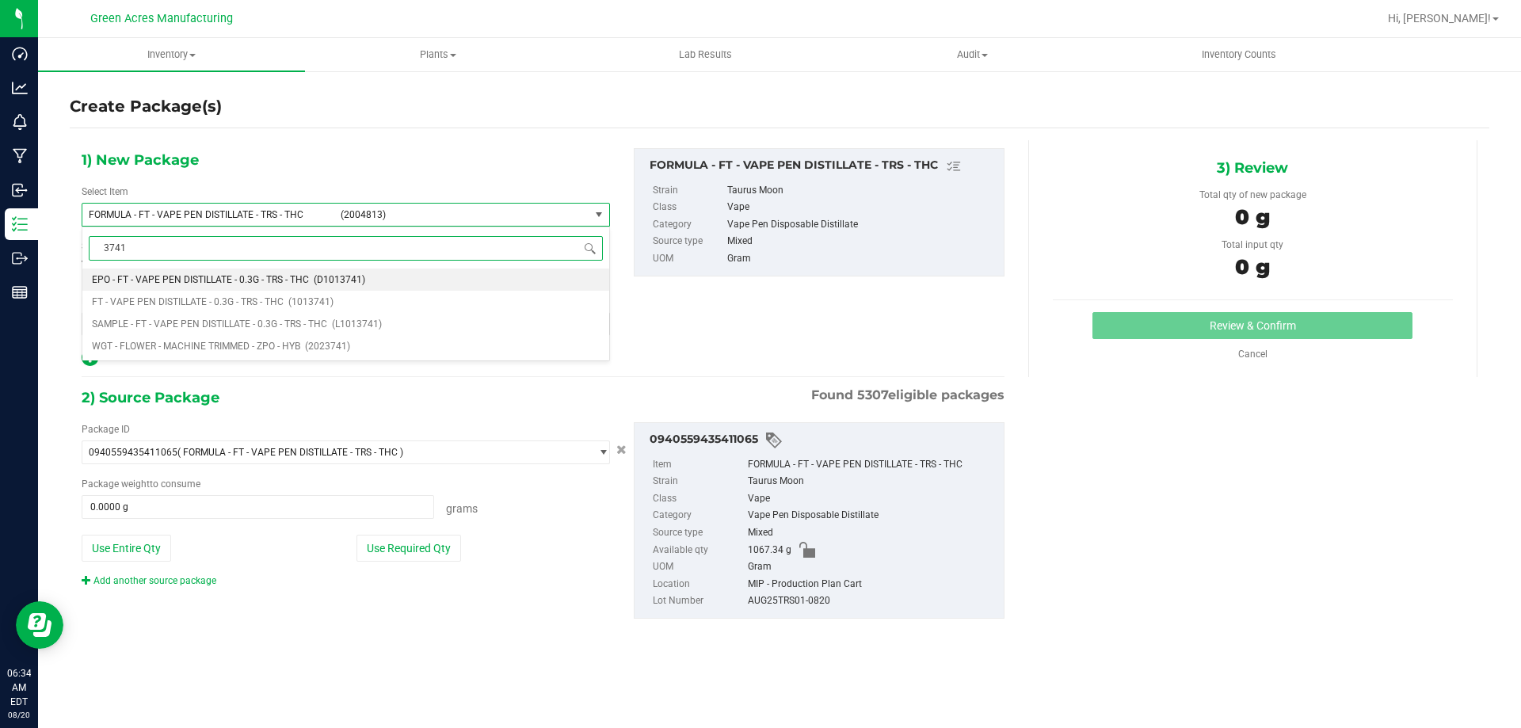
scroll to position [0, 0]
click at [374, 297] on li "FT - VAPE PEN DISTILLATE - 0.3G - TRS - THC (1013741)" at bounding box center [345, 302] width 527 height 22
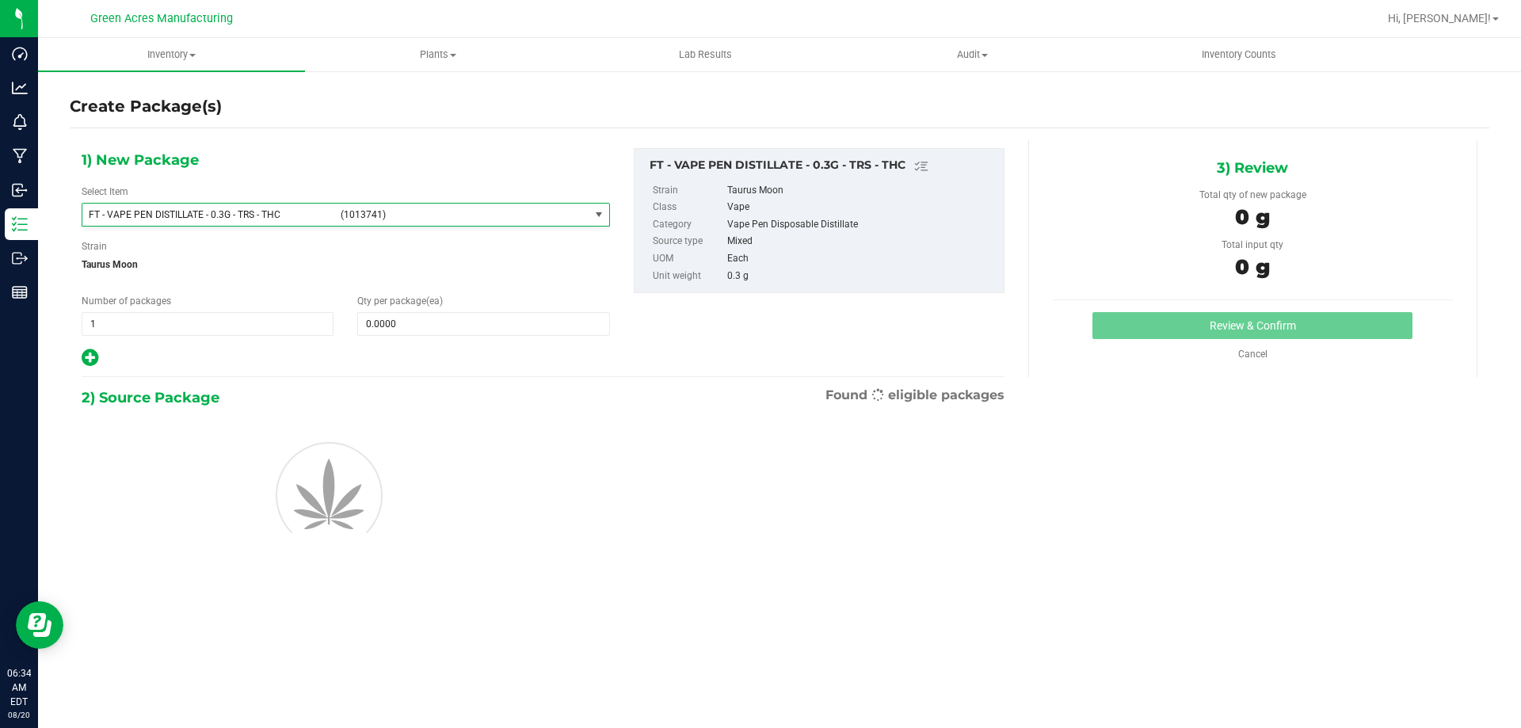
type input "0"
click at [425, 328] on span at bounding box center [483, 324] width 252 height 24
type input "1"
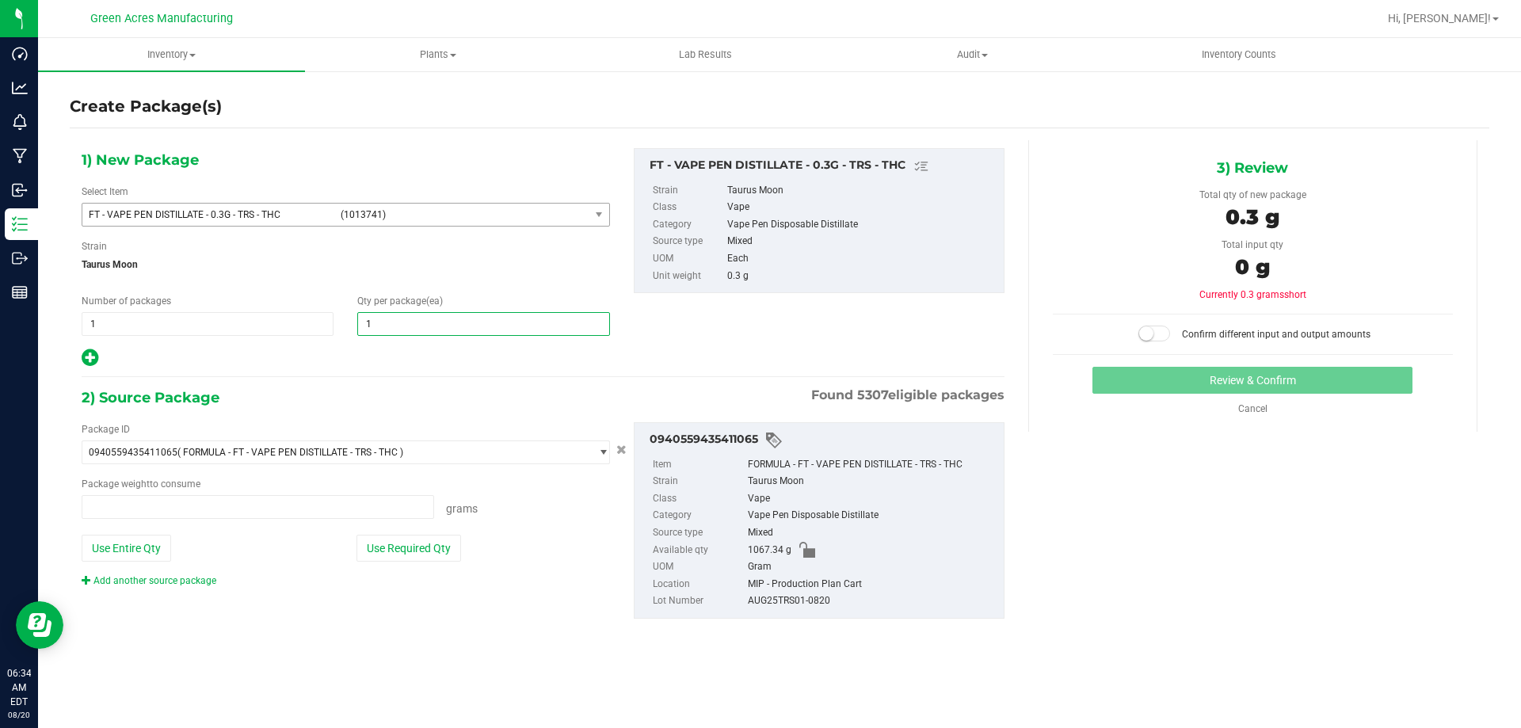
type input "0.0000 g"
type input "1"
click at [398, 543] on button "Use Required Qty" at bounding box center [408, 548] width 105 height 27
type input "0.3000 g"
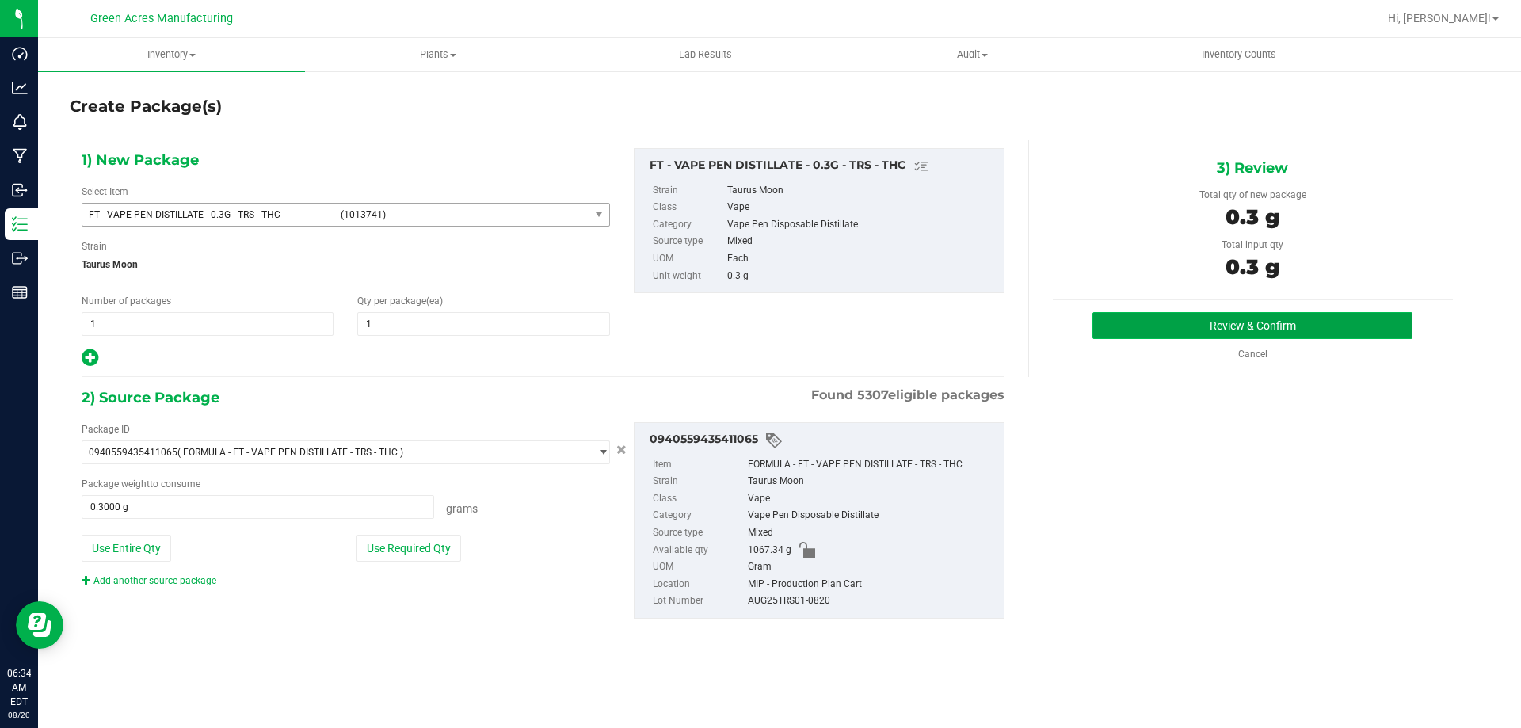
click at [1124, 337] on button "Review & Confirm" at bounding box center [1252, 325] width 320 height 27
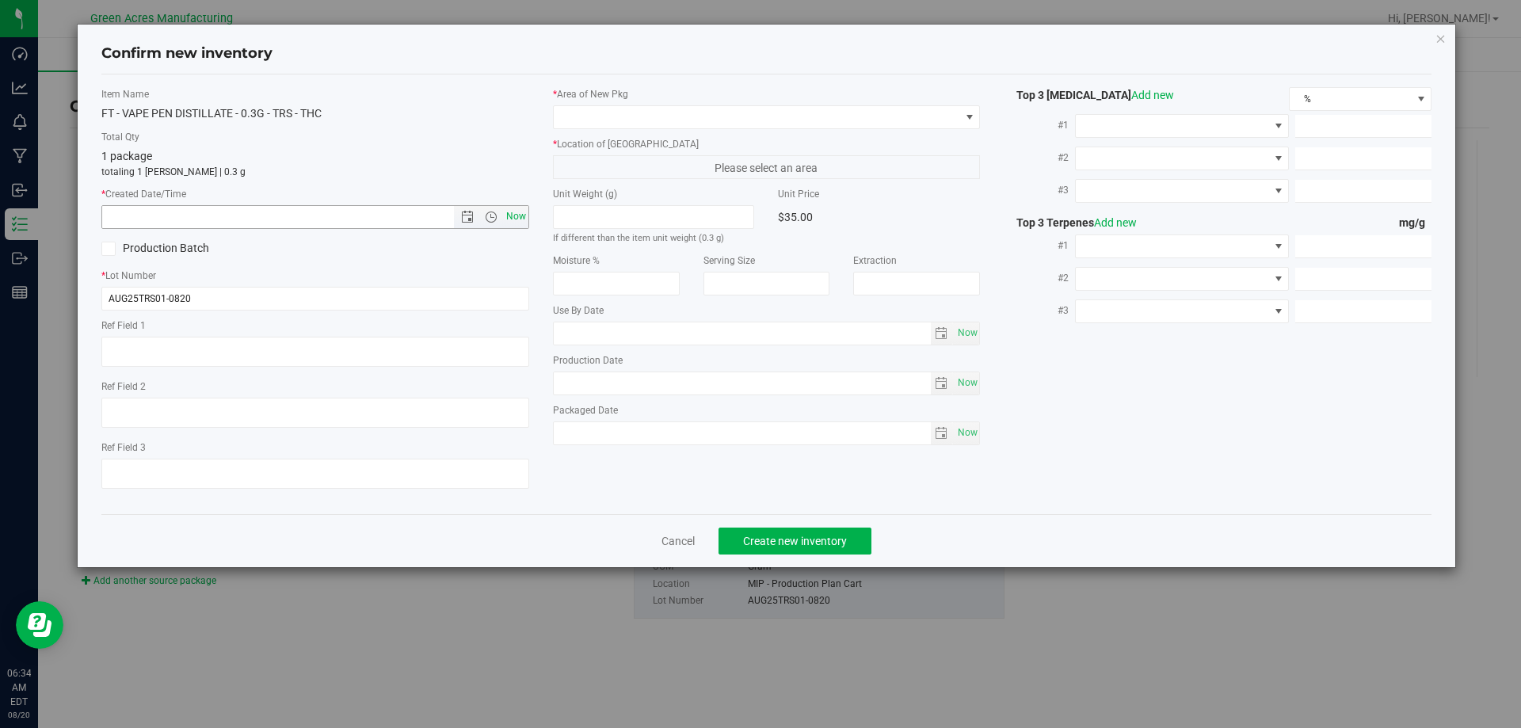
click at [514, 208] on span "Now" at bounding box center [515, 216] width 27 height 23
type input "8/20/2025 6:34 AM"
click at [604, 128] on span at bounding box center [757, 117] width 406 height 22
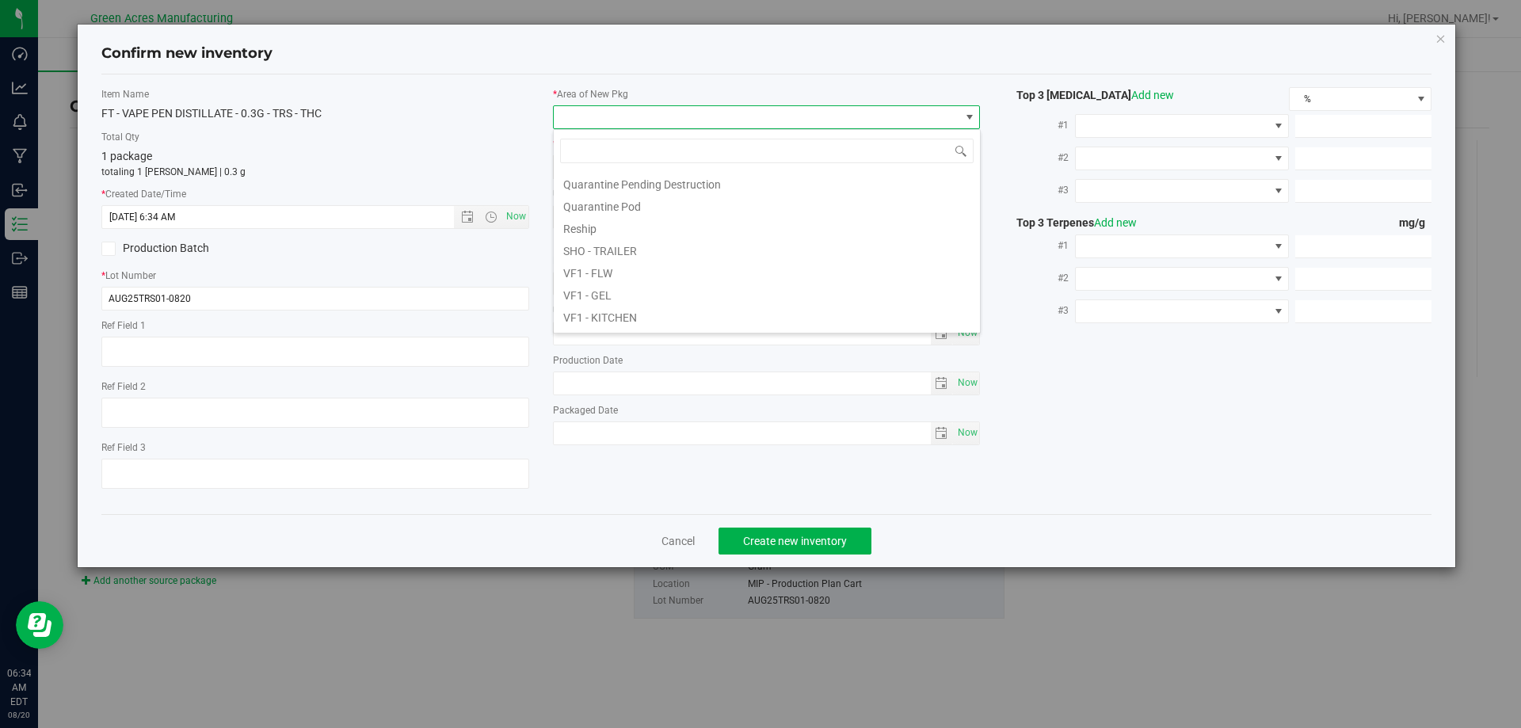
scroll to position [795, 0]
click at [636, 225] on li "VF2 - MIP" at bounding box center [767, 230] width 426 height 22
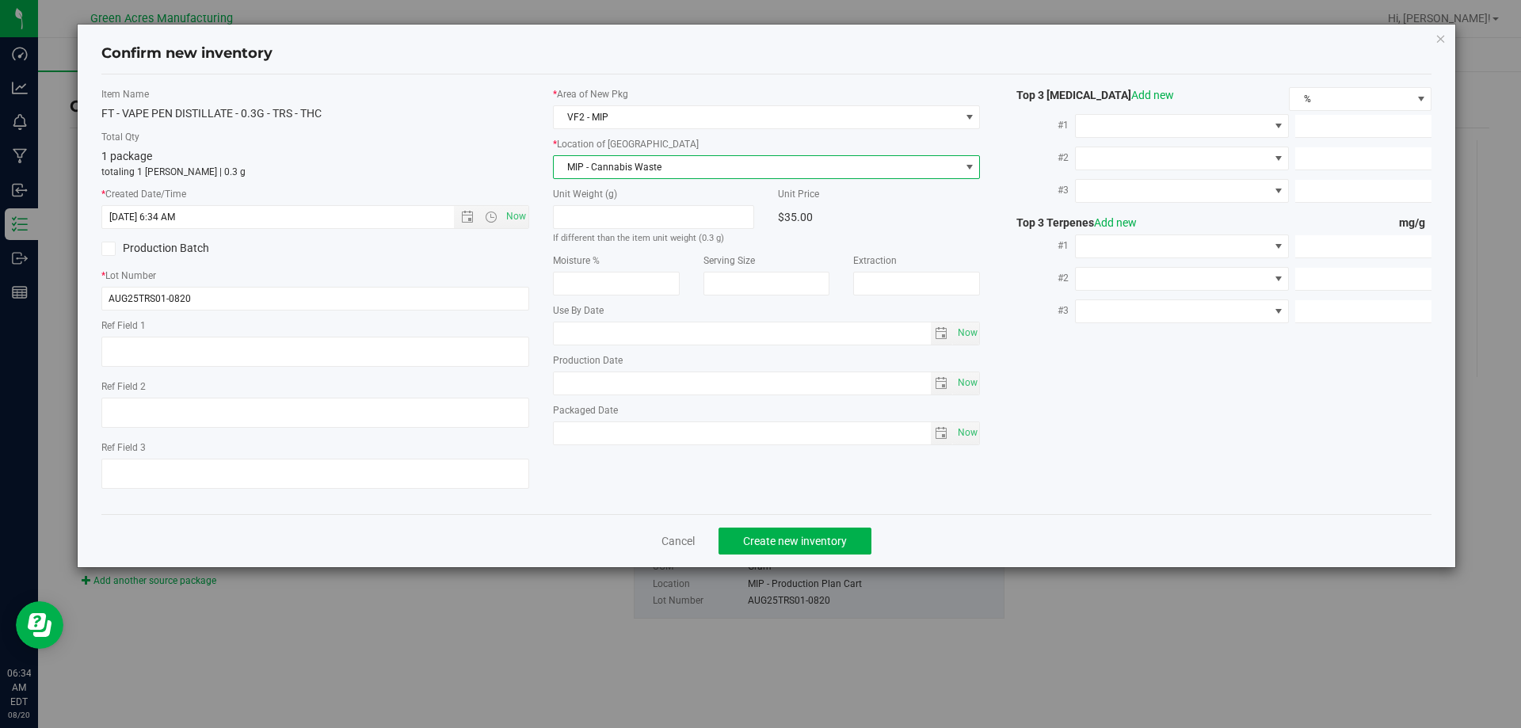
click at [631, 175] on span "MIP - Cannabis Waste" at bounding box center [757, 167] width 406 height 22
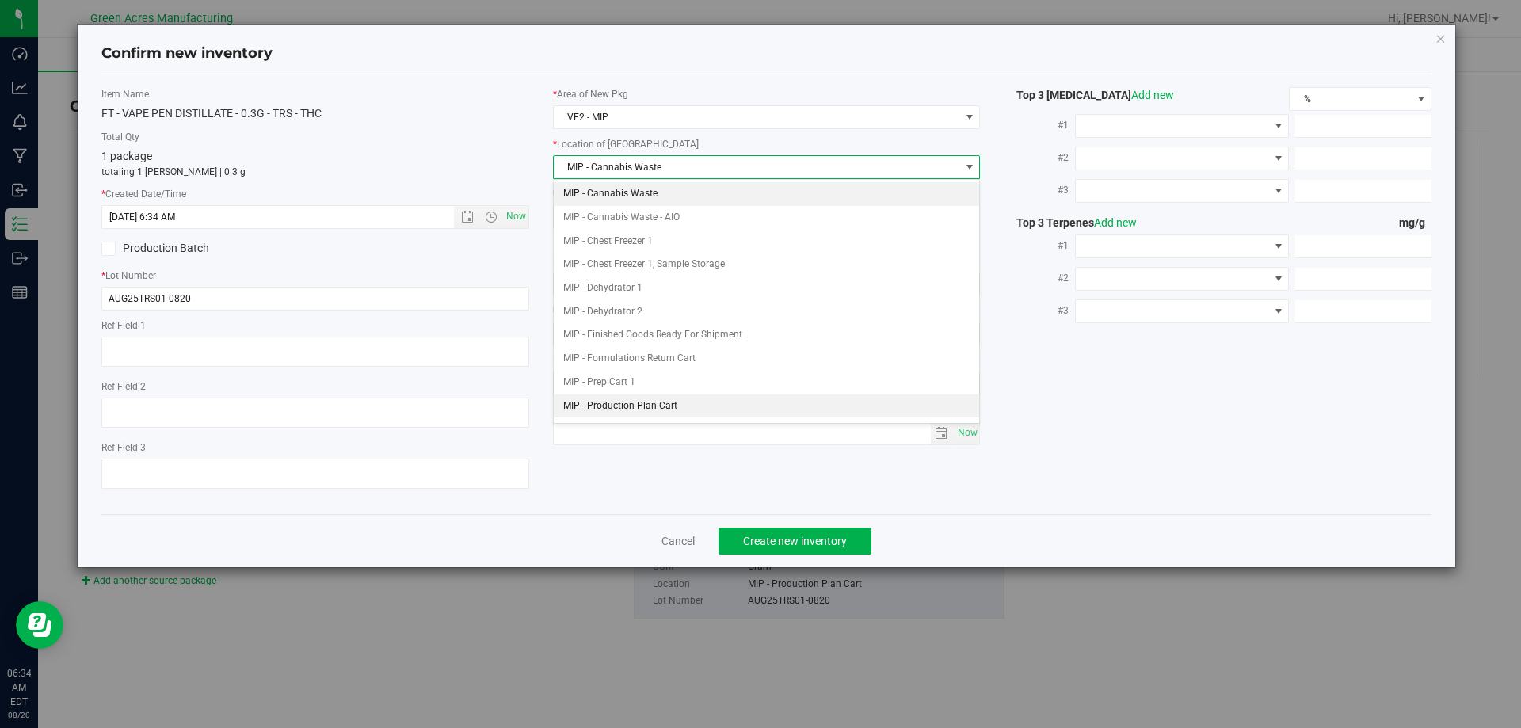
click at [678, 402] on li "MIP - Production Plan Cart" at bounding box center [767, 406] width 426 height 24
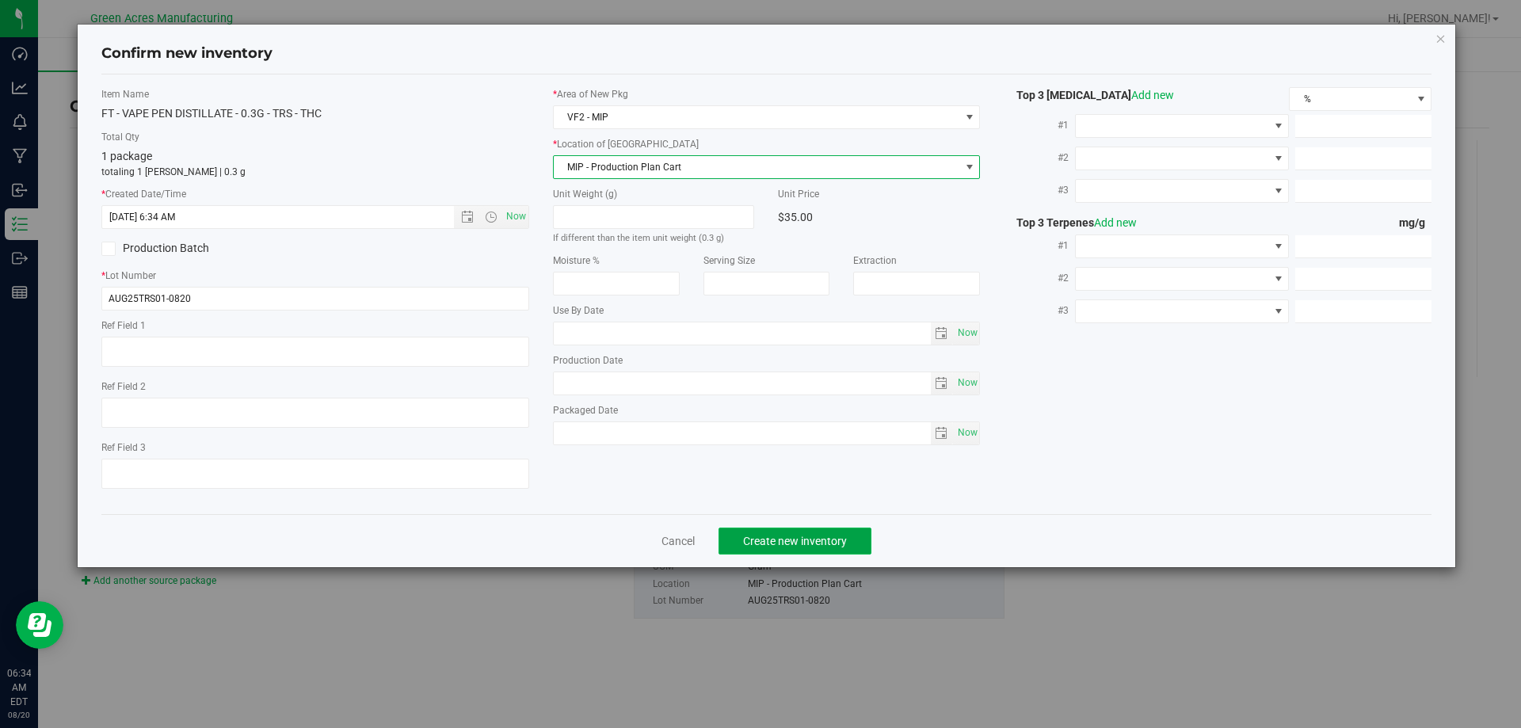
click at [761, 552] on button "Create new inventory" at bounding box center [794, 540] width 153 height 27
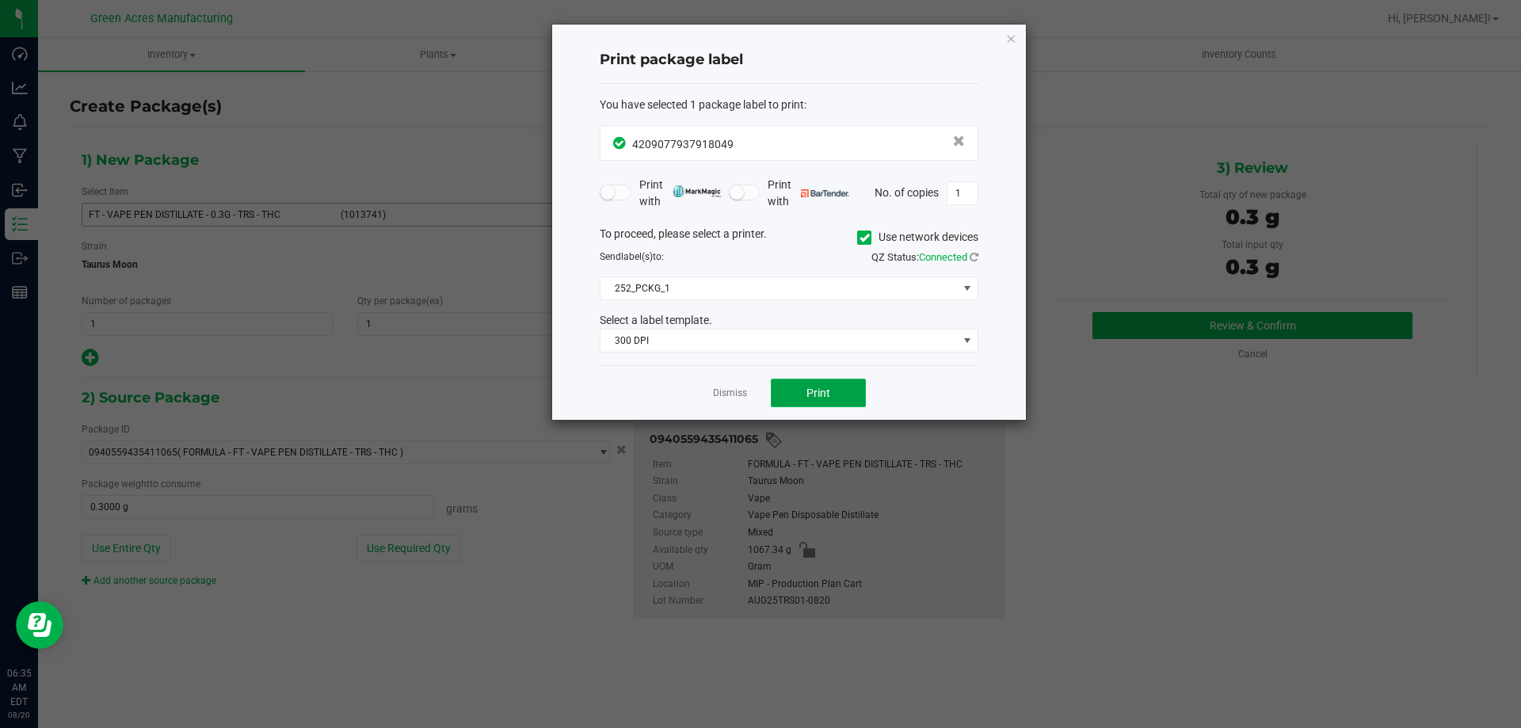
click at [838, 391] on button "Print" at bounding box center [818, 393] width 95 height 29
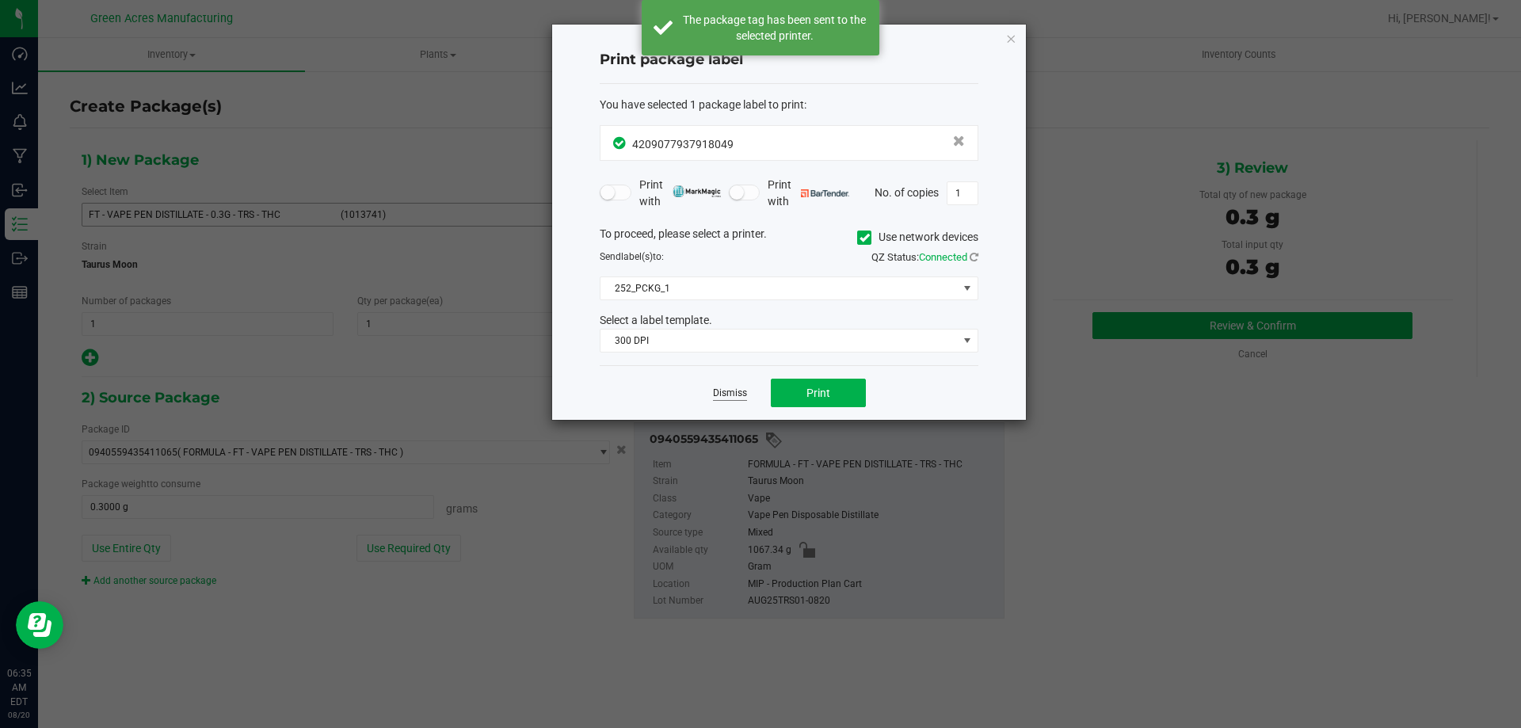
click at [713, 393] on link "Dismiss" at bounding box center [730, 392] width 34 height 13
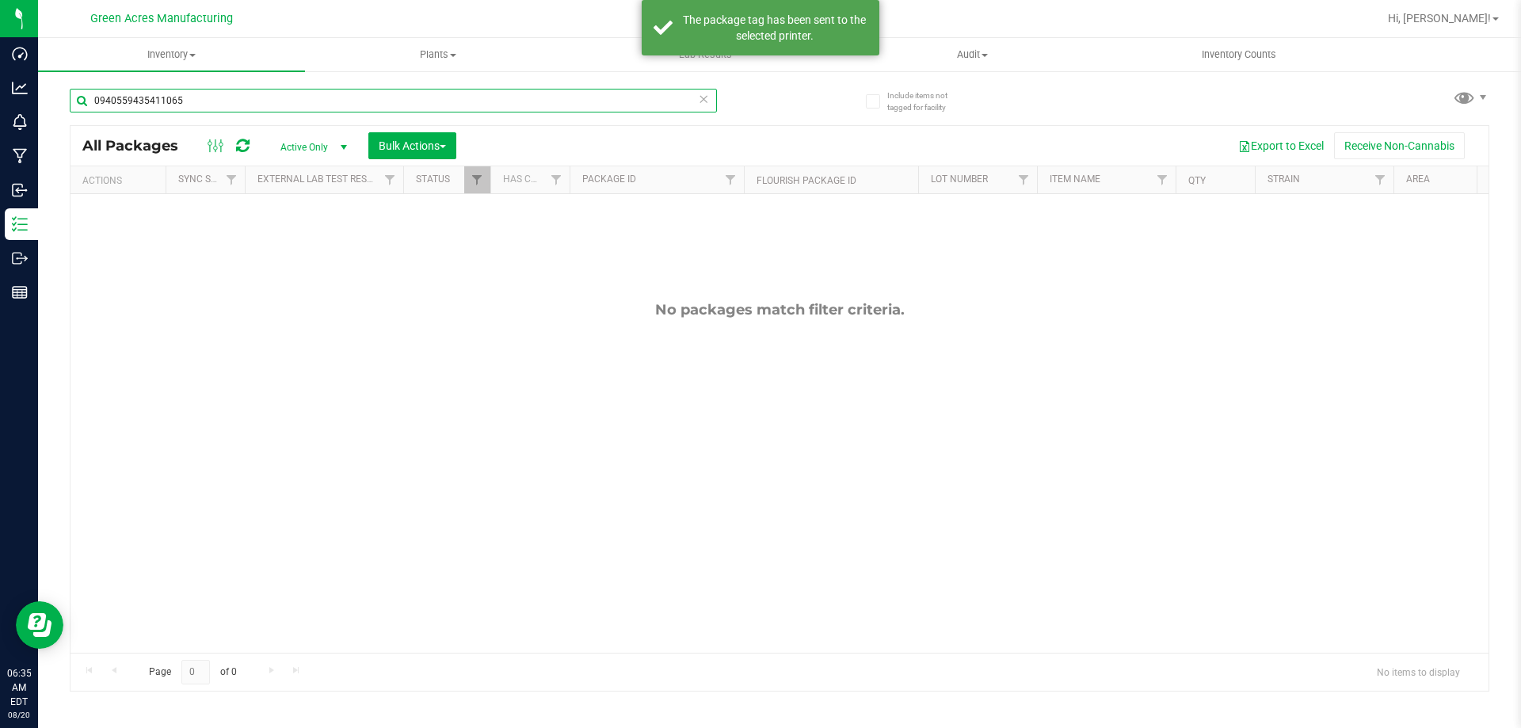
drag, startPoint x: 223, startPoint y: 94, endPoint x: 54, endPoint y: 115, distance: 170.7
click at [67, 120] on div "Include items not tagged for facility 0940559435411065 All Packages Active Only…" at bounding box center [779, 311] width 1483 height 483
type input "4209077937918049"
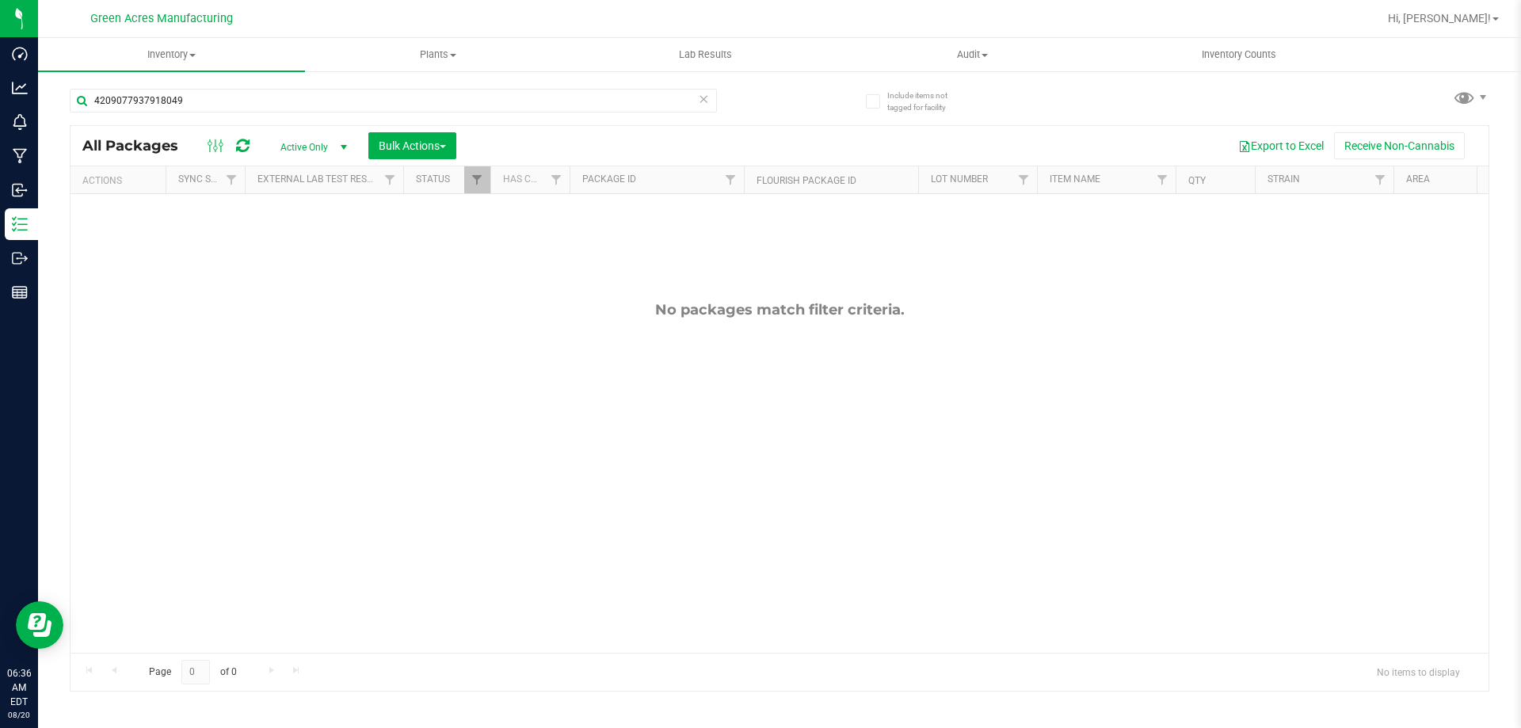
click at [345, 147] on span "select" at bounding box center [343, 147] width 13 height 13
click at [296, 242] on li "All" at bounding box center [310, 243] width 86 height 24
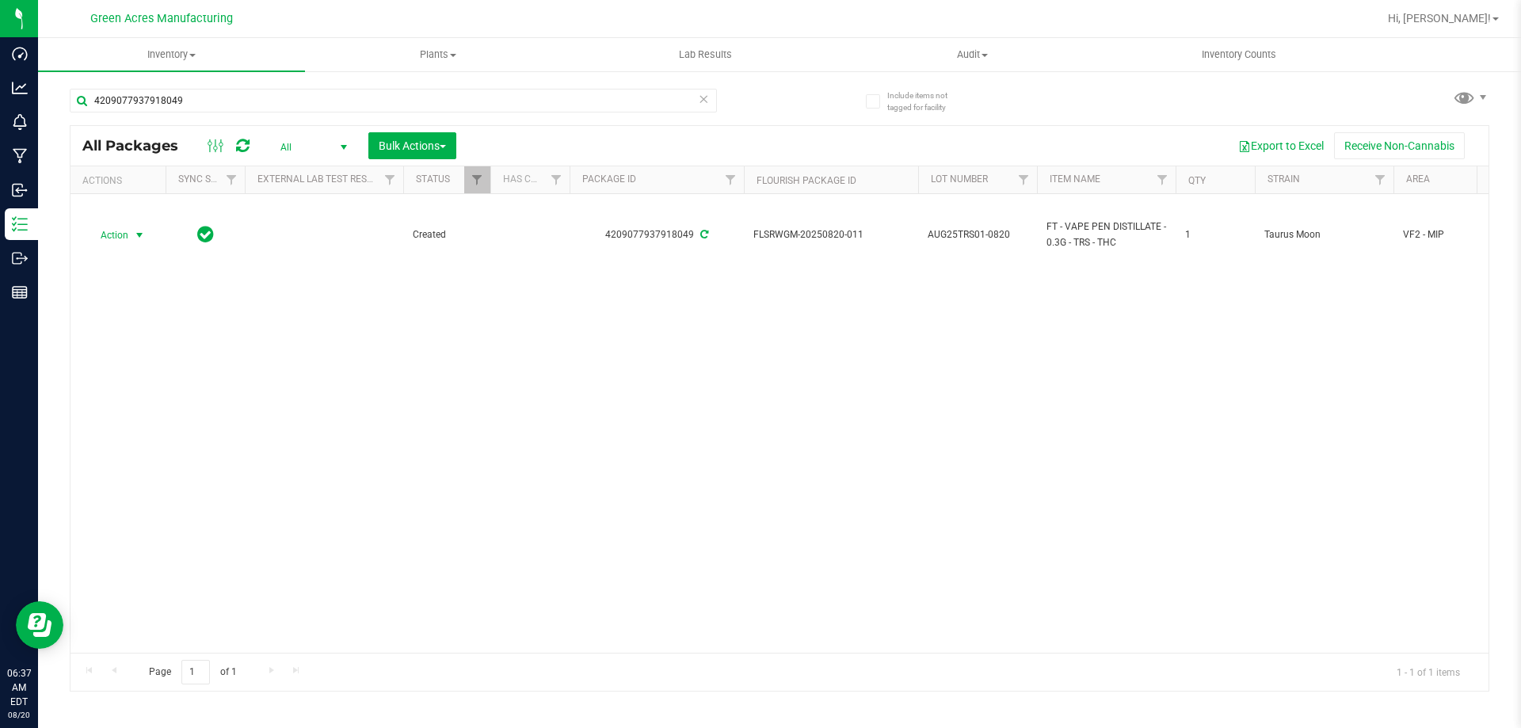
click at [135, 231] on span "select" at bounding box center [139, 235] width 13 height 13
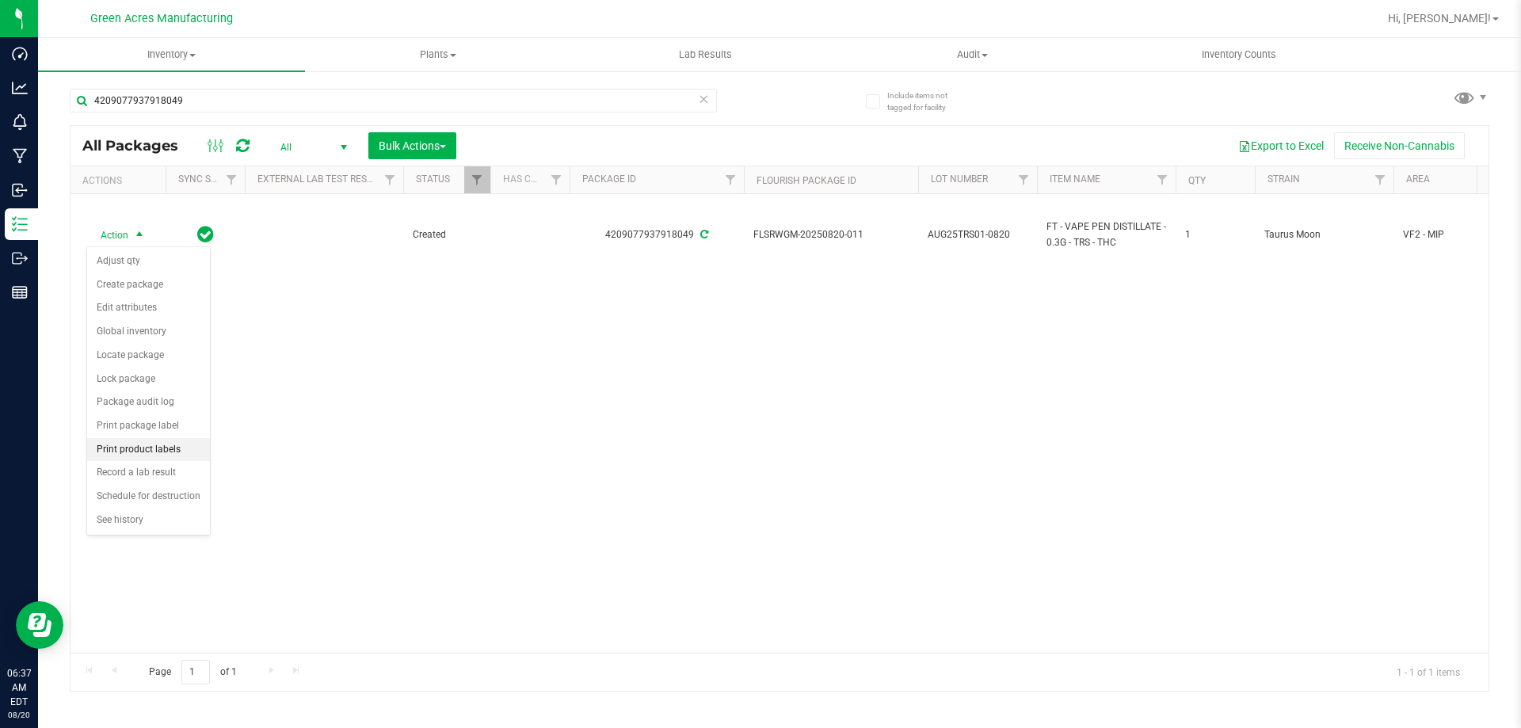
click at [187, 443] on li "Print product labels" at bounding box center [148, 450] width 123 height 24
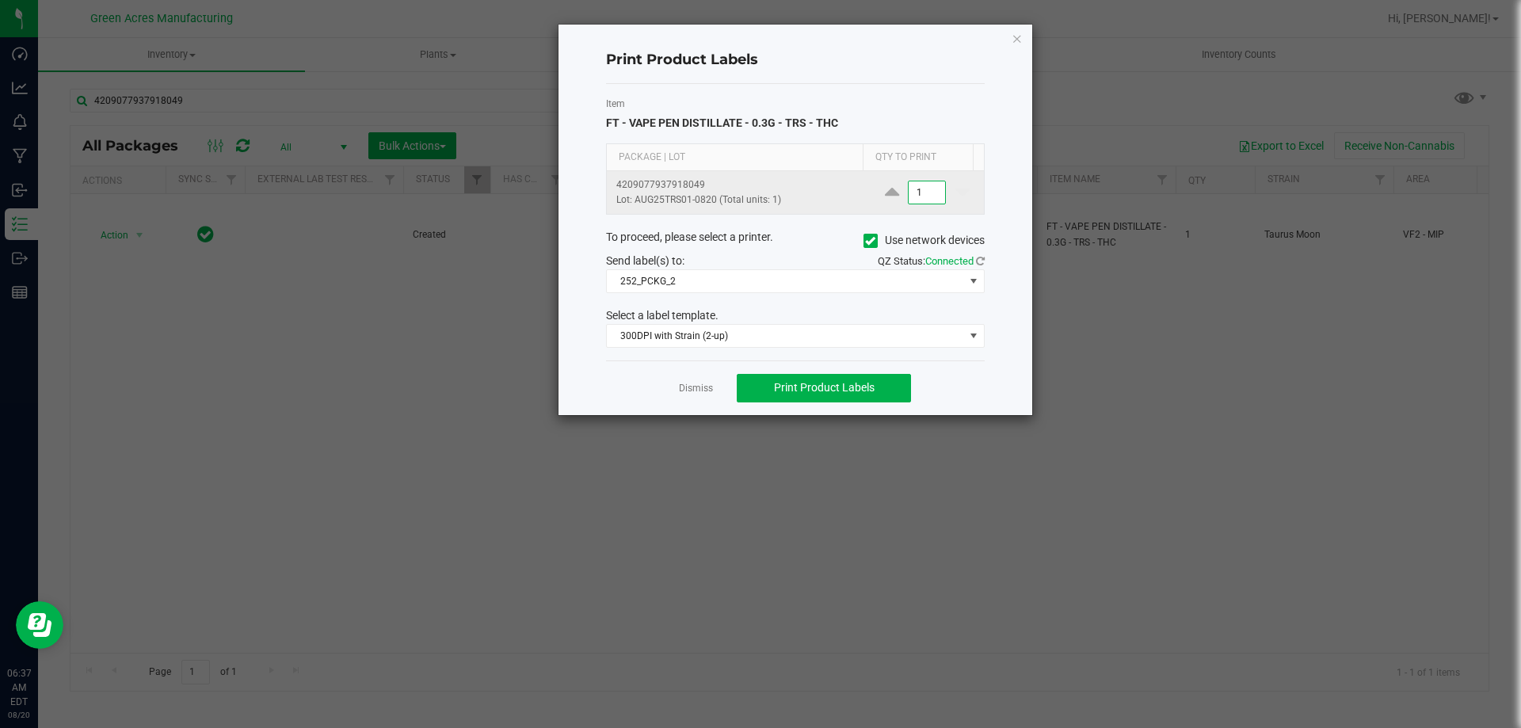
click at [908, 193] on input "1" at bounding box center [926, 192] width 36 height 22
type input "3,300"
click at [783, 405] on div "Dismiss Print Product Labels" at bounding box center [795, 387] width 379 height 55
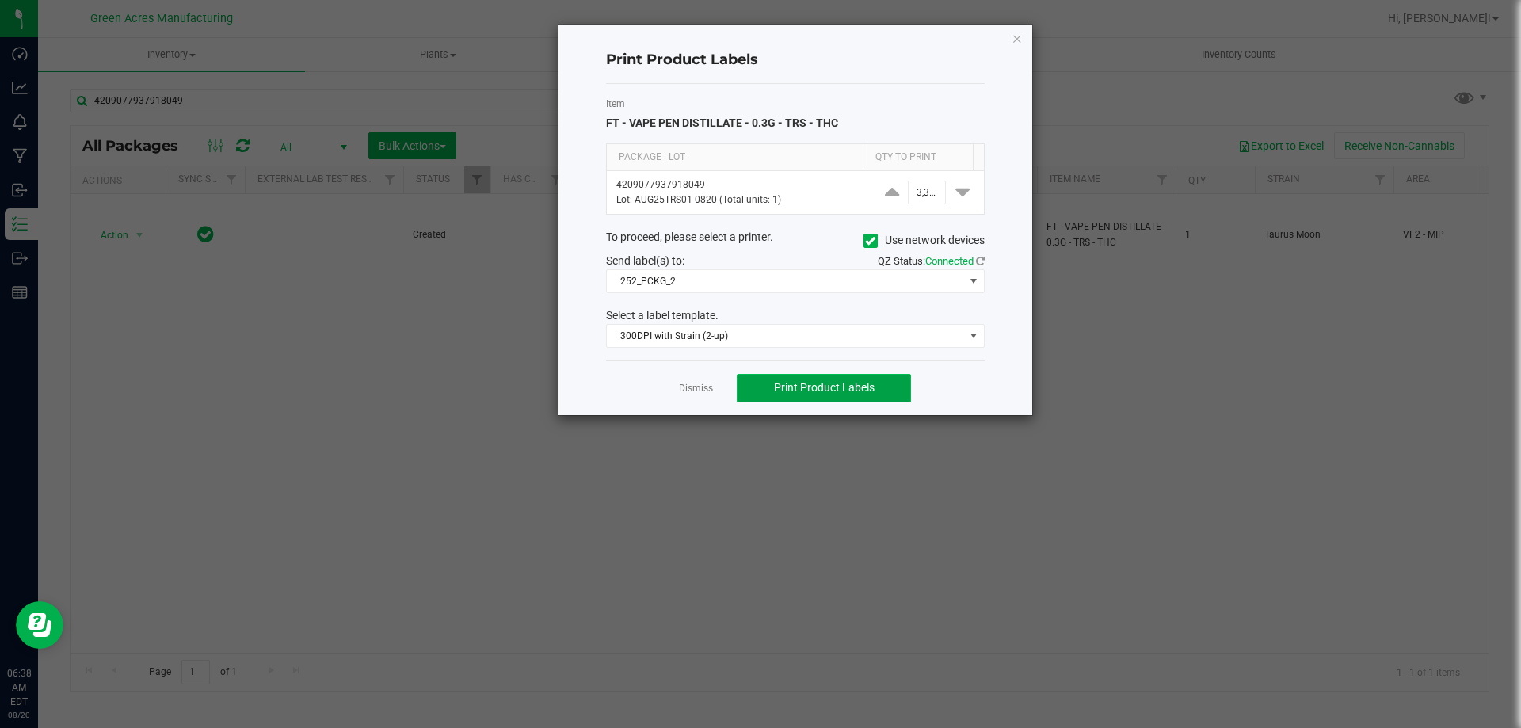
click at [794, 400] on button "Print Product Labels" at bounding box center [824, 388] width 174 height 29
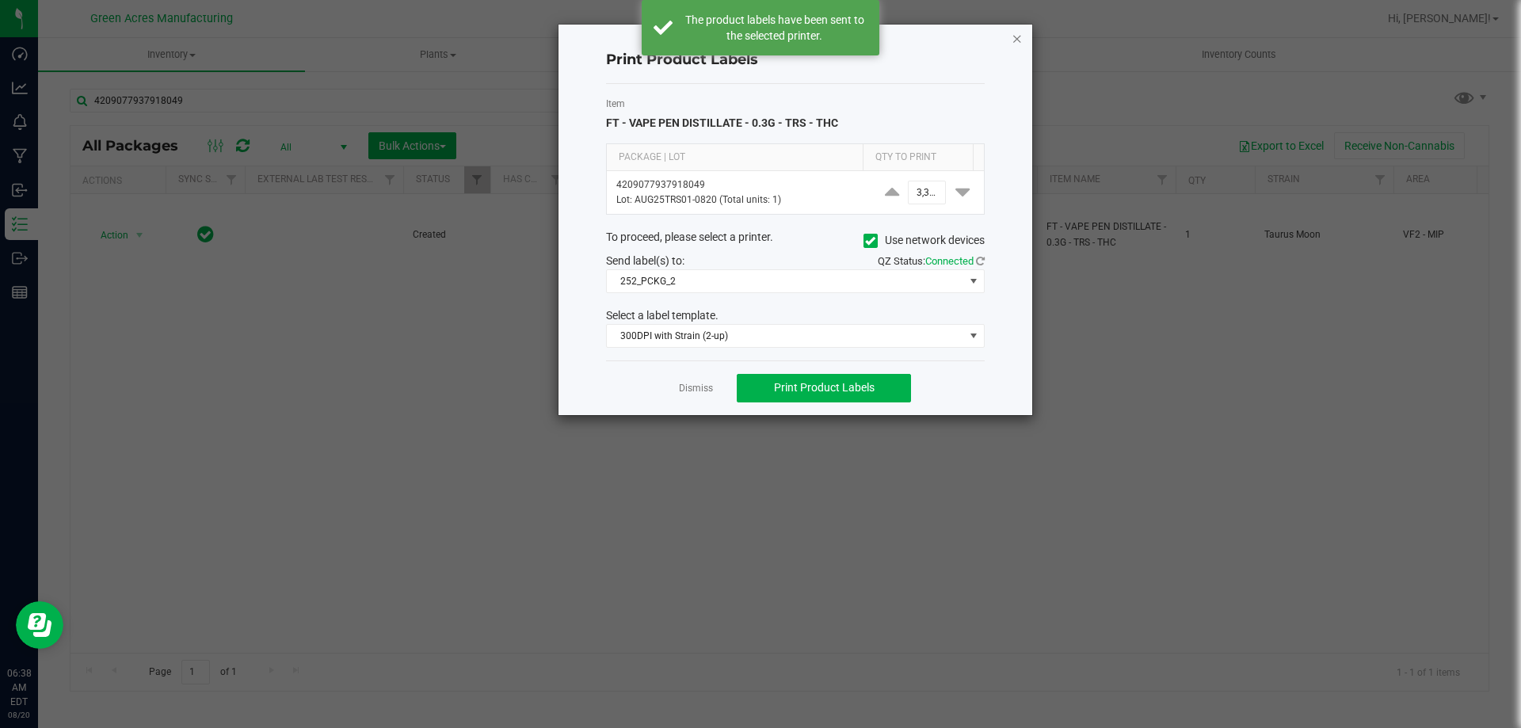
click at [1015, 39] on icon "button" at bounding box center [1016, 38] width 11 height 19
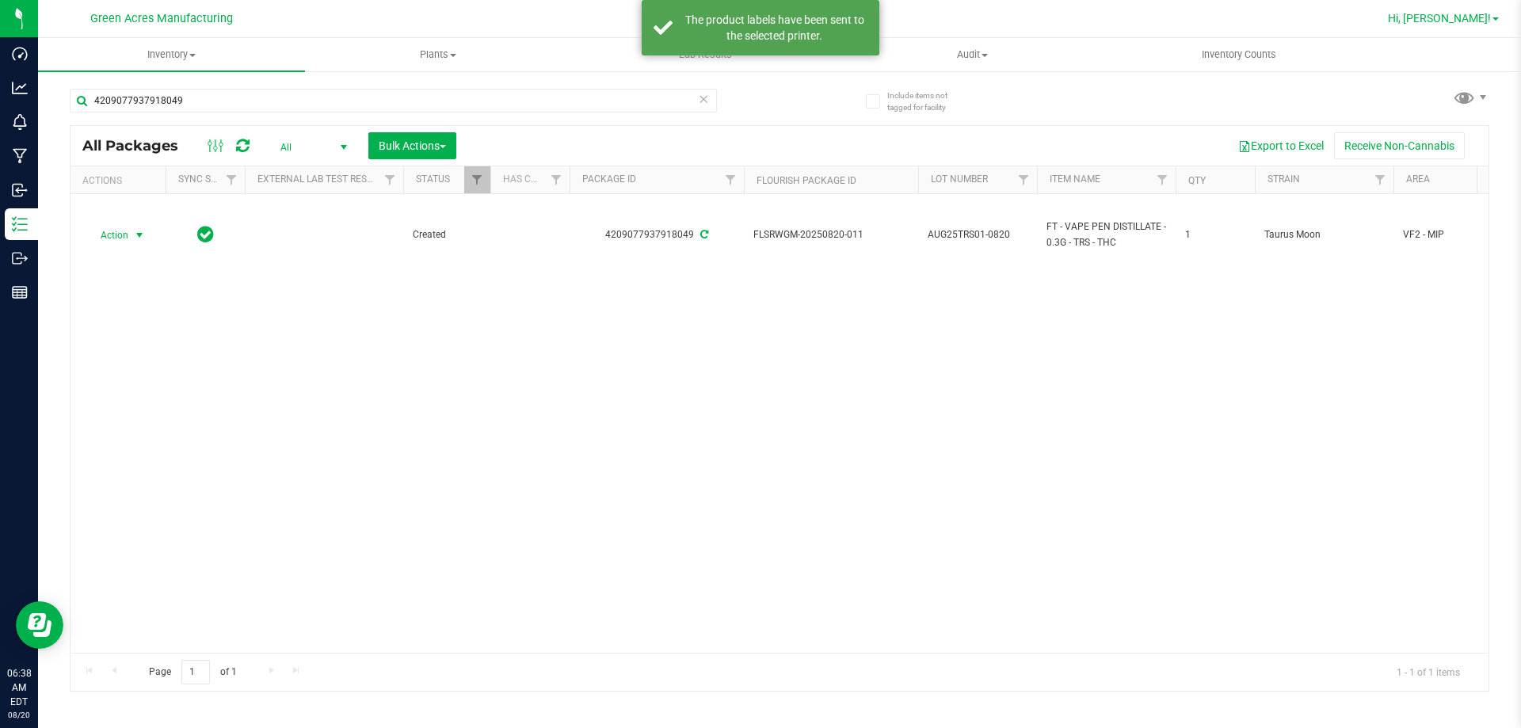
click at [1497, 22] on link "Hi, [PERSON_NAME]!" at bounding box center [1443, 18] width 124 height 17
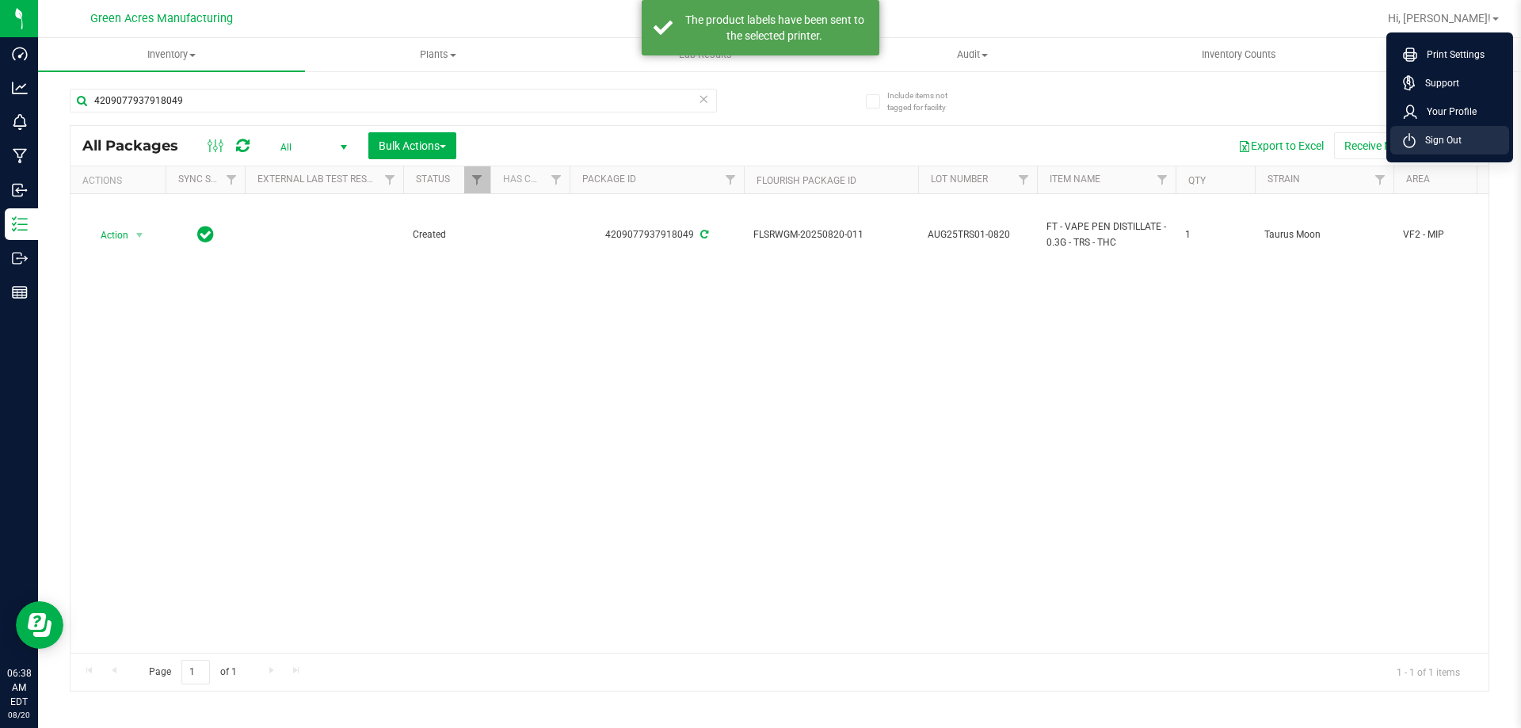
click at [1483, 136] on li "Sign Out" at bounding box center [1449, 140] width 119 height 29
